Goal: Task Accomplishment & Management: Use online tool/utility

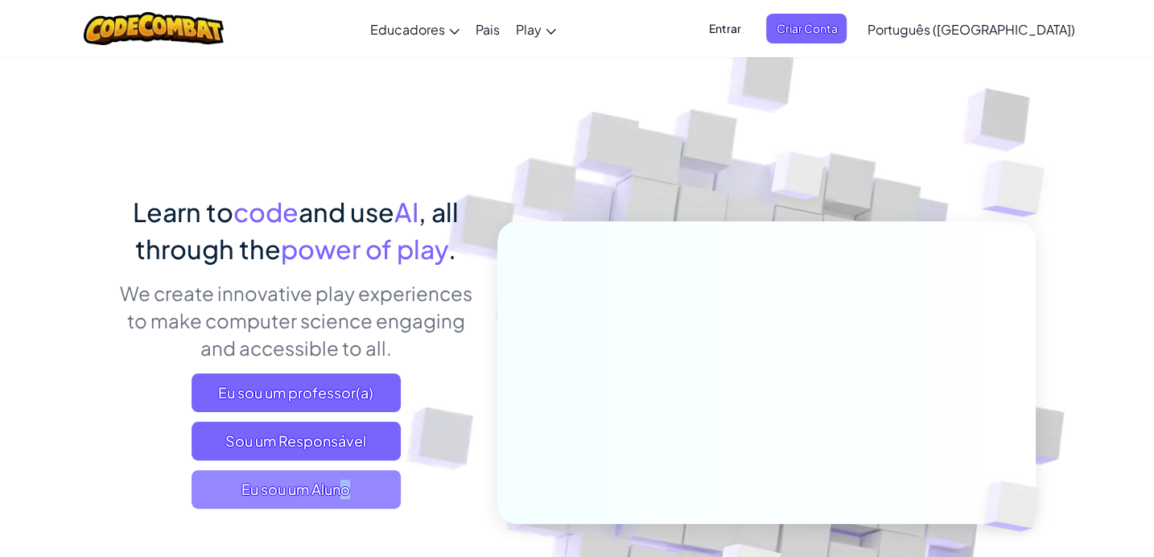
click at [293, 491] on span "Eu sou um Aluno" at bounding box center [296, 489] width 209 height 39
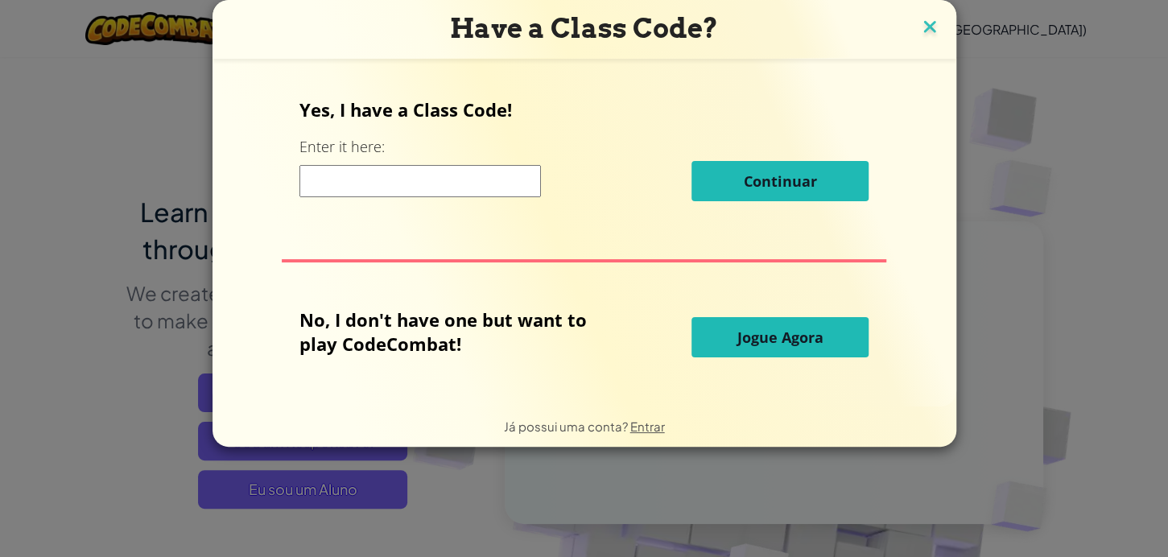
click at [929, 23] on img at bounding box center [929, 28] width 21 height 24
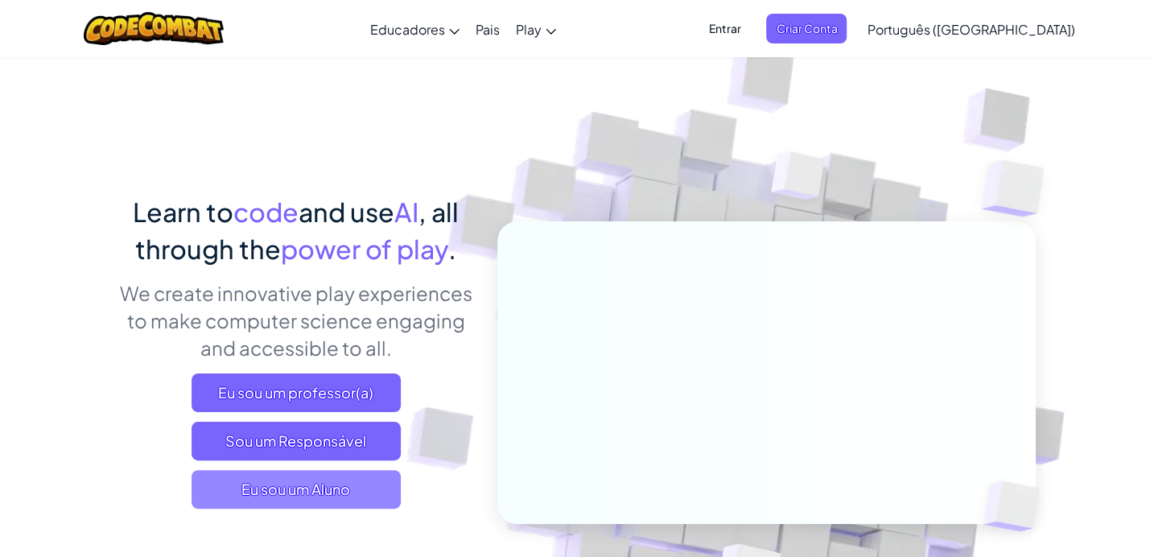
click at [344, 478] on span "Eu sou um Aluno" at bounding box center [296, 489] width 209 height 39
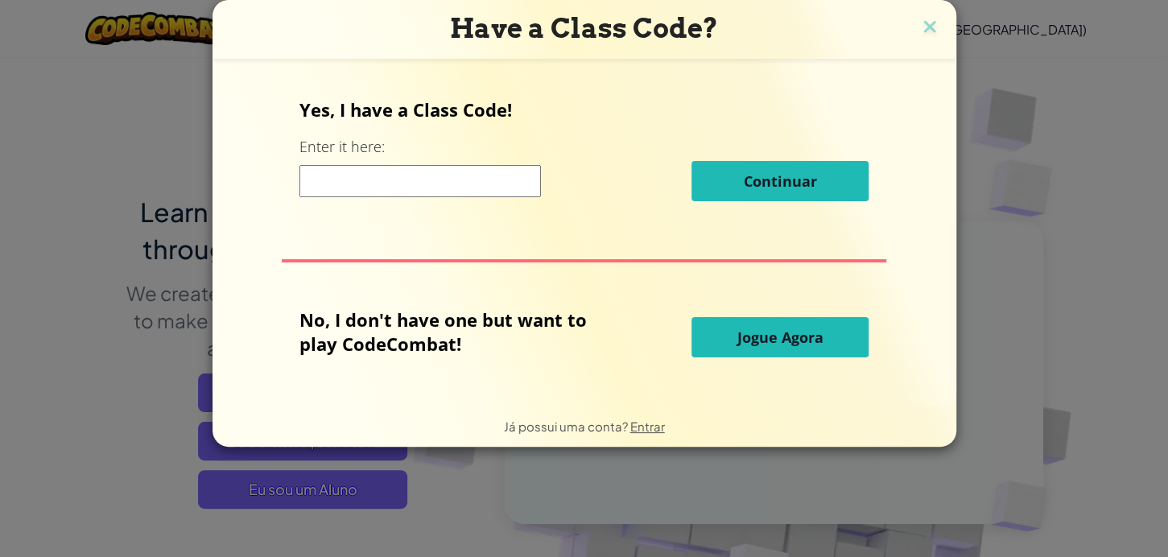
click at [482, 178] on input at bounding box center [419, 181] width 241 height 32
click at [750, 340] on span "Jogue Agora" at bounding box center [780, 336] width 86 height 19
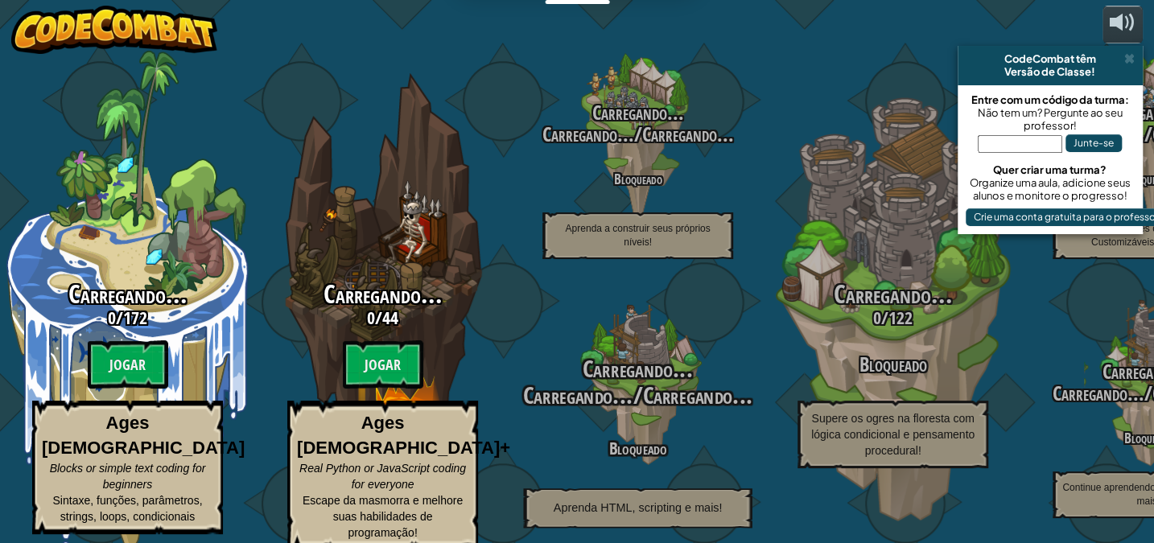
select select "pt-BR"
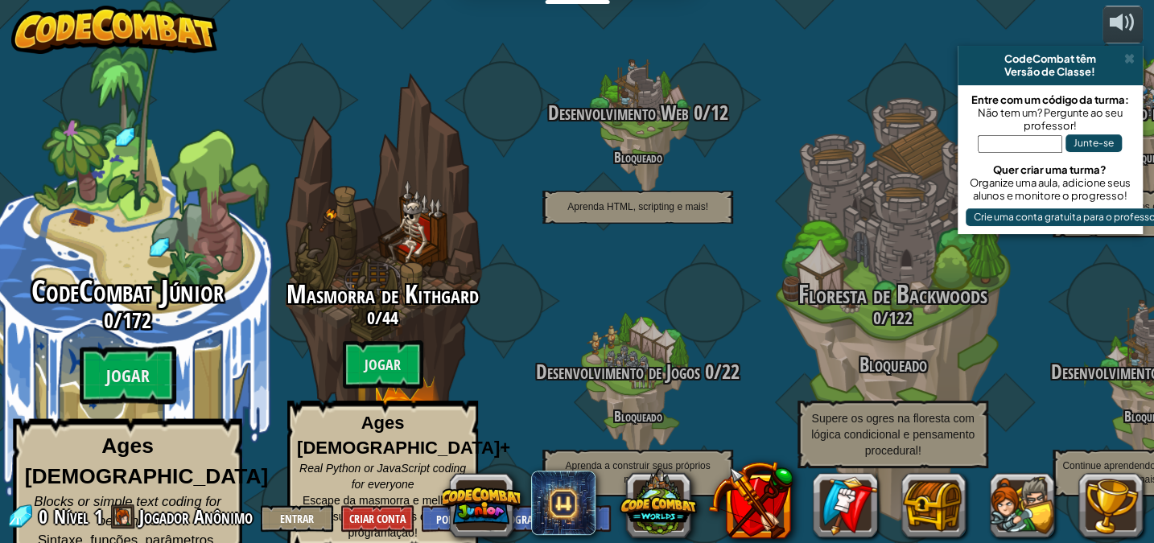
click at [122, 311] on span "172" at bounding box center [136, 320] width 29 height 29
select select "pt-BR"
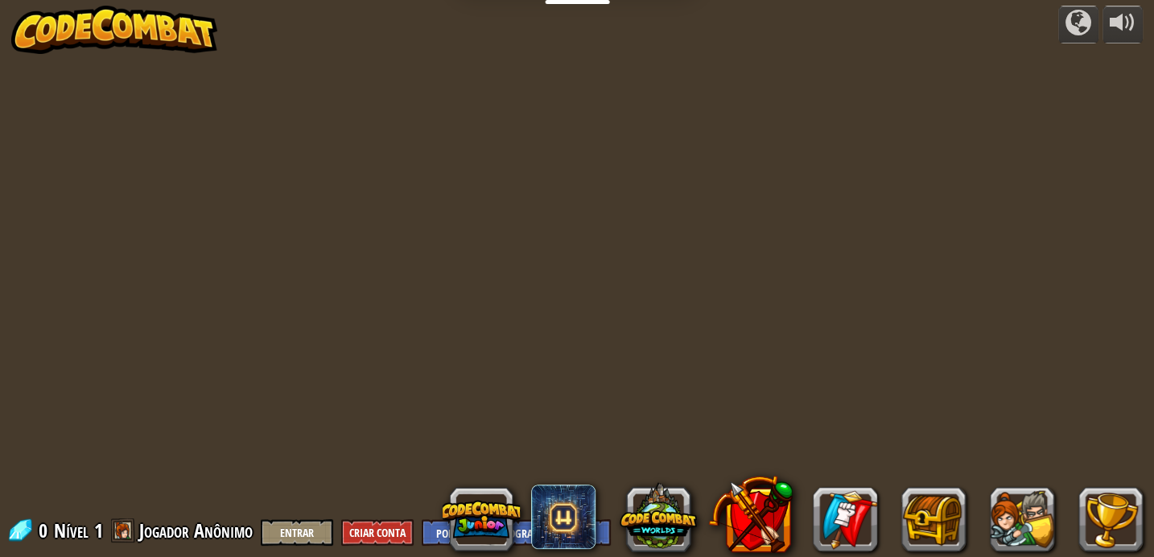
select select "pt-BR"
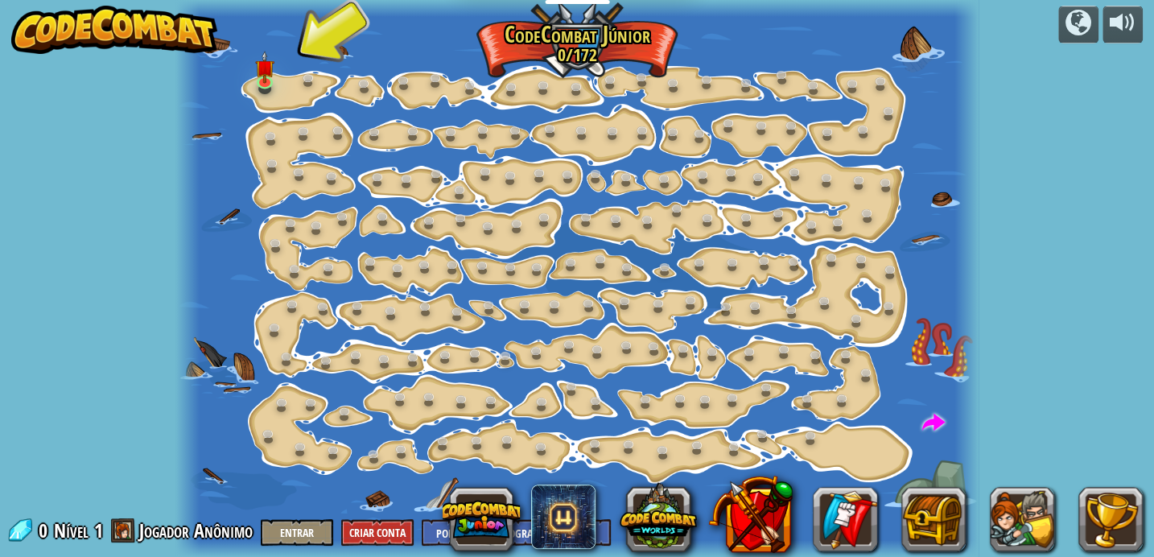
click at [299, 68] on div at bounding box center [576, 278] width 802 height 557
click at [267, 82] on div at bounding box center [265, 79] width 16 height 17
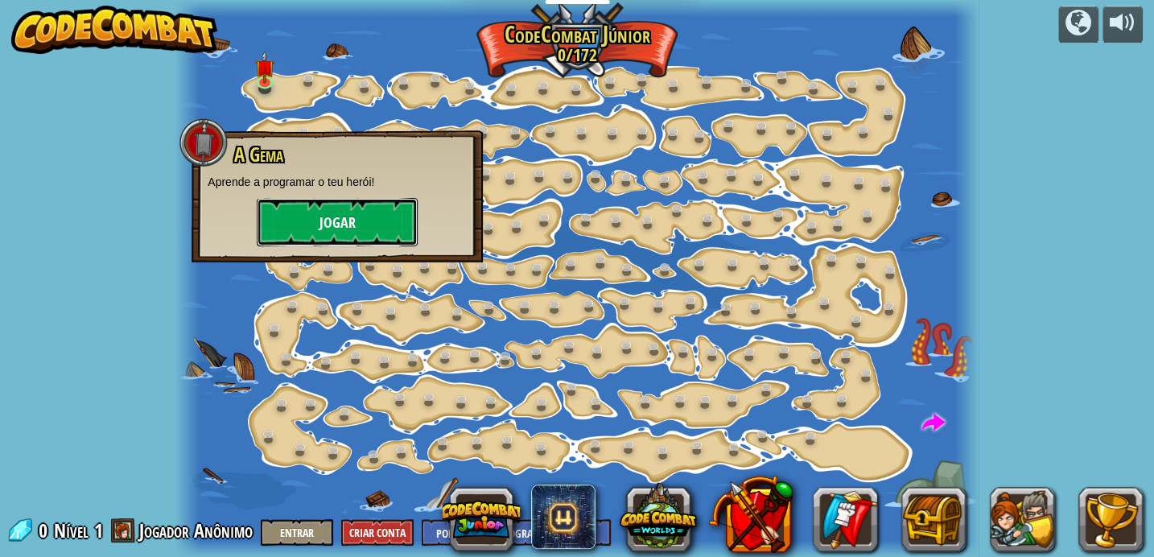
click at [356, 209] on button "Jogar" at bounding box center [337, 222] width 161 height 48
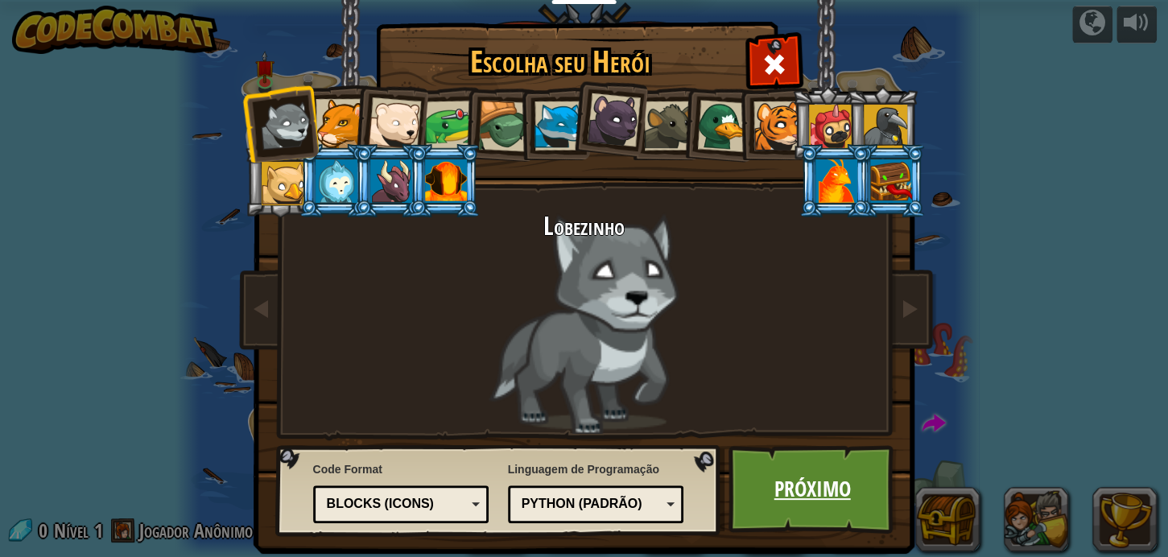
click at [778, 494] on link "Próximo" at bounding box center [812, 489] width 168 height 89
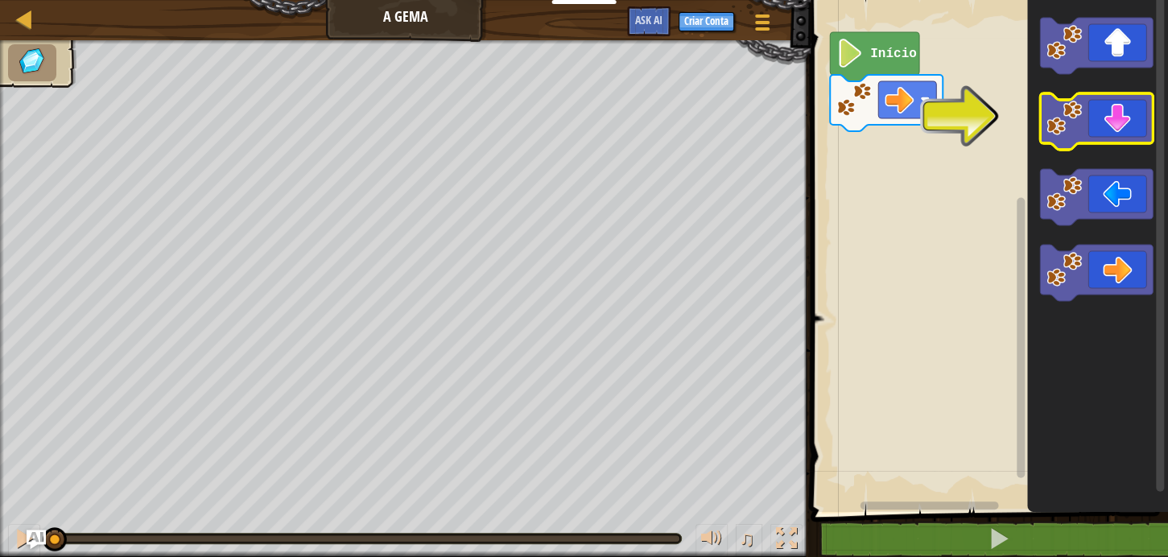
click at [1106, 123] on icon "Espaço de trabalho do Blockly" at bounding box center [1096, 121] width 113 height 56
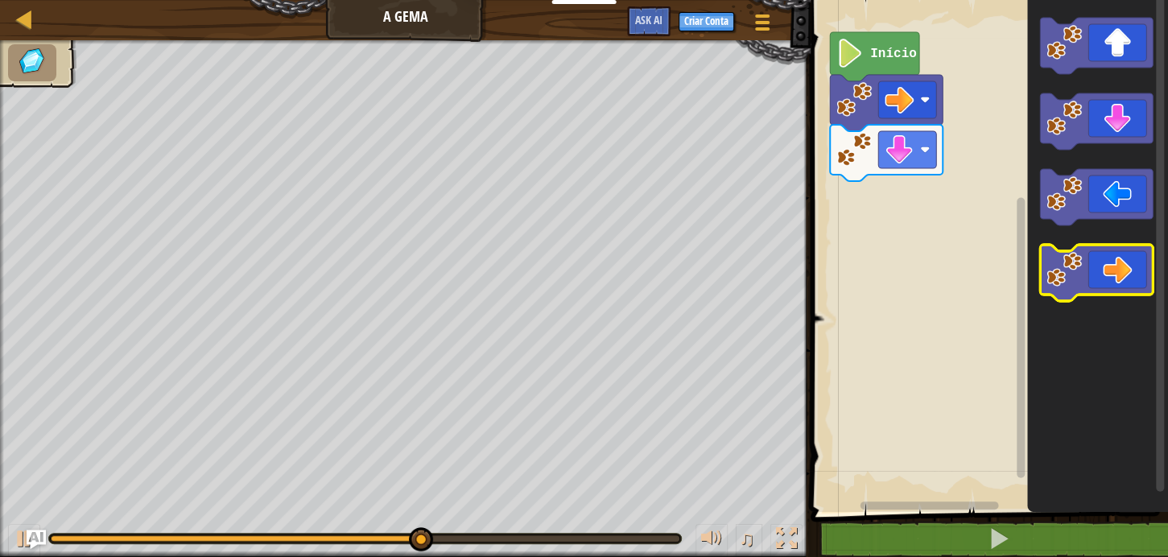
click at [1089, 282] on icon "Espaço de trabalho do Blockly" at bounding box center [1096, 273] width 113 height 56
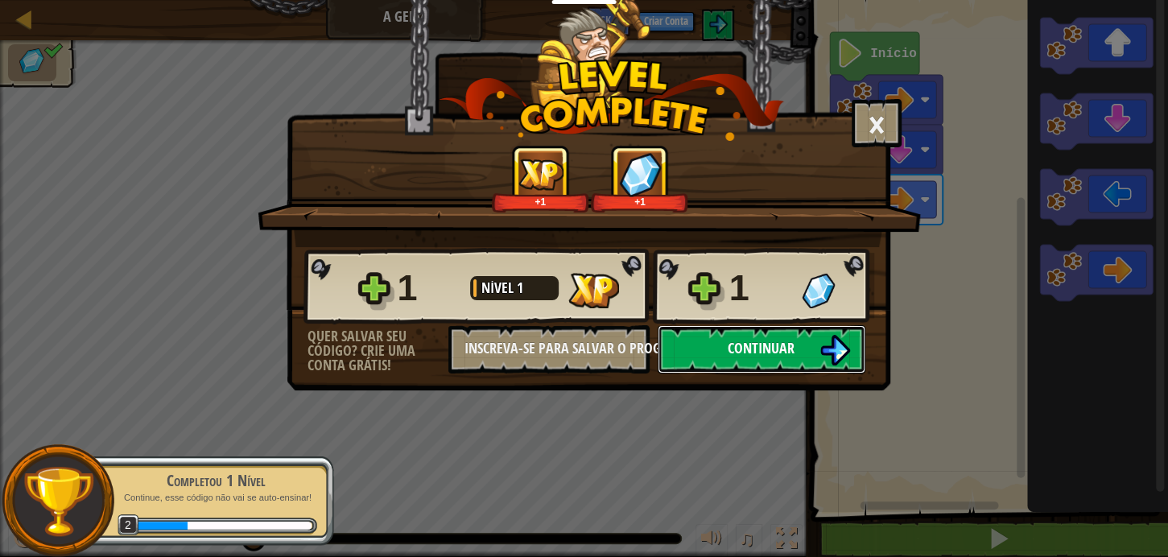
click at [805, 350] on button "Continuar" at bounding box center [761, 349] width 208 height 48
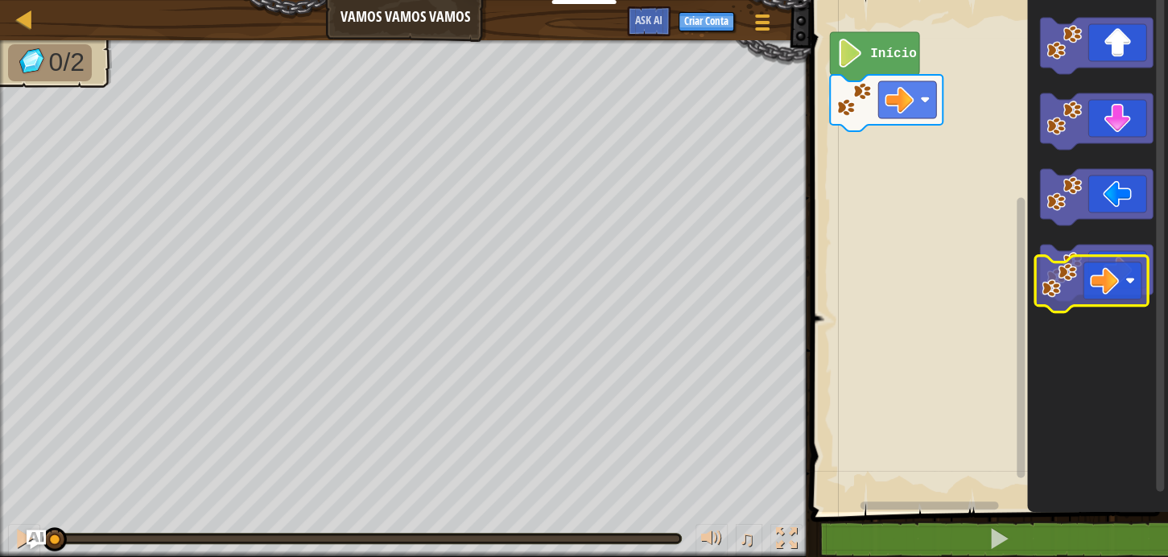
click at [1111, 278] on icon "Espaço de trabalho do Blockly" at bounding box center [1096, 273] width 113 height 56
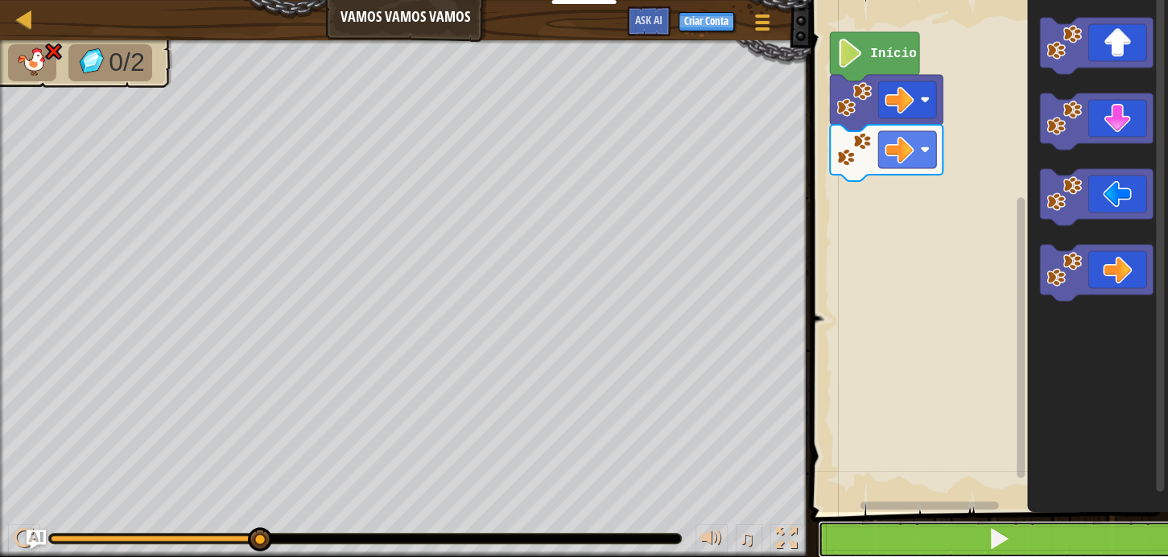
click at [1011, 541] on button at bounding box center [999, 539] width 362 height 37
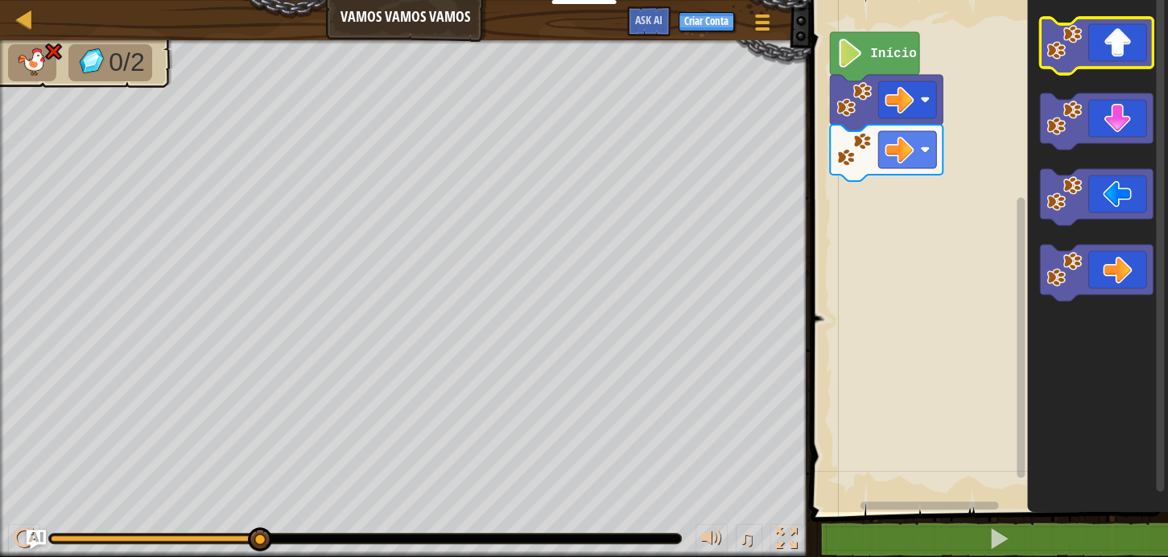
click at [1140, 43] on icon "Espaço de trabalho do Blockly" at bounding box center [1096, 46] width 113 height 56
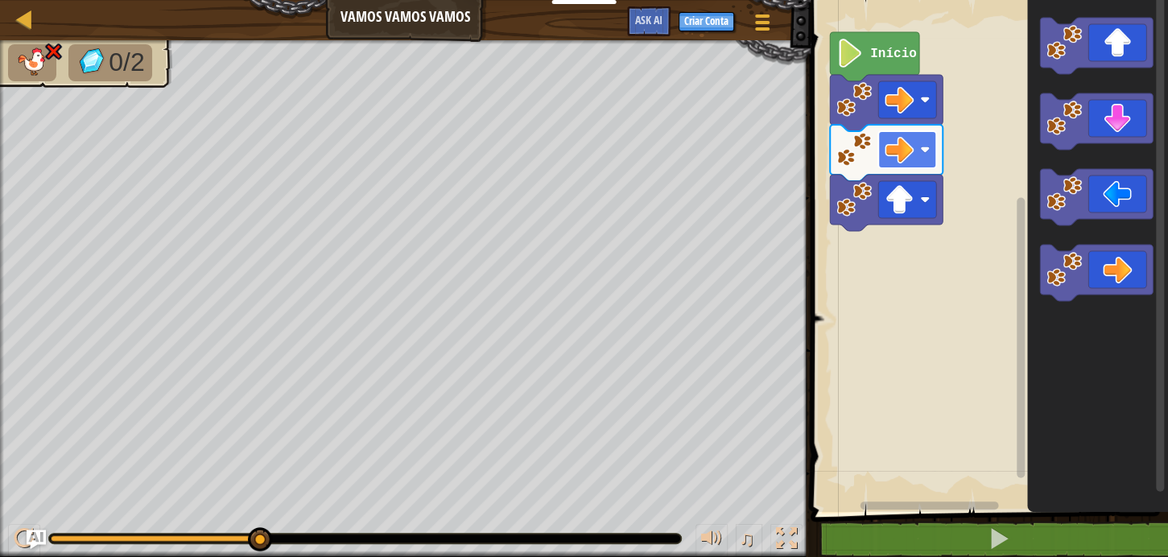
click at [908, 165] on g "Início" at bounding box center [886, 131] width 113 height 199
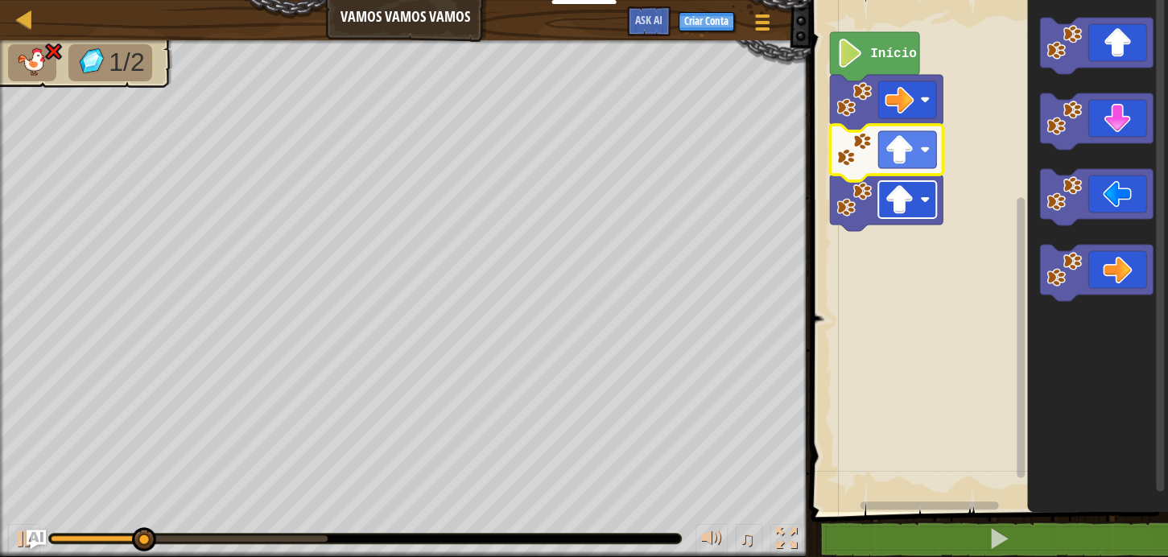
click at [912, 197] on image "Espaço de trabalho do Blockly" at bounding box center [898, 199] width 29 height 29
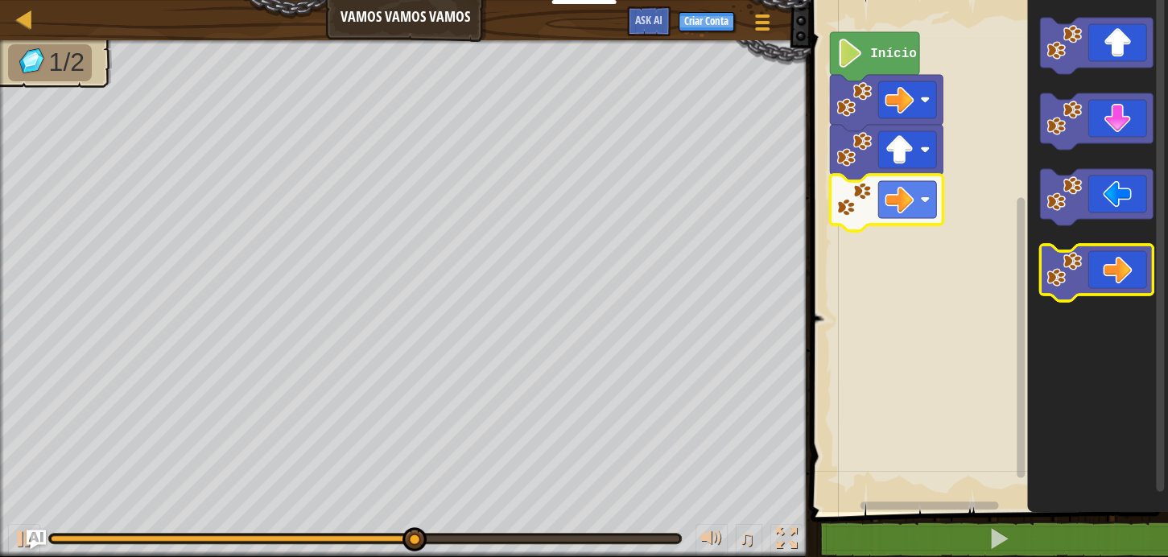
click at [1133, 259] on icon "Espaço de trabalho do Blockly" at bounding box center [1096, 273] width 113 height 56
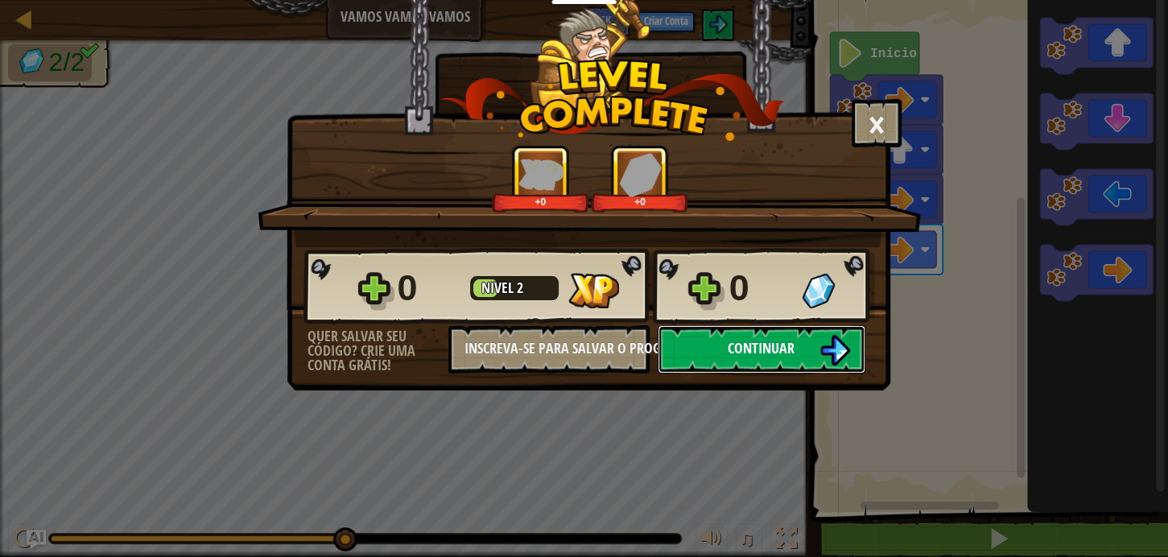
click at [795, 340] on button "Continuar" at bounding box center [761, 349] width 208 height 48
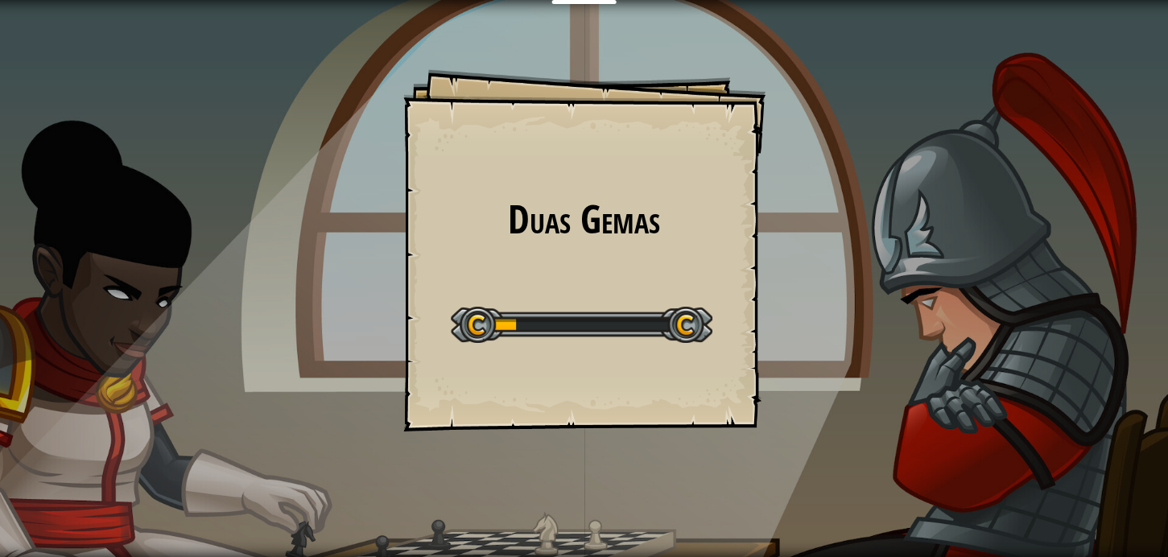
click at [412, 309] on div "Duas Gemas Goals Start Level Erro ao carregar do servidor Você precisa de uma a…" at bounding box center [584, 250] width 362 height 362
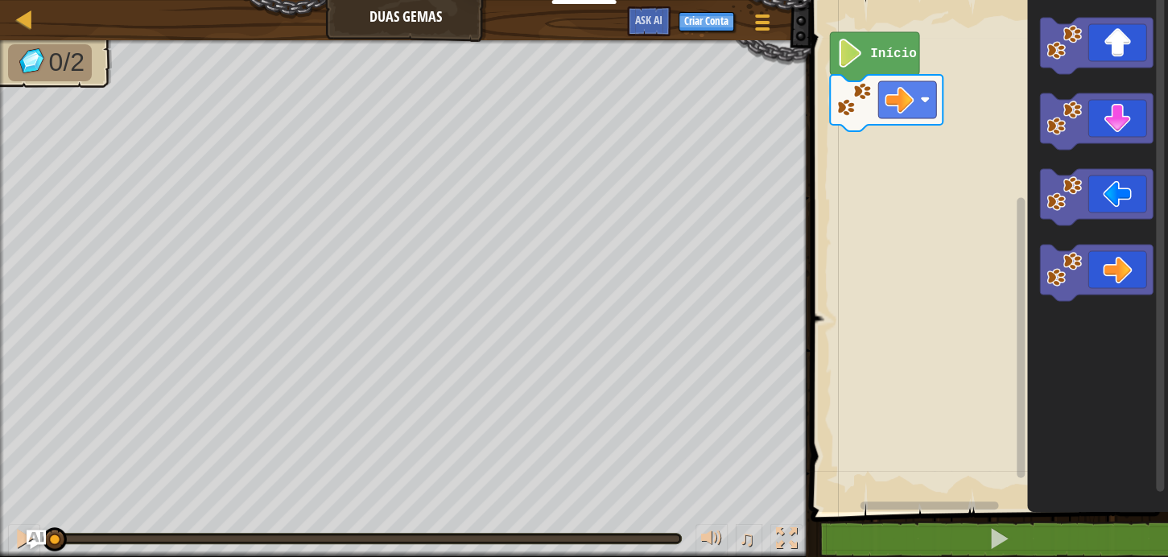
click at [897, 56] on g "Início" at bounding box center [986, 252] width 362 height 520
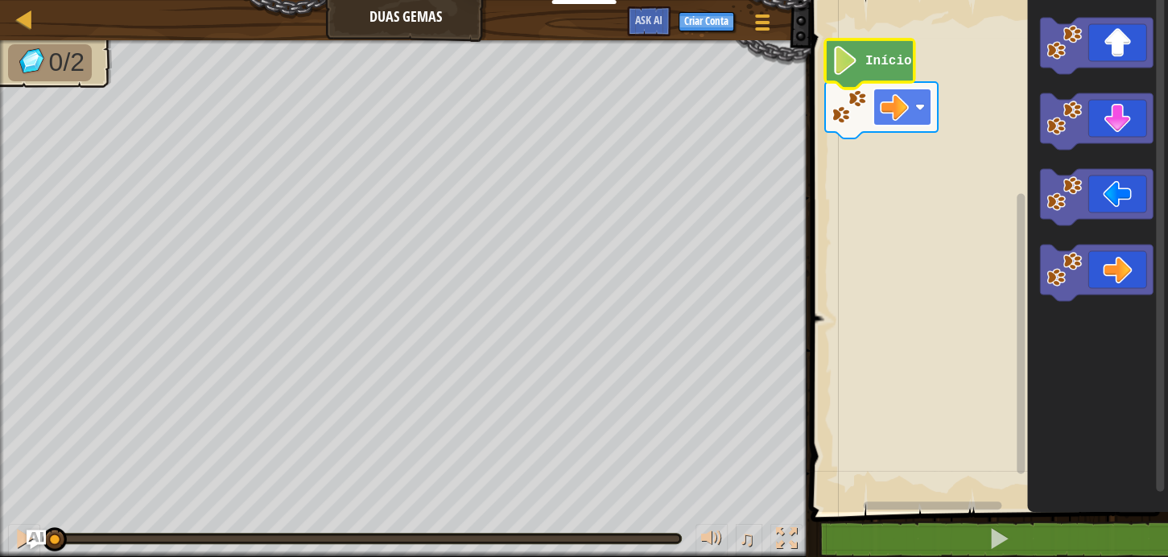
click at [908, 101] on g "Início" at bounding box center [881, 88] width 113 height 99
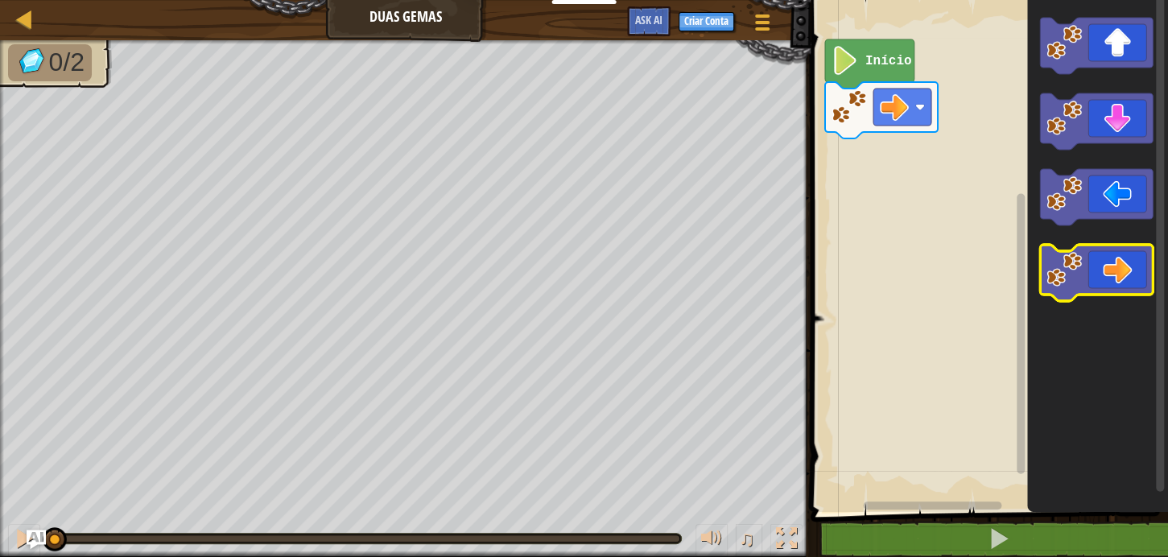
click at [1131, 274] on icon "Espaço de trabalho do Blockly" at bounding box center [1096, 273] width 113 height 56
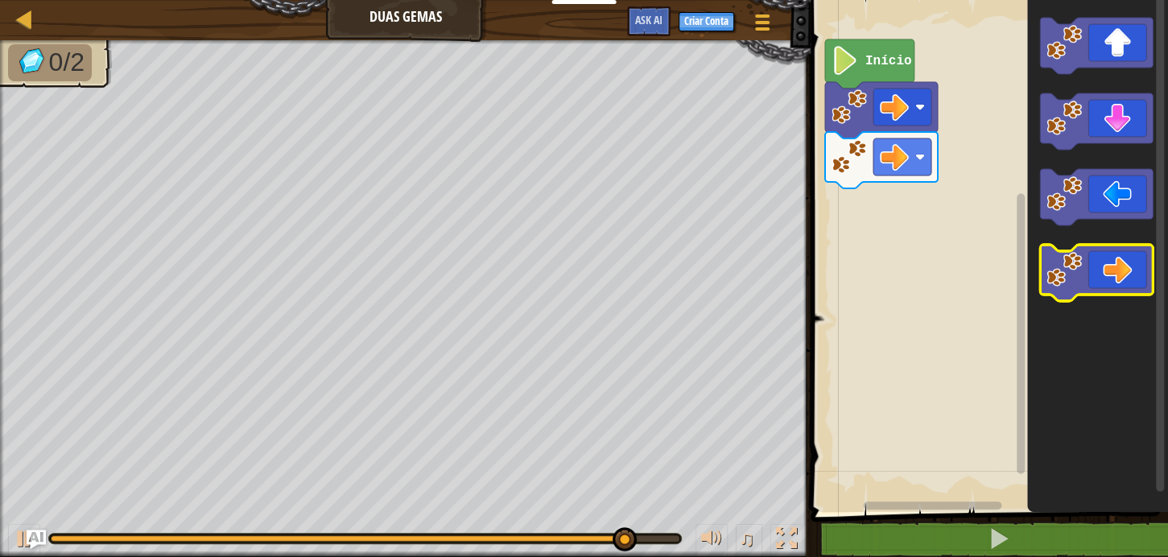
click at [1113, 282] on icon "Espaço de trabalho do Blockly" at bounding box center [1096, 273] width 113 height 56
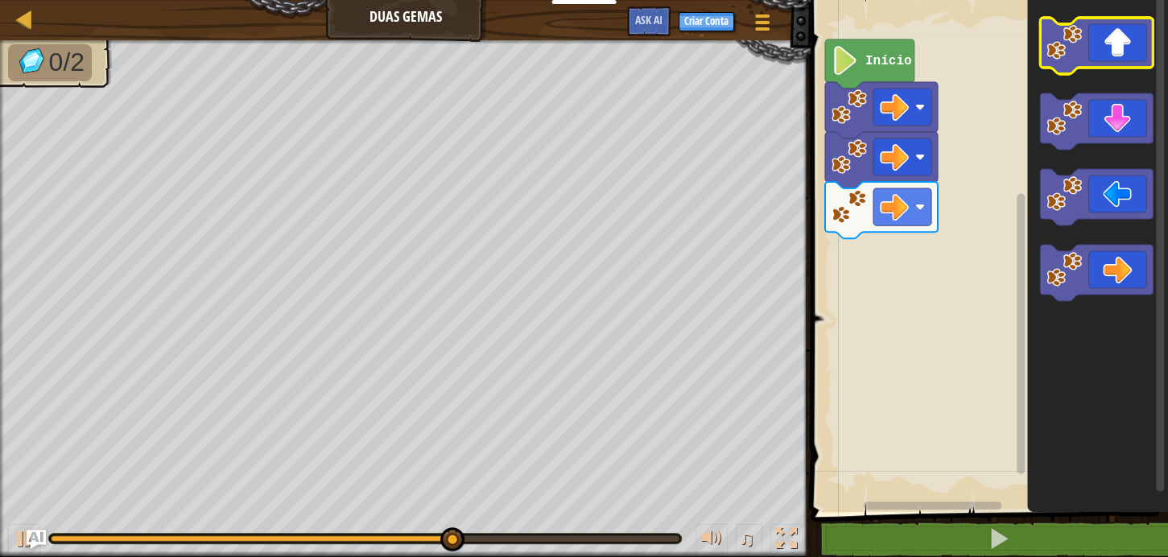
click at [1114, 35] on icon "Espaço de trabalho do Blockly" at bounding box center [1096, 46] width 113 height 56
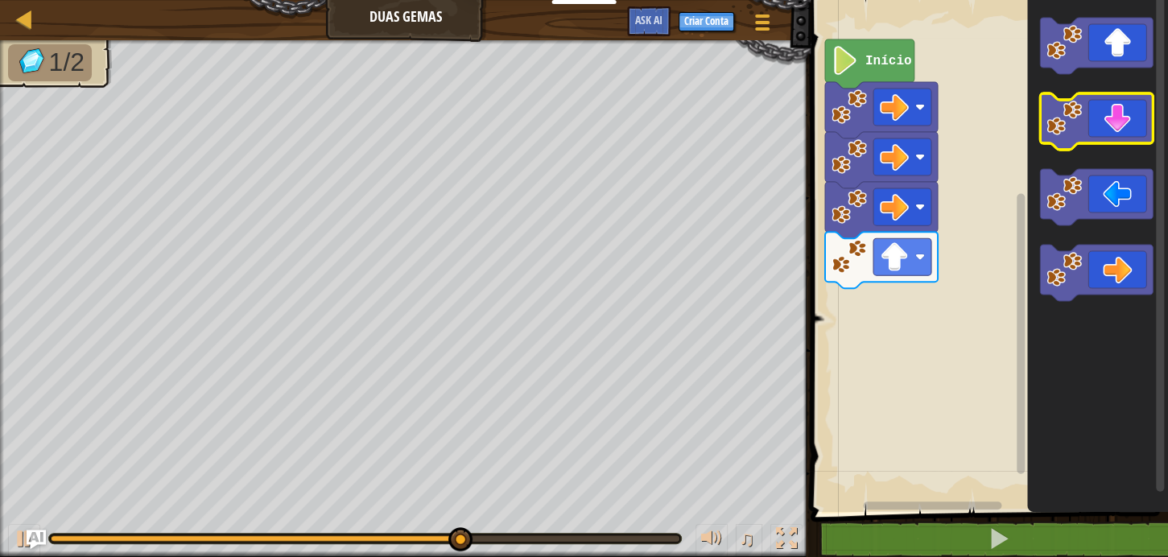
click at [1099, 133] on icon "Espaço de trabalho do Blockly" at bounding box center [1096, 121] width 113 height 56
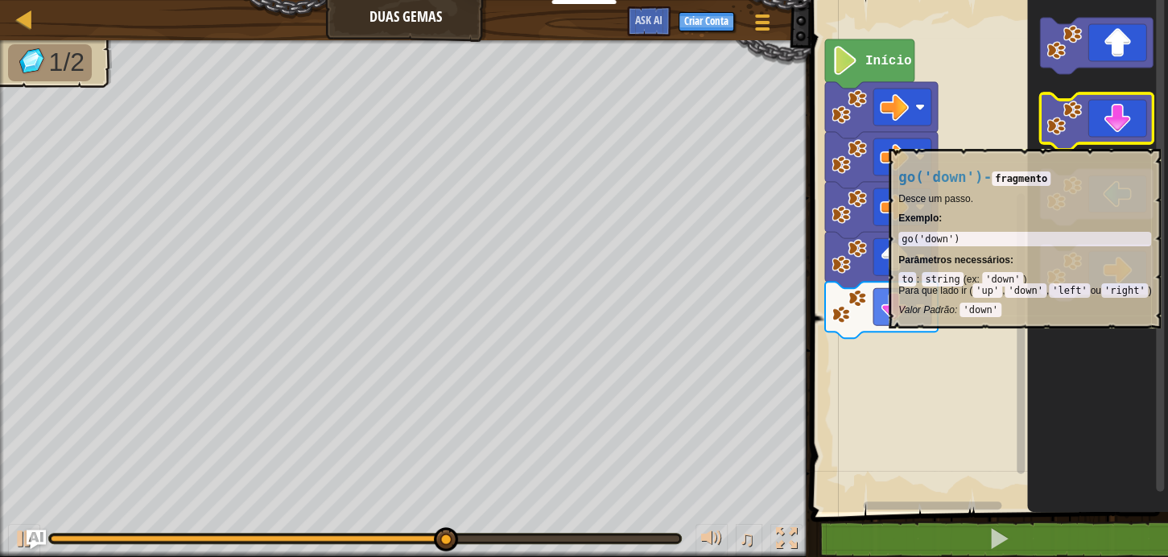
click at [1097, 141] on icon "Espaço de trabalho do Blockly" at bounding box center [1096, 121] width 113 height 56
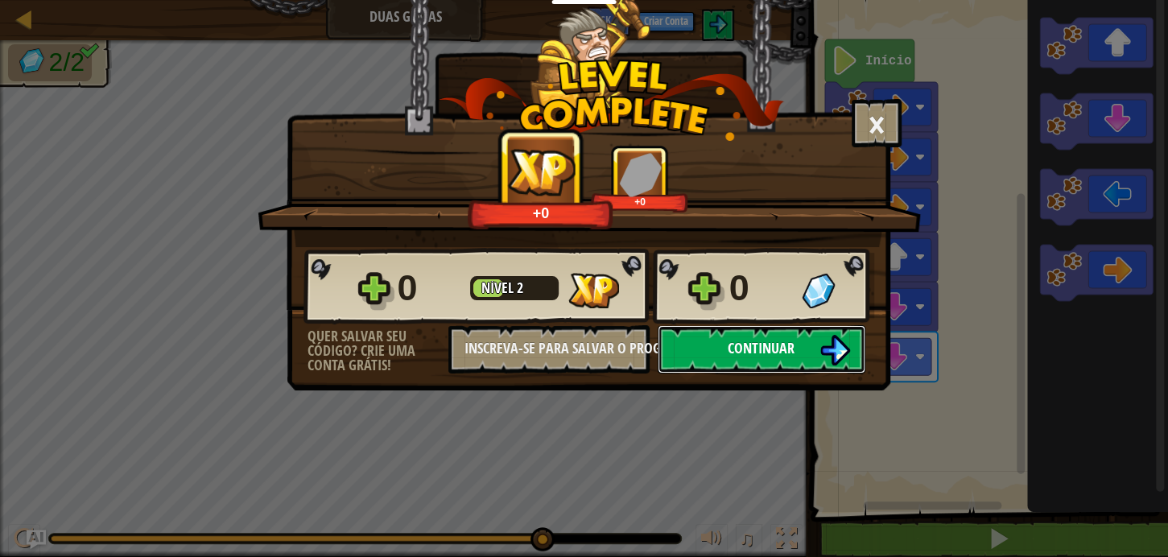
click at [809, 335] on button "Continuar" at bounding box center [761, 349] width 208 height 48
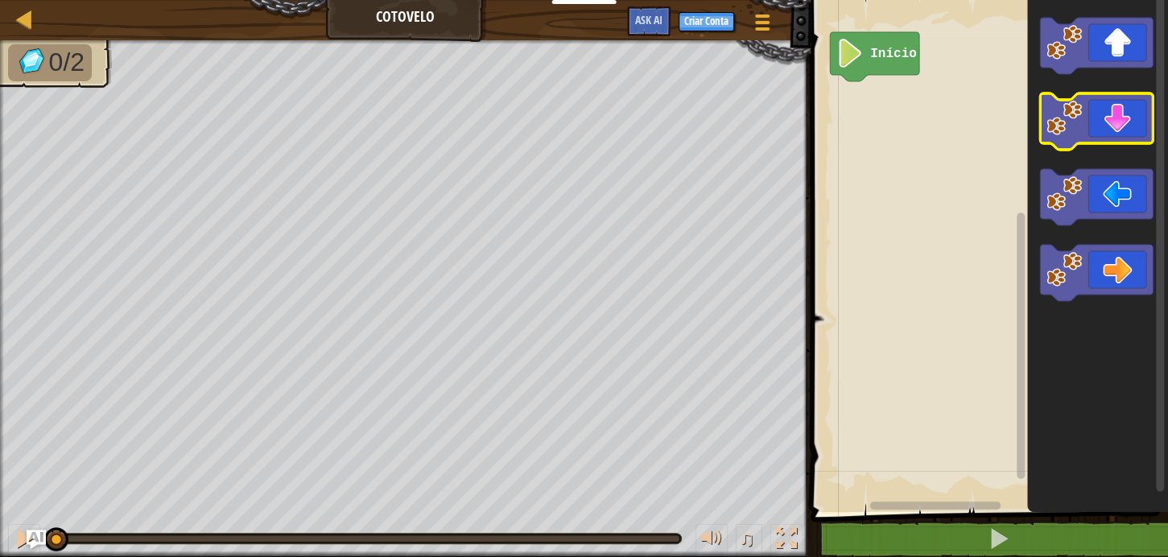
click at [1109, 127] on icon "Espaço de trabalho do Blockly" at bounding box center [1096, 121] width 113 height 56
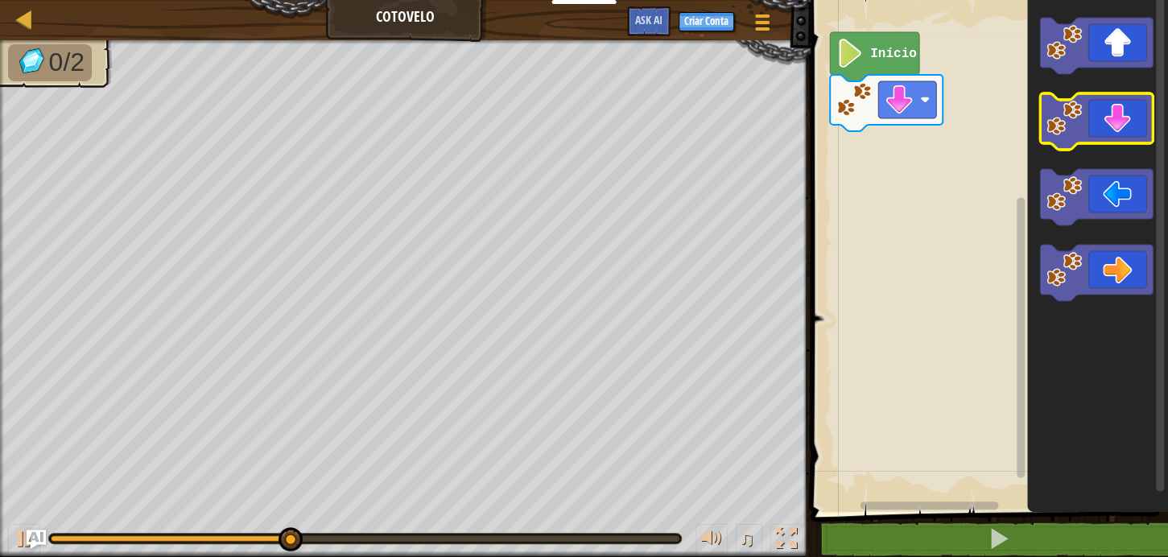
click at [1120, 134] on icon "Espaço de trabalho do Blockly" at bounding box center [1096, 121] width 113 height 56
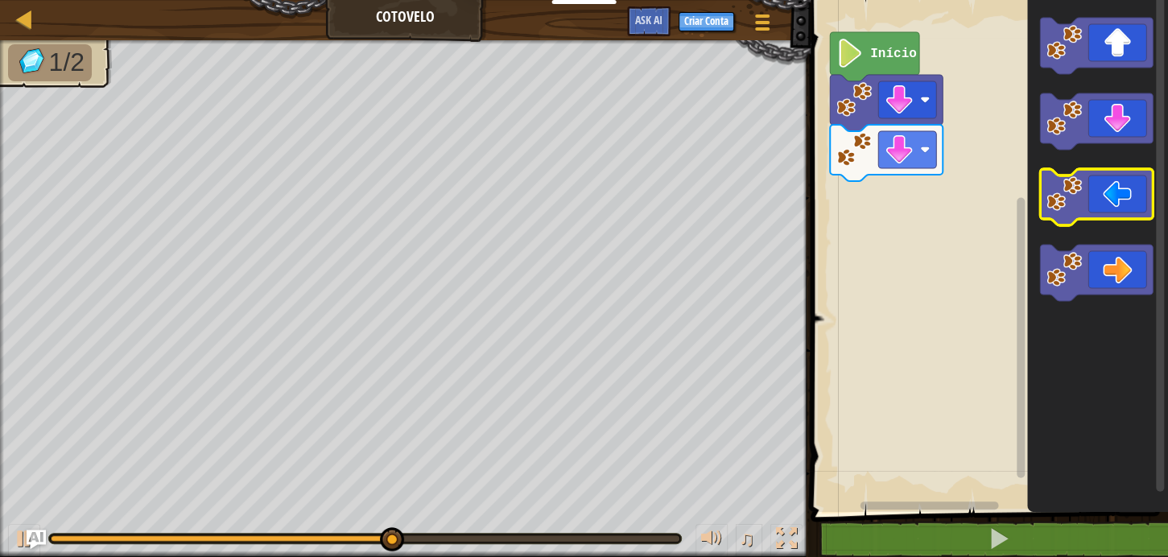
click at [1110, 191] on icon "Espaço de trabalho do Blockly" at bounding box center [1096, 197] width 113 height 56
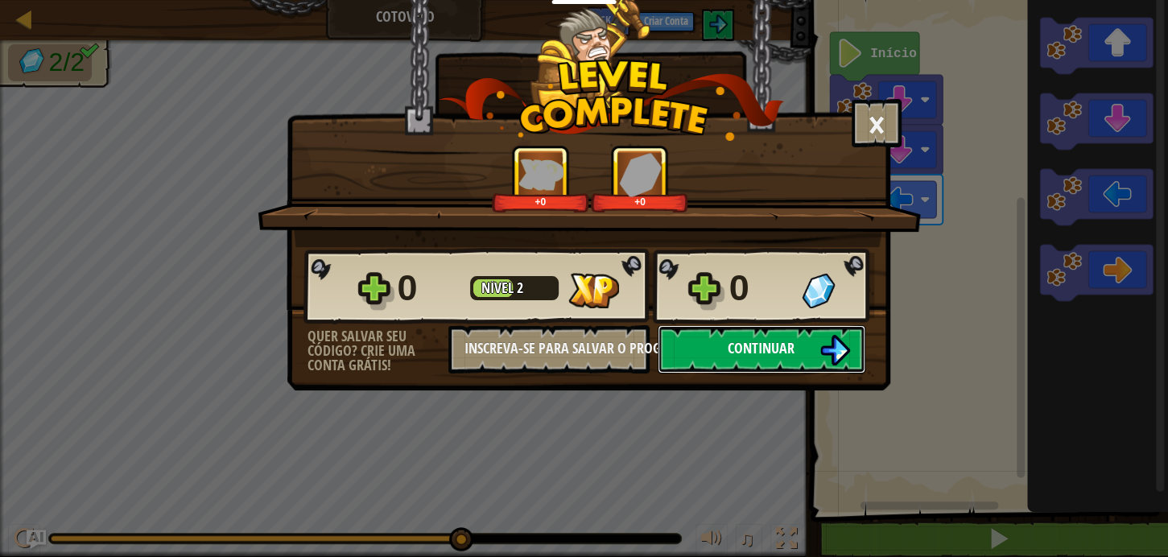
click at [763, 343] on span "Continuar" at bounding box center [760, 348] width 67 height 20
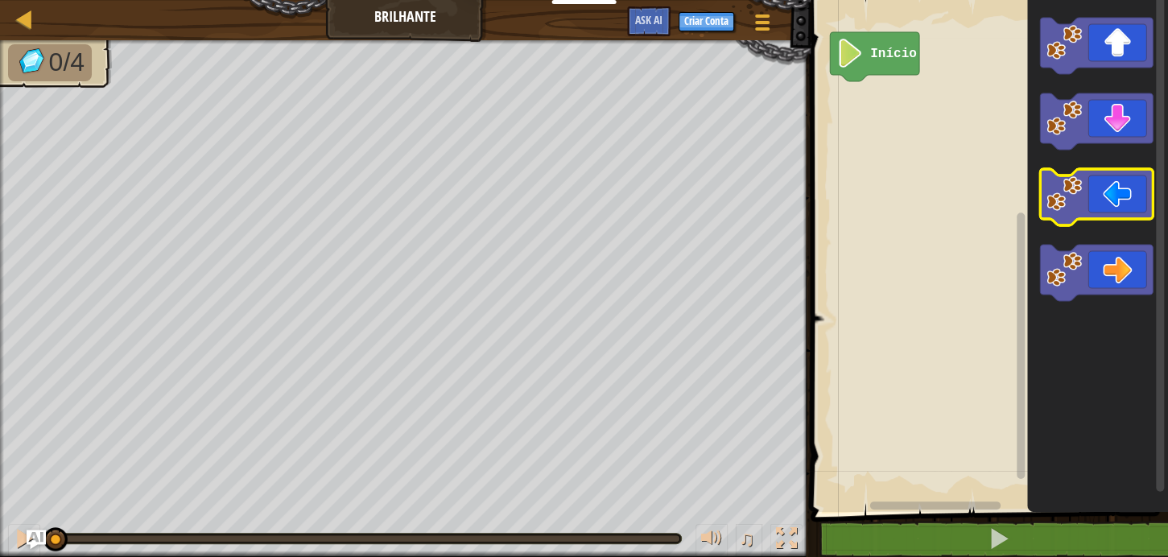
click at [1104, 197] on icon "Espaço de trabalho do Blockly" at bounding box center [1096, 197] width 113 height 56
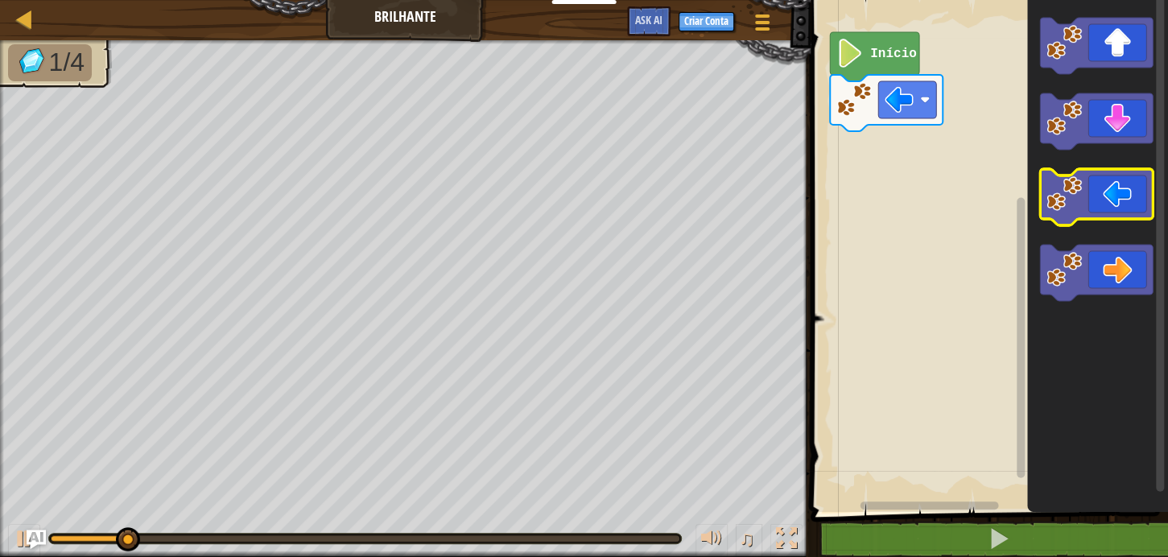
click at [1104, 197] on icon "Espaço de trabalho do Blockly" at bounding box center [1096, 197] width 113 height 56
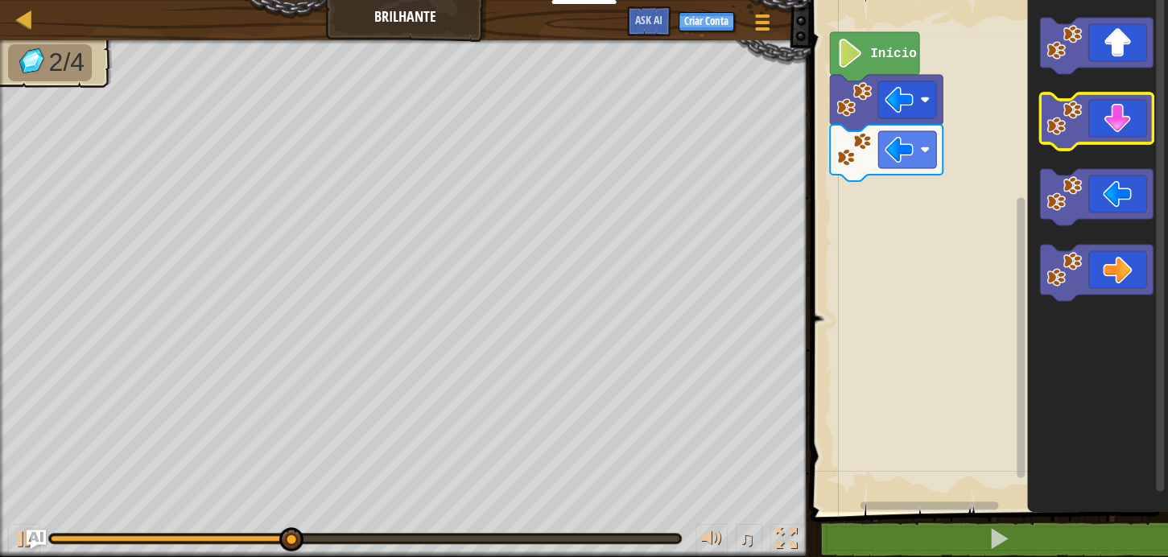
click at [1127, 118] on icon "Espaço de trabalho do Blockly" at bounding box center [1096, 121] width 113 height 56
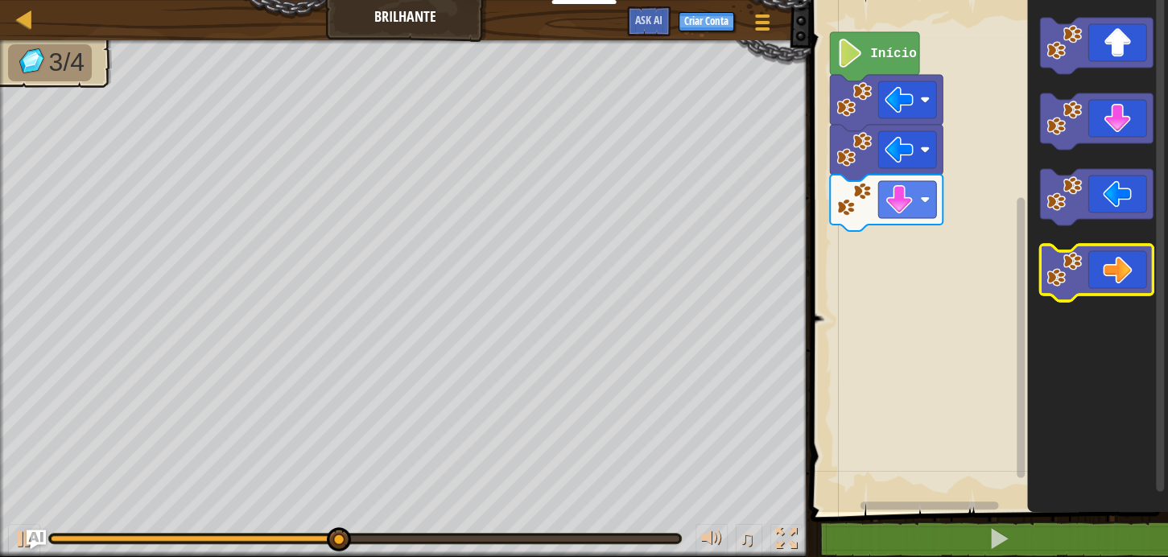
click at [1103, 264] on icon "Espaço de trabalho do Blockly" at bounding box center [1096, 273] width 113 height 56
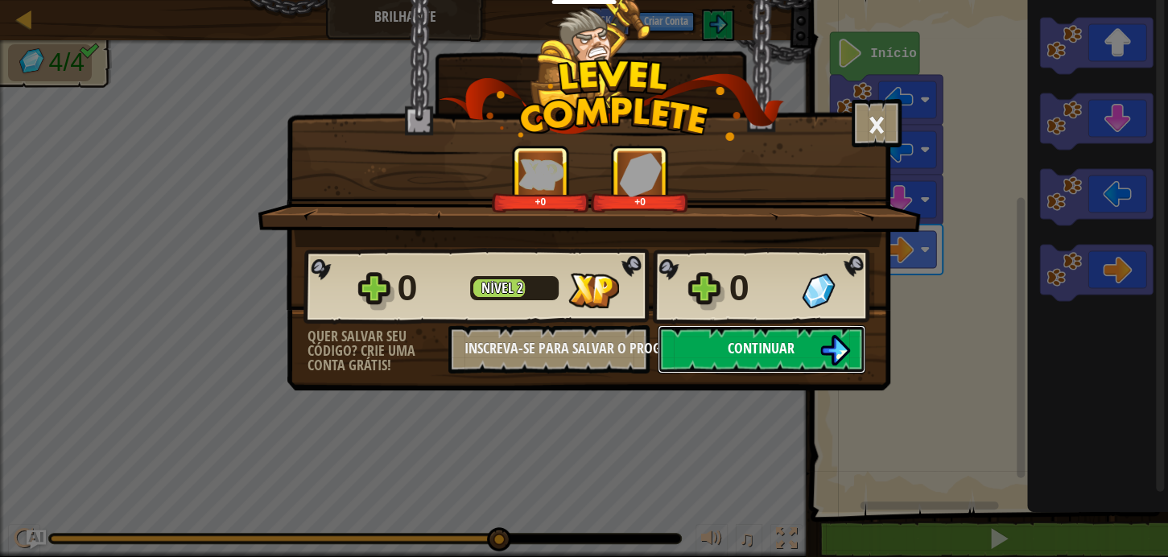
click at [811, 345] on button "Continuar" at bounding box center [761, 349] width 208 height 48
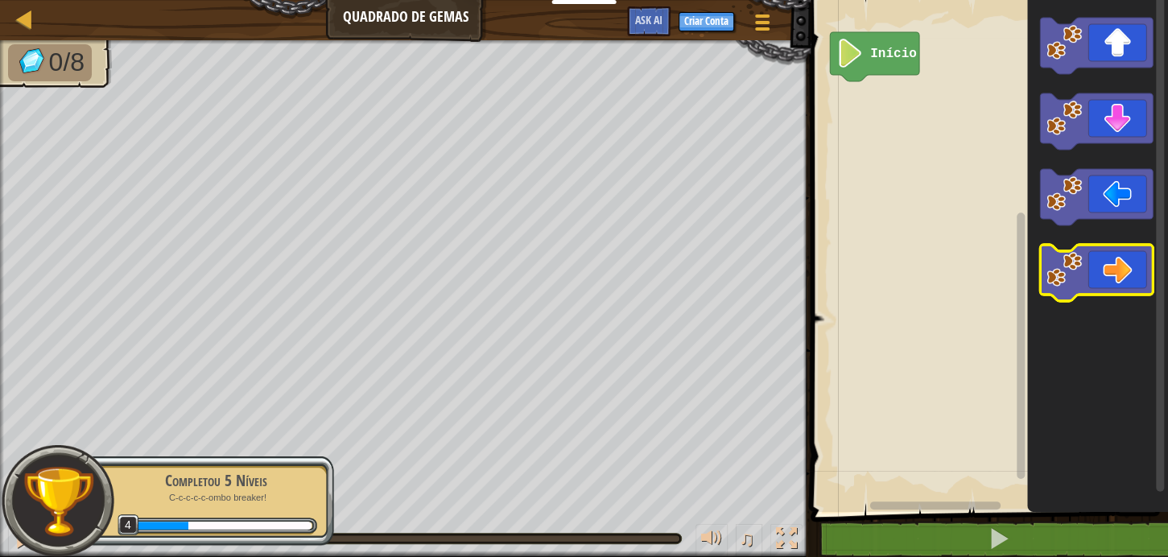
click at [1110, 299] on rect "Espaço de trabalho do Blockly" at bounding box center [1096, 273] width 113 height 56
click at [1123, 275] on icon "Espaço de trabalho do Blockly" at bounding box center [1096, 273] width 113 height 56
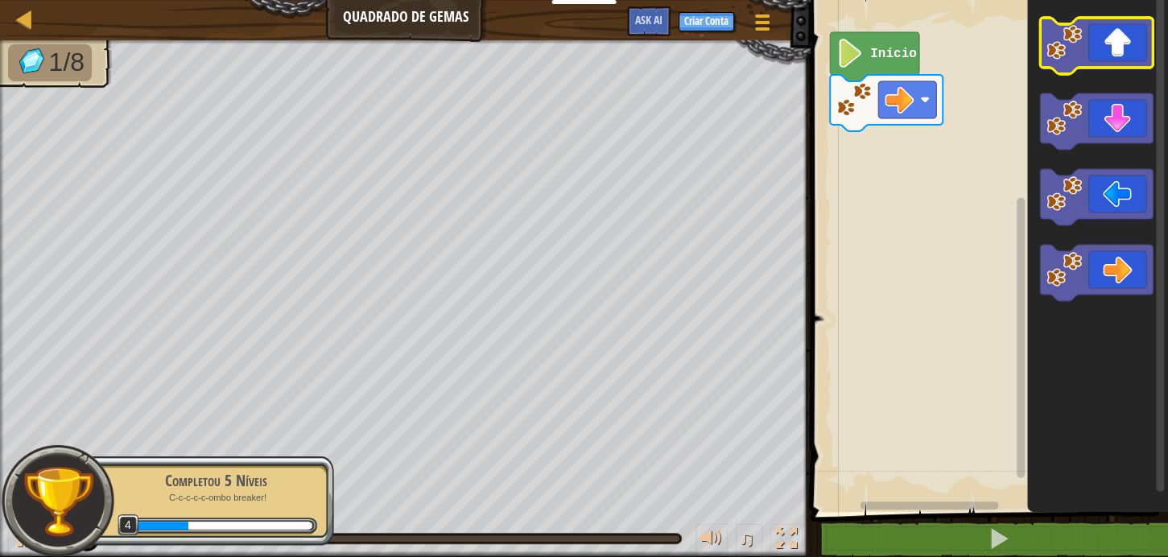
click at [1124, 23] on icon "Espaço de trabalho do Blockly" at bounding box center [1096, 46] width 113 height 56
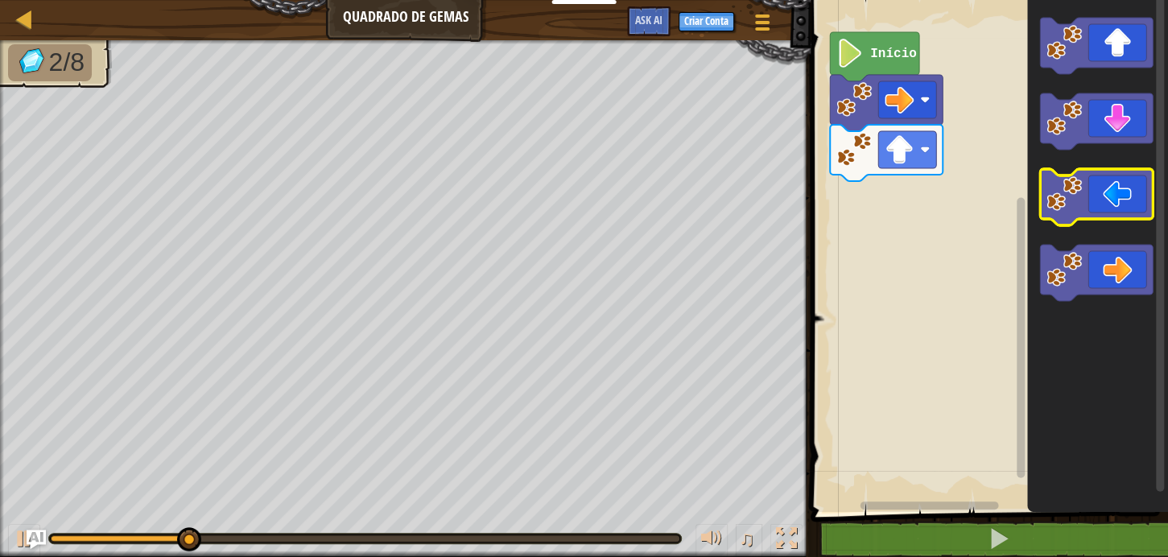
click at [1098, 200] on icon "Espaço de trabalho do Blockly" at bounding box center [1096, 197] width 113 height 56
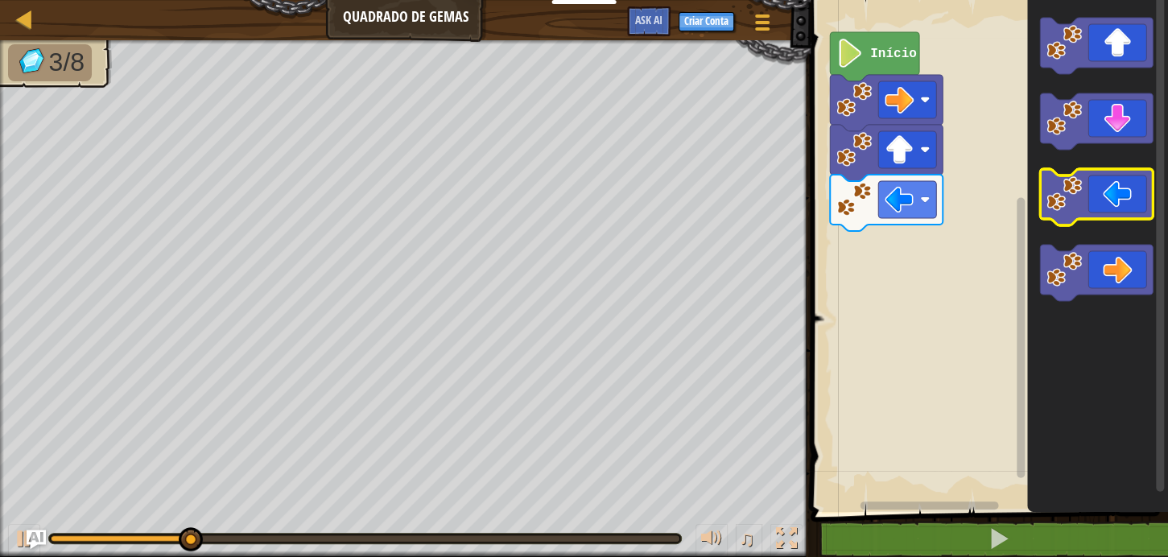
click at [1086, 195] on icon "Espaço de trabalho do Blockly" at bounding box center [1096, 197] width 113 height 56
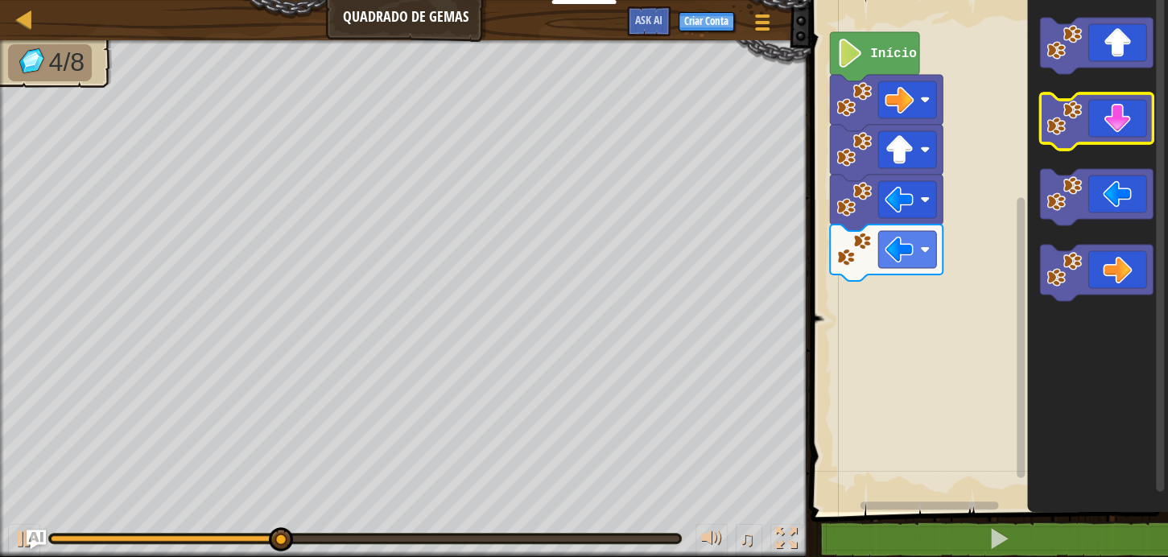
click at [1130, 119] on icon "Espaço de trabalho do Blockly" at bounding box center [1096, 121] width 113 height 56
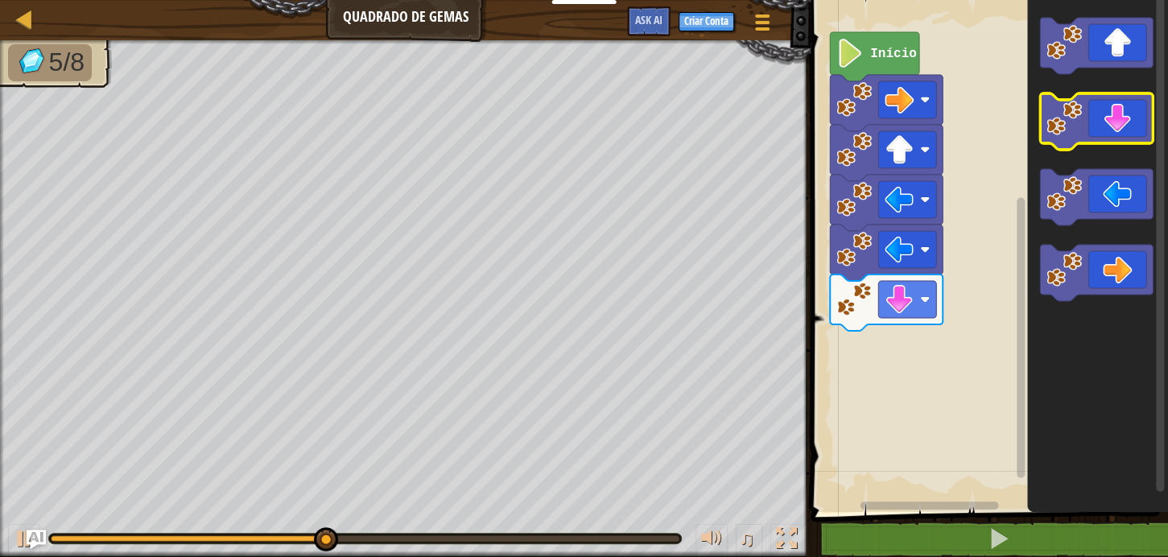
click at [1131, 118] on icon "Espaço de trabalho do Blockly" at bounding box center [1096, 121] width 113 height 56
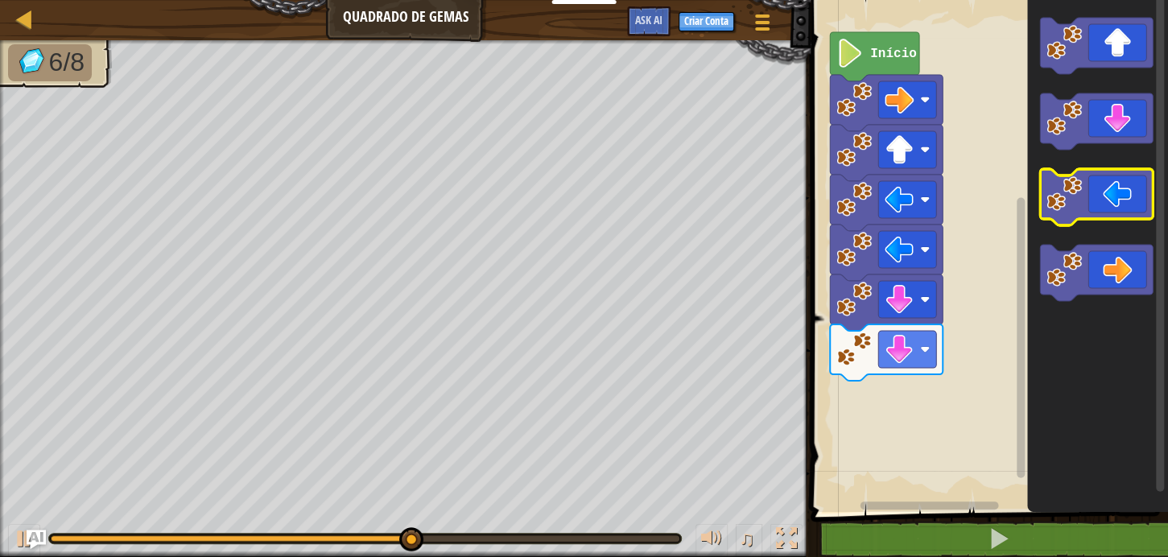
click at [1127, 208] on icon "Espaço de trabalho do Blockly" at bounding box center [1096, 197] width 113 height 56
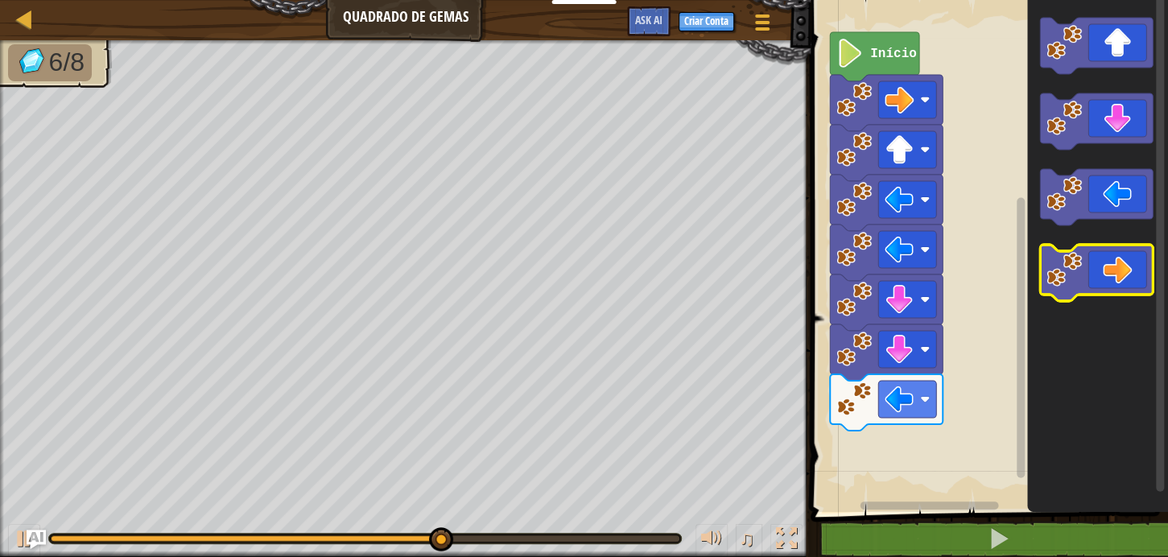
click at [1143, 291] on icon "Espaço de trabalho do Blockly" at bounding box center [1096, 273] width 113 height 56
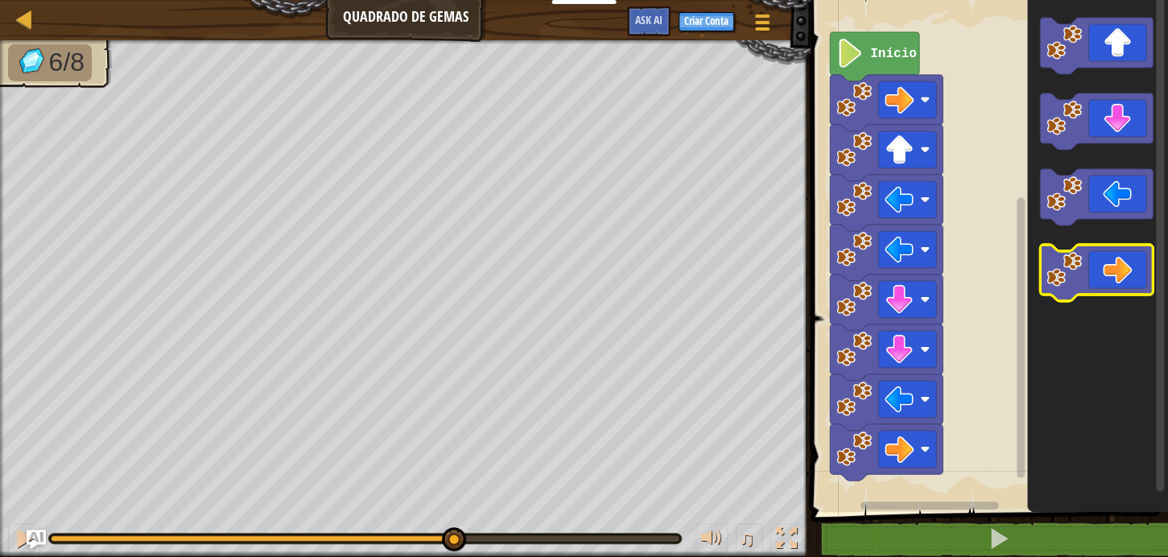
click at [1143, 289] on icon "Espaço de trabalho do Blockly" at bounding box center [1096, 273] width 113 height 56
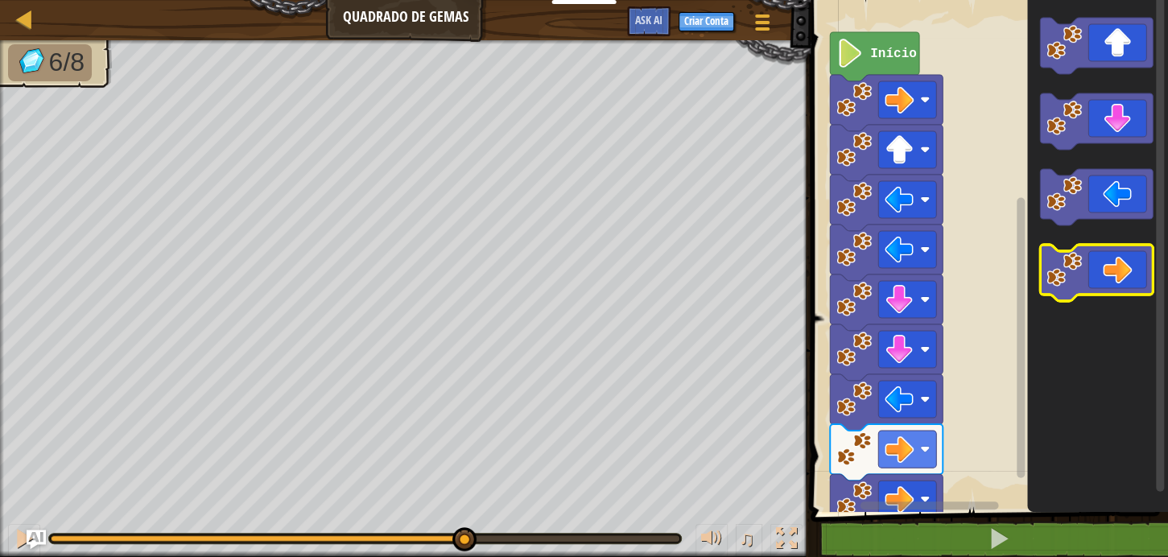
click at [1143, 289] on icon "Espaço de trabalho do Blockly" at bounding box center [1096, 273] width 113 height 56
click at [1144, 288] on icon "Espaço de trabalho do Blockly" at bounding box center [1096, 273] width 113 height 56
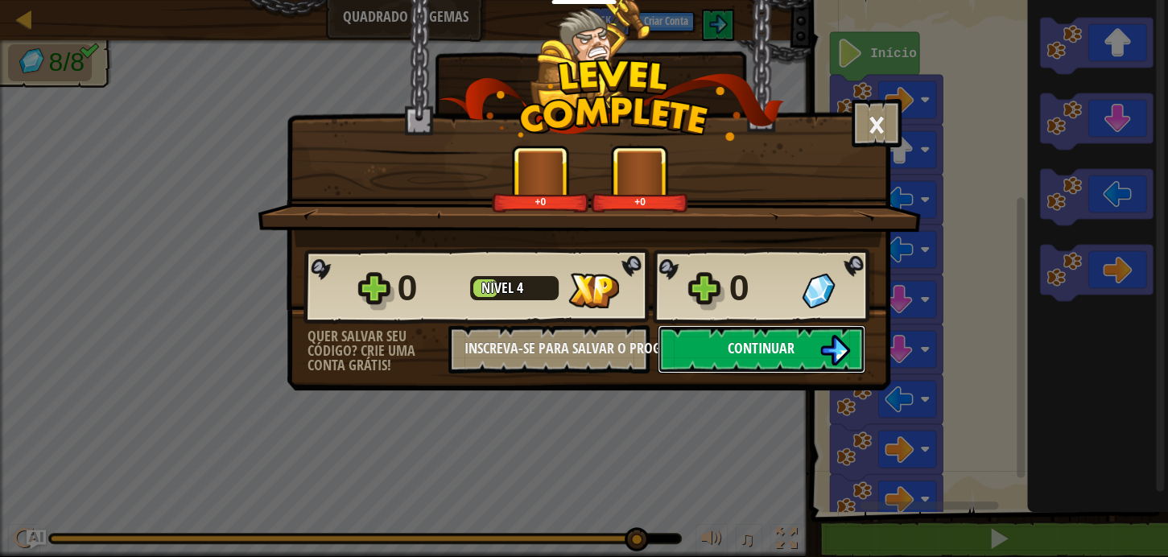
click at [830, 333] on button "Continuar" at bounding box center [761, 349] width 208 height 48
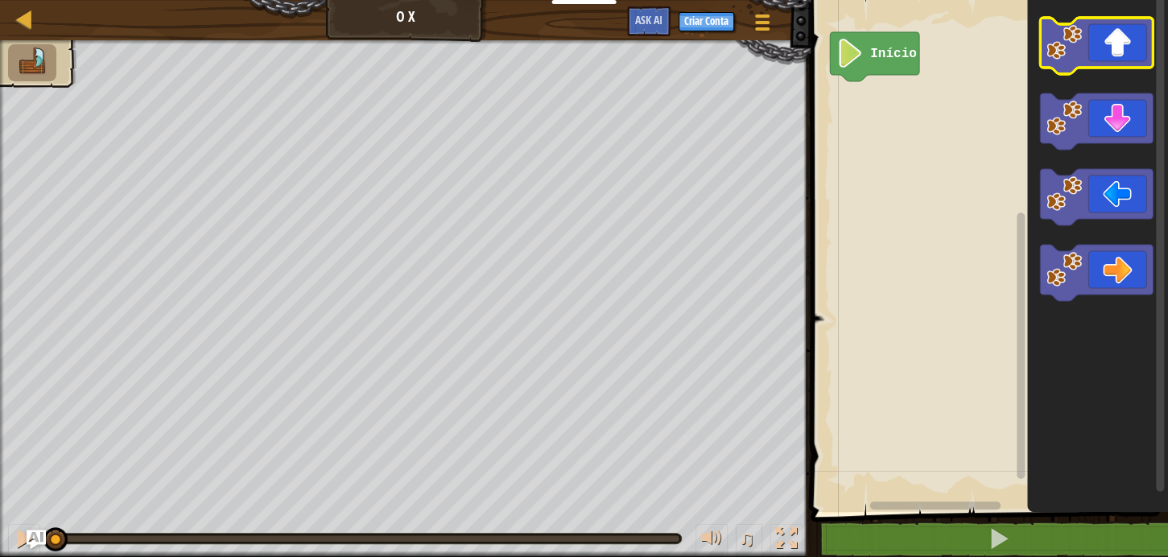
click at [1061, 56] on image "Espaço de trabalho do Blockly" at bounding box center [1063, 42] width 35 height 35
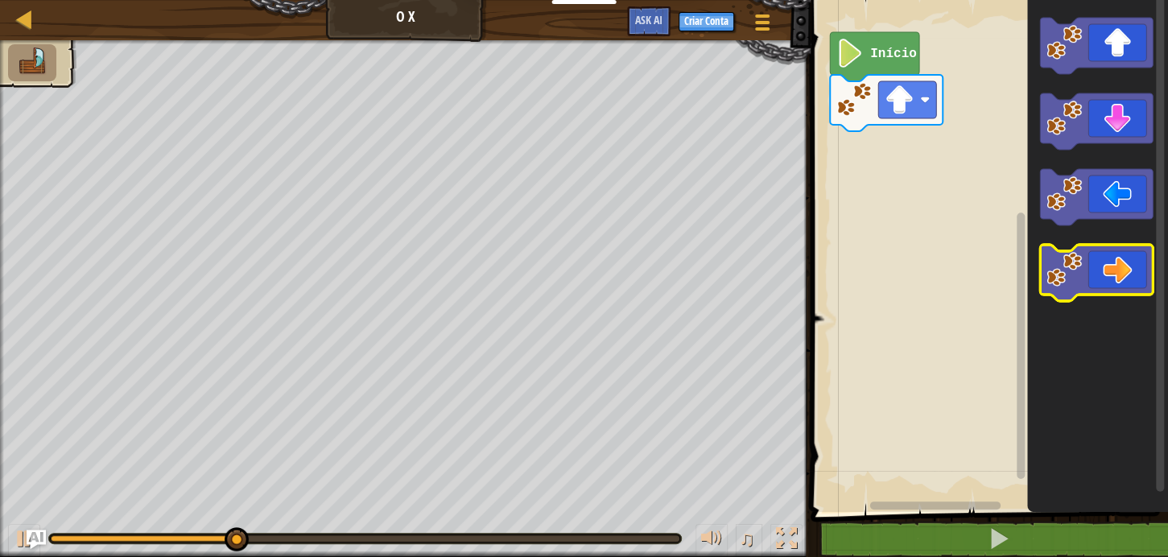
click at [1139, 268] on icon "Espaço de trabalho do Blockly" at bounding box center [1096, 273] width 113 height 56
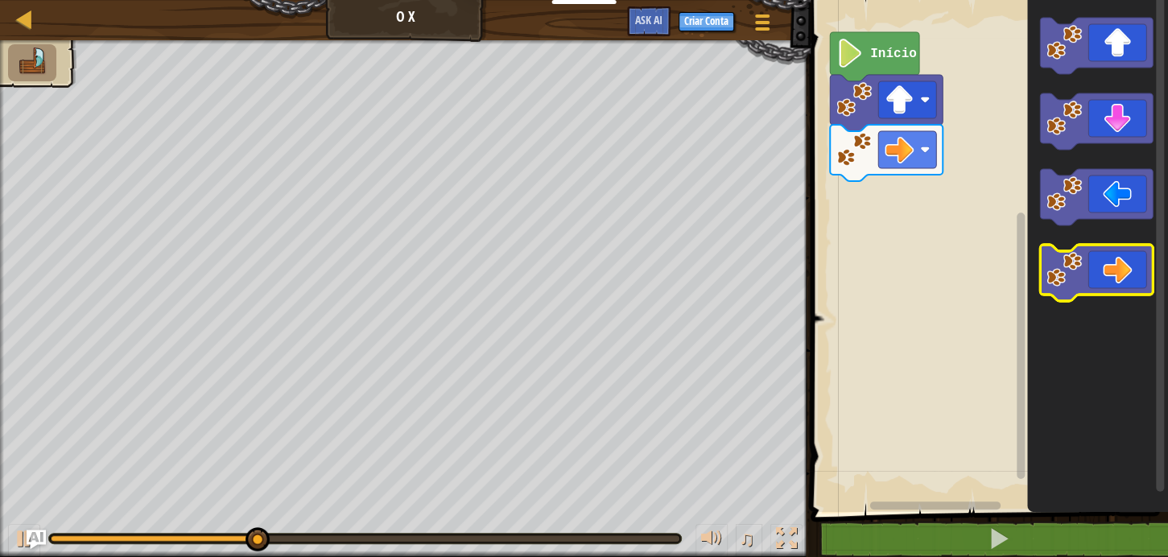
click at [1138, 270] on icon "Espaço de trabalho do Blockly" at bounding box center [1096, 273] width 113 height 56
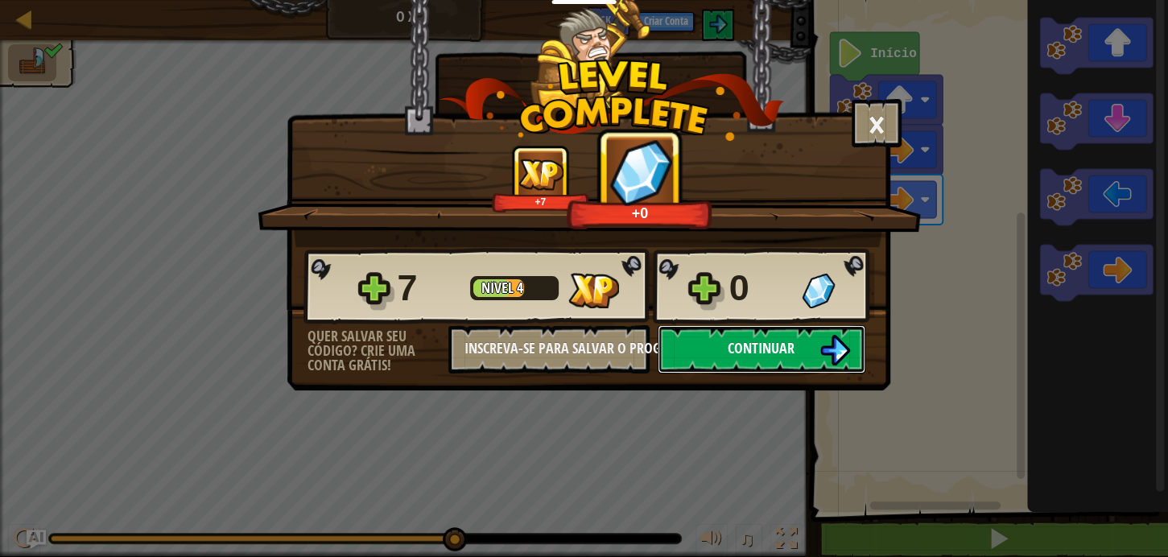
click at [805, 363] on button "Continuar" at bounding box center [761, 349] width 208 height 48
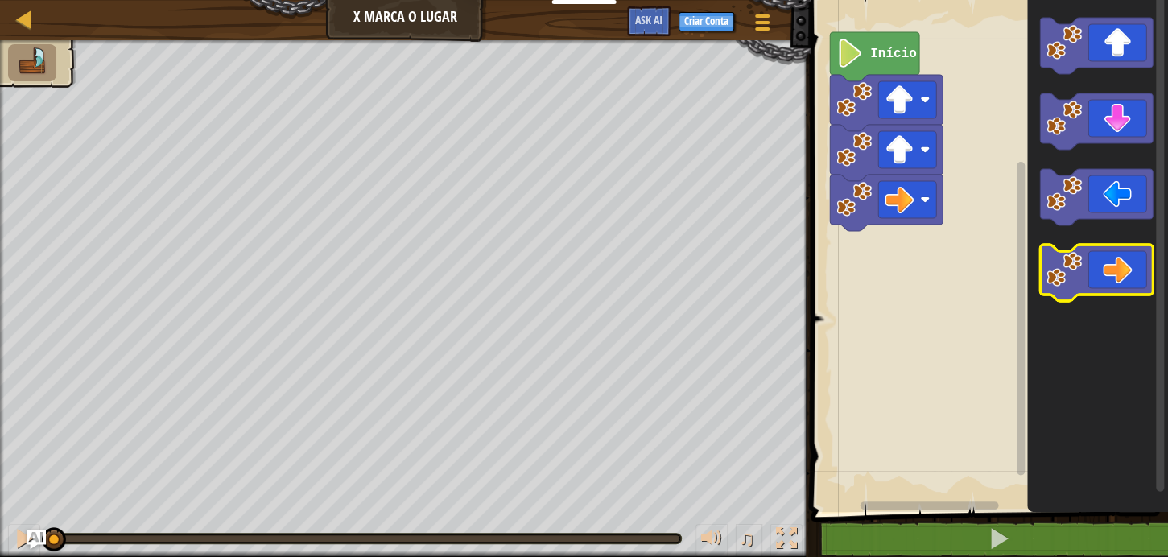
click at [1103, 261] on icon "Espaço de trabalho do Blockly" at bounding box center [1096, 273] width 113 height 56
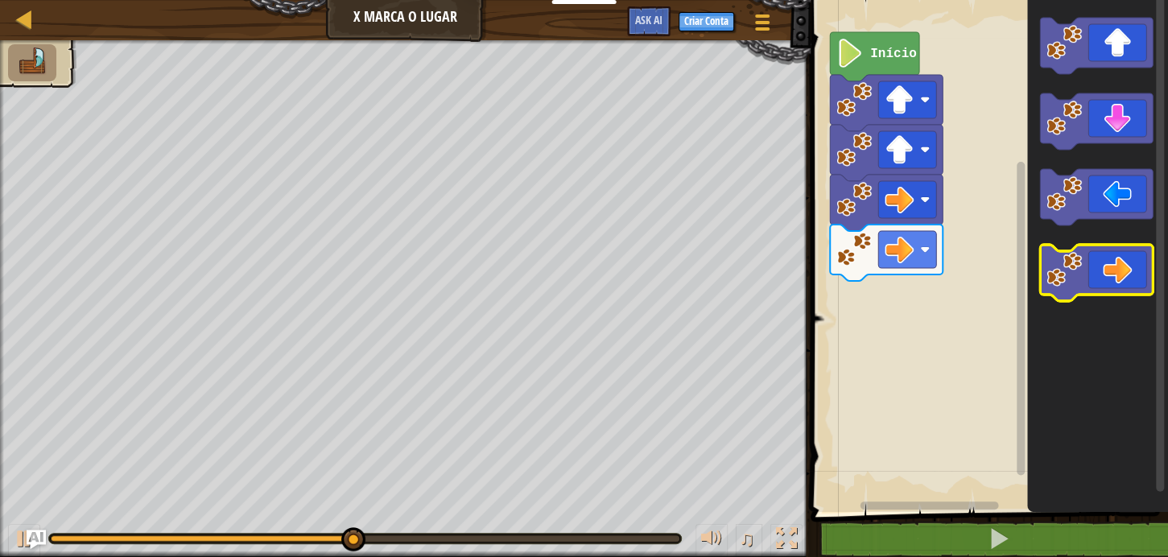
click at [1125, 258] on icon "Espaço de trabalho do Blockly" at bounding box center [1096, 273] width 113 height 56
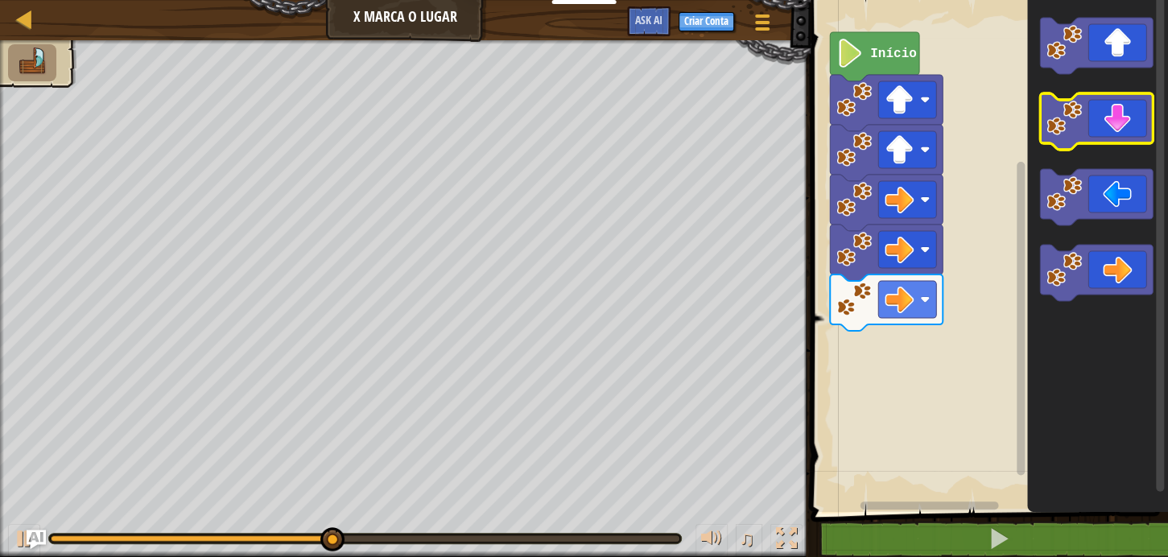
click at [1118, 119] on icon "Espaço de trabalho do Blockly" at bounding box center [1096, 121] width 113 height 56
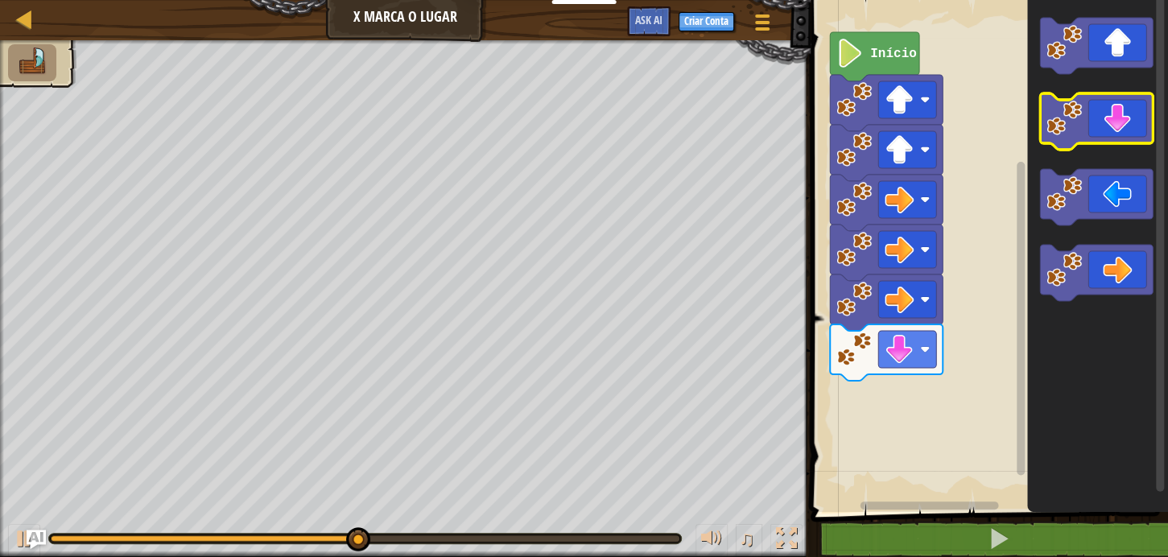
click at [1119, 118] on icon "Espaço de trabalho do Blockly" at bounding box center [1096, 121] width 113 height 56
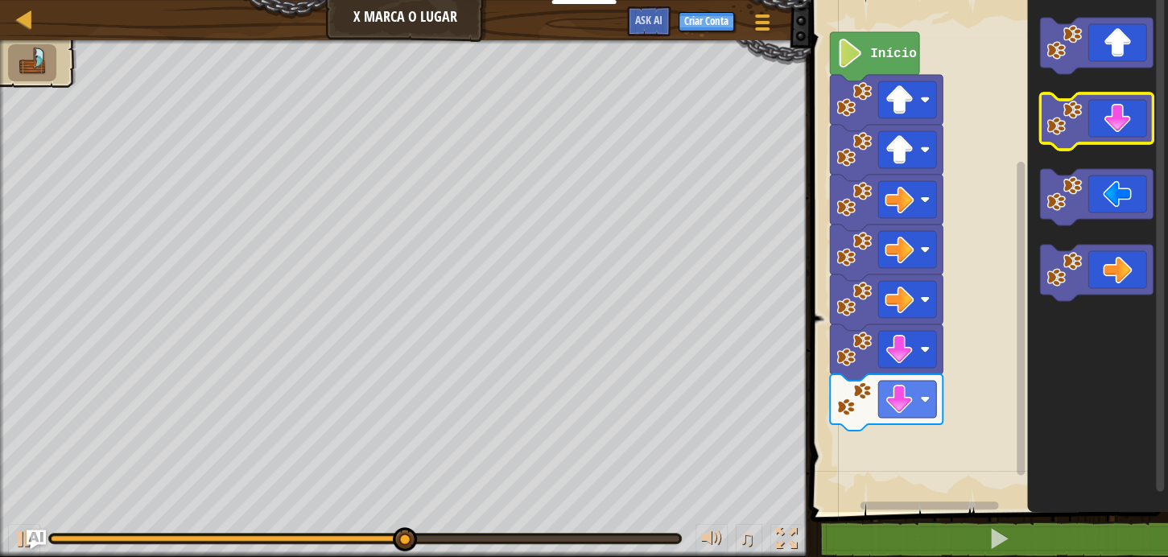
click at [1119, 118] on icon "Espaço de trabalho do Blockly" at bounding box center [1096, 121] width 113 height 56
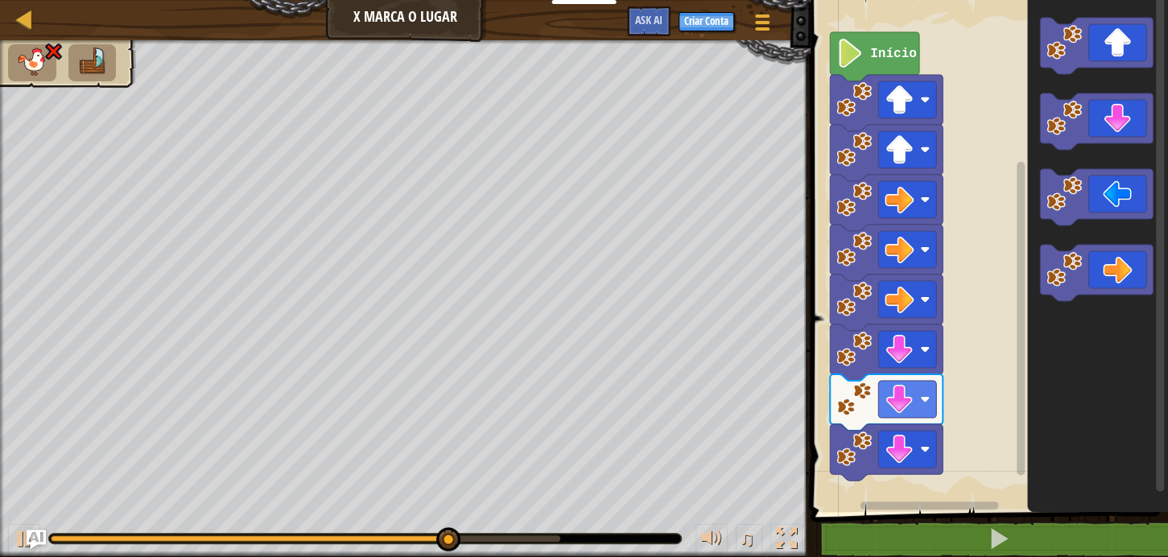
click at [1099, 196] on icon "Espaço de trabalho do Blockly" at bounding box center [1096, 197] width 113 height 56
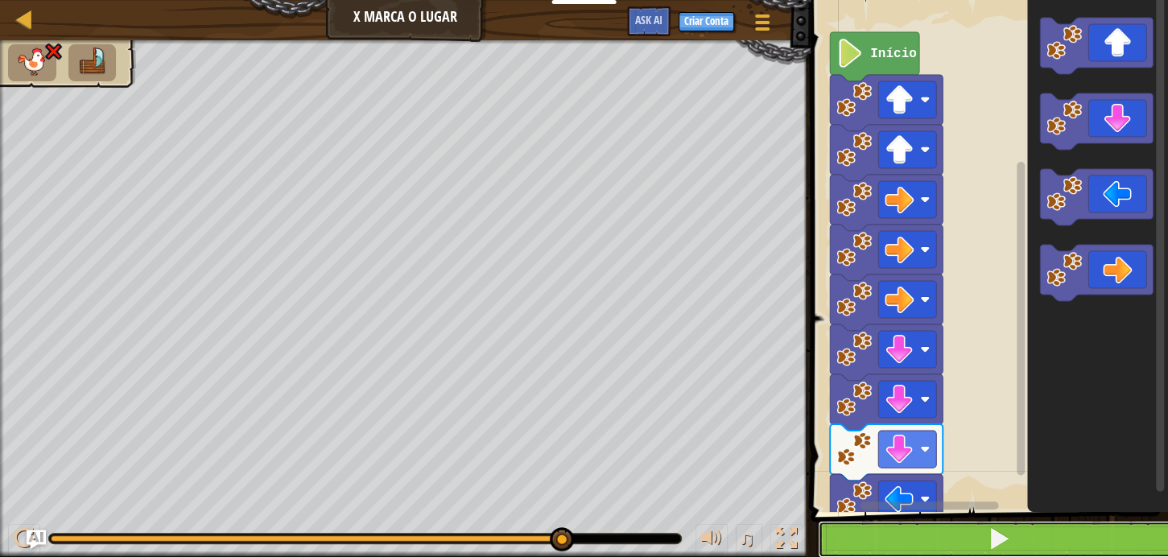
click at [967, 529] on button at bounding box center [999, 539] width 362 height 37
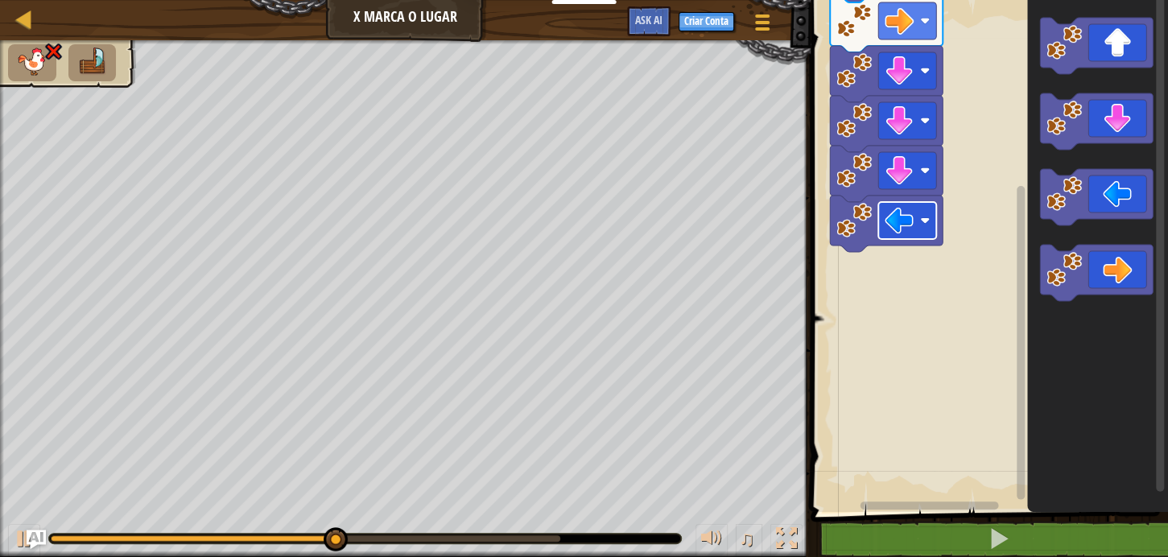
click at [910, 215] on g "Início" at bounding box center [886, 3] width 113 height 498
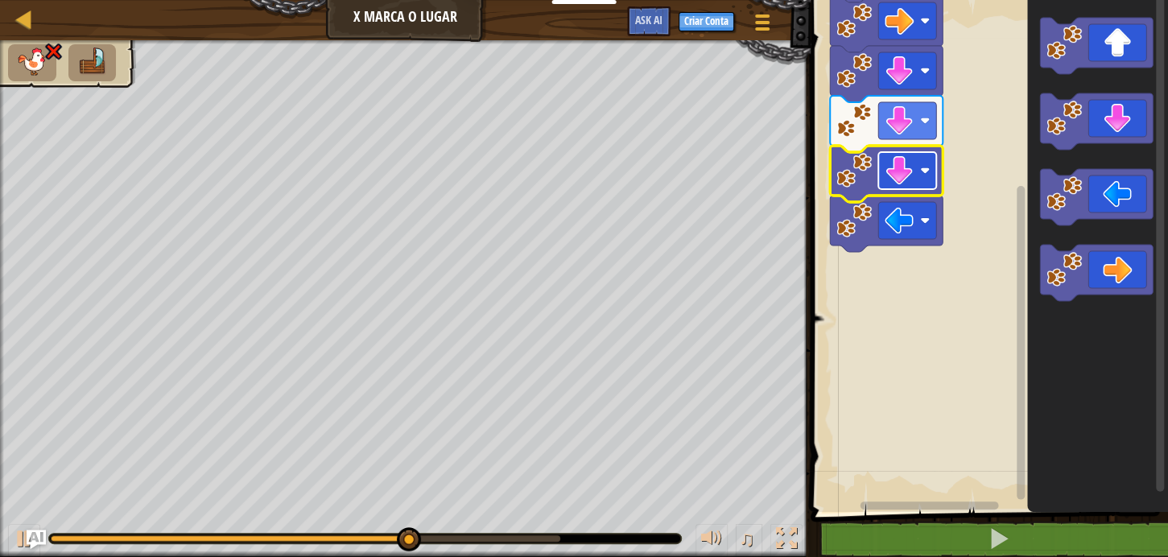
click at [902, 160] on image "Espaço de trabalho do Blockly" at bounding box center [898, 170] width 29 height 29
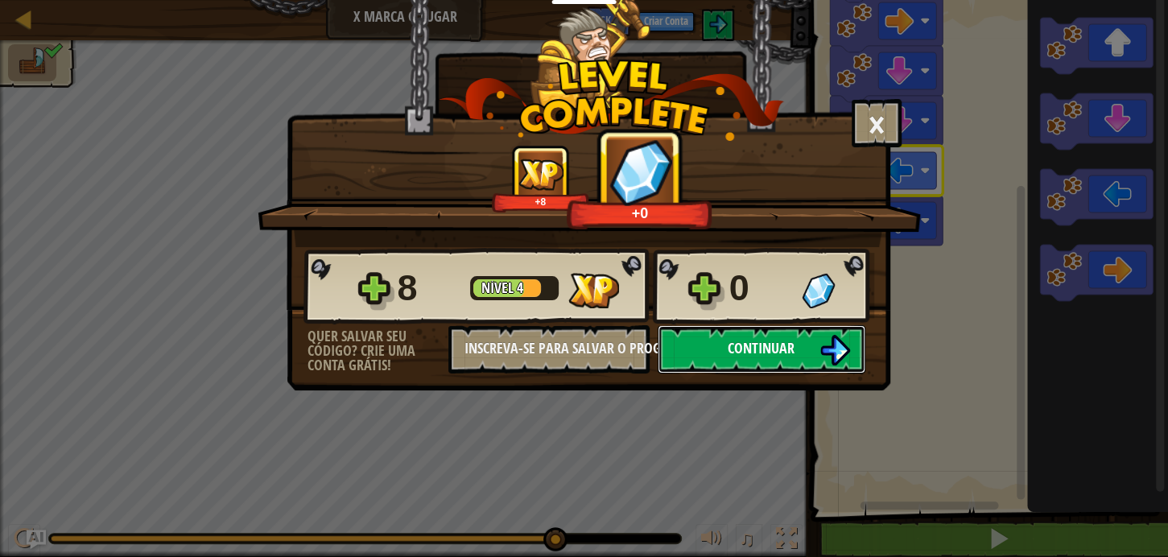
click at [789, 336] on button "Continuar" at bounding box center [761, 349] width 208 height 48
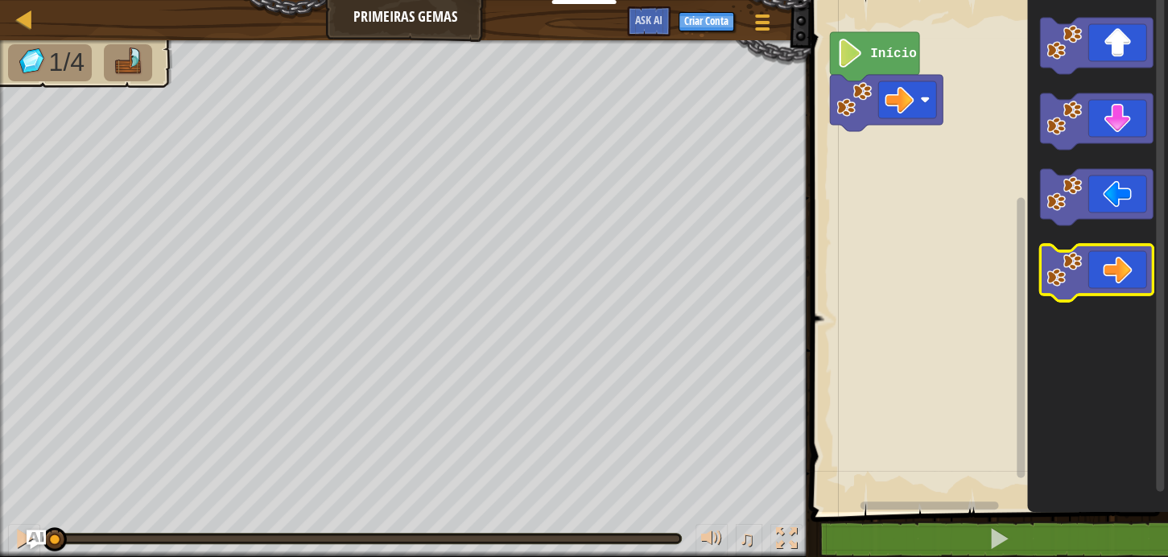
click at [1106, 251] on icon "Espaço de trabalho do Blockly" at bounding box center [1096, 273] width 113 height 56
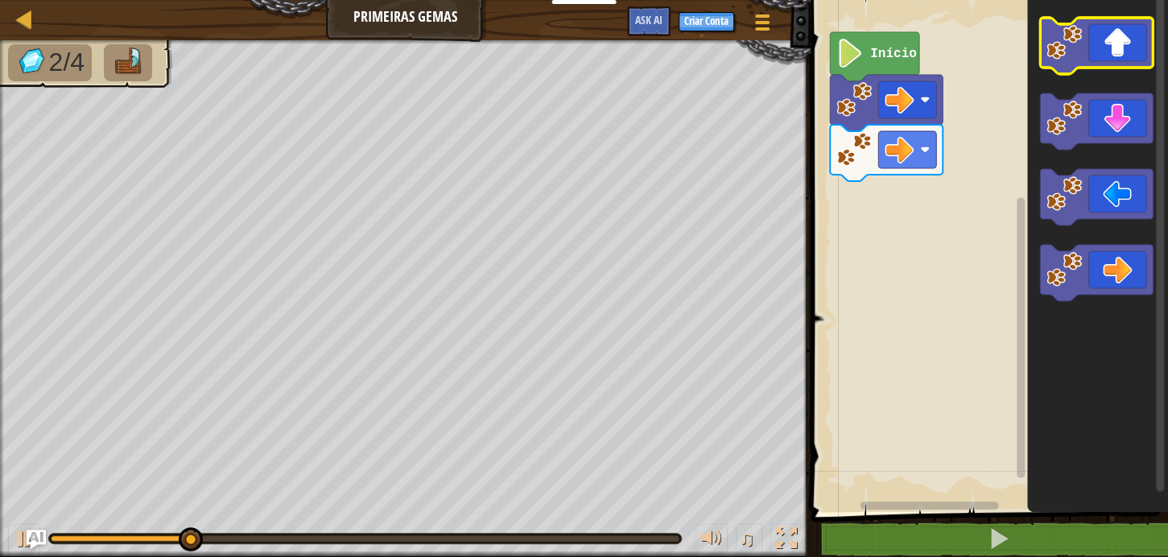
click at [1120, 37] on icon "Espaço de trabalho do Blockly" at bounding box center [1096, 46] width 113 height 56
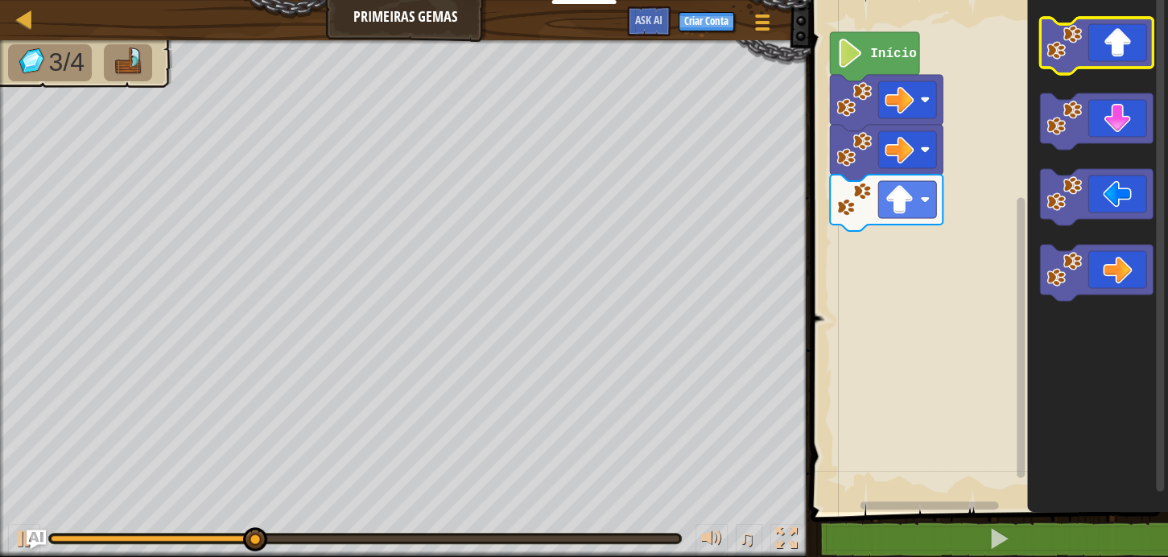
click at [1120, 36] on icon "Espaço de trabalho do Blockly" at bounding box center [1096, 46] width 113 height 56
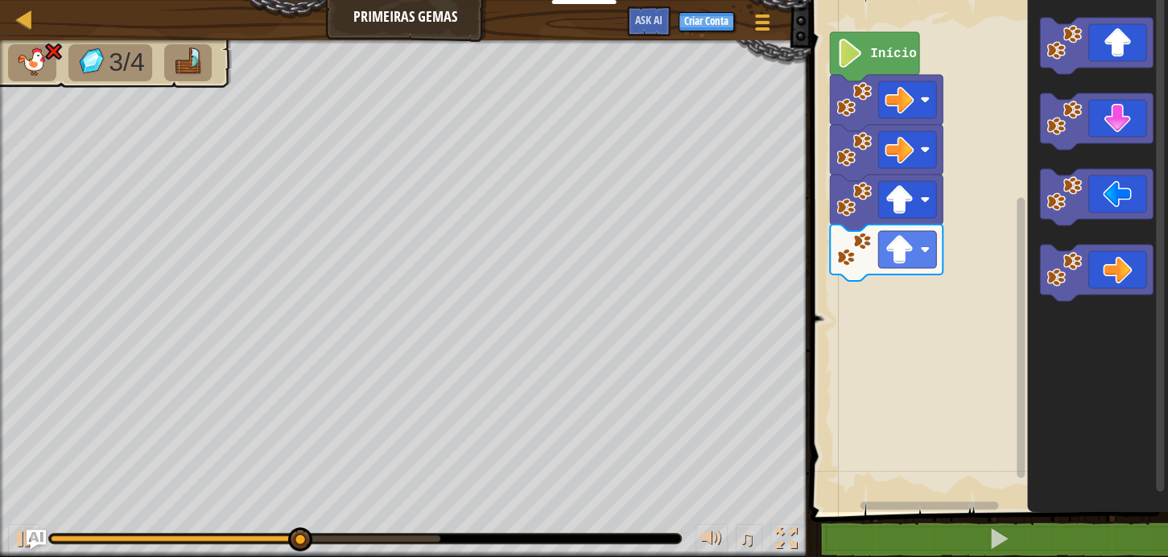
click at [1085, 220] on icon "Espaço de trabalho do Blockly" at bounding box center [1097, 252] width 141 height 520
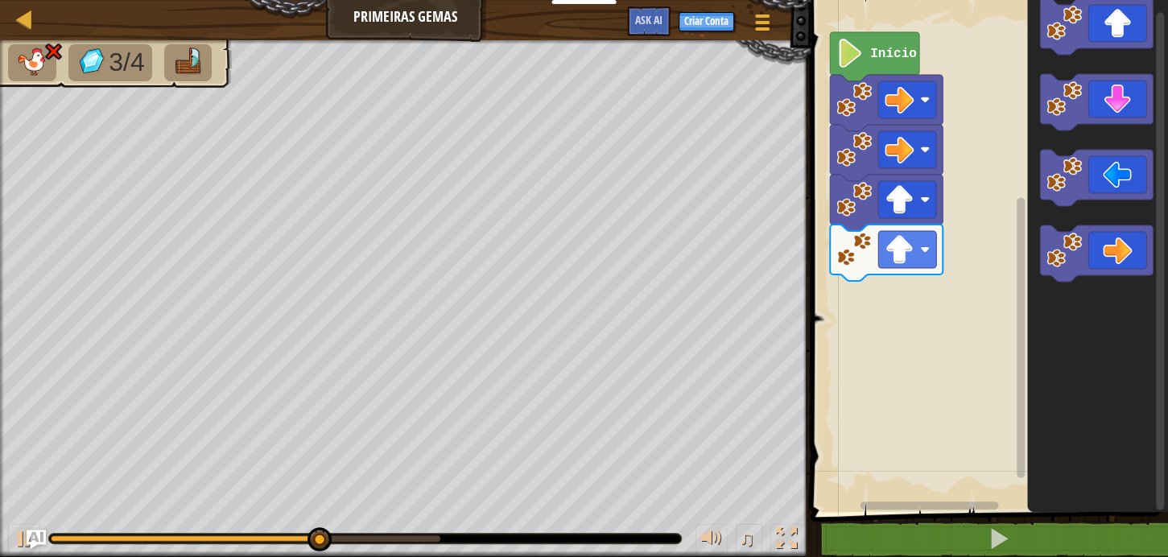
click at [1077, 167] on g "Espaço de trabalho do Blockly" at bounding box center [1096, 178] width 113 height 56
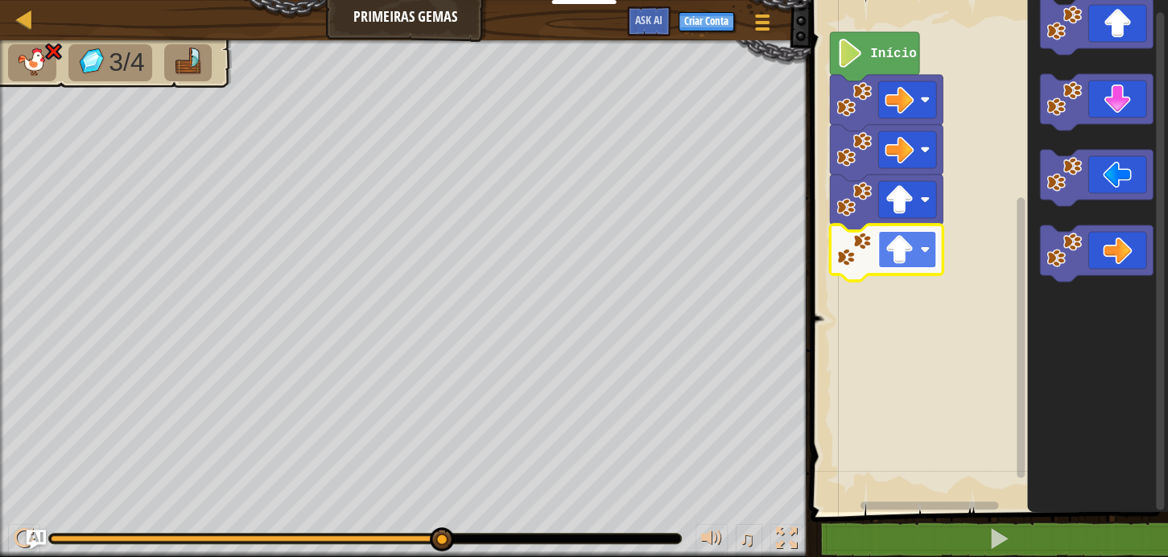
click at [910, 248] on g "Início" at bounding box center [886, 156] width 113 height 249
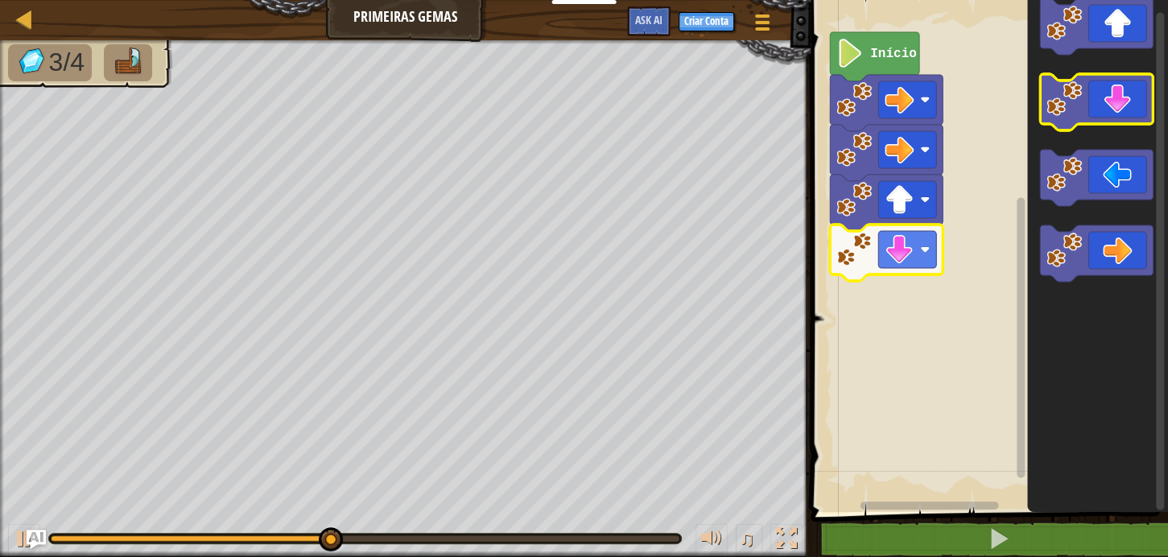
click at [1078, 115] on image "Espaço de trabalho do Blockly" at bounding box center [1063, 98] width 35 height 35
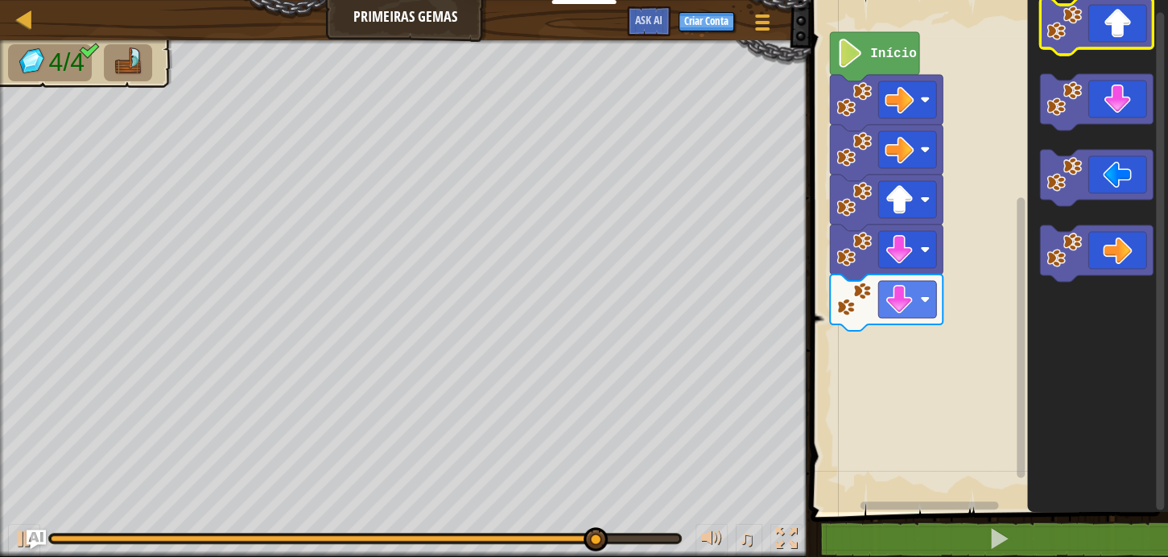
click at [1103, 48] on icon "Espaço de trabalho do Blockly" at bounding box center [1096, 26] width 113 height 56
click at [1105, 40] on icon "Espaço de trabalho do Blockly" at bounding box center [1096, 26] width 113 height 56
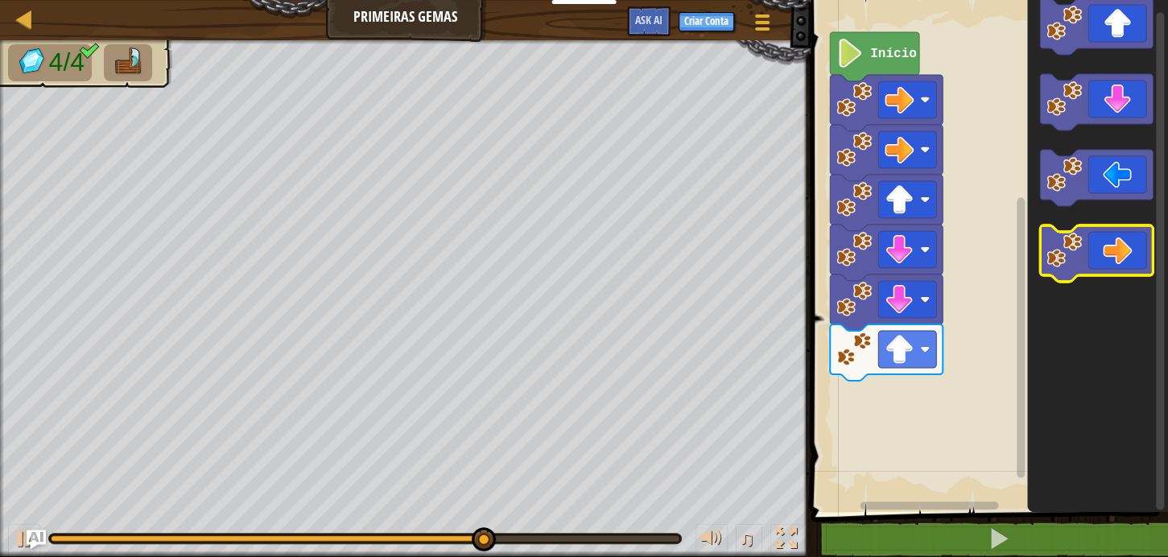
click at [1088, 261] on icon "Espaço de trabalho do Blockly" at bounding box center [1096, 253] width 113 height 56
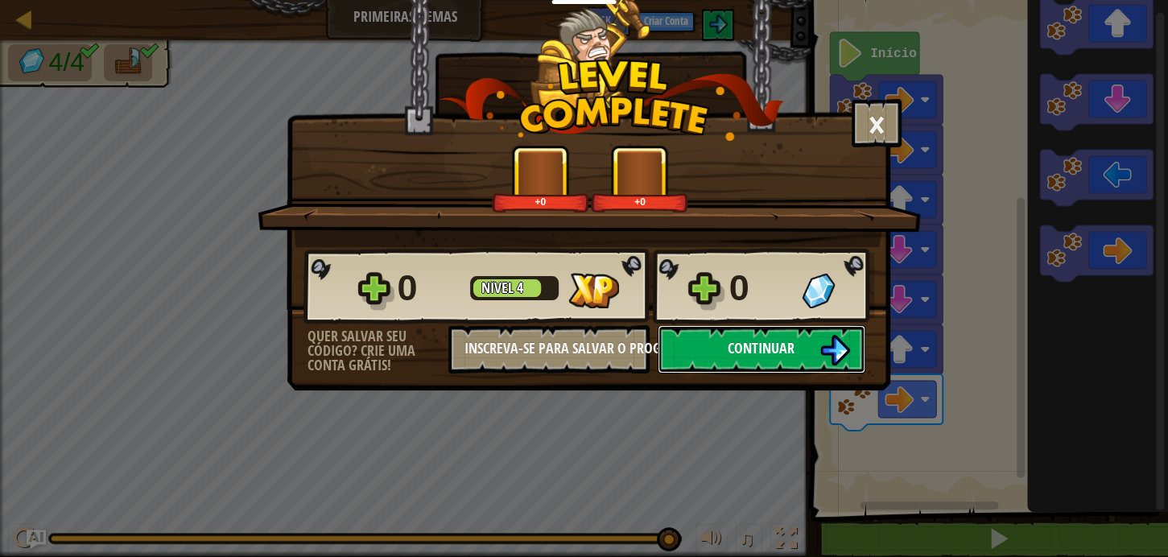
click at [756, 348] on span "Continuar" at bounding box center [760, 348] width 67 height 20
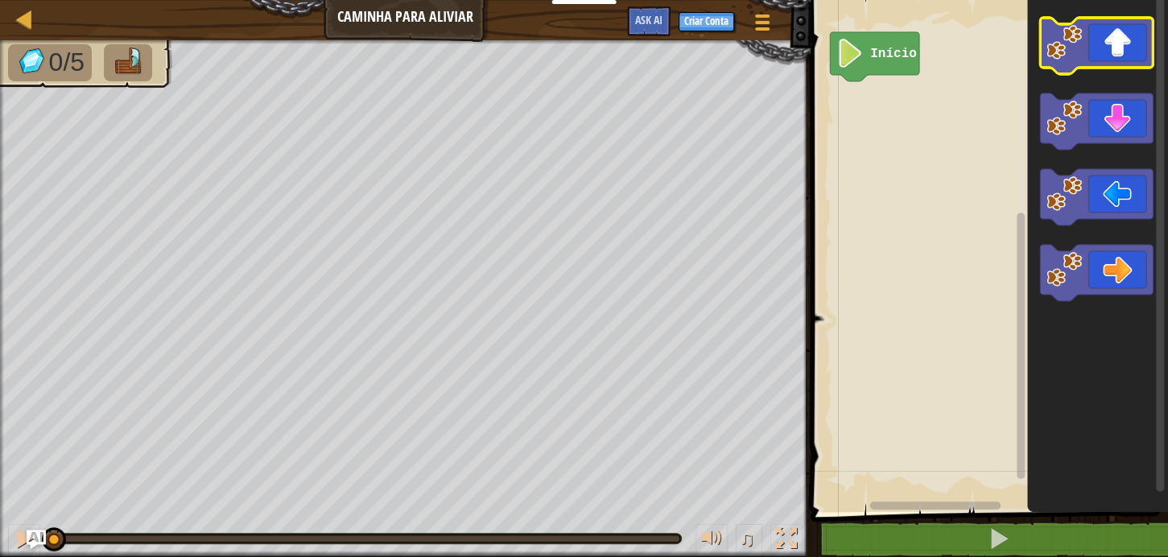
click at [1119, 27] on icon "Espaço de trabalho do Blockly" at bounding box center [1097, 252] width 141 height 520
click at [1123, 35] on icon "Espaço de trabalho do Blockly" at bounding box center [1096, 46] width 113 height 56
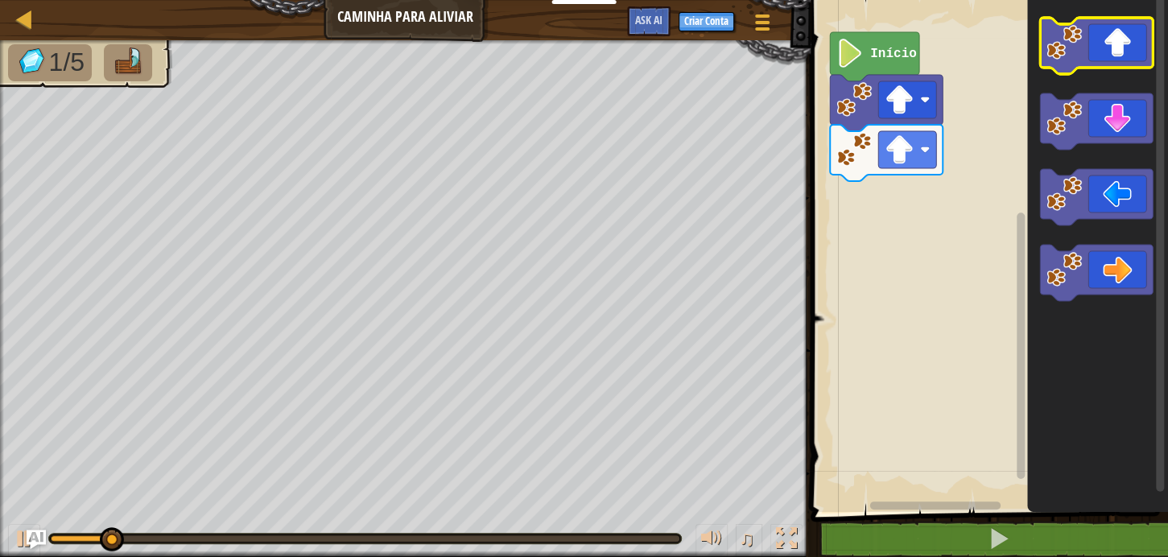
click at [1123, 35] on icon "Espaço de trabalho do Blockly" at bounding box center [1096, 46] width 113 height 56
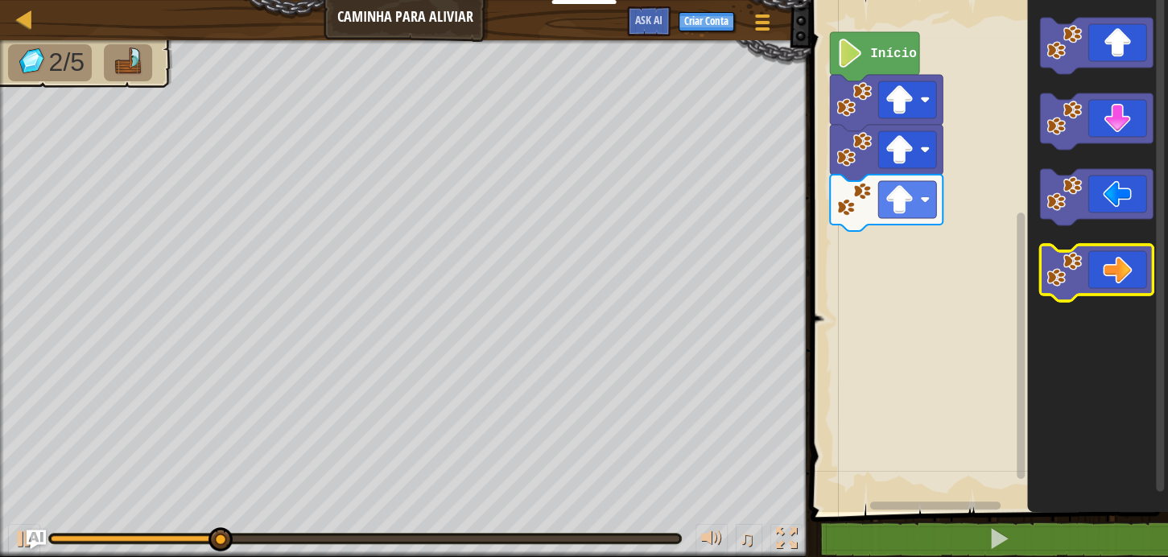
click at [1124, 260] on icon "Espaço de trabalho do Blockly" at bounding box center [1096, 273] width 113 height 56
click at [1125, 255] on icon "Espaço de trabalho do Blockly" at bounding box center [1096, 273] width 113 height 56
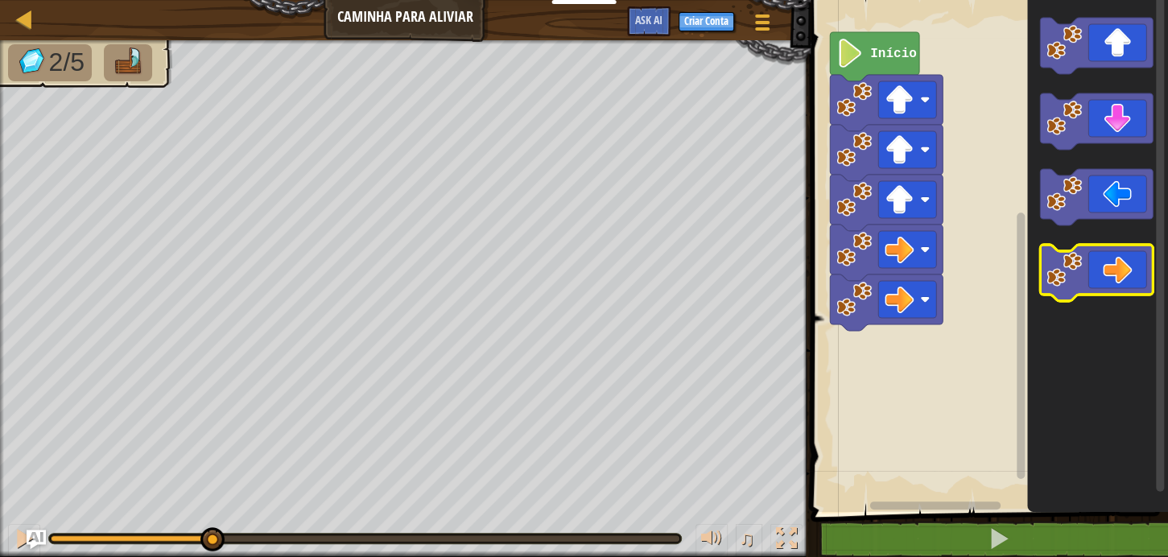
click at [1125, 247] on icon "Espaço de trabalho do Blockly" at bounding box center [1096, 273] width 113 height 56
click at [1128, 252] on icon "Espaço de trabalho do Blockly" at bounding box center [1096, 273] width 113 height 56
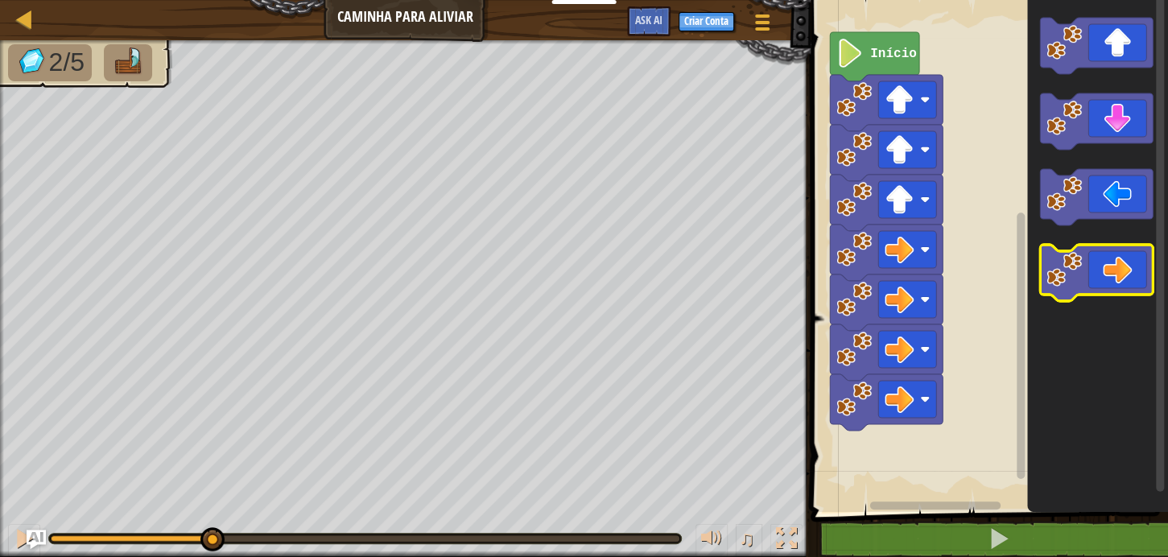
click at [1128, 252] on icon "Espaço de trabalho do Blockly" at bounding box center [1096, 273] width 113 height 56
click at [1128, 247] on icon "Espaço de trabalho do Blockly" at bounding box center [1096, 273] width 113 height 56
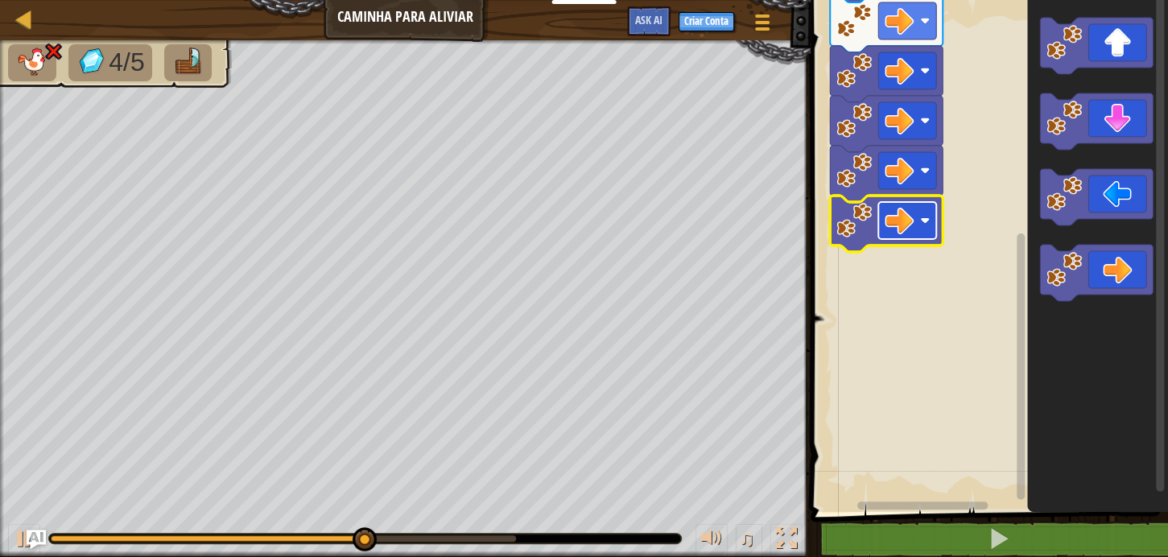
click at [919, 210] on rect "Espaço de trabalho do Blockly" at bounding box center [907, 220] width 58 height 37
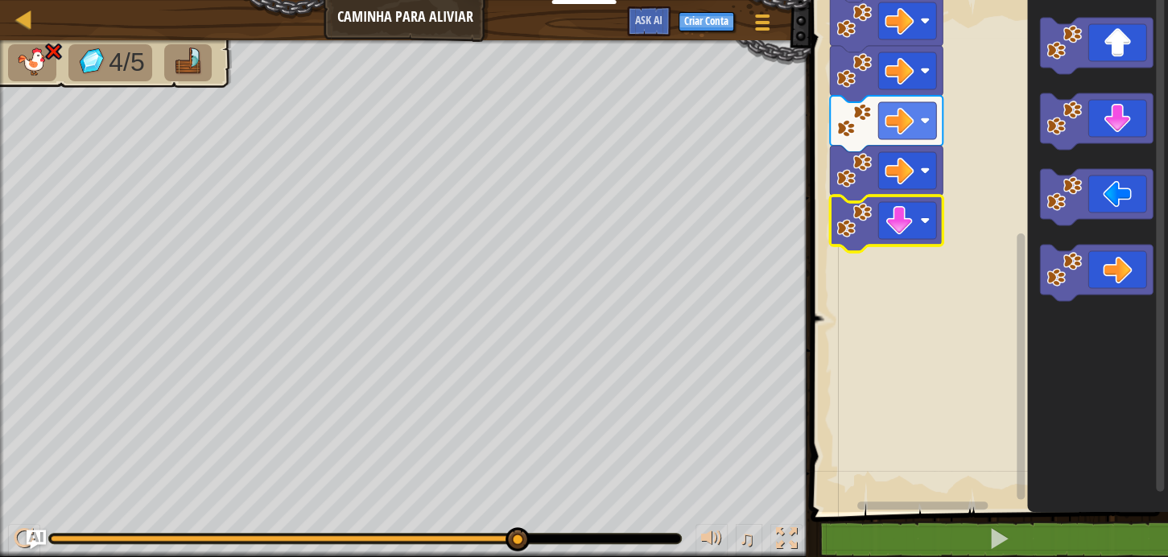
click at [871, 222] on icon "Espaço de trabalho do Blockly" at bounding box center [886, 224] width 113 height 56
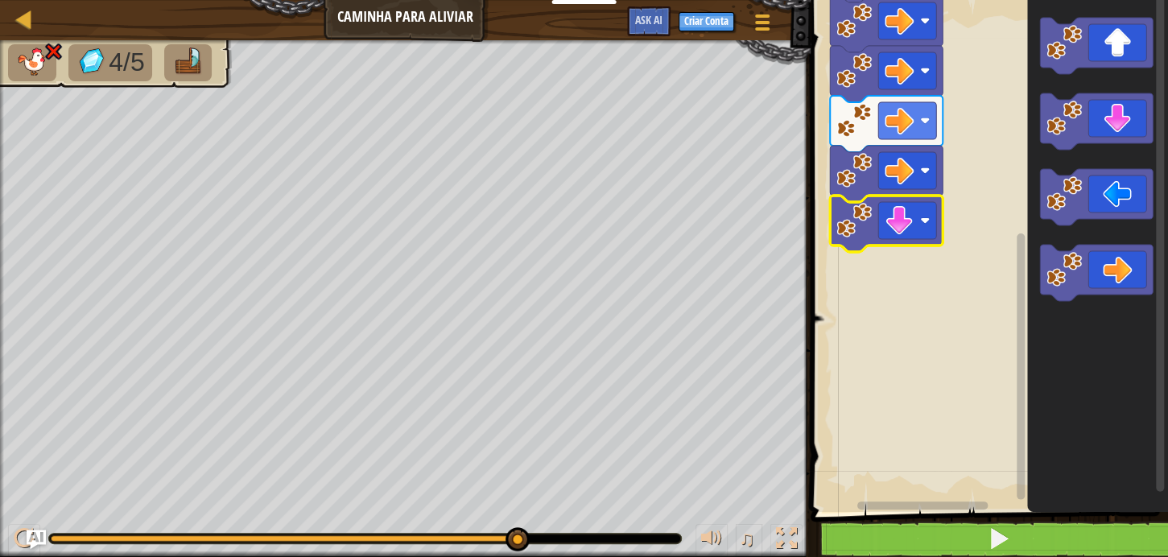
click at [892, 522] on div "Mapa Caminha Para Aliviar Menu do Jogo Criar Conta Ask AI 1 ההההההההההההההההההה…" at bounding box center [584, 278] width 1168 height 557
click at [900, 530] on button at bounding box center [999, 539] width 362 height 37
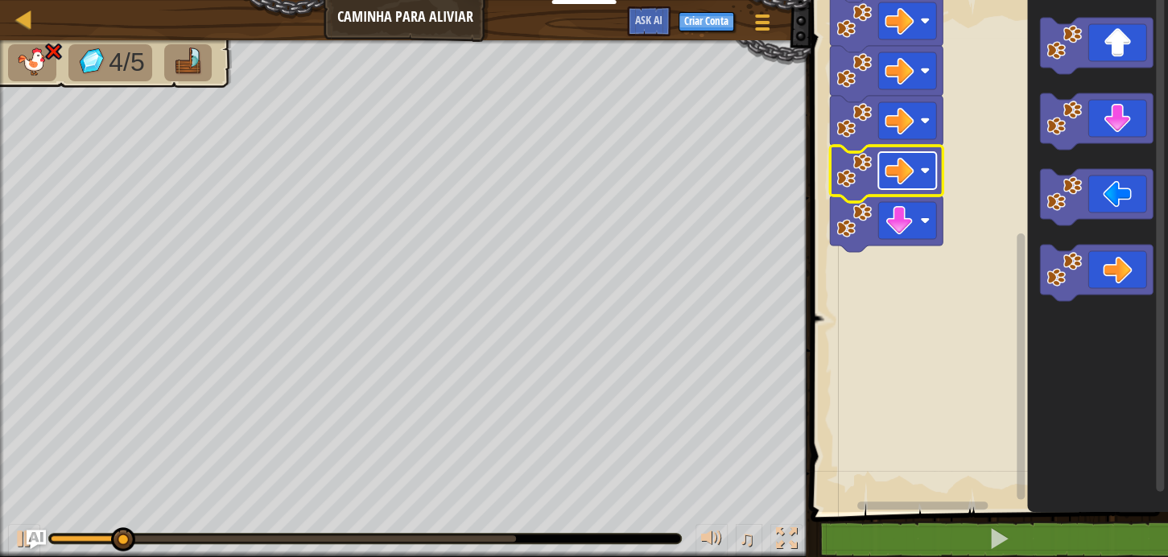
click at [899, 174] on image "Espaço de trabalho do Blockly" at bounding box center [898, 170] width 29 height 29
click at [895, 182] on image "Espaço de trabalho do Blockly" at bounding box center [898, 170] width 29 height 29
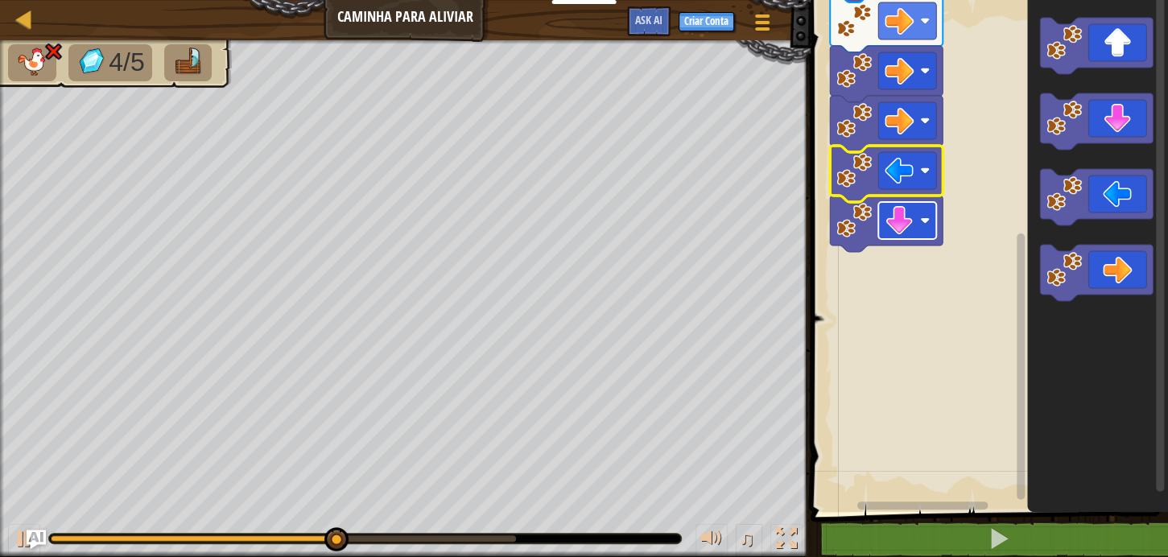
click at [904, 226] on image "Espaço de trabalho do Blockly" at bounding box center [898, 220] width 29 height 29
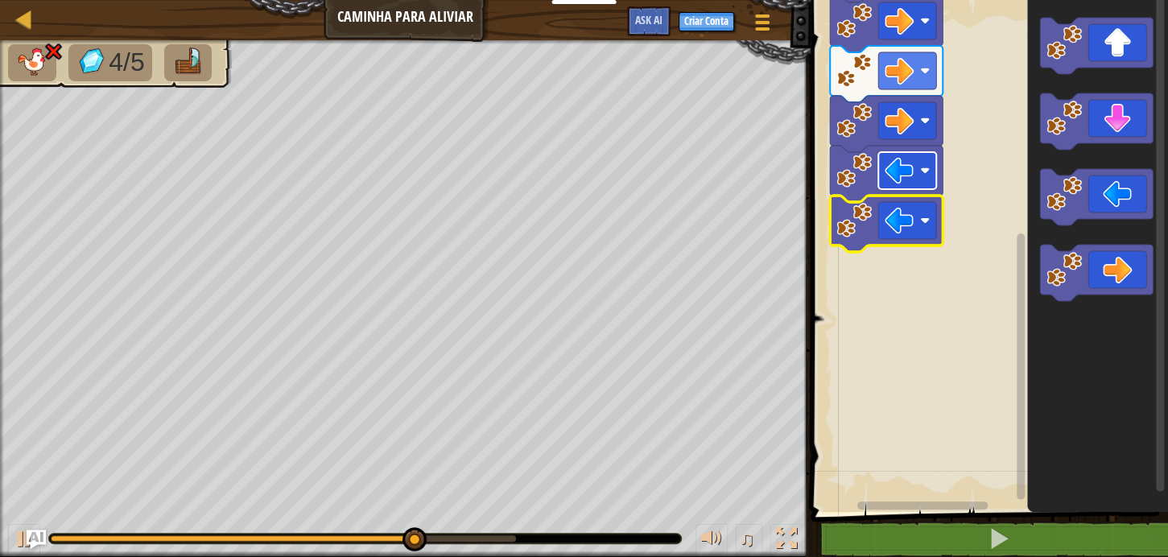
click at [909, 171] on g "Início" at bounding box center [986, 108] width 362 height 808
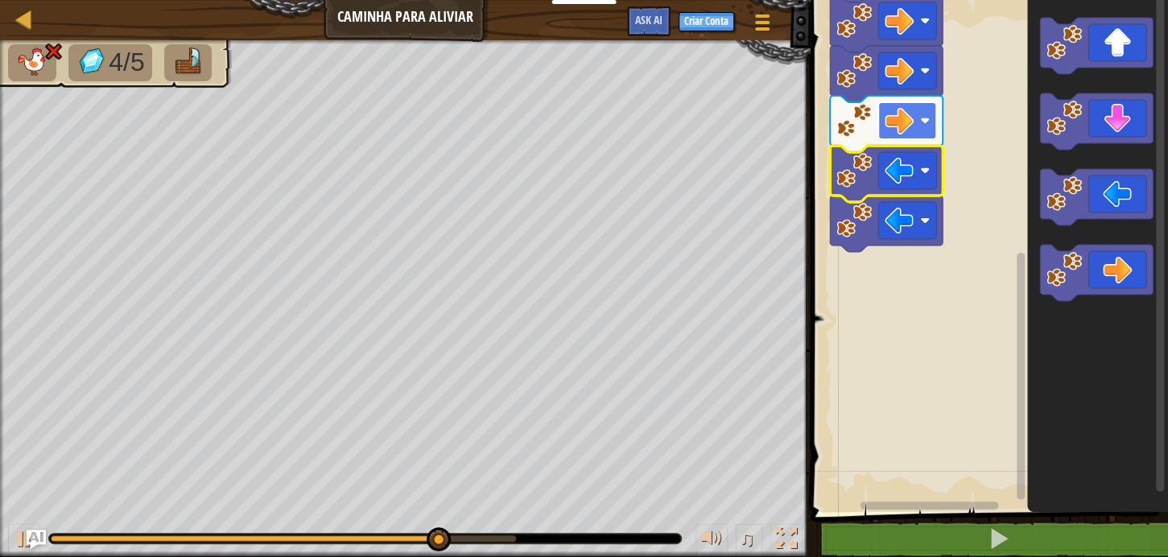
click at [917, 125] on rect "Espaço de trabalho do Blockly" at bounding box center [907, 120] width 58 height 37
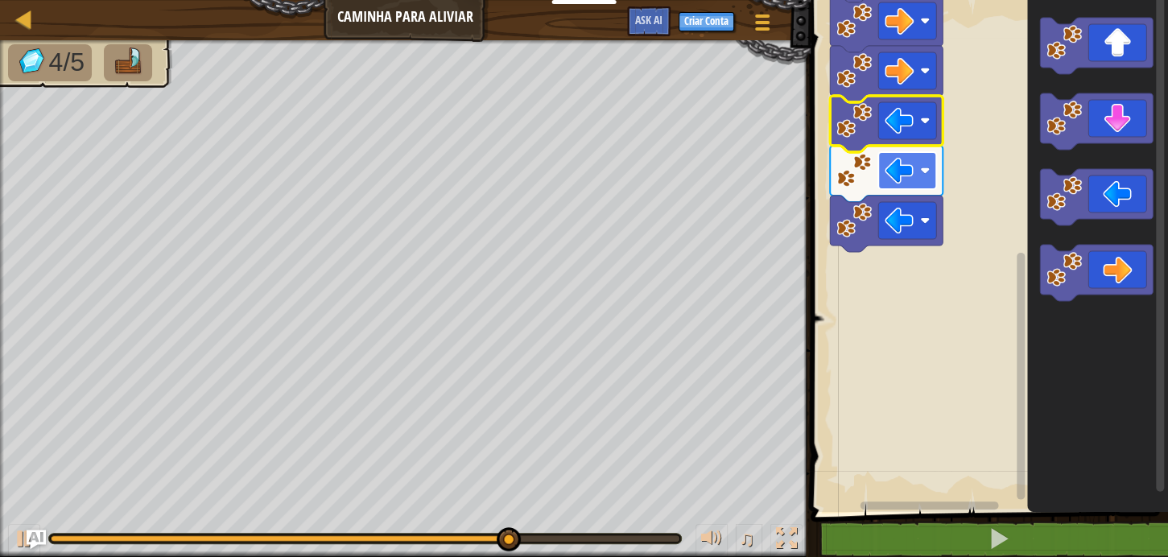
click at [893, 172] on image "Espaço de trabalho do Blockly" at bounding box center [898, 170] width 29 height 29
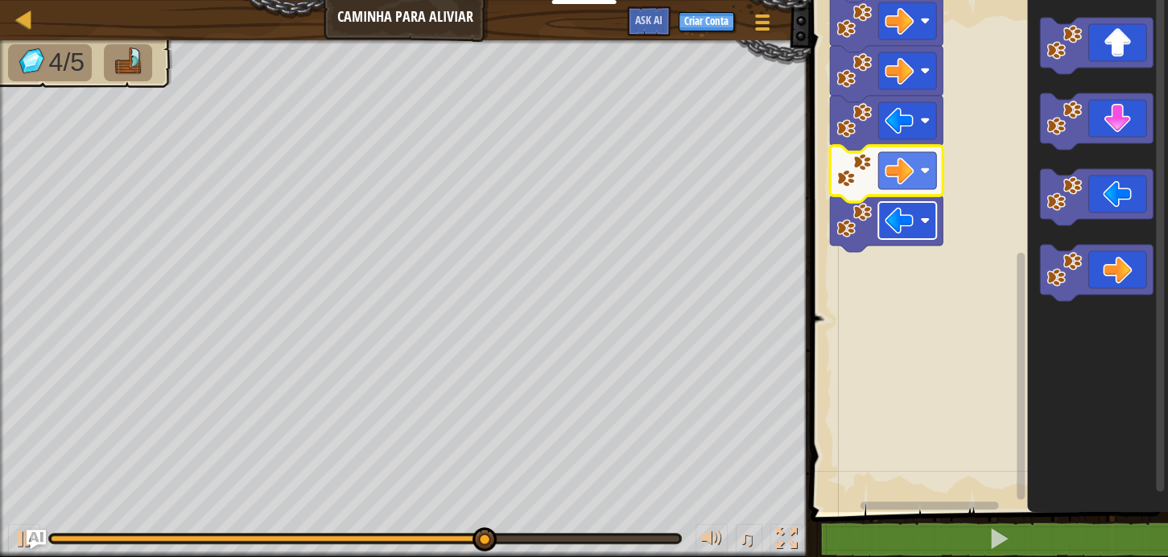
click at [924, 220] on image "Espaço de trabalho do Blockly" at bounding box center [925, 221] width 10 height 10
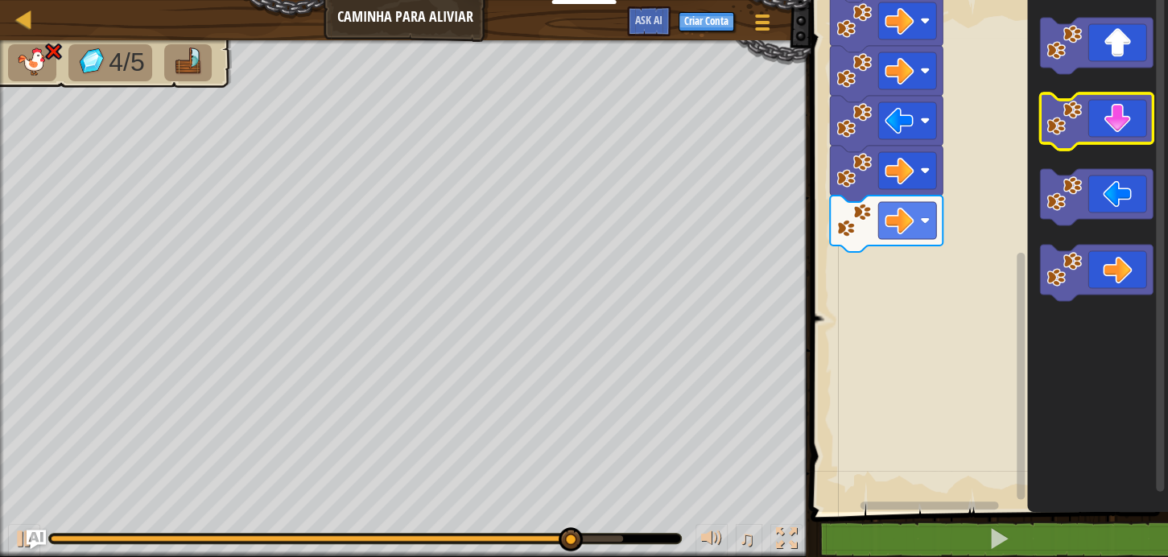
click at [1085, 142] on icon "Espaço de trabalho do Blockly" at bounding box center [1096, 121] width 113 height 56
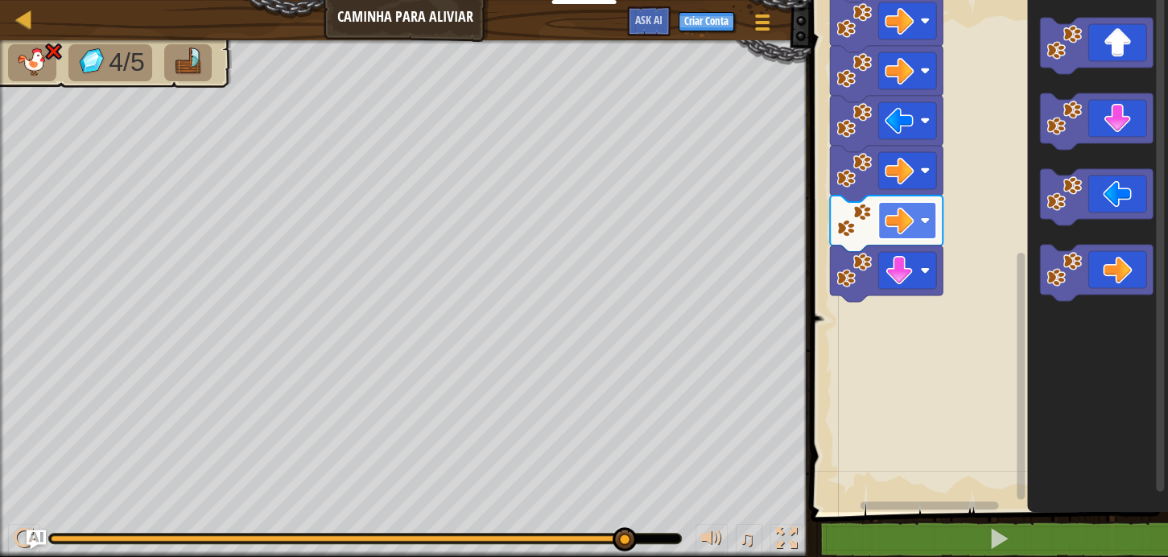
click at [902, 223] on image "Espaço de trabalho do Blockly" at bounding box center [898, 220] width 29 height 29
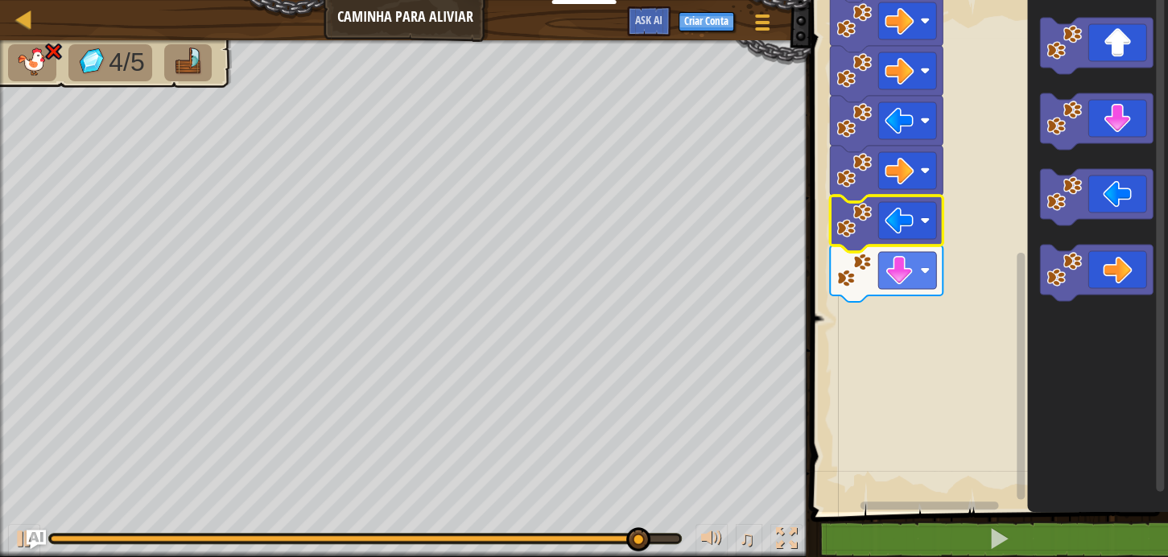
click at [917, 354] on rect "Espaço de trabalho do Blockly" at bounding box center [986, 252] width 362 height 520
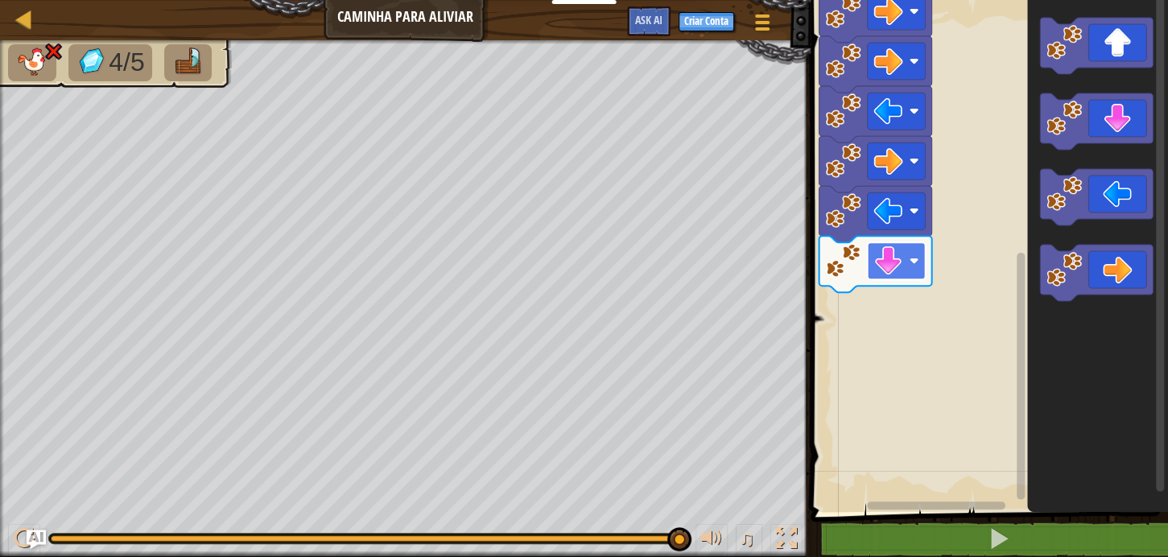
click at [892, 252] on image "Espaço de trabalho do Blockly" at bounding box center [888, 260] width 29 height 29
click at [892, 266] on image "Espaço de trabalho do Blockly" at bounding box center [888, 260] width 29 height 29
click at [911, 268] on rect "Espaço de trabalho do Blockly" at bounding box center [896, 260] width 58 height 37
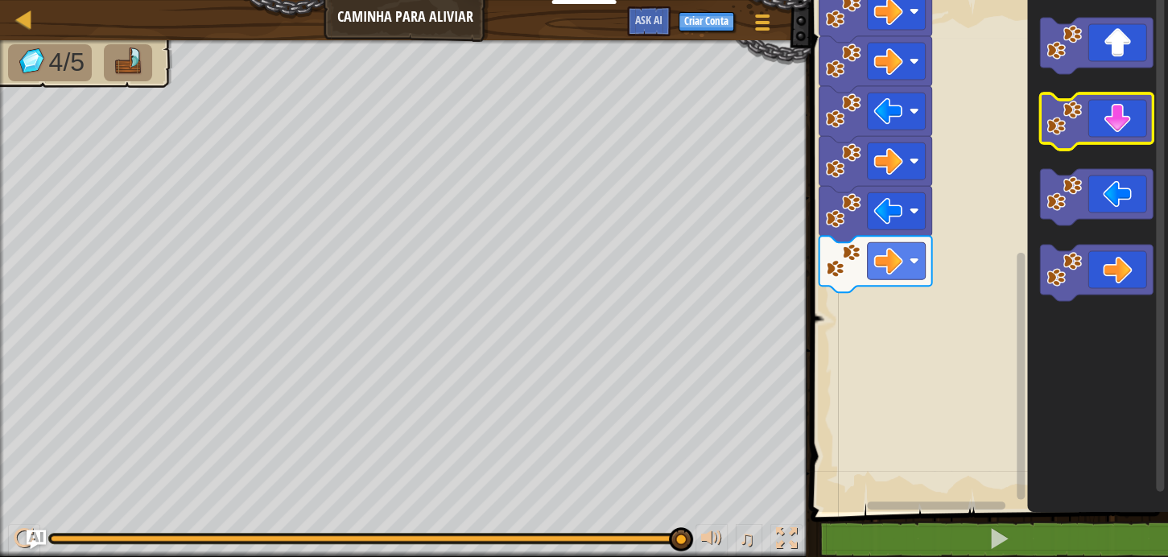
click at [1135, 126] on icon "Espaço de trabalho do Blockly" at bounding box center [1096, 121] width 113 height 56
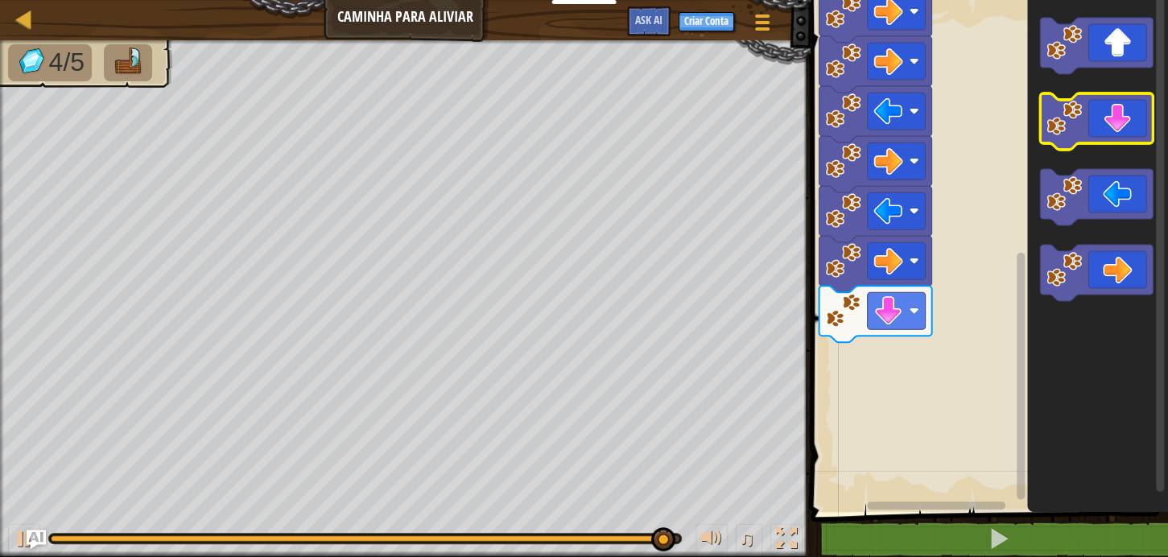
click at [1135, 126] on icon "Espaço de trabalho do Blockly" at bounding box center [1096, 121] width 113 height 56
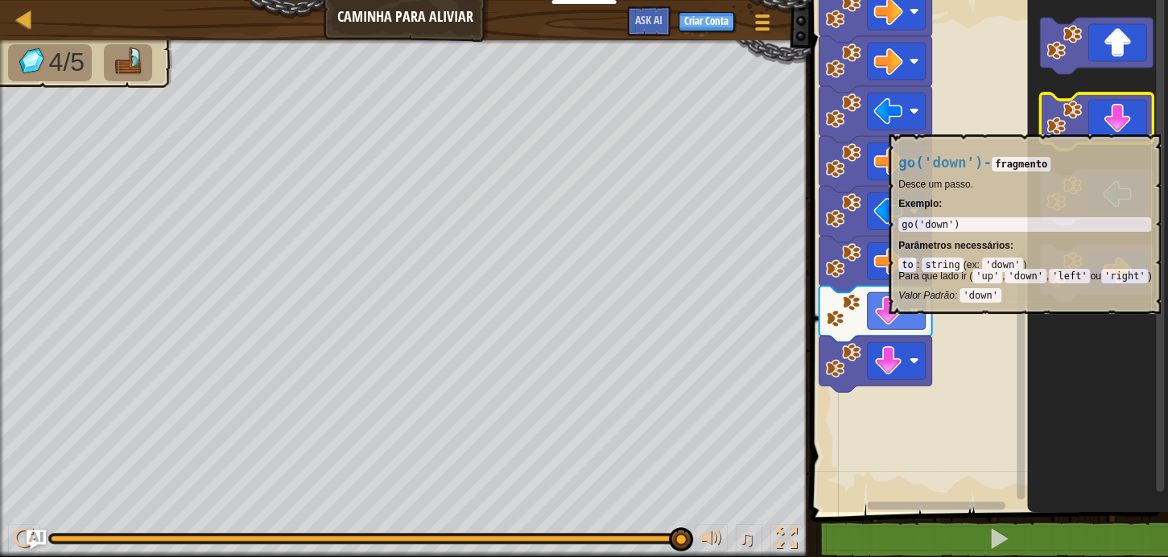
click at [1134, 126] on icon "Espaço de trabalho do Blockly" at bounding box center [1096, 121] width 113 height 56
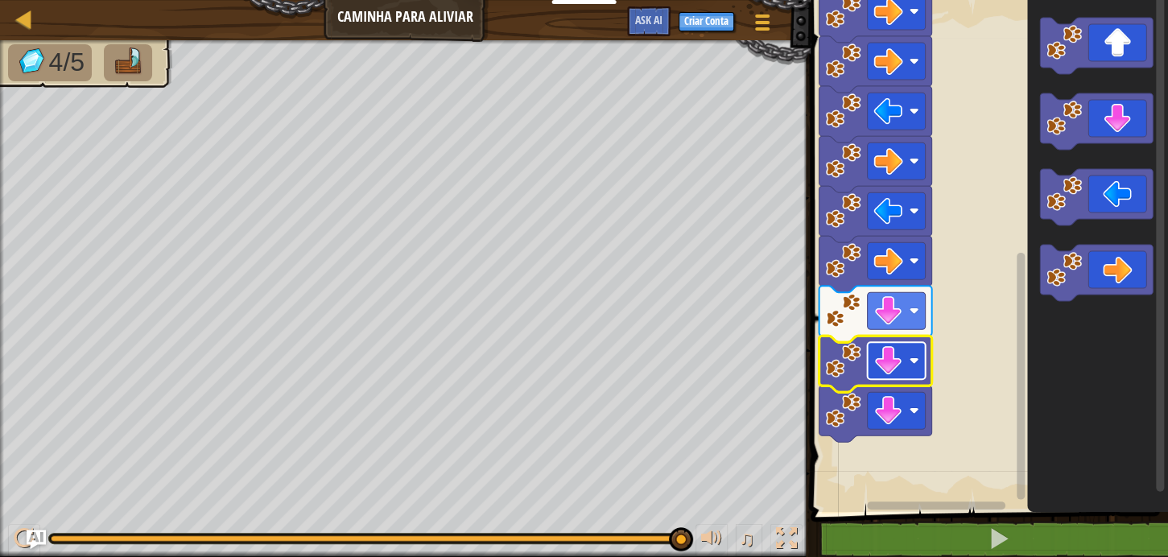
click at [874, 369] on image "Espaço de trabalho do Blockly" at bounding box center [888, 360] width 29 height 29
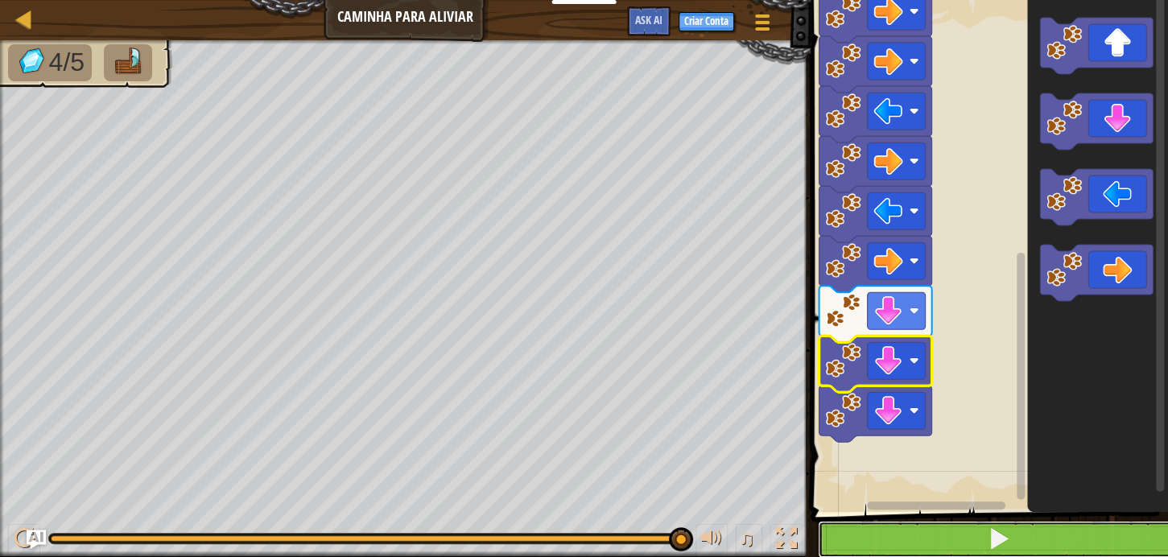
drag, startPoint x: 955, startPoint y: 534, endPoint x: 969, endPoint y: 521, distance: 19.3
click at [967, 527] on button at bounding box center [999, 539] width 362 height 37
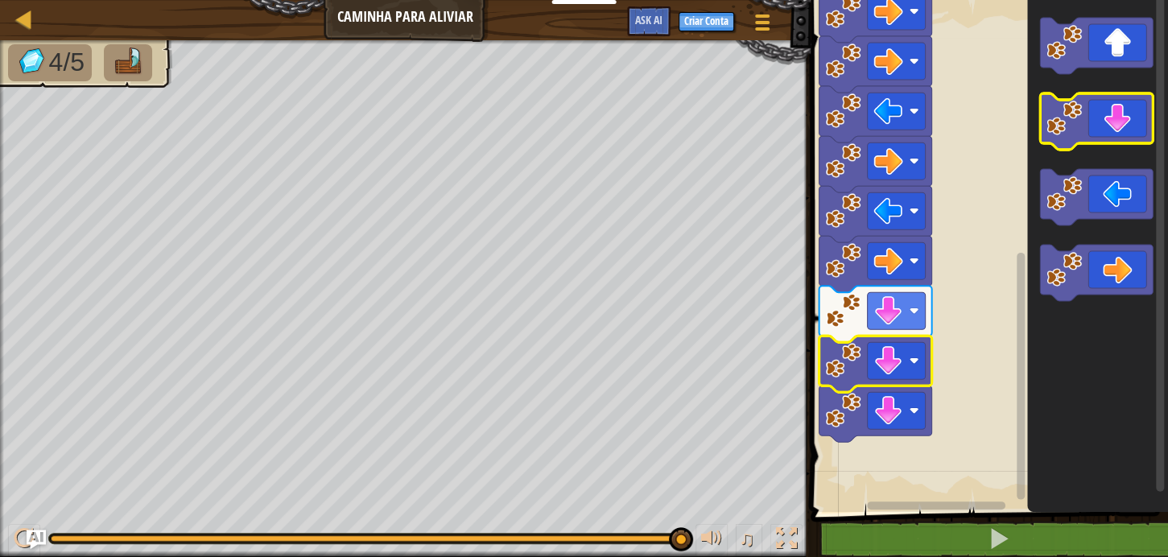
click at [1122, 97] on icon "Espaço de trabalho do Blockly" at bounding box center [1096, 121] width 113 height 56
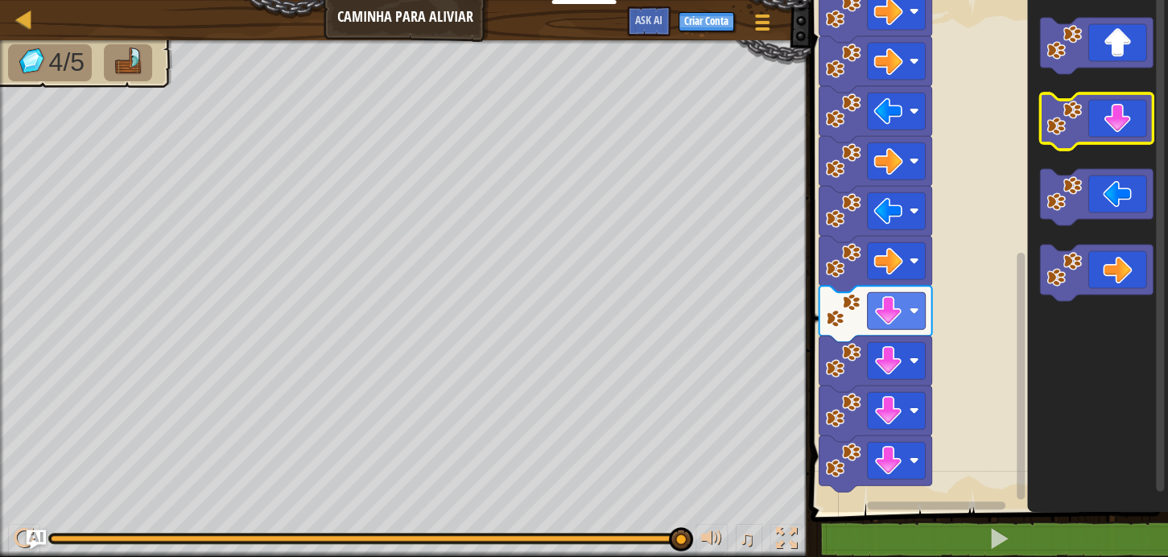
click at [1122, 97] on icon "Espaço de trabalho do Blockly" at bounding box center [1096, 121] width 113 height 56
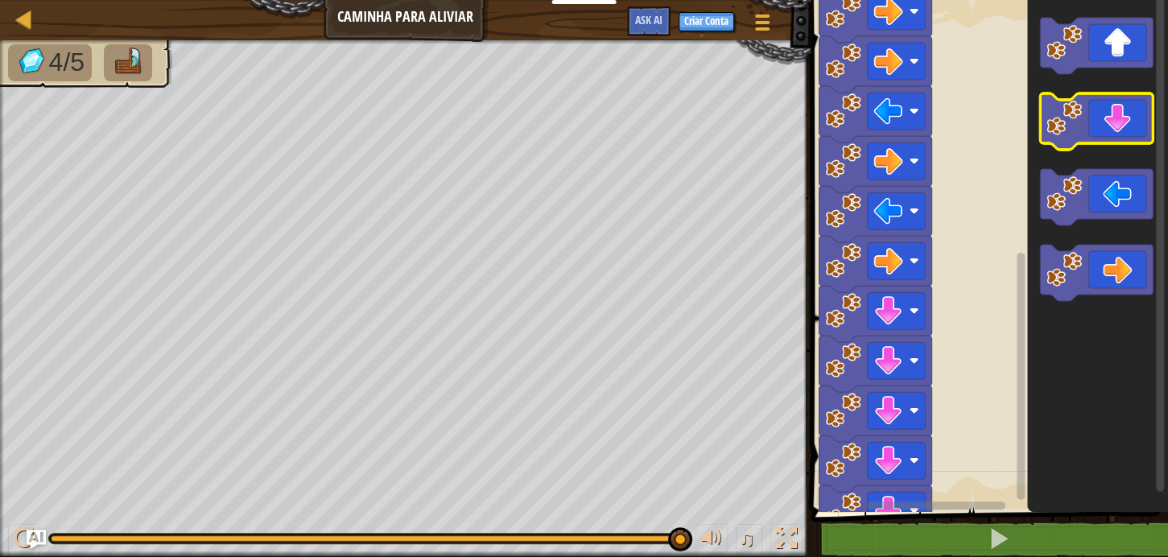
click at [1122, 97] on icon "Espaço de trabalho do Blockly" at bounding box center [1096, 121] width 113 height 56
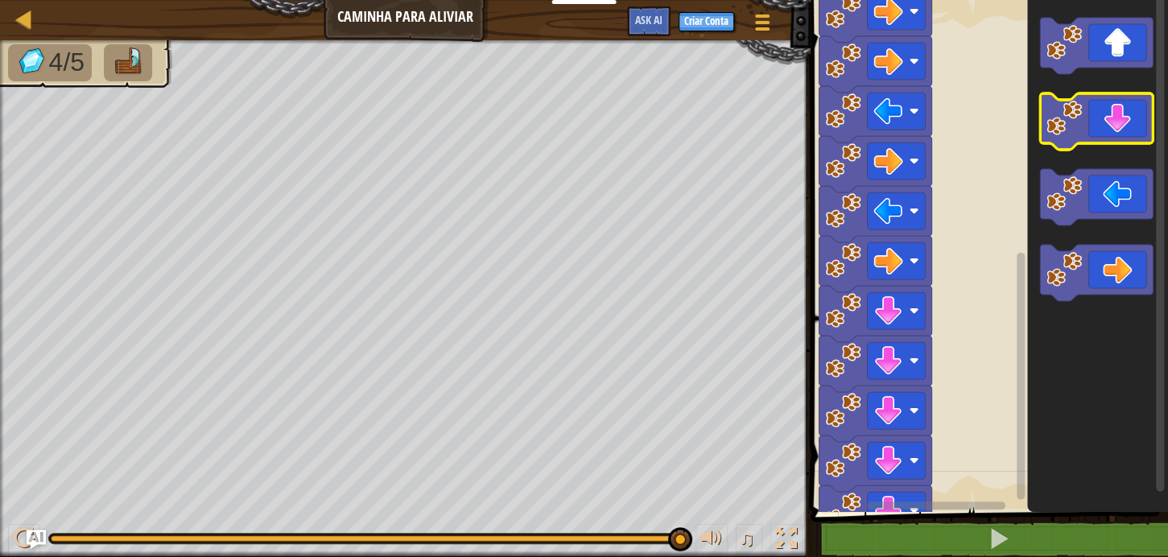
click at [1122, 97] on icon "Espaço de trabalho do Blockly" at bounding box center [1096, 121] width 113 height 56
click at [1121, 97] on icon "Espaço de trabalho do Blockly" at bounding box center [1096, 121] width 113 height 56
click at [1119, 96] on icon "Espaço de trabalho do Blockly" at bounding box center [1096, 121] width 113 height 56
click at [1118, 95] on icon "Espaço de trabalho do Blockly" at bounding box center [1096, 121] width 113 height 56
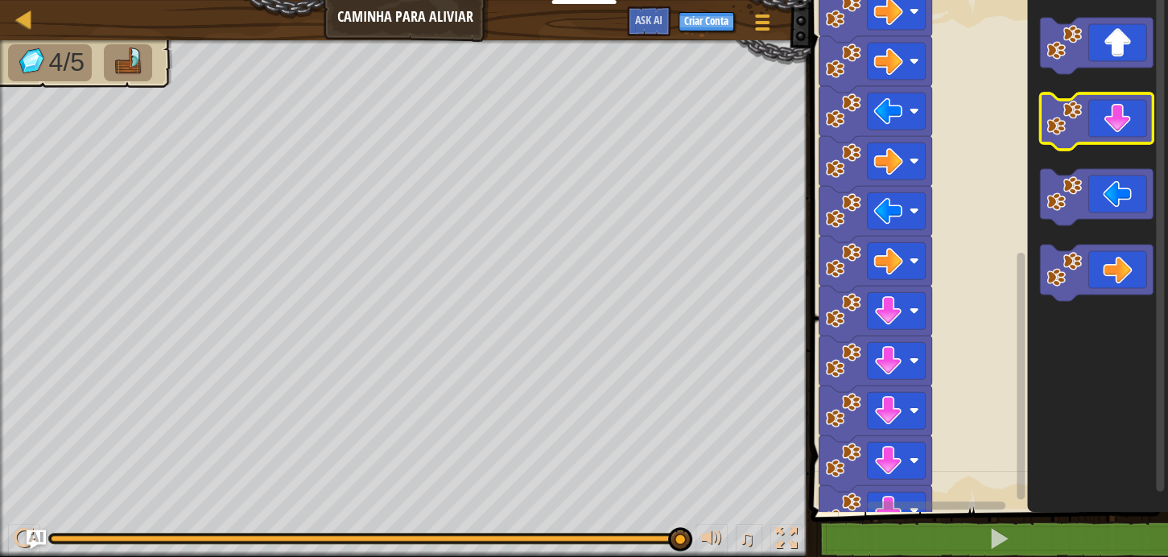
click at [1118, 100] on icon "Espaço de trabalho do Blockly" at bounding box center [1096, 121] width 113 height 56
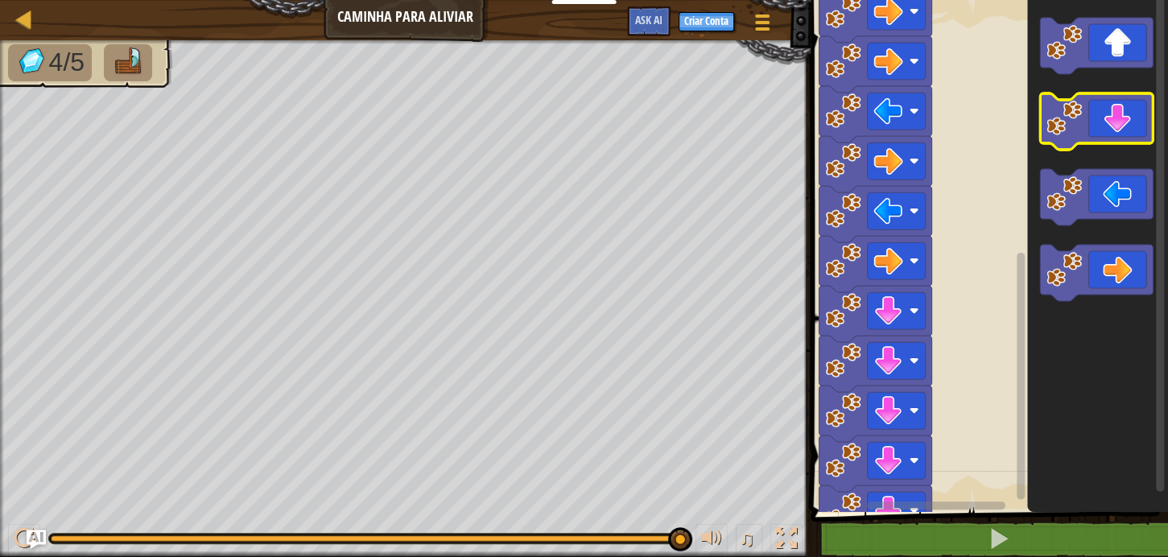
click at [1118, 100] on icon "Espaço de trabalho do Blockly" at bounding box center [1096, 121] width 113 height 56
click at [1118, 98] on icon "Espaço de trabalho do Blockly" at bounding box center [1096, 121] width 113 height 56
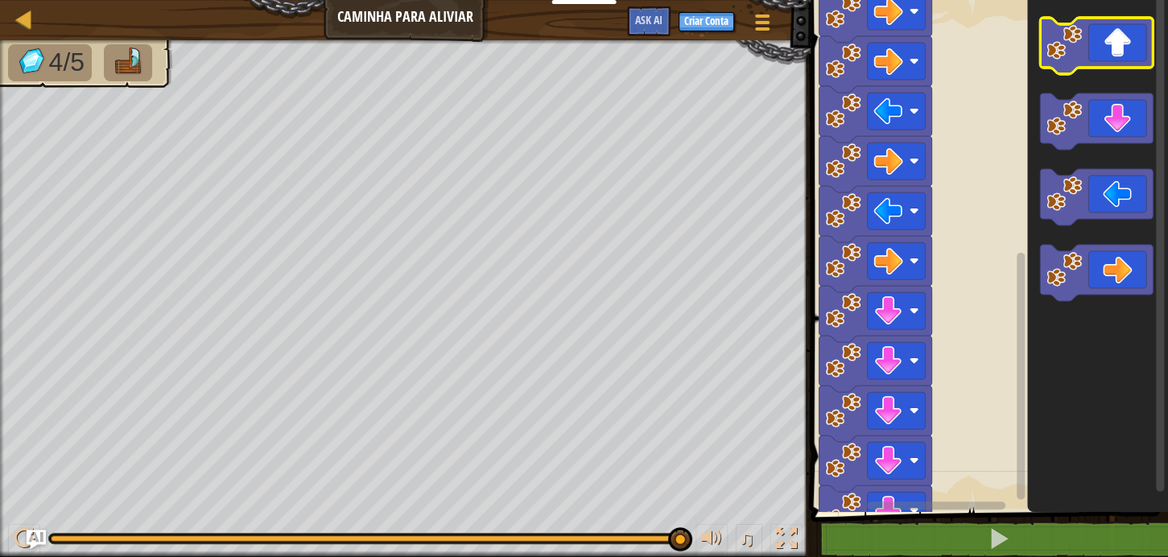
click at [1111, 67] on g "Espaço de trabalho do Blockly" at bounding box center [1096, 159] width 113 height 283
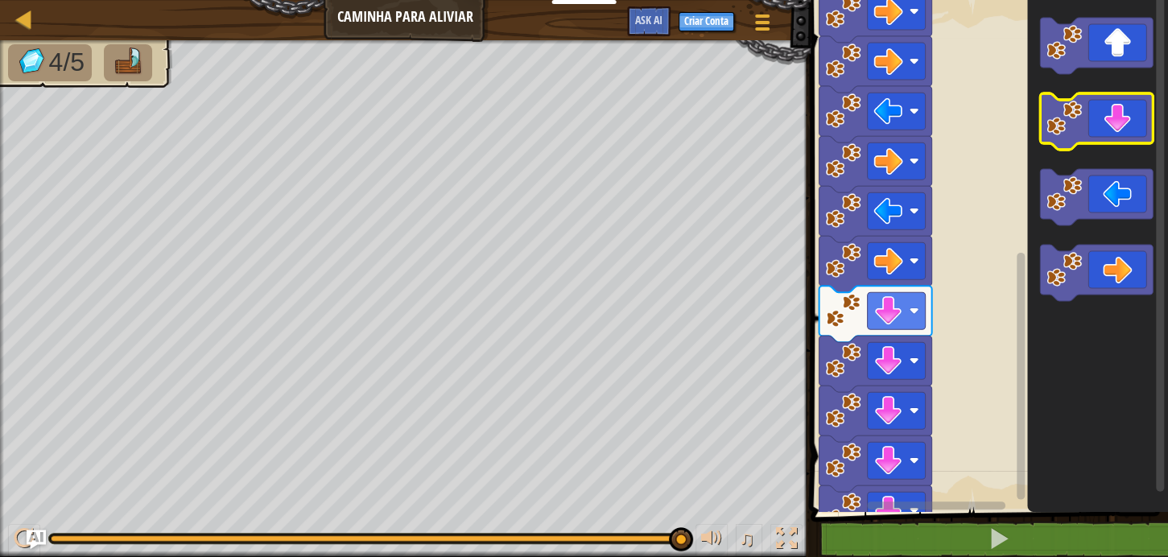
click at [1114, 103] on icon "Espaço de trabalho do Blockly" at bounding box center [1096, 121] width 113 height 56
click at [1114, 106] on icon "Espaço de trabalho do Blockly" at bounding box center [1096, 121] width 113 height 56
click at [1114, 104] on icon "Espaço de trabalho do Blockly" at bounding box center [1096, 121] width 113 height 56
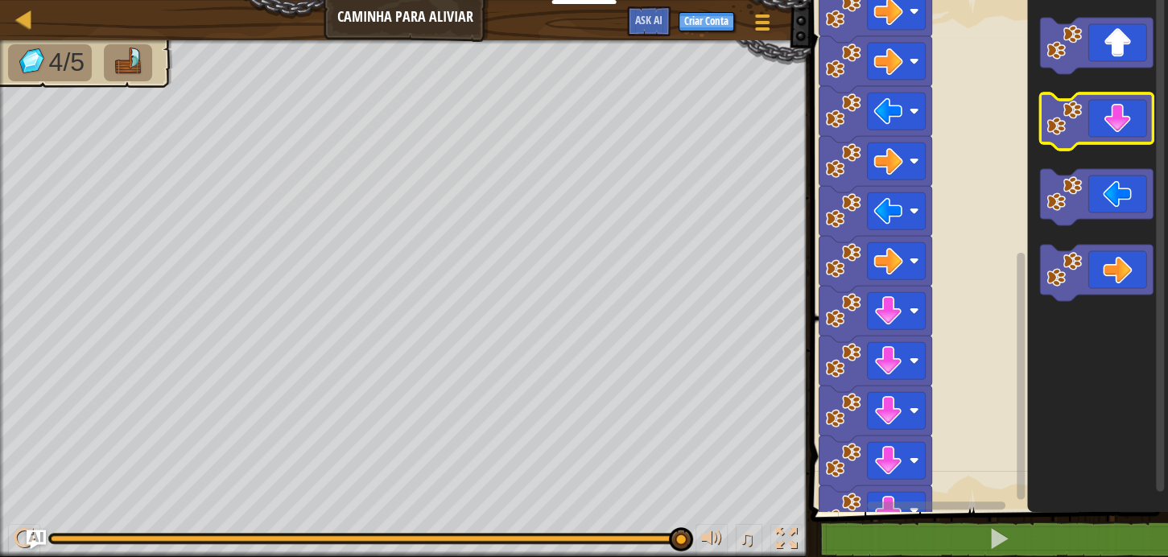
click at [1114, 104] on icon "Espaço de trabalho do Blockly" at bounding box center [1096, 121] width 113 height 56
click at [1107, 116] on icon "Espaço de trabalho do Blockly" at bounding box center [1096, 121] width 113 height 56
click at [1107, 93] on icon "Espaço de trabalho do Blockly" at bounding box center [1096, 121] width 113 height 56
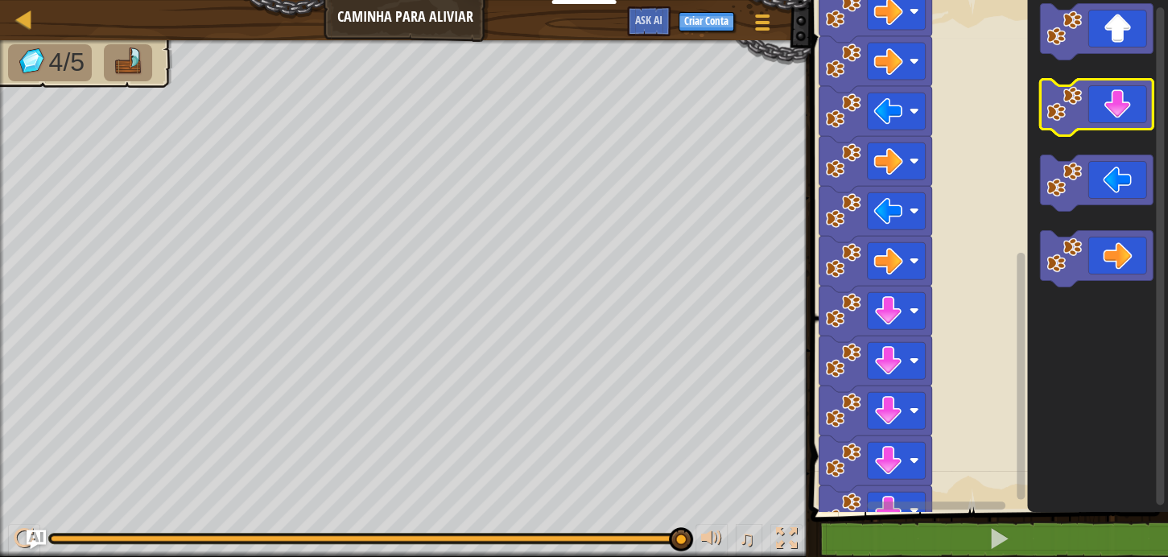
click at [1094, 101] on icon "Espaço de trabalho do Blockly" at bounding box center [1096, 107] width 113 height 56
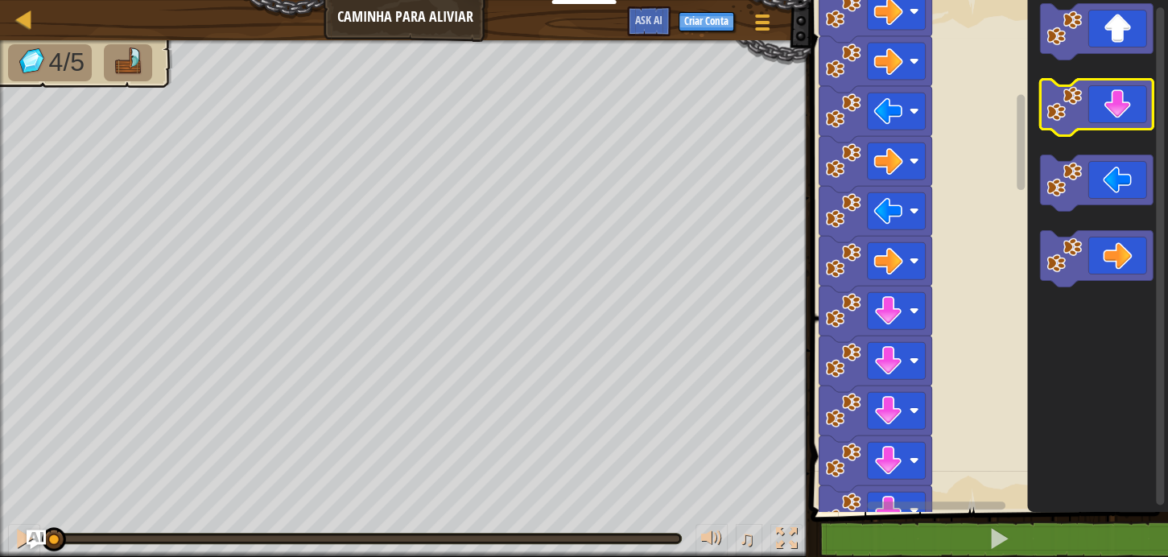
click at [1078, 101] on g "Espaço de trabalho do Blockly" at bounding box center [1096, 107] width 113 height 56
click at [1076, 101] on image "Espaço de trabalho do Blockly" at bounding box center [1063, 103] width 35 height 35
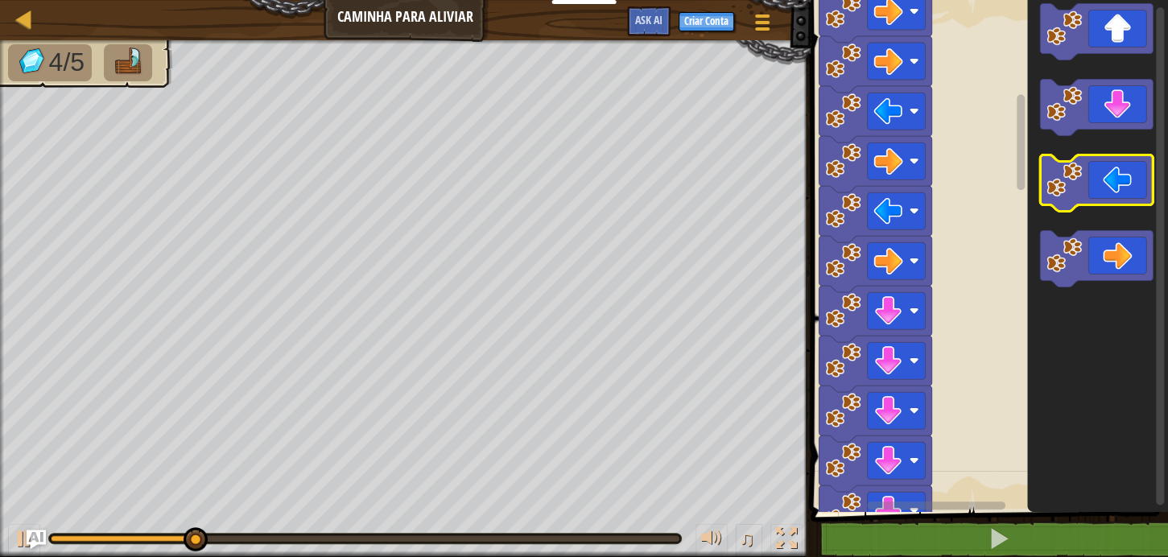
click at [1106, 173] on icon "Espaço de trabalho do Blockly" at bounding box center [1096, 182] width 113 height 56
click at [1106, 175] on icon "Espaço de trabalho do Blockly" at bounding box center [1096, 182] width 113 height 56
click at [1106, 176] on icon "Espaço de trabalho do Blockly" at bounding box center [1096, 182] width 113 height 56
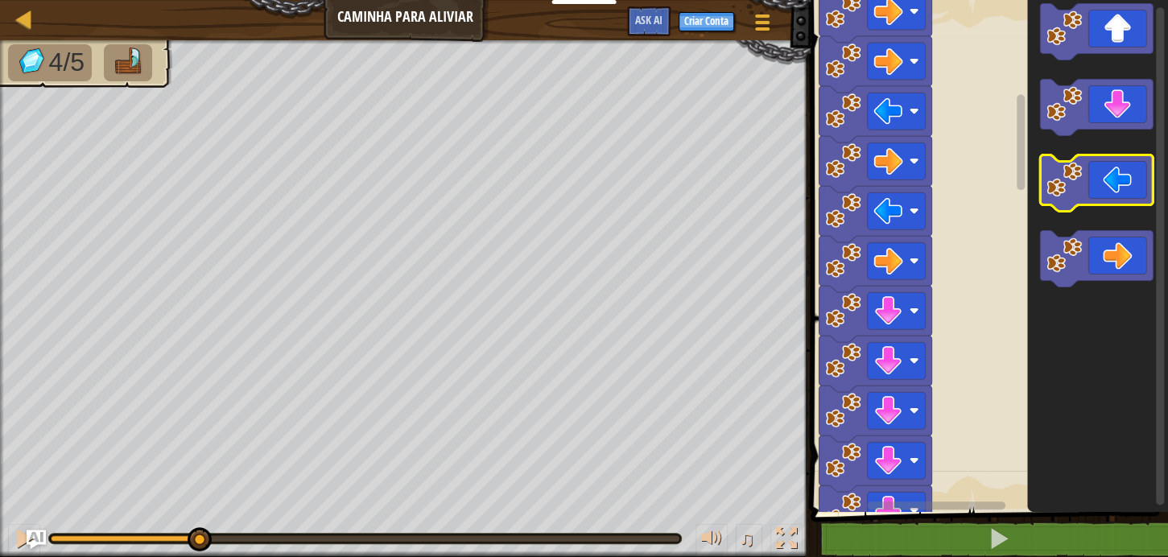
click at [1106, 176] on icon "Espaço de trabalho do Blockly" at bounding box center [1096, 182] width 113 height 56
click at [1105, 176] on icon "Espaço de trabalho do Blockly" at bounding box center [1096, 182] width 113 height 56
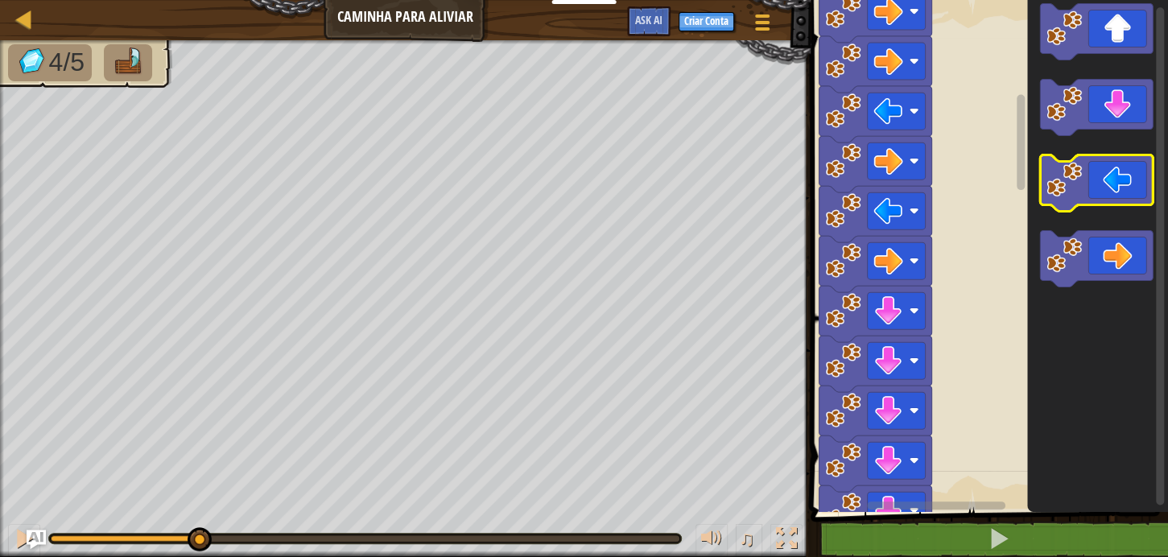
click at [1104, 173] on icon "Espaço de trabalho do Blockly" at bounding box center [1096, 182] width 113 height 56
click at [1101, 164] on icon "Espaço de trabalho do Blockly" at bounding box center [1096, 182] width 113 height 56
click at [1101, 153] on icon "Espaço de trabalho do Blockly" at bounding box center [1097, 252] width 141 height 520
click at [1103, 151] on icon "Espaço de trabalho do Blockly" at bounding box center [1097, 252] width 141 height 520
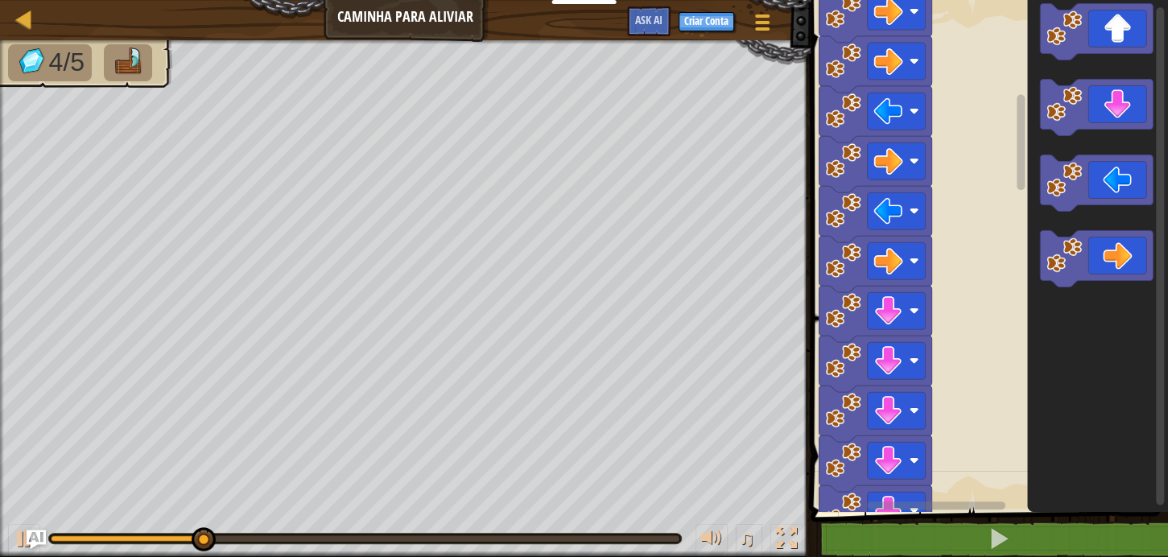
click at [1104, 163] on icon "Espaço de trabalho do Blockly" at bounding box center [1097, 252] width 141 height 520
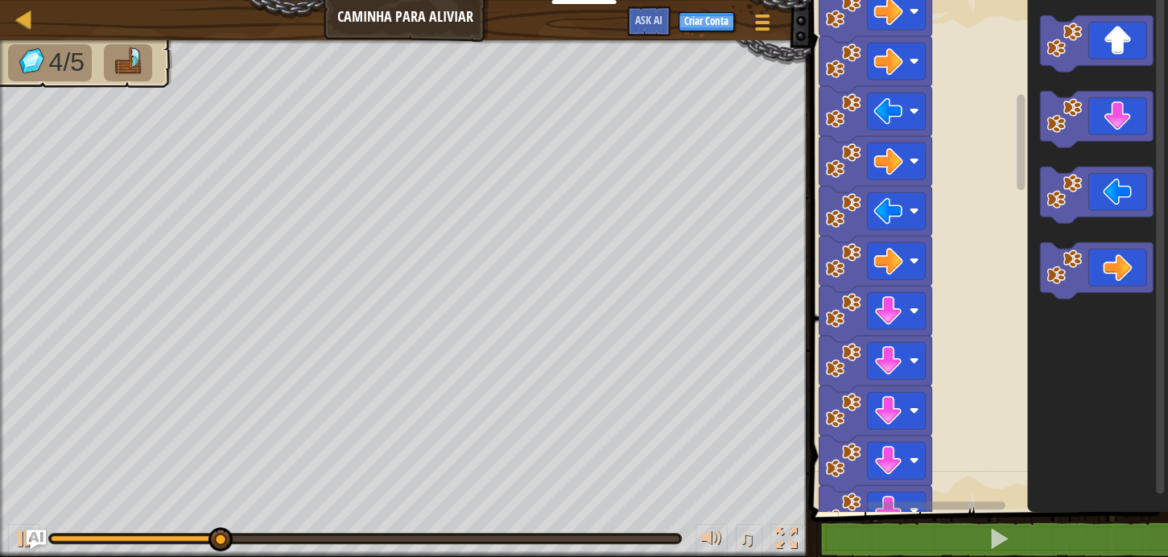
click at [1112, 179] on icon "Espaço de trabalho do Blockly" at bounding box center [1096, 195] width 113 height 56
click at [1112, 180] on icon "Espaço de trabalho do Blockly" at bounding box center [1096, 195] width 113 height 56
click at [1109, 180] on icon "Espaço de trabalho do Blockly" at bounding box center [1096, 195] width 113 height 56
click at [1107, 178] on icon "Espaço de trabalho do Blockly" at bounding box center [1096, 195] width 113 height 56
click at [1102, 182] on icon "Espaço de trabalho do Blockly" at bounding box center [1096, 195] width 113 height 56
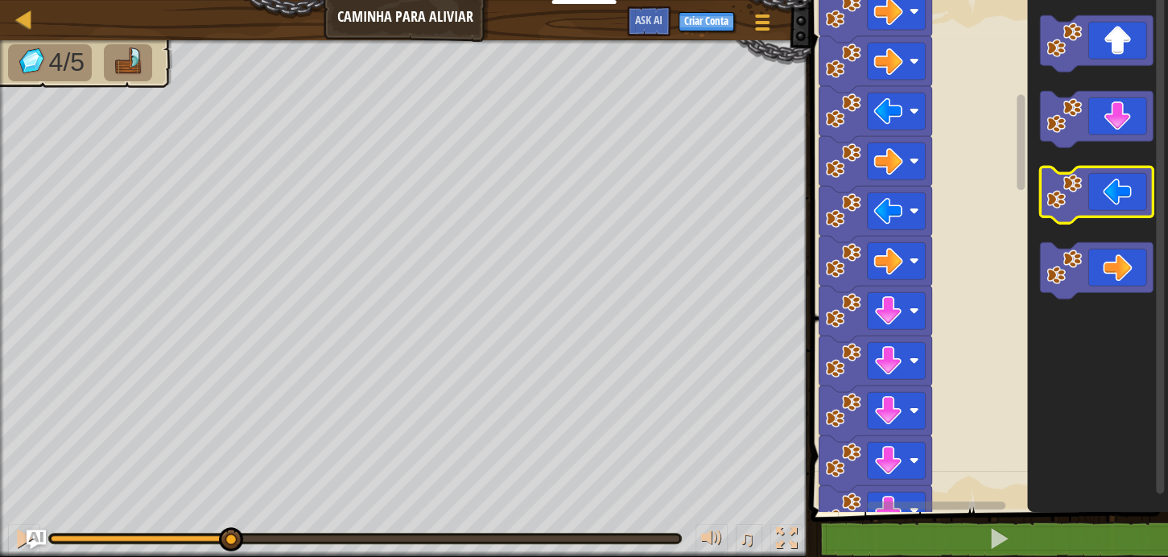
click at [1102, 183] on icon "Espaço de trabalho do Blockly" at bounding box center [1096, 195] width 113 height 56
click at [1102, 184] on icon "Espaço de trabalho do Blockly" at bounding box center [1096, 195] width 113 height 56
click at [1100, 185] on icon "Espaço de trabalho do Blockly" at bounding box center [1096, 195] width 113 height 56
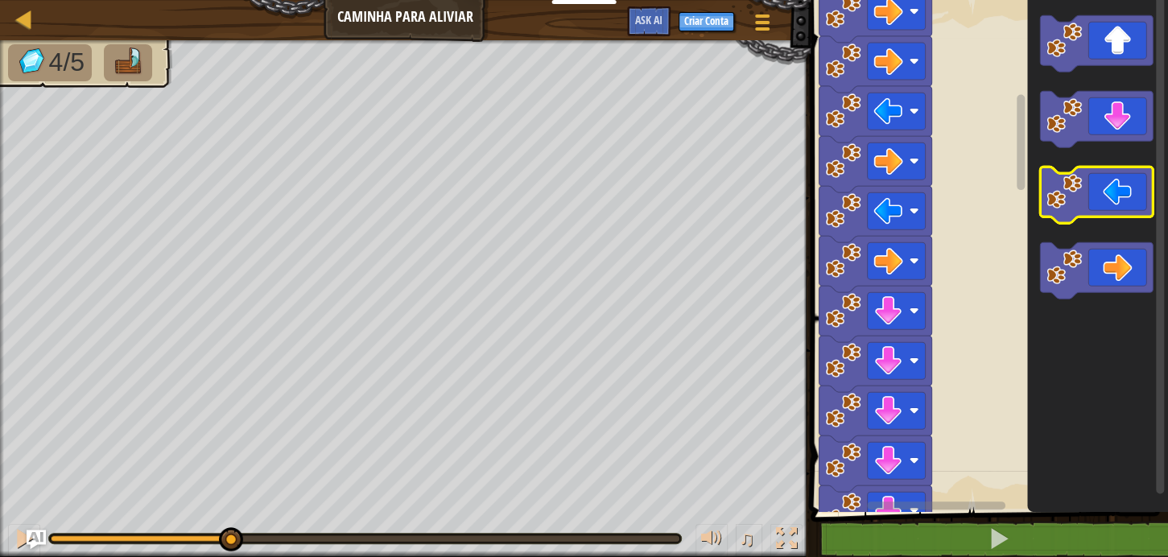
click at [1099, 189] on icon "Espaço de trabalho do Blockly" at bounding box center [1096, 195] width 113 height 56
click at [1095, 204] on icon "Espaço de trabalho do Blockly" at bounding box center [1096, 195] width 113 height 56
click at [1096, 208] on icon "Espaço de trabalho do Blockly" at bounding box center [1096, 195] width 113 height 56
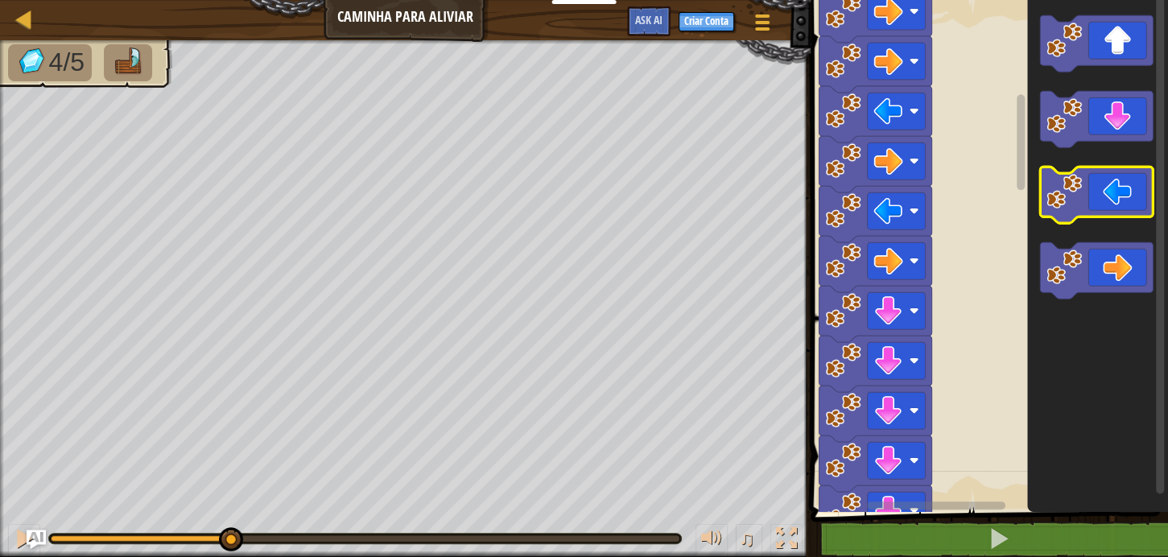
click at [1097, 208] on icon "Espaço de trabalho do Blockly" at bounding box center [1096, 195] width 113 height 56
click at [1097, 207] on icon "Espaço de trabalho do Blockly" at bounding box center [1096, 195] width 113 height 56
click at [1091, 208] on icon "Espaço de trabalho do Blockly" at bounding box center [1096, 195] width 113 height 56
click at [1090, 206] on icon "Espaço de trabalho do Blockly" at bounding box center [1096, 195] width 113 height 56
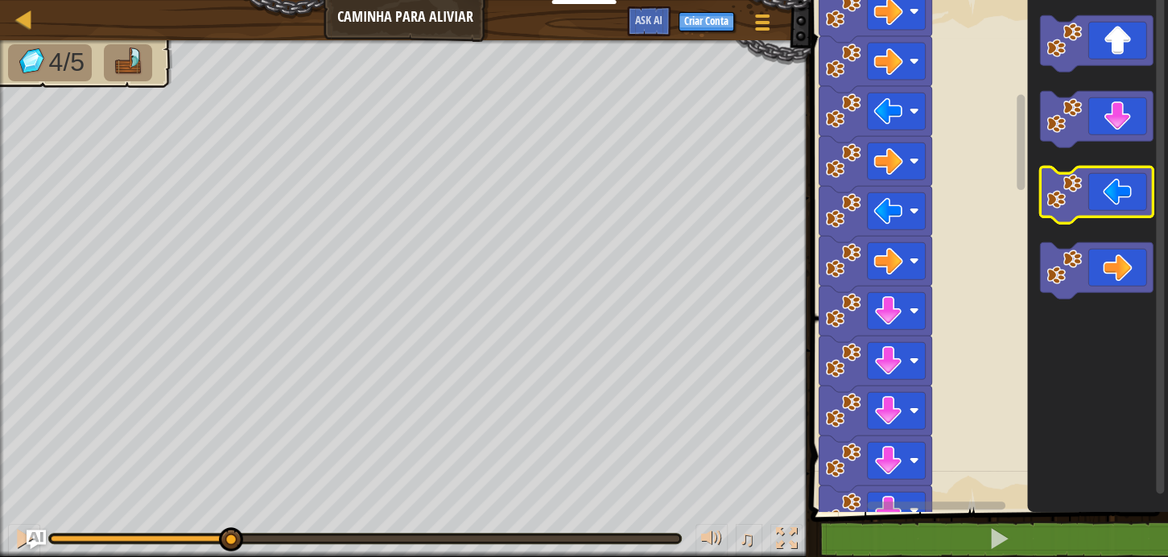
click at [1090, 201] on icon "Espaço de trabalho do Blockly" at bounding box center [1096, 195] width 113 height 56
click at [1089, 201] on icon "Espaço de trabalho do Blockly" at bounding box center [1096, 195] width 113 height 56
click at [1086, 200] on icon "Espaço de trabalho do Blockly" at bounding box center [1096, 195] width 113 height 56
click at [1050, 225] on icon "Espaço de trabalho do Blockly" at bounding box center [1097, 252] width 141 height 520
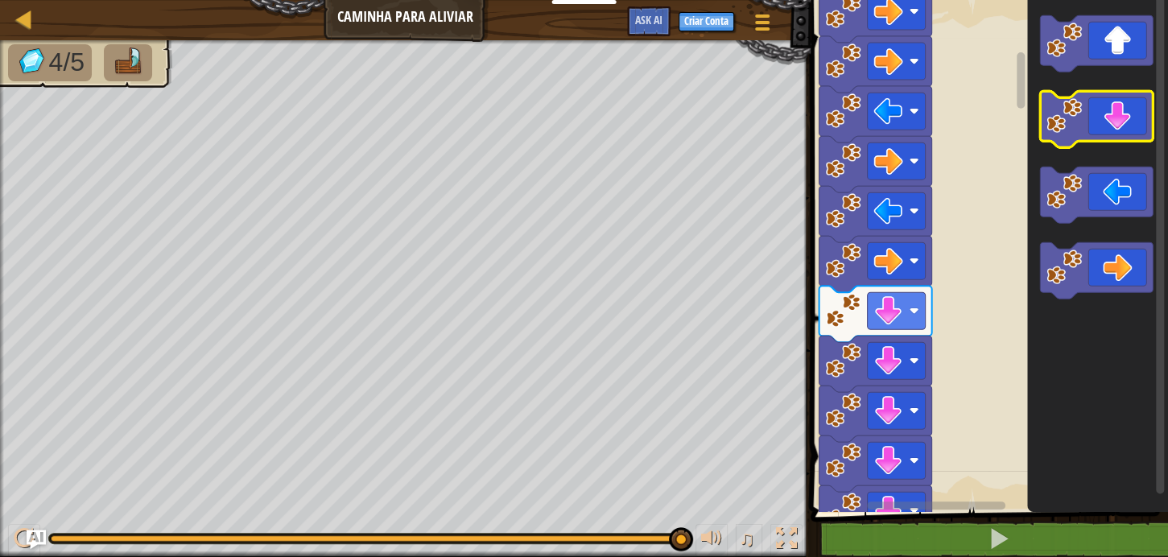
click at [1090, 126] on icon "Espaço de trabalho do Blockly" at bounding box center [1096, 119] width 113 height 56
click at [1090, 125] on icon "Espaço de trabalho do Blockly" at bounding box center [1096, 119] width 113 height 56
click at [1090, 124] on icon "Espaço de trabalho do Blockly" at bounding box center [1096, 119] width 113 height 56
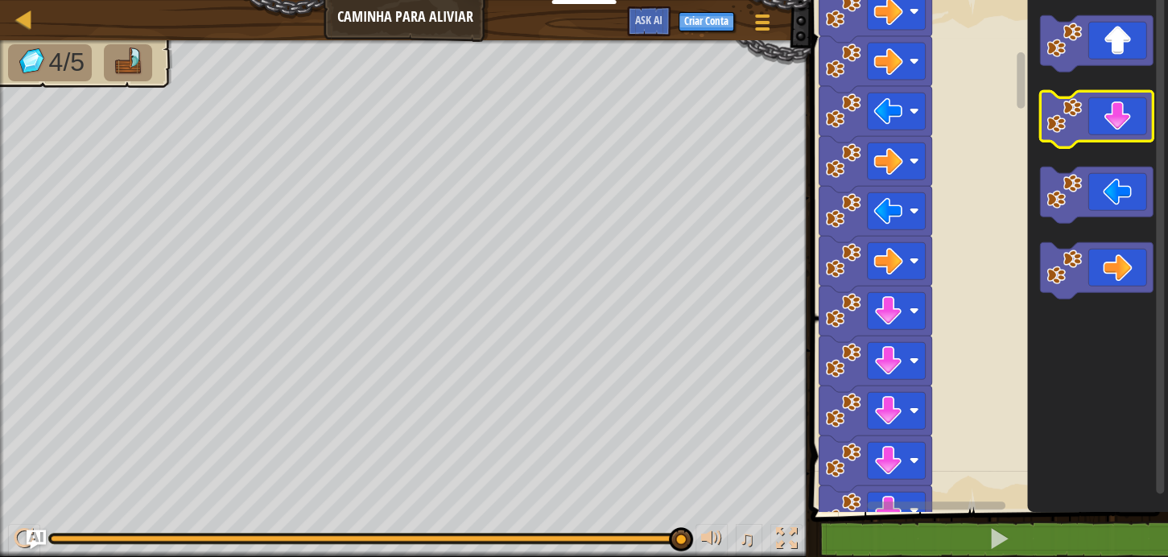
click at [1090, 122] on icon "Espaço de trabalho do Blockly" at bounding box center [1096, 119] width 113 height 56
click at [1089, 122] on icon "Espaço de trabalho do Blockly" at bounding box center [1096, 119] width 113 height 56
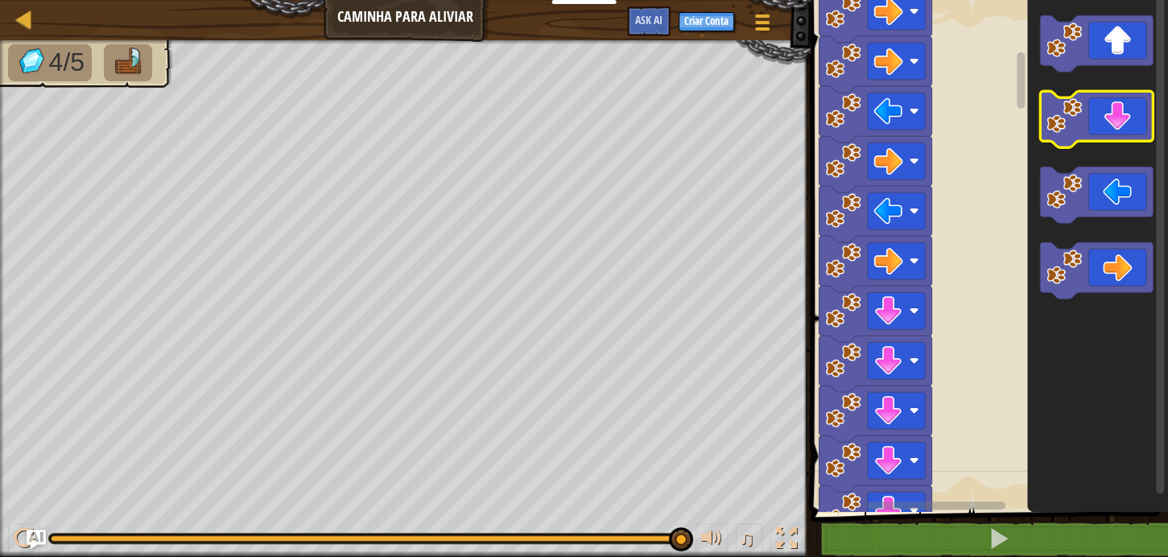
click at [1089, 122] on icon "Espaço de trabalho do Blockly" at bounding box center [1096, 119] width 113 height 56
click at [1083, 124] on icon "Espaço de trabalho do Blockly" at bounding box center [1096, 119] width 113 height 56
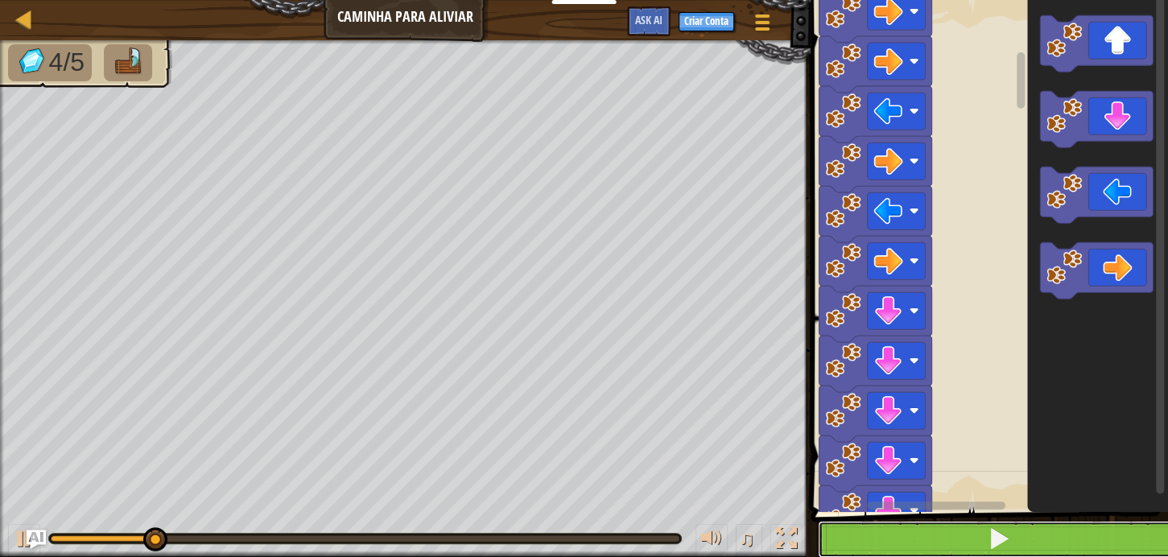
click at [941, 546] on button at bounding box center [999, 539] width 362 height 37
click at [939, 555] on button at bounding box center [999, 539] width 362 height 37
click at [938, 555] on button at bounding box center [999, 539] width 362 height 37
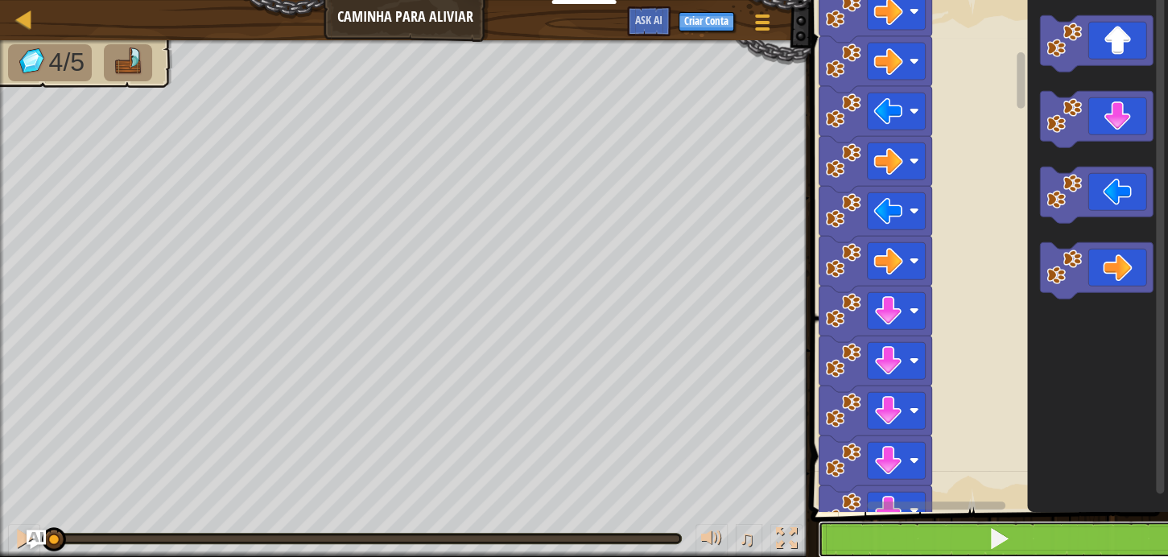
click at [938, 555] on button at bounding box center [999, 539] width 362 height 37
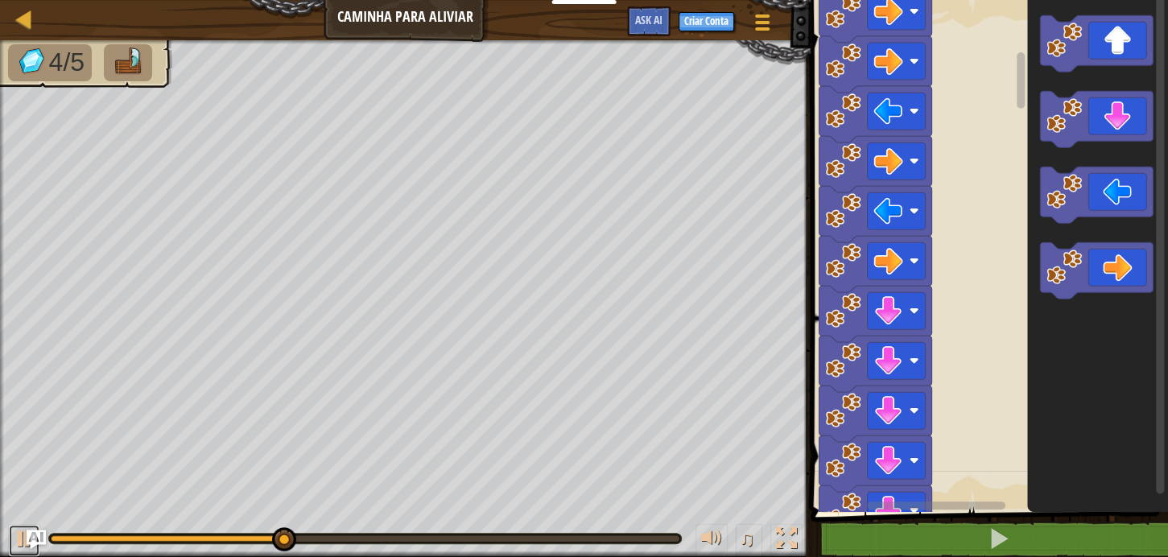
click at [8, 524] on button at bounding box center [24, 540] width 32 height 33
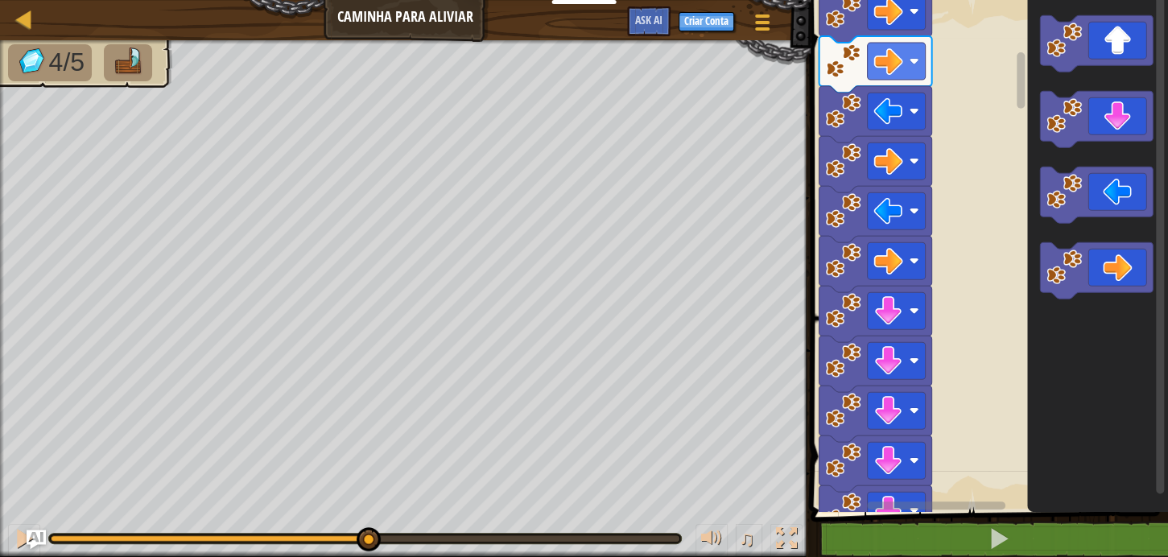
click at [895, 133] on icon "Espaço de trabalho do Blockly" at bounding box center [875, 114] width 113 height 56
click at [898, 126] on g "Espaço de trabalho do Blockly" at bounding box center [896, 111] width 58 height 37
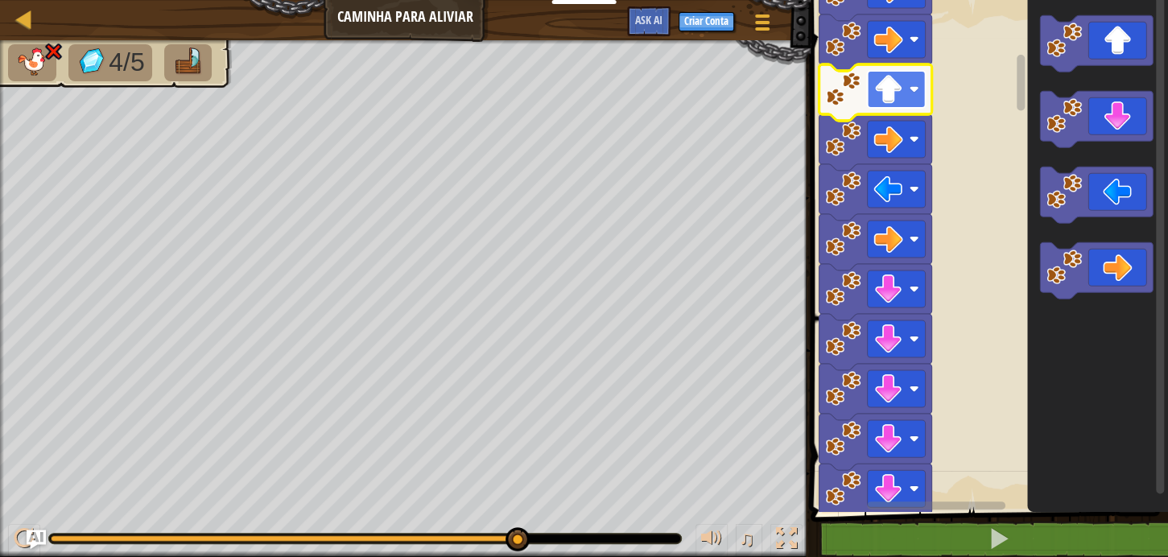
click at [876, 84] on image "Espaço de trabalho do Blockly" at bounding box center [888, 89] width 29 height 29
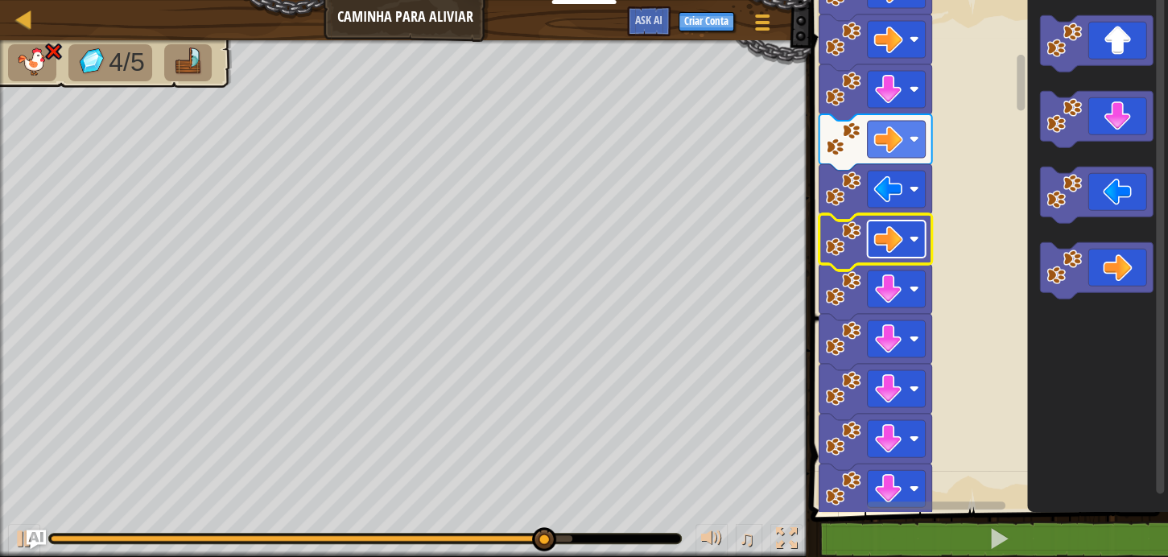
click at [900, 248] on image "Espaço de trabalho do Blockly" at bounding box center [888, 239] width 29 height 29
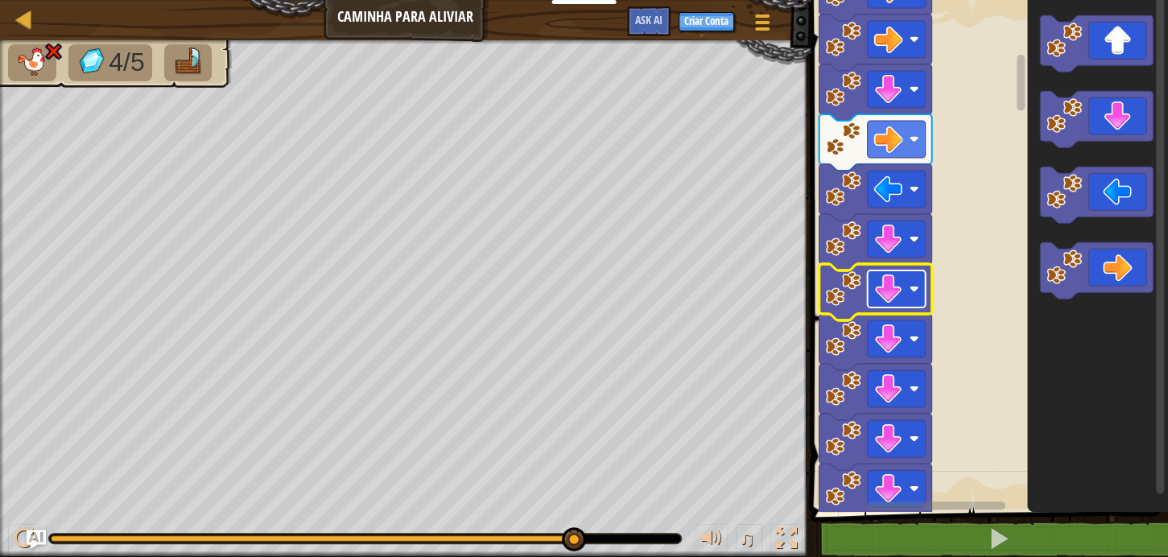
click at [879, 287] on image "Espaço de trabalho do Blockly" at bounding box center [888, 288] width 29 height 29
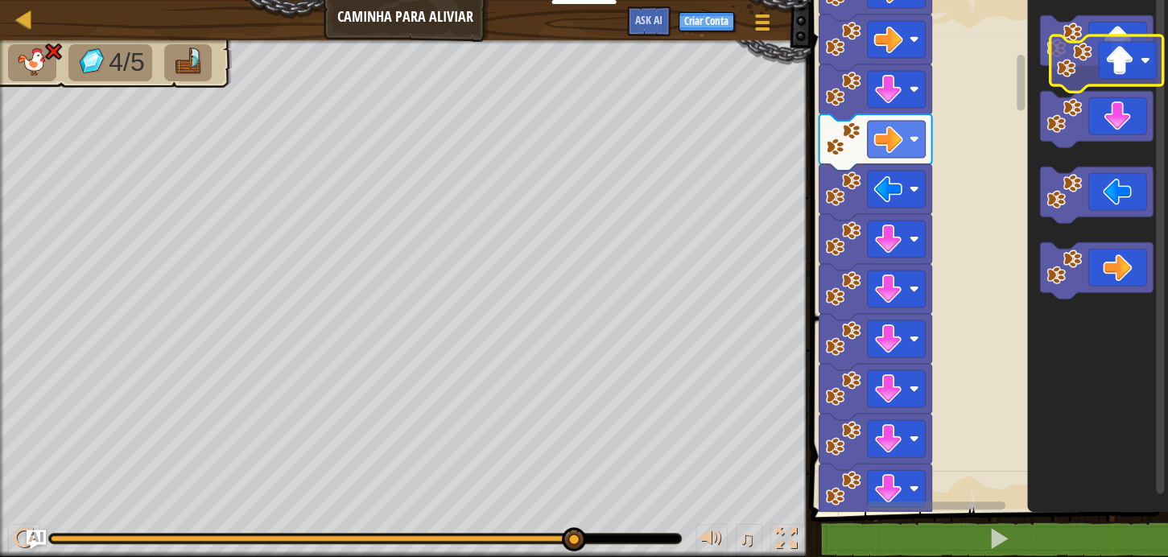
click at [1109, 93] on g "Espaço de trabalho do Blockly" at bounding box center [1096, 156] width 113 height 283
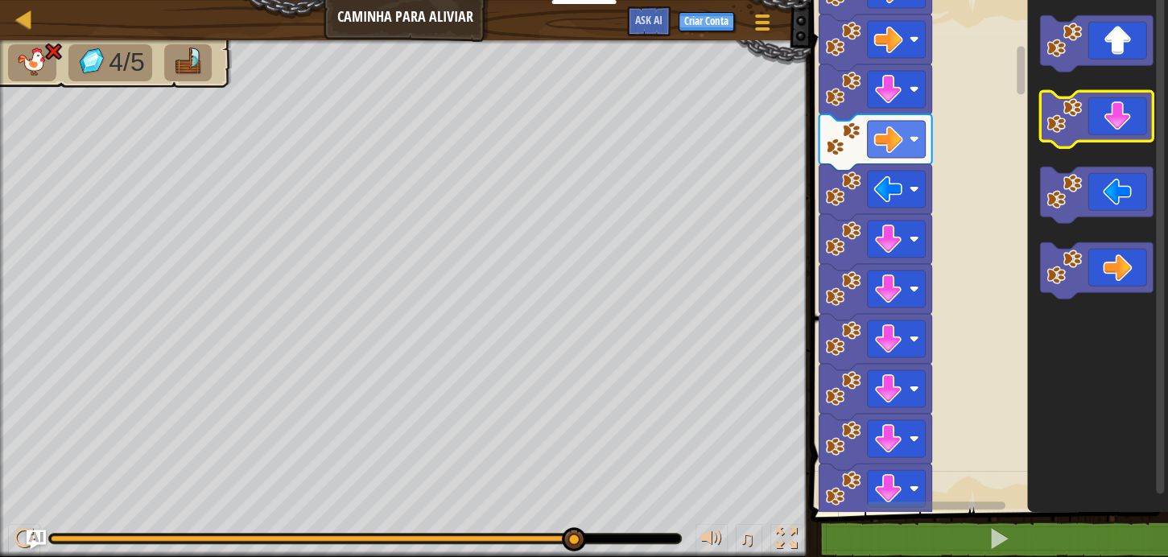
click at [1110, 95] on icon "Espaço de trabalho do Blockly" at bounding box center [1096, 119] width 113 height 56
click at [1128, 129] on icon "Espaço de trabalho do Blockly" at bounding box center [1096, 119] width 113 height 56
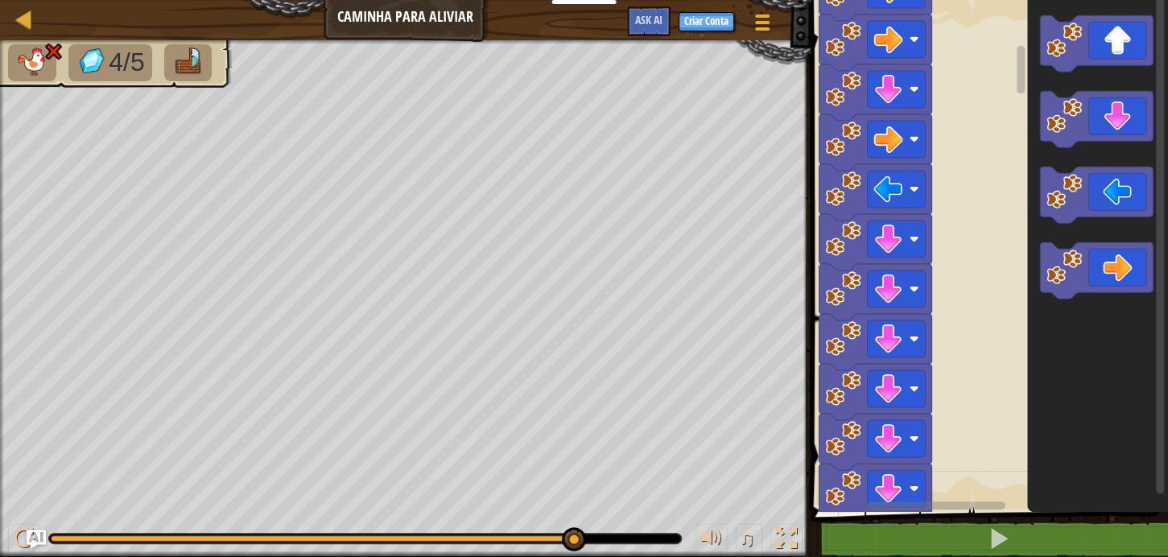
click at [1128, 128] on icon "Espaço de trabalho do Blockly" at bounding box center [1096, 119] width 113 height 56
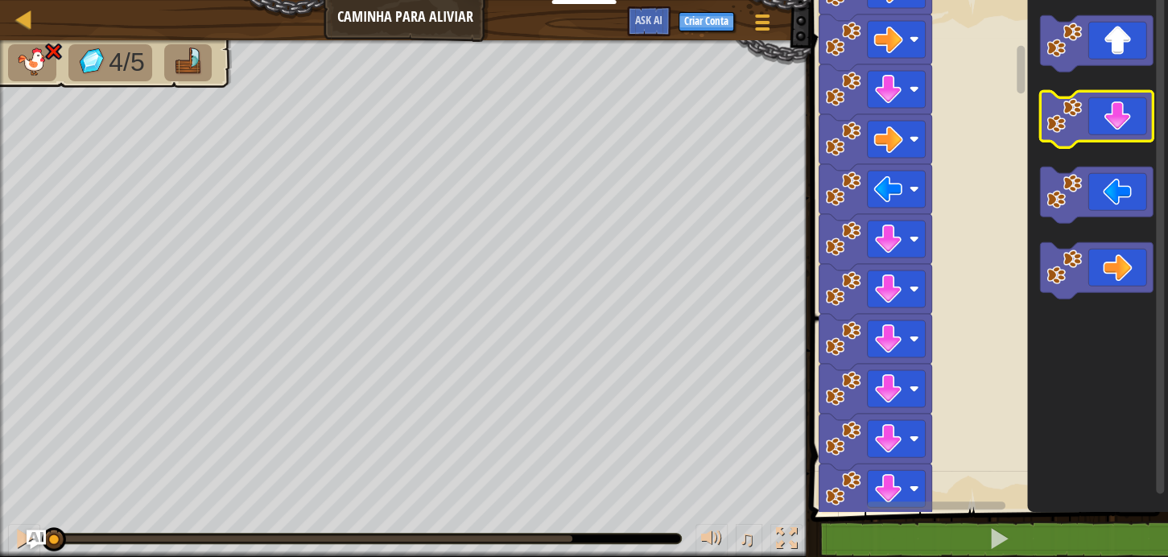
click at [1130, 126] on icon "Espaço de trabalho do Blockly" at bounding box center [1096, 119] width 113 height 56
click at [1130, 124] on icon "Espaço de trabalho do Blockly" at bounding box center [1096, 119] width 113 height 56
click at [1130, 122] on icon "Espaço de trabalho do Blockly" at bounding box center [1096, 119] width 113 height 56
click at [1128, 119] on icon "Espaço de trabalho do Blockly" at bounding box center [1096, 119] width 113 height 56
click at [1126, 117] on icon "Espaço de trabalho do Blockly" at bounding box center [1096, 119] width 113 height 56
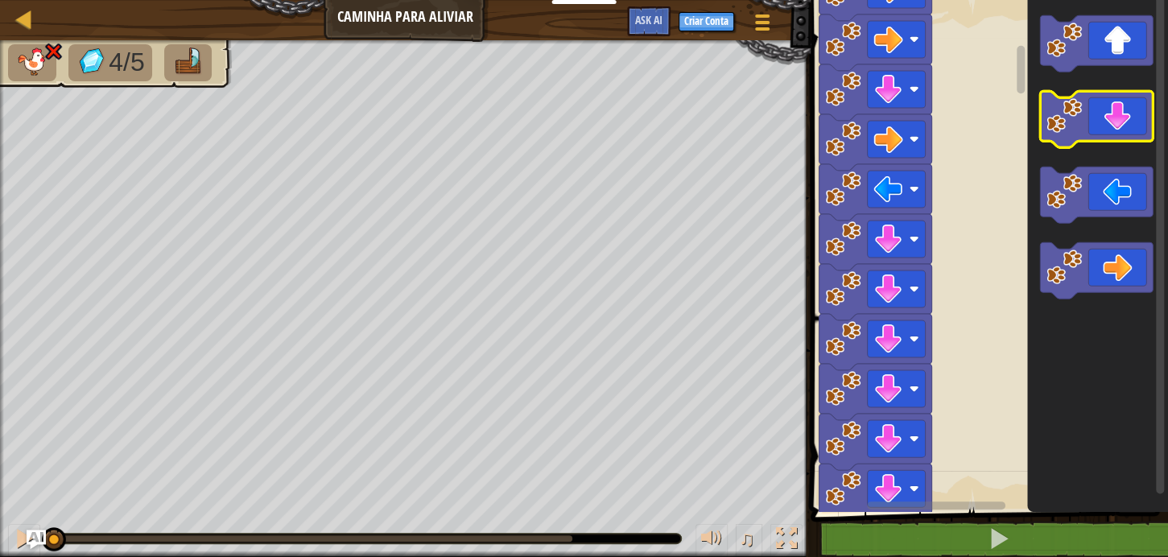
click at [1123, 112] on icon "Espaço de trabalho do Blockly" at bounding box center [1096, 119] width 113 height 56
click at [1123, 105] on icon "Espaço de trabalho do Blockly" at bounding box center [1096, 119] width 113 height 56
click at [1123, 102] on icon "Espaço de trabalho do Blockly" at bounding box center [1096, 119] width 113 height 56
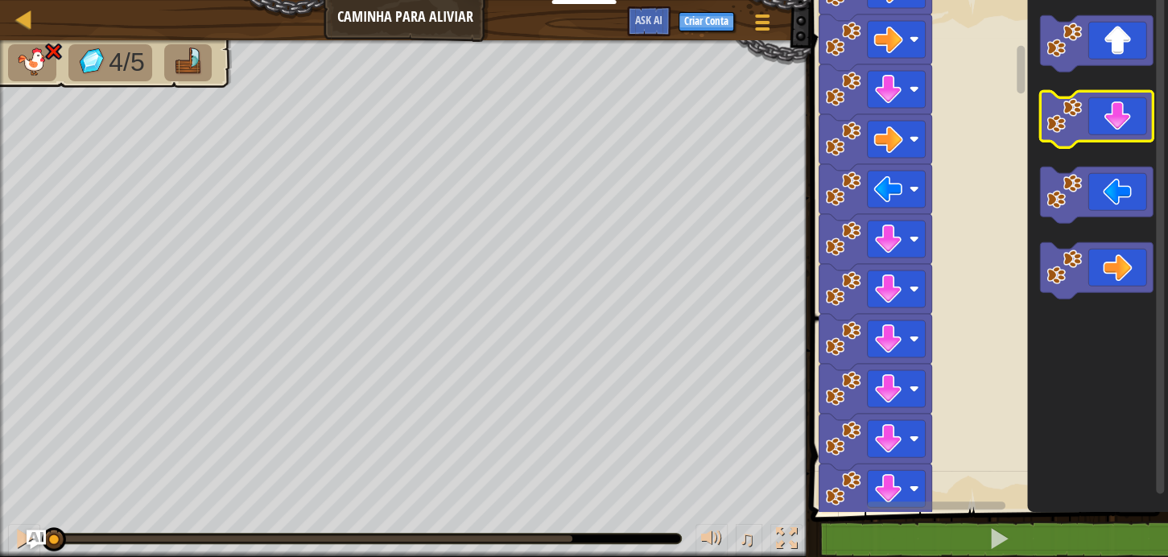
click at [1123, 102] on icon "Espaço de trabalho do Blockly" at bounding box center [1096, 119] width 113 height 56
click at [1123, 103] on icon "Espaço de trabalho do Blockly" at bounding box center [1096, 119] width 113 height 56
click at [1122, 104] on icon "Espaço de trabalho do Blockly" at bounding box center [1096, 119] width 113 height 56
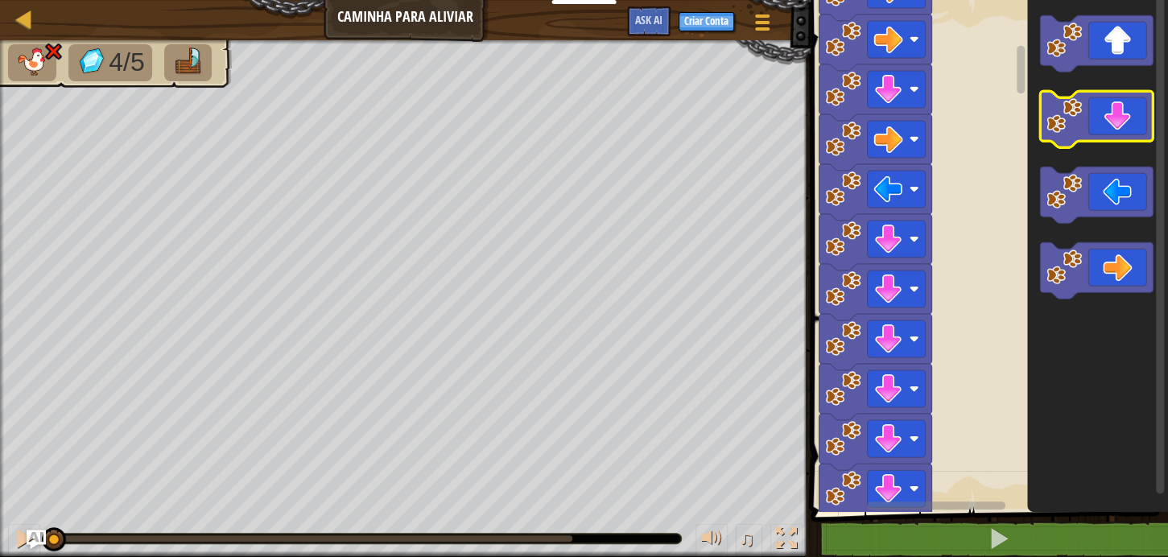
click at [1122, 104] on icon "Espaço de trabalho do Blockly" at bounding box center [1096, 119] width 113 height 56
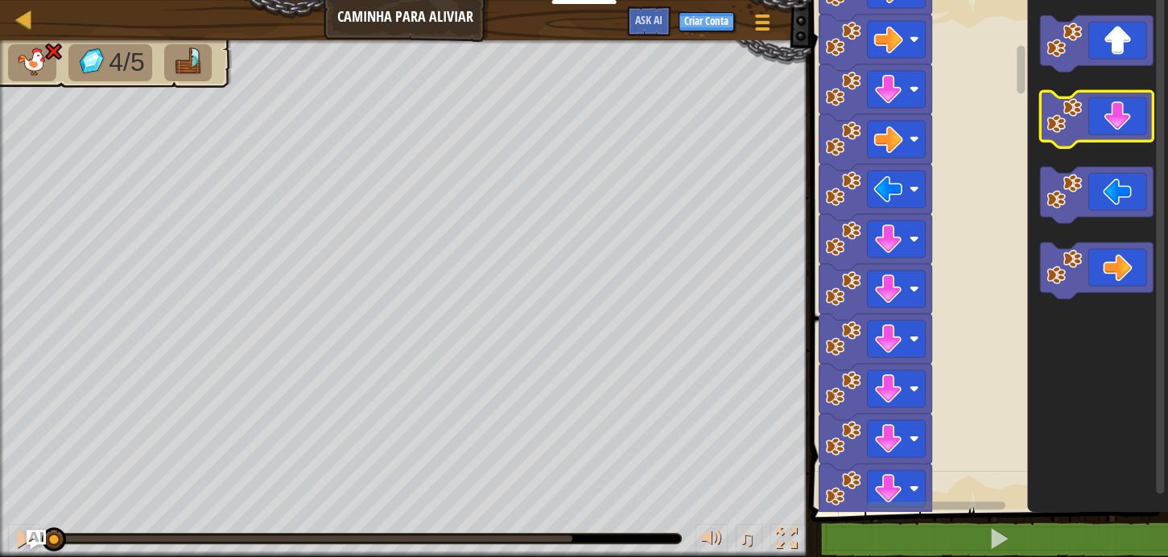
click at [1122, 104] on icon "Espaço de trabalho do Blockly" at bounding box center [1096, 119] width 113 height 56
click at [1121, 108] on icon "Espaço de trabalho do Blockly" at bounding box center [1096, 119] width 113 height 56
click at [1119, 107] on icon "Espaço de trabalho do Blockly" at bounding box center [1096, 119] width 113 height 56
click at [1146, 111] on icon "Espaço de trabalho do Blockly" at bounding box center [1096, 119] width 113 height 56
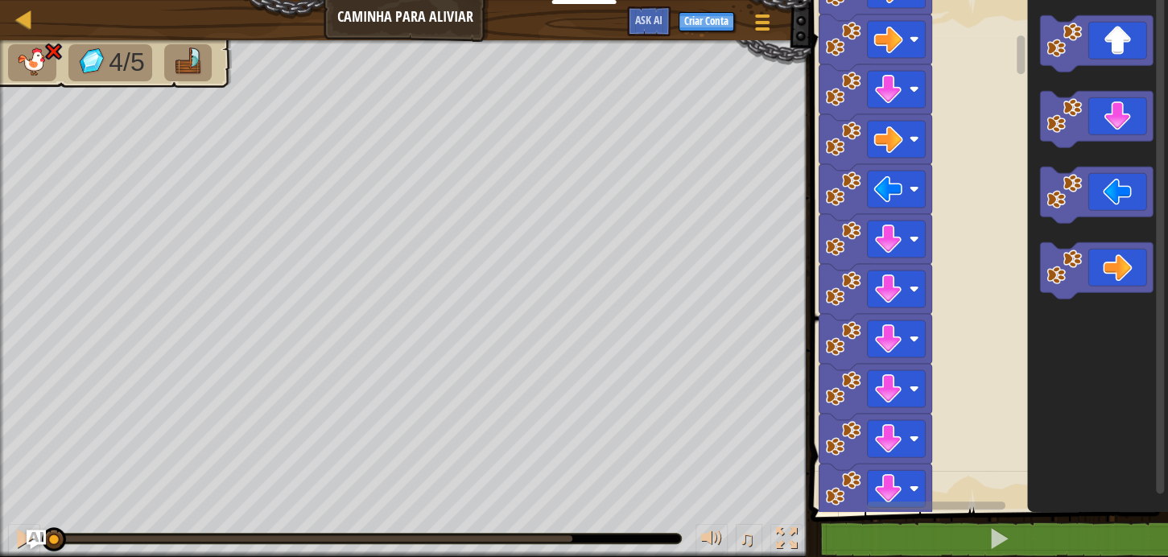
click at [1153, 95] on rect "Espaço de trabalho do Blockly" at bounding box center [1159, 244] width 8 height 497
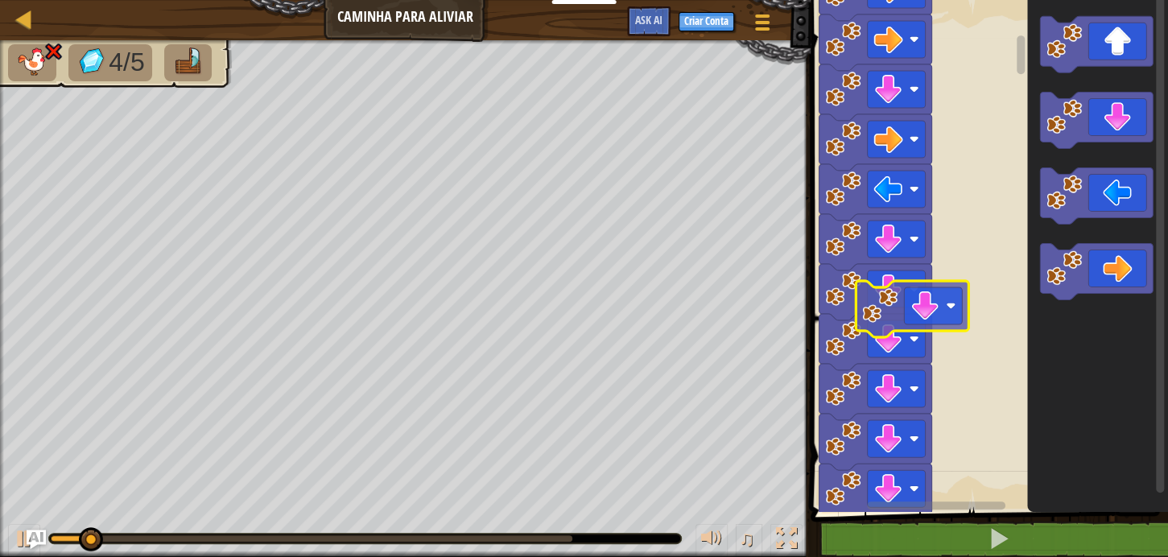
click at [943, 331] on div "Início" at bounding box center [986, 252] width 362 height 520
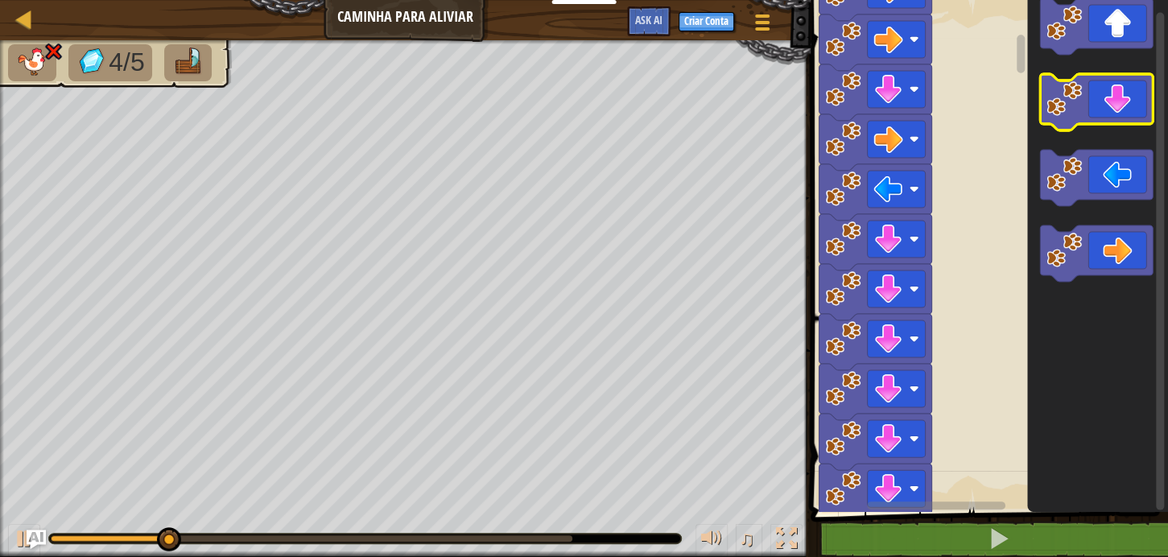
click at [1065, 74] on g "Espaço de trabalho do Blockly" at bounding box center [1096, 139] width 113 height 283
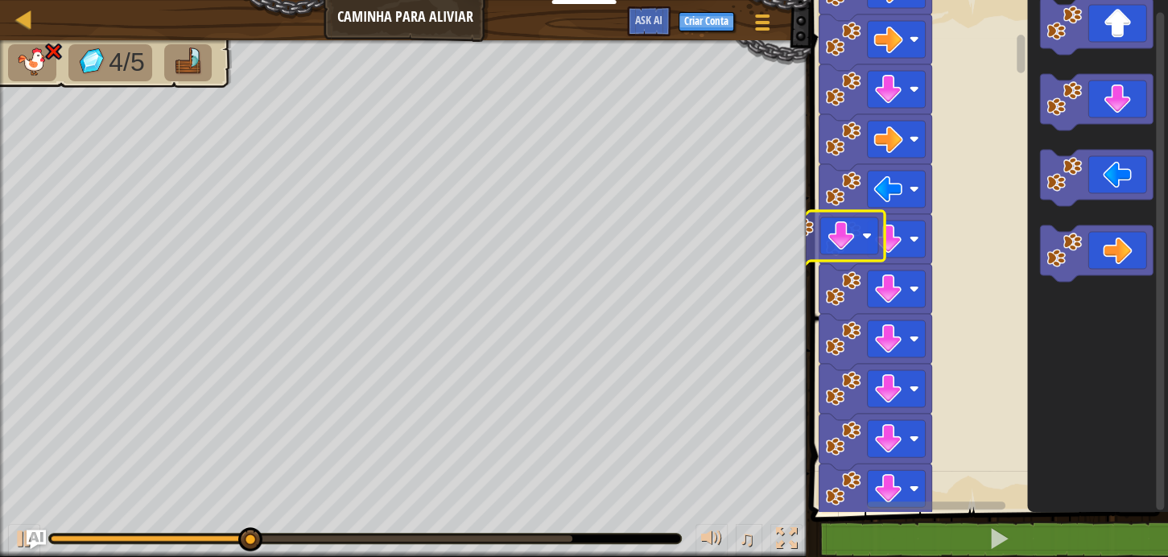
click at [970, 132] on div "Início" at bounding box center [986, 252] width 362 height 520
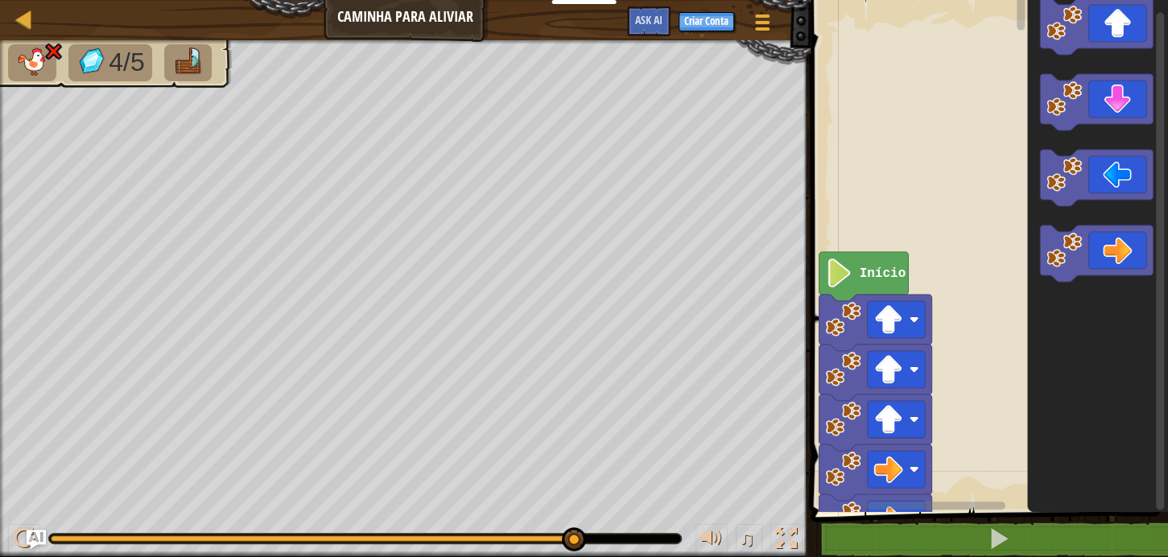
click at [26, 522] on div "♫" at bounding box center [405, 534] width 810 height 48
click at [27, 539] on img "Ask AI" at bounding box center [36, 539] width 21 height 21
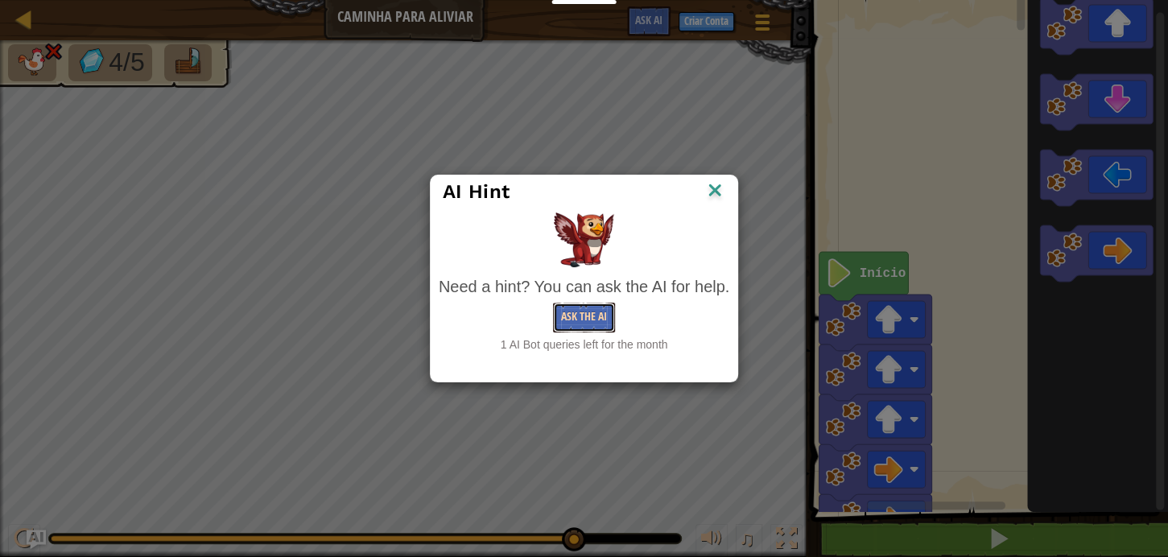
click at [601, 303] on button "Ask the AI" at bounding box center [584, 318] width 62 height 30
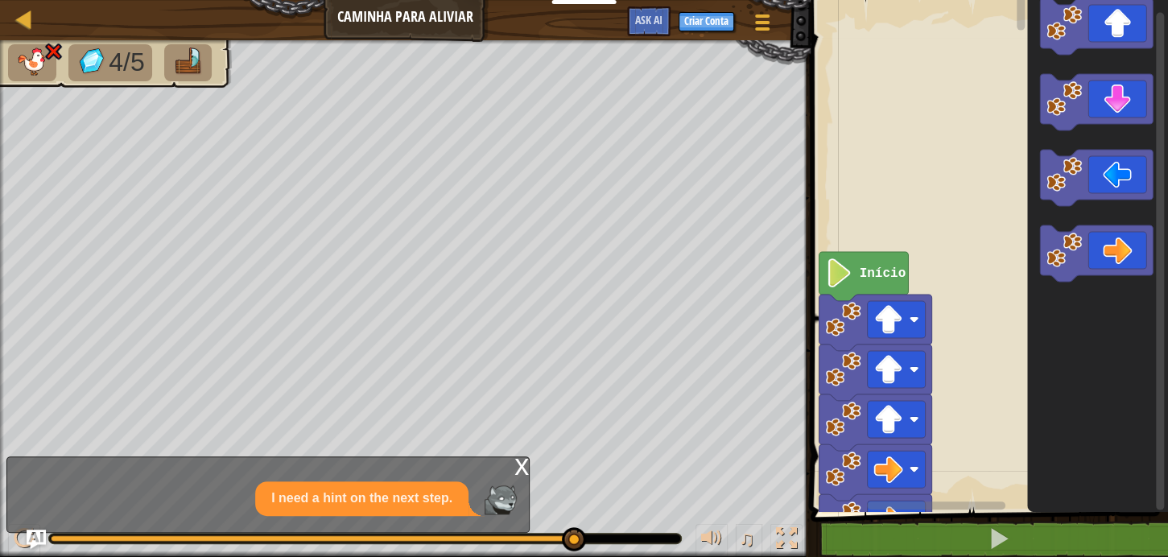
click at [524, 460] on div "x" at bounding box center [521, 465] width 14 height 16
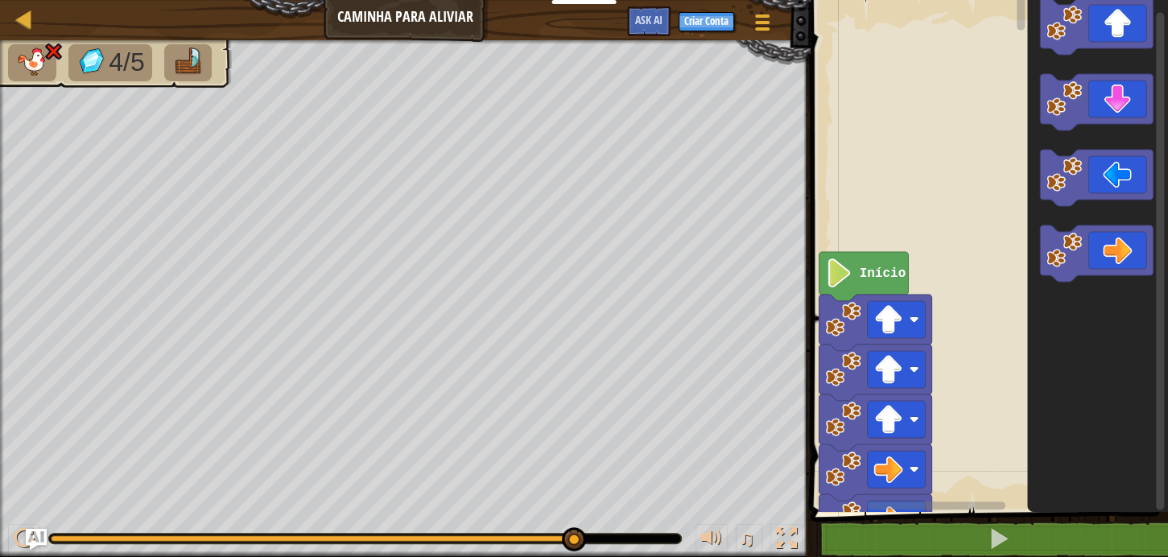
click at [32, 539] on img "Ask AI" at bounding box center [36, 539] width 21 height 21
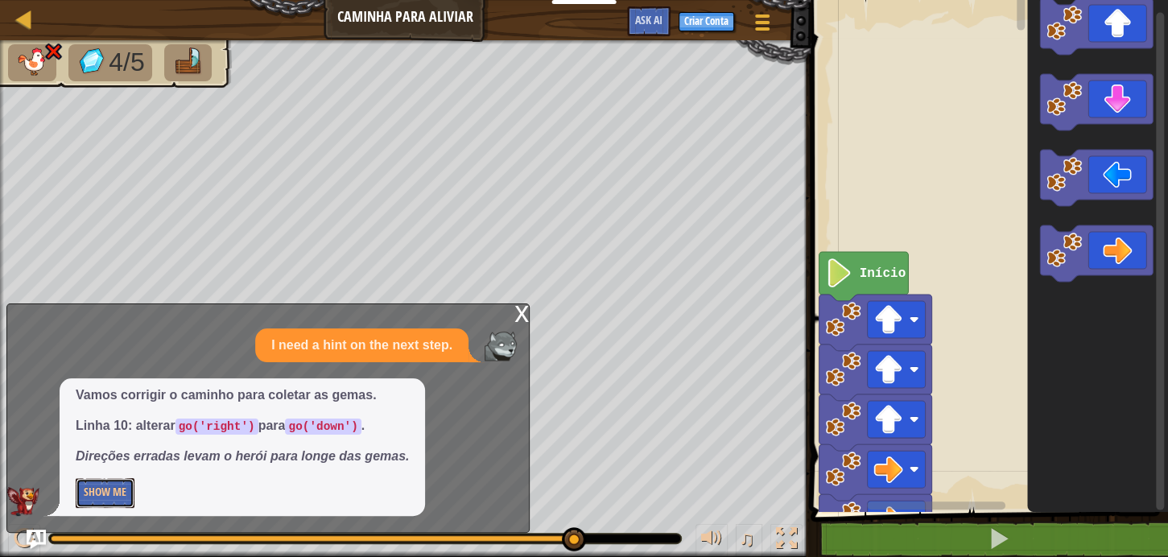
drag, startPoint x: 98, startPoint y: 491, endPoint x: 154, endPoint y: 471, distance: 59.1
click at [107, 486] on button "Show Me" at bounding box center [105, 493] width 59 height 30
click at [495, 310] on div "x I need a hint on the next step. Vamos corrigir o caminho para coletar as gema…" at bounding box center [267, 417] width 523 height 229
drag, startPoint x: 502, startPoint y: 310, endPoint x: 529, endPoint y: 311, distance: 27.4
click at [522, 311] on div "x I need a hint on the next step. Vamos corrigir o caminho para coletar as gema…" at bounding box center [267, 417] width 523 height 229
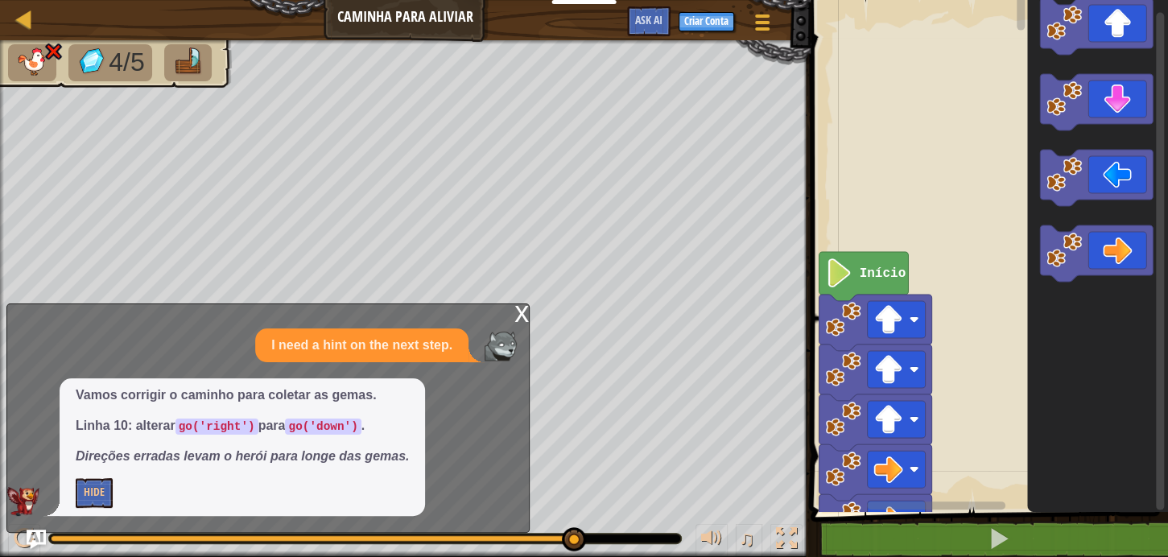
click at [522, 316] on div "x" at bounding box center [521, 312] width 14 height 16
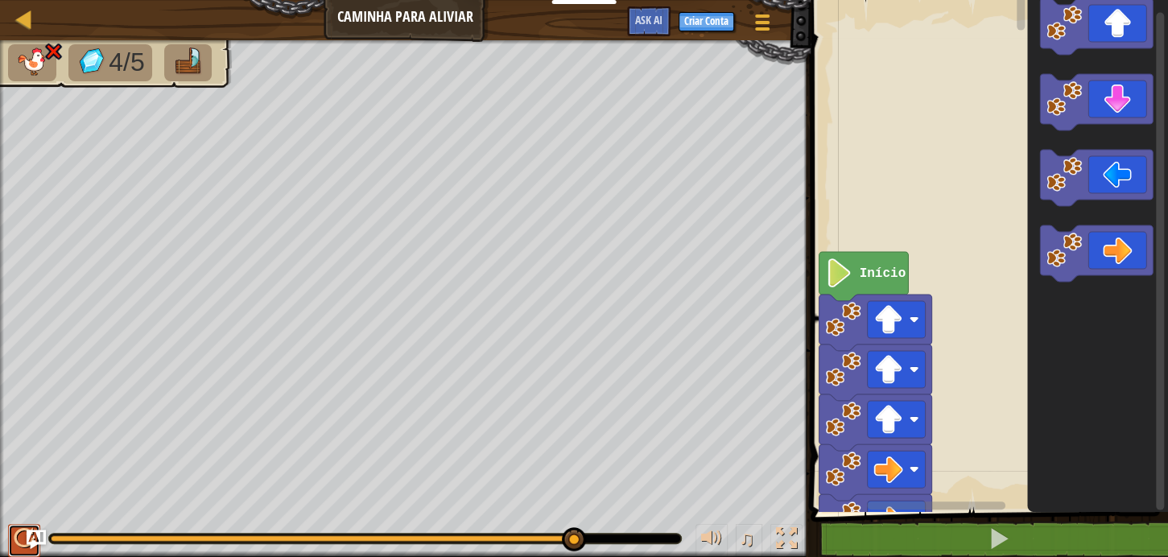
click at [11, 541] on button at bounding box center [24, 540] width 32 height 33
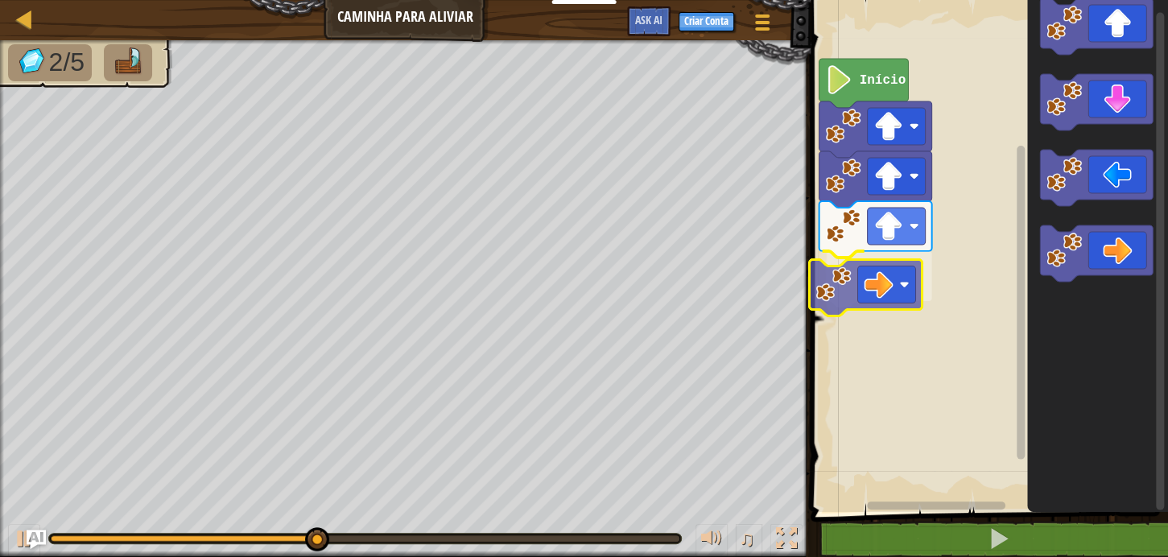
click at [863, 283] on div "Início" at bounding box center [986, 252] width 362 height 520
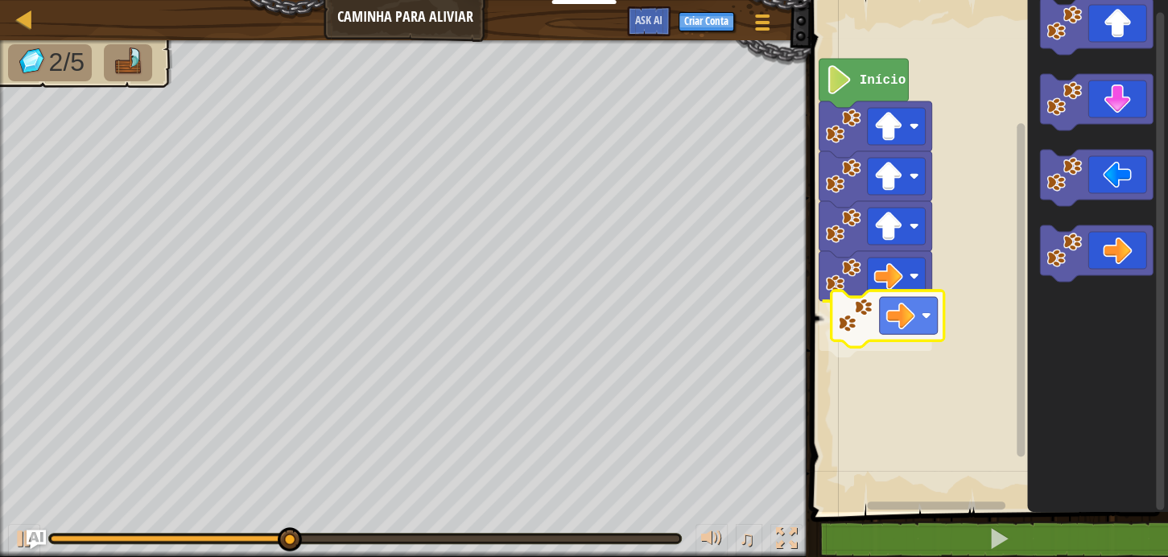
click at [863, 325] on div "Início" at bounding box center [986, 252] width 362 height 520
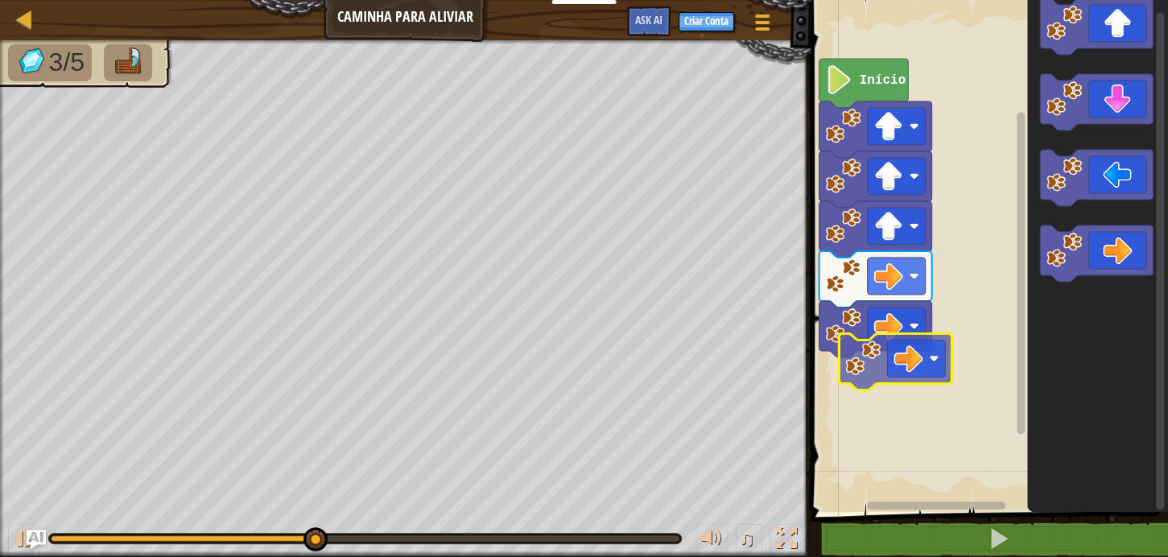
click at [890, 374] on div "Início" at bounding box center [986, 252] width 362 height 520
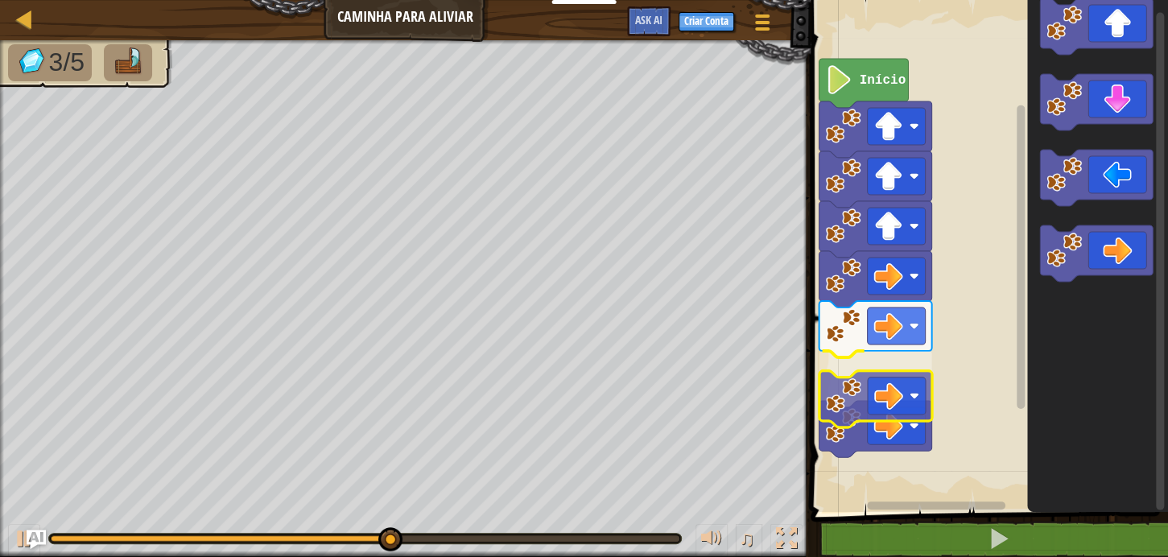
click at [890, 406] on div "Início" at bounding box center [986, 252] width 362 height 520
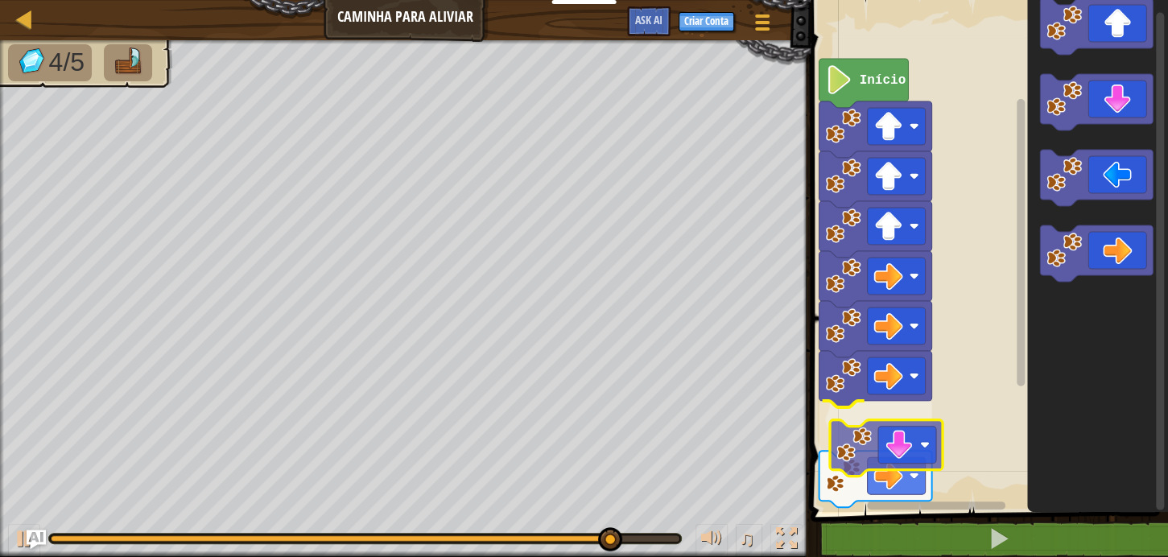
click at [900, 466] on div "Início" at bounding box center [986, 252] width 362 height 520
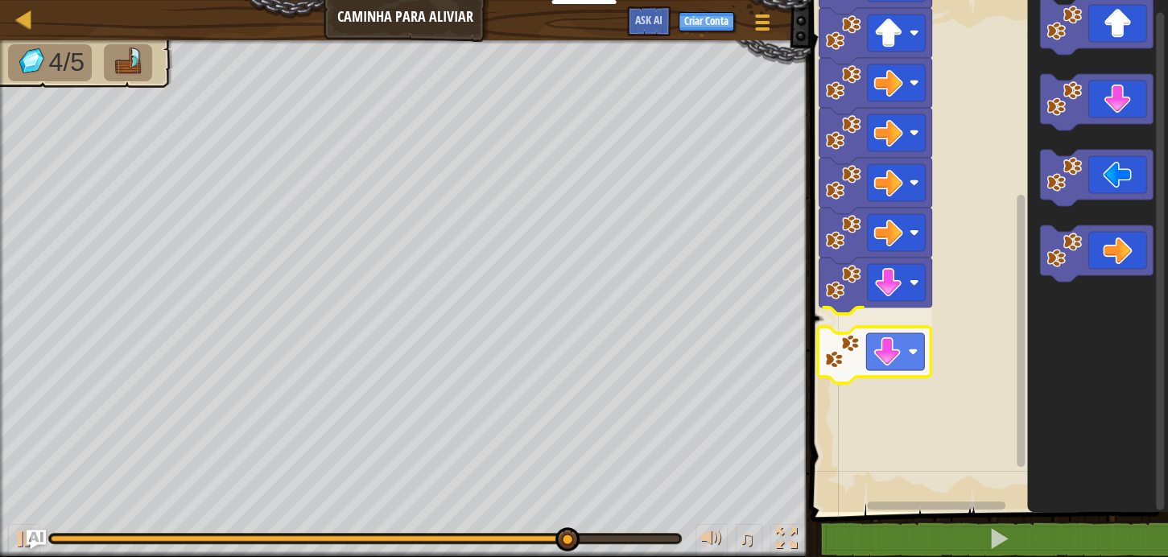
click at [873, 358] on div "Início" at bounding box center [986, 252] width 362 height 520
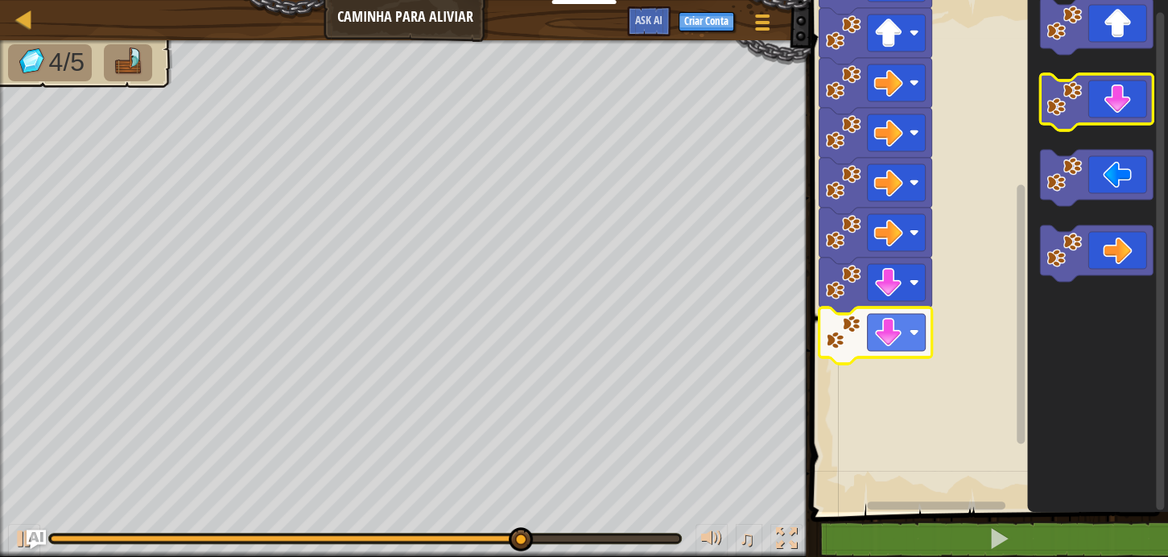
click at [1103, 116] on icon "Espaço de trabalho do Blockly" at bounding box center [1096, 102] width 113 height 56
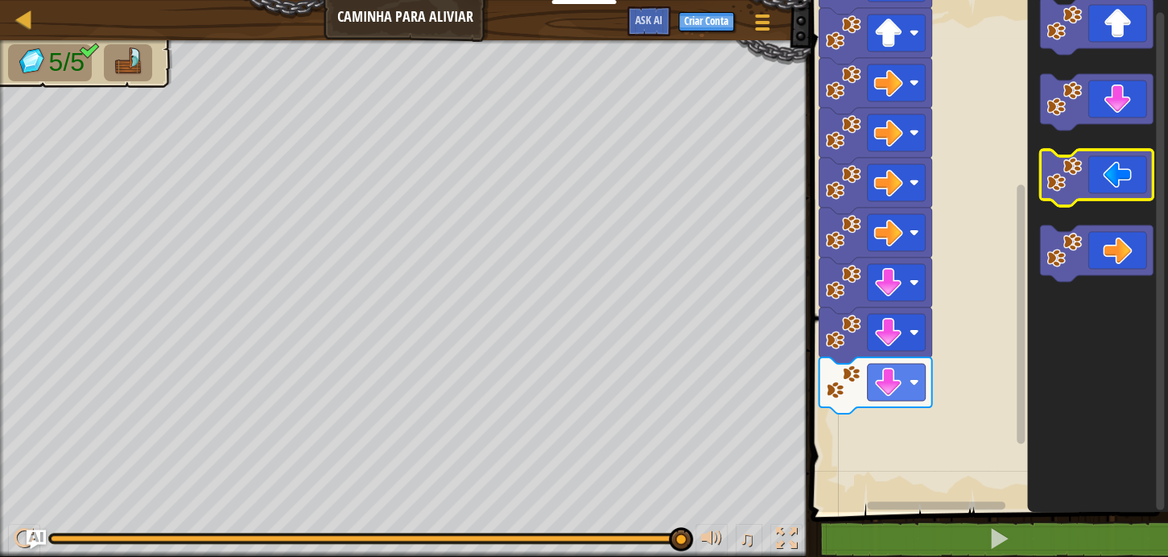
click at [1106, 167] on icon "Espaço de trabalho do Blockly" at bounding box center [1096, 178] width 113 height 56
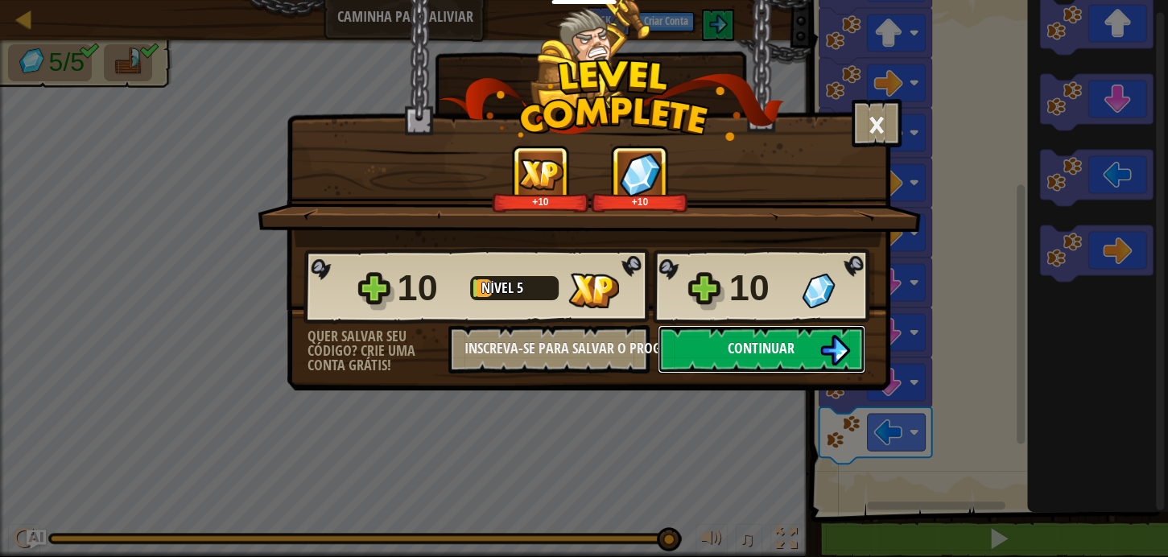
click at [833, 347] on img at bounding box center [834, 350] width 31 height 31
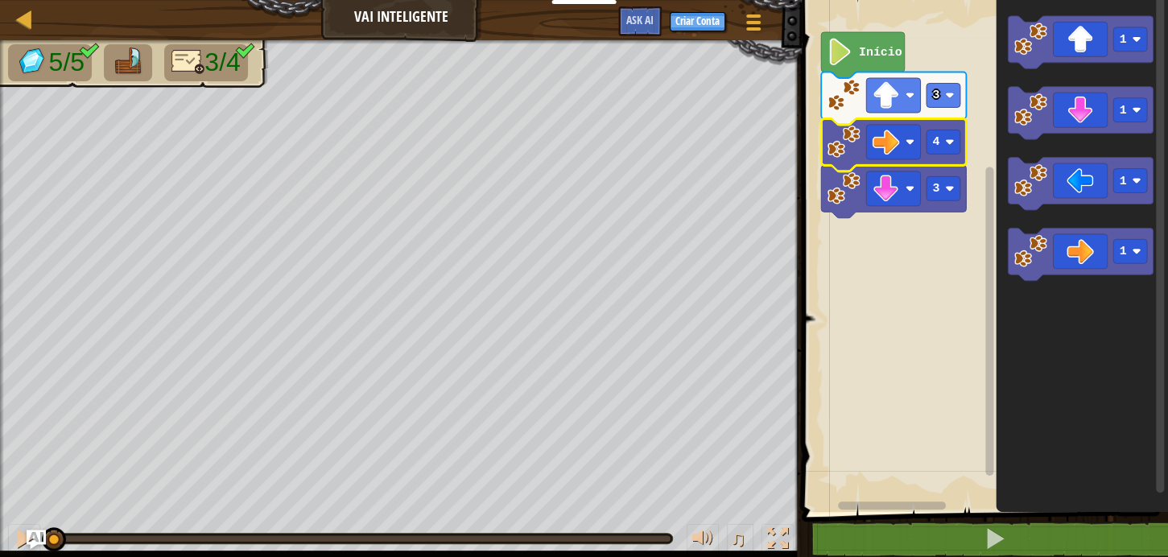
click at [925, 142] on g "3 4 3 Início" at bounding box center [893, 125] width 145 height 186
click at [900, 144] on g "Espaço de trabalho do Blockly" at bounding box center [893, 142] width 54 height 35
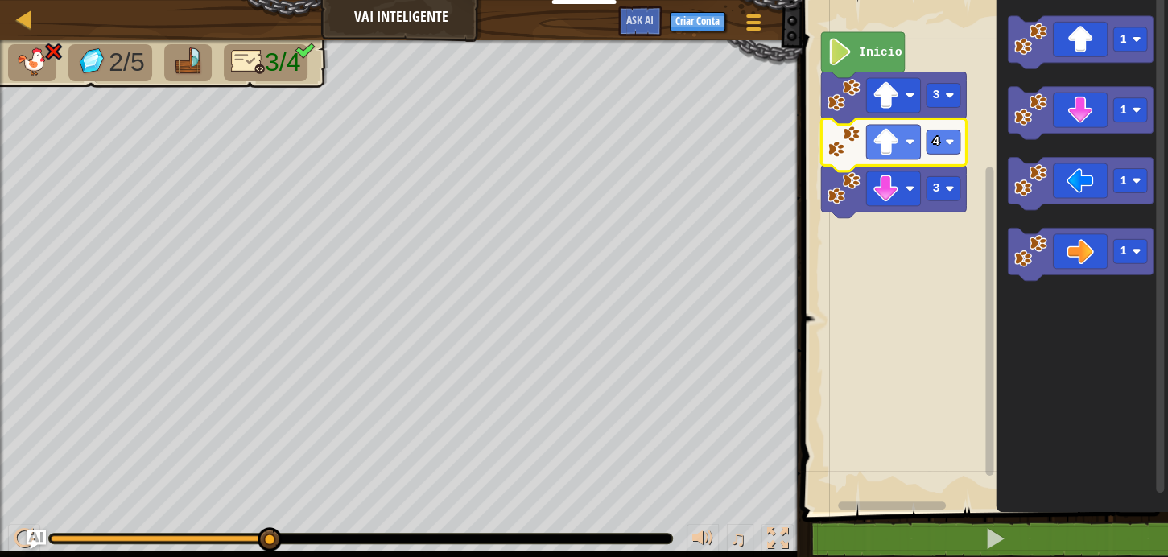
click at [868, 31] on rect "Espaço de trabalho do Blockly" at bounding box center [982, 252] width 371 height 520
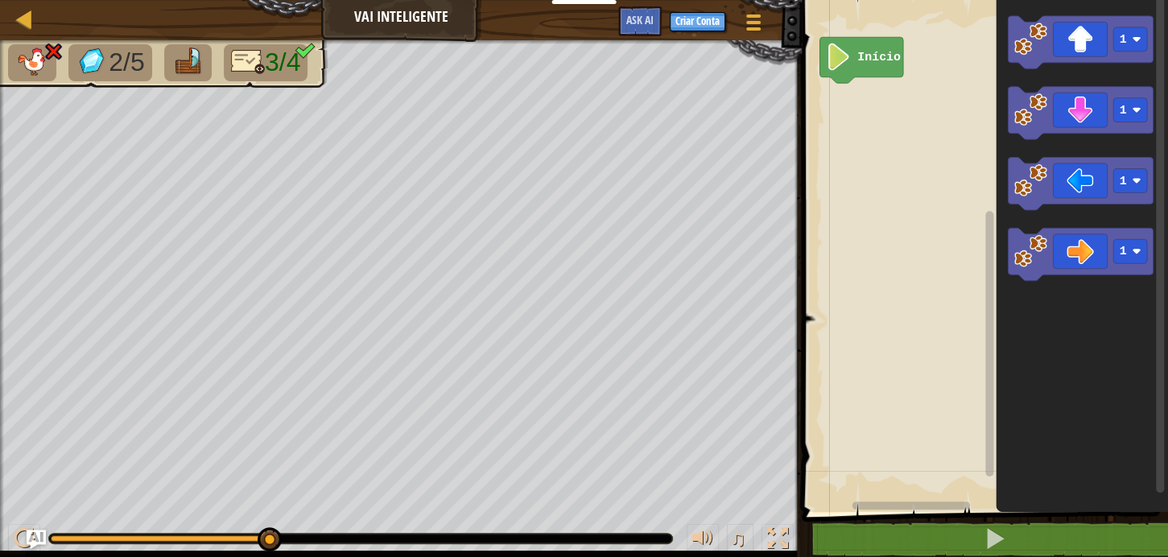
click at [881, 57] on text "Início" at bounding box center [878, 57] width 43 height 13
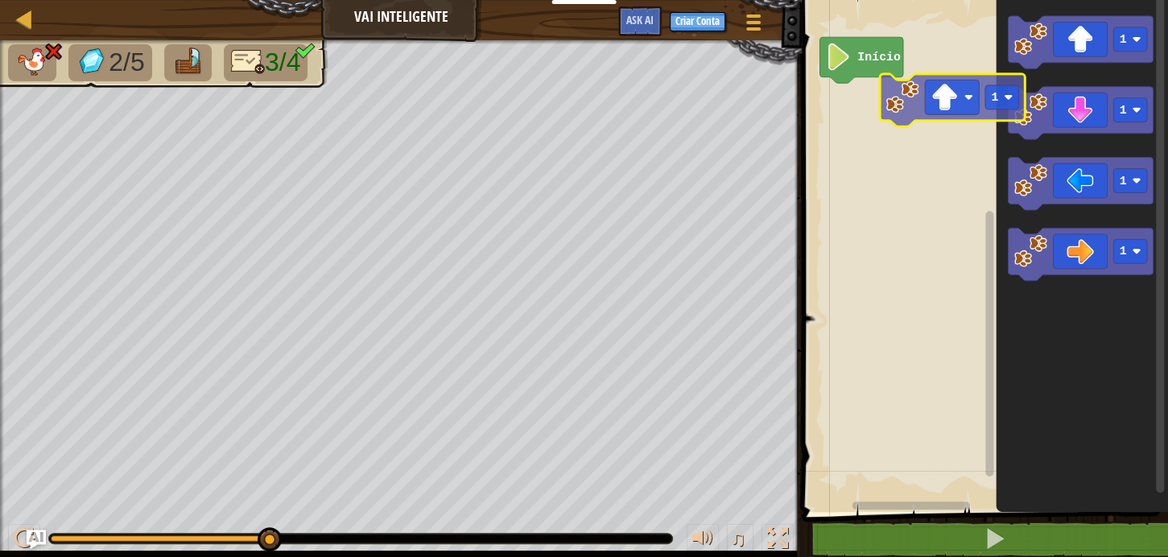
click at [914, 114] on div "Início 1 1 1 1 1" at bounding box center [982, 252] width 371 height 520
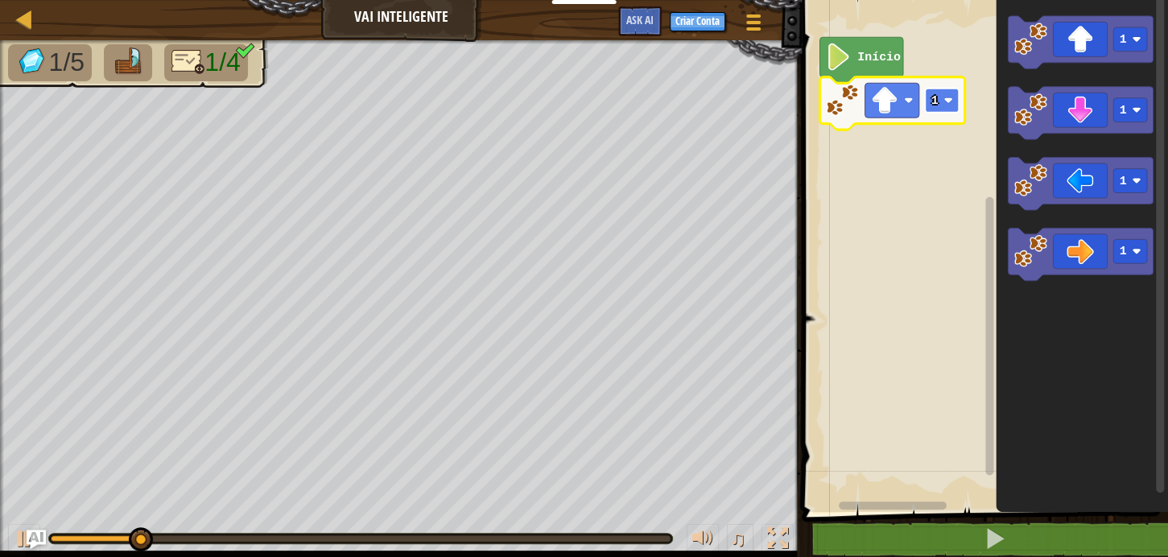
click at [942, 96] on g "1 Início" at bounding box center [891, 83] width 145 height 93
click at [957, 108] on rect "Espaço de trabalho do Blockly" at bounding box center [942, 101] width 34 height 24
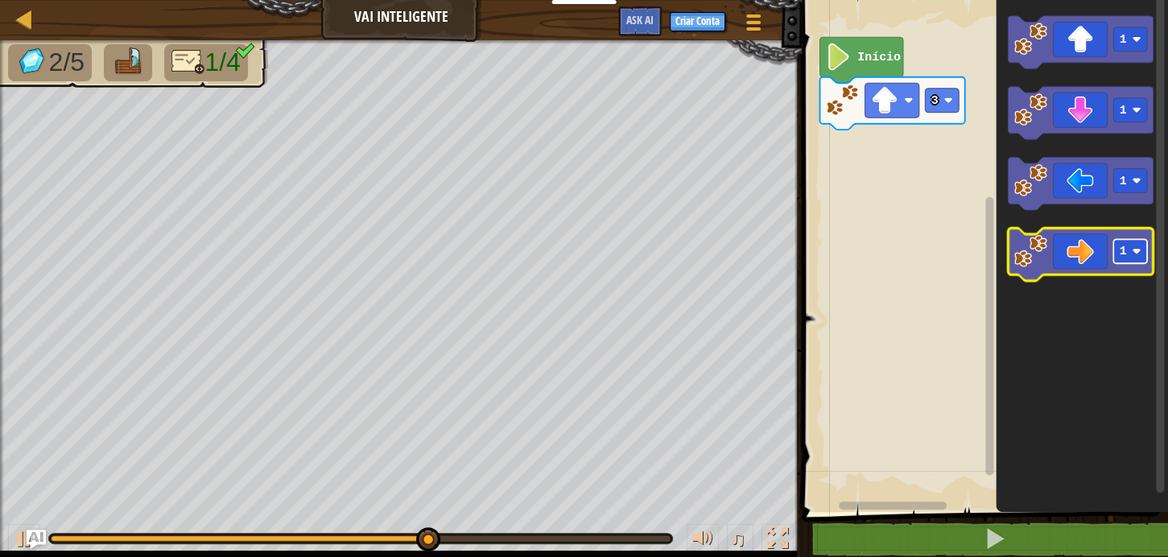
click at [1128, 249] on g "1" at bounding box center [1130, 251] width 34 height 24
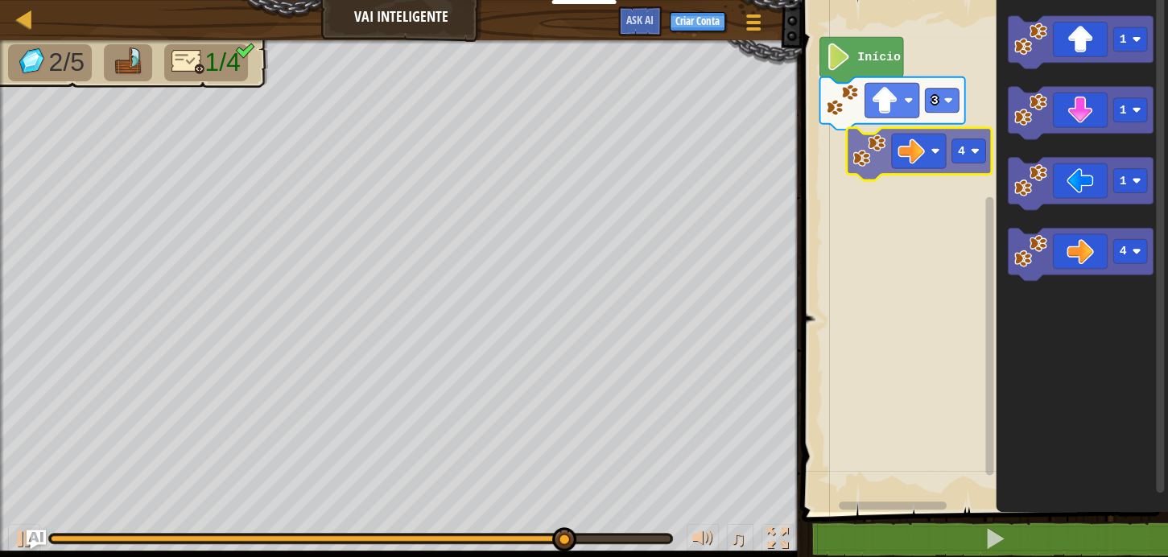
click at [943, 173] on div "Início 3 1 1 1 4 4" at bounding box center [982, 252] width 371 height 520
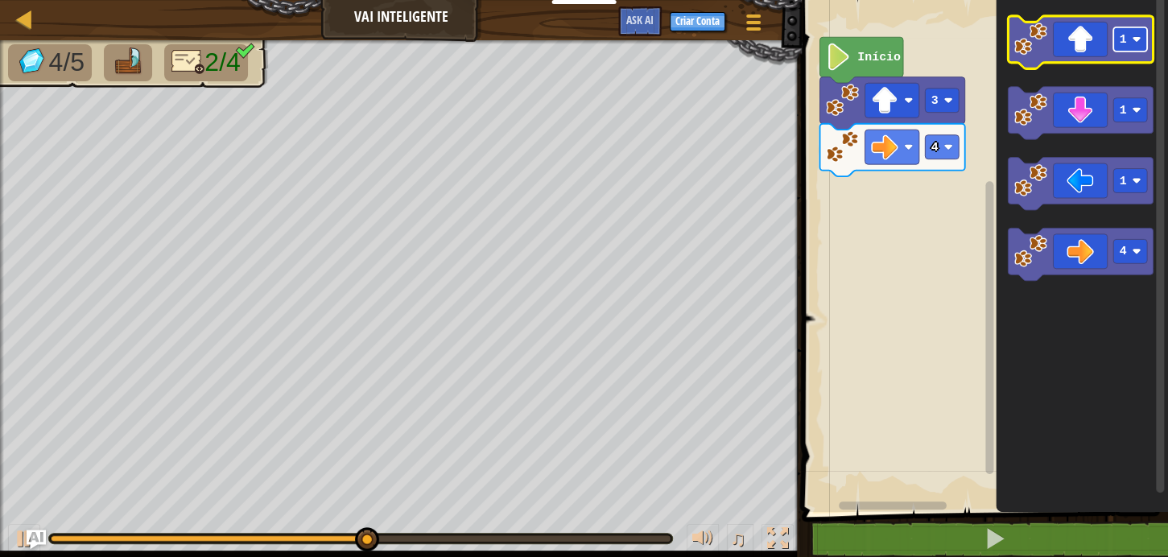
click at [1143, 39] on rect "Espaço de trabalho do Blockly" at bounding box center [1130, 39] width 34 height 24
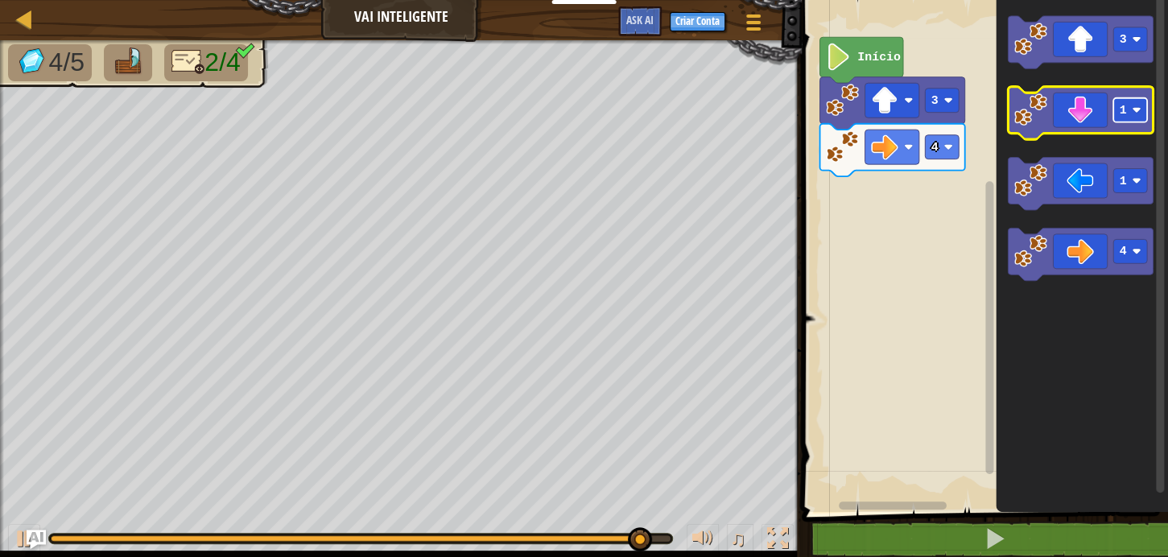
click at [1135, 113] on image "Espaço de trabalho do Blockly" at bounding box center [1135, 109] width 9 height 9
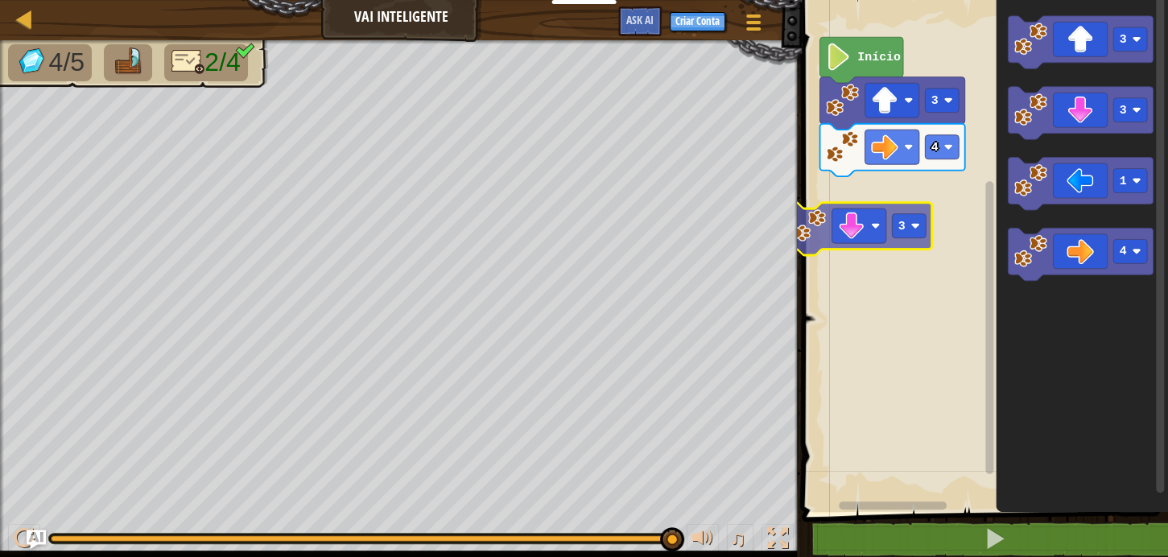
click at [846, 251] on div "4 3 Início 3 3 3 1 4 3" at bounding box center [982, 252] width 371 height 520
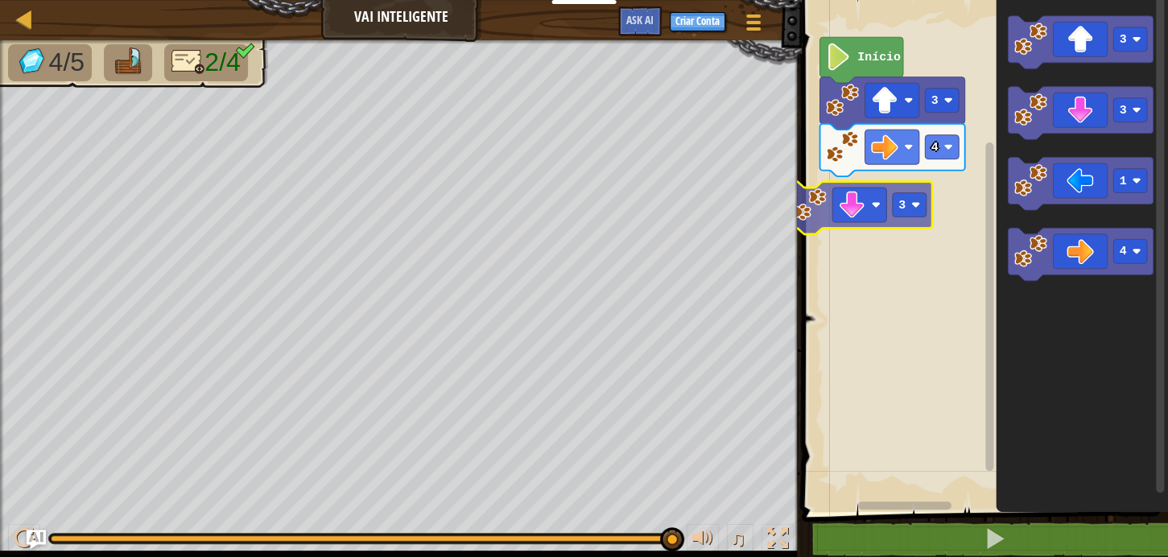
click at [855, 216] on div "4 3 Início 3 3 3 1 4 3" at bounding box center [982, 252] width 371 height 520
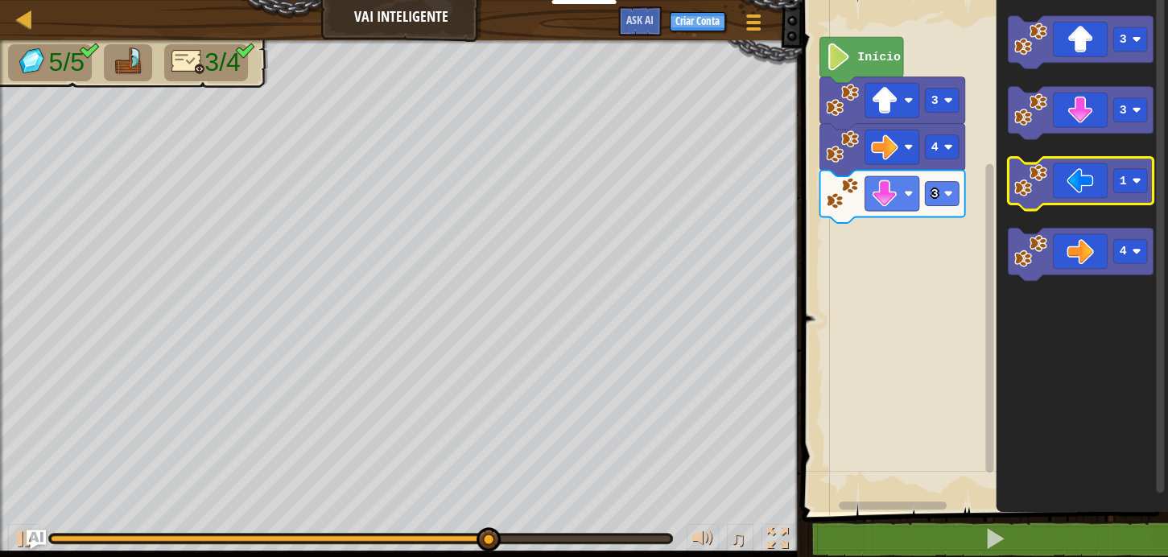
click at [1090, 179] on icon "Espaço de trabalho do Blockly" at bounding box center [1079, 184] width 145 height 52
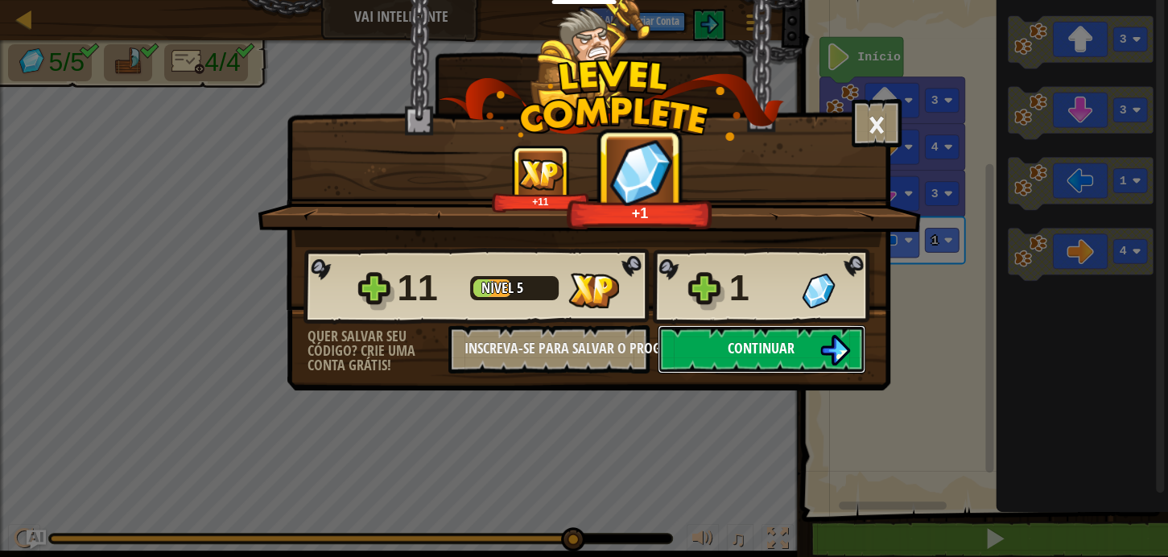
click at [833, 335] on img at bounding box center [834, 350] width 31 height 31
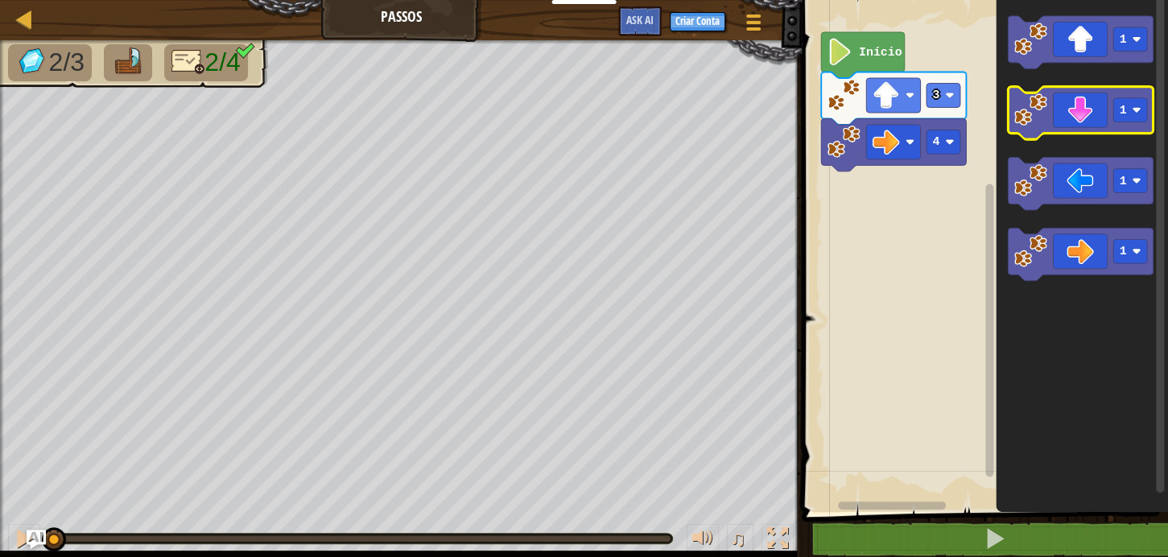
click at [1110, 119] on icon "Espaço de trabalho do Blockly" at bounding box center [1079, 113] width 145 height 52
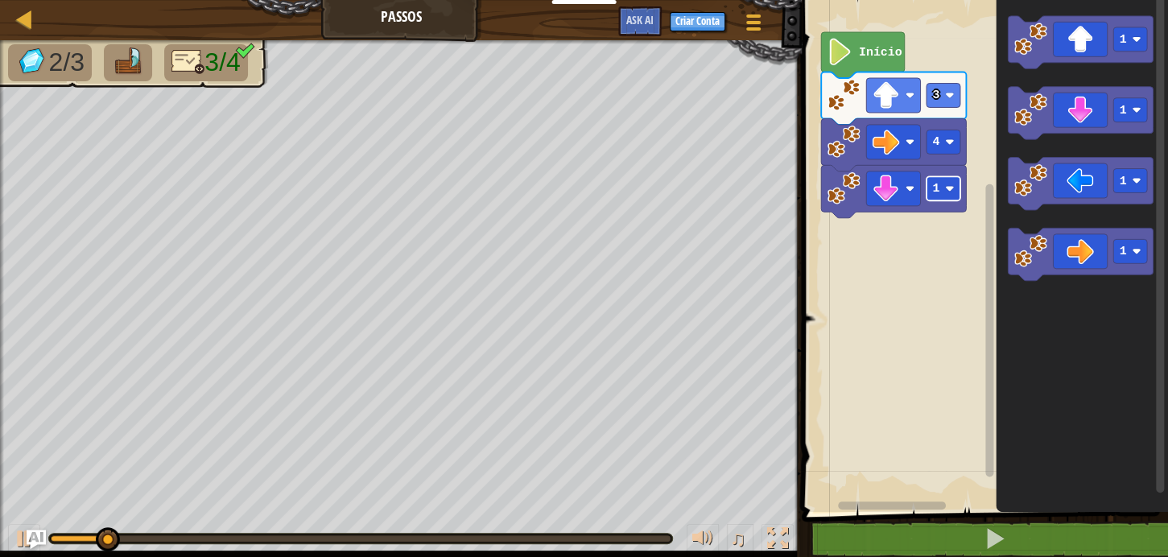
click at [949, 187] on g "4 1 3 Início" at bounding box center [893, 125] width 145 height 186
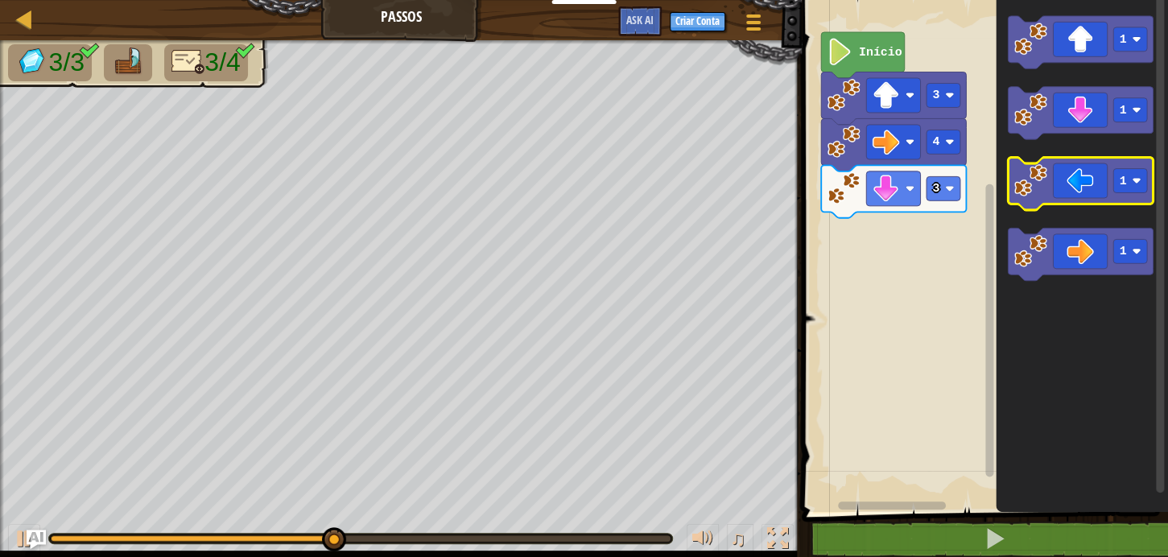
click at [1099, 171] on icon "Espaço de trabalho do Blockly" at bounding box center [1079, 184] width 145 height 52
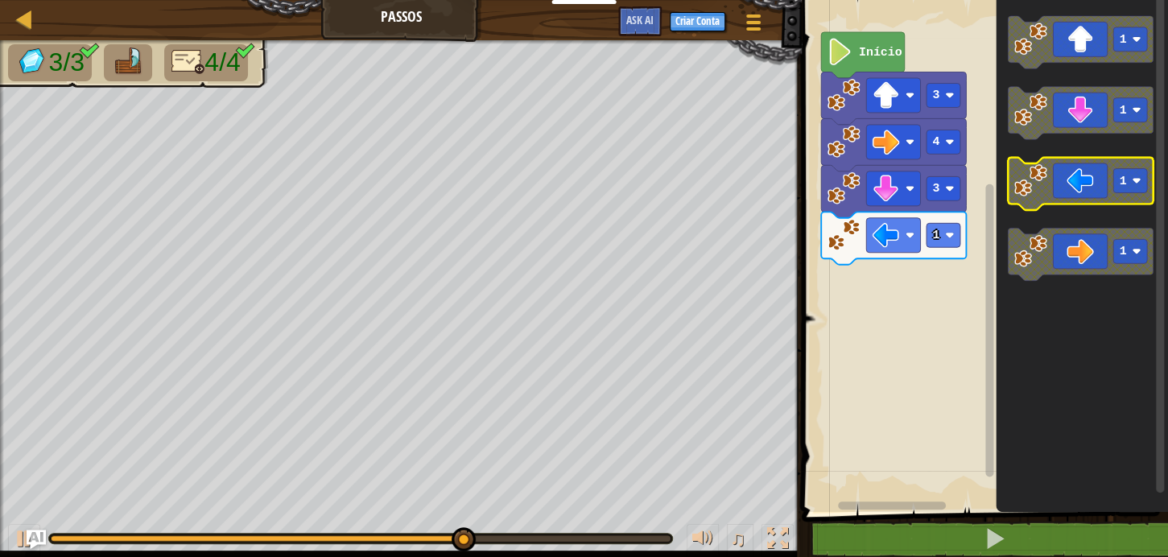
click at [1081, 193] on icon "Espaço de trabalho do Blockly" at bounding box center [1079, 184] width 145 height 52
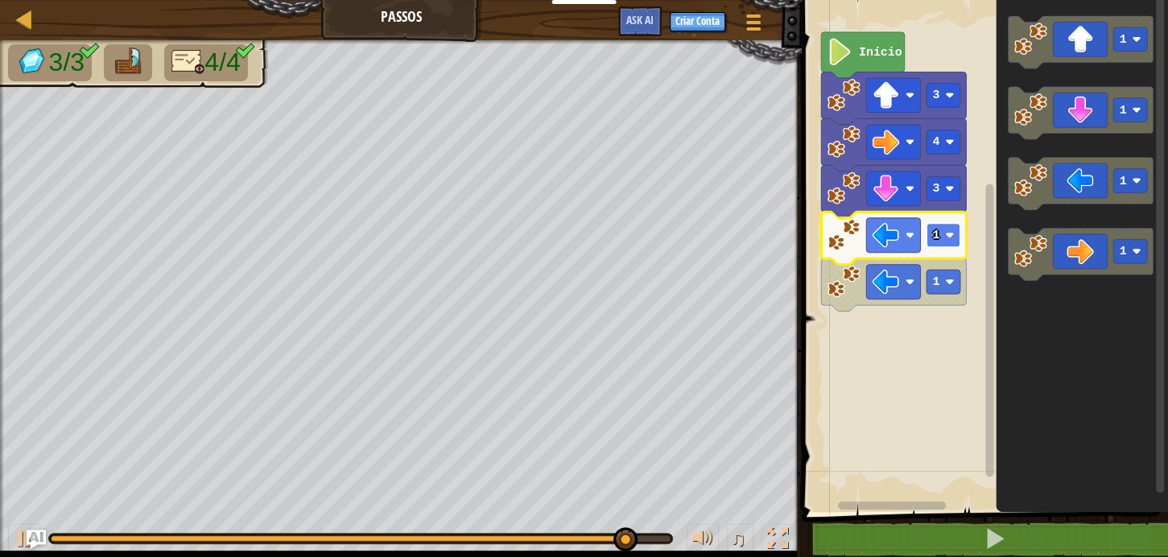
click at [954, 230] on rect "Espaço de trabalho do Blockly" at bounding box center [943, 235] width 34 height 24
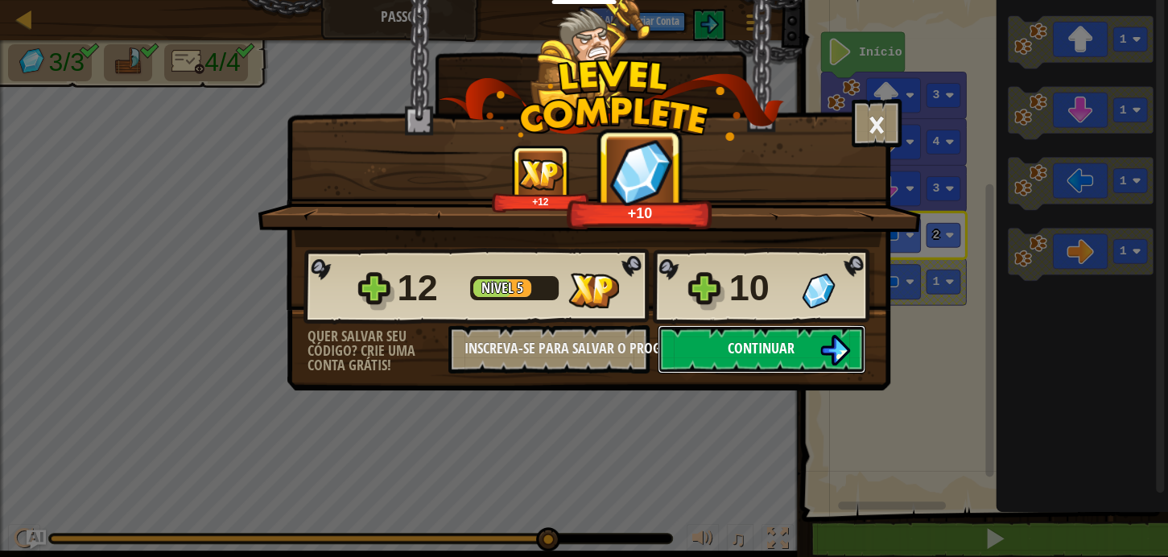
click at [822, 346] on img at bounding box center [834, 350] width 31 height 31
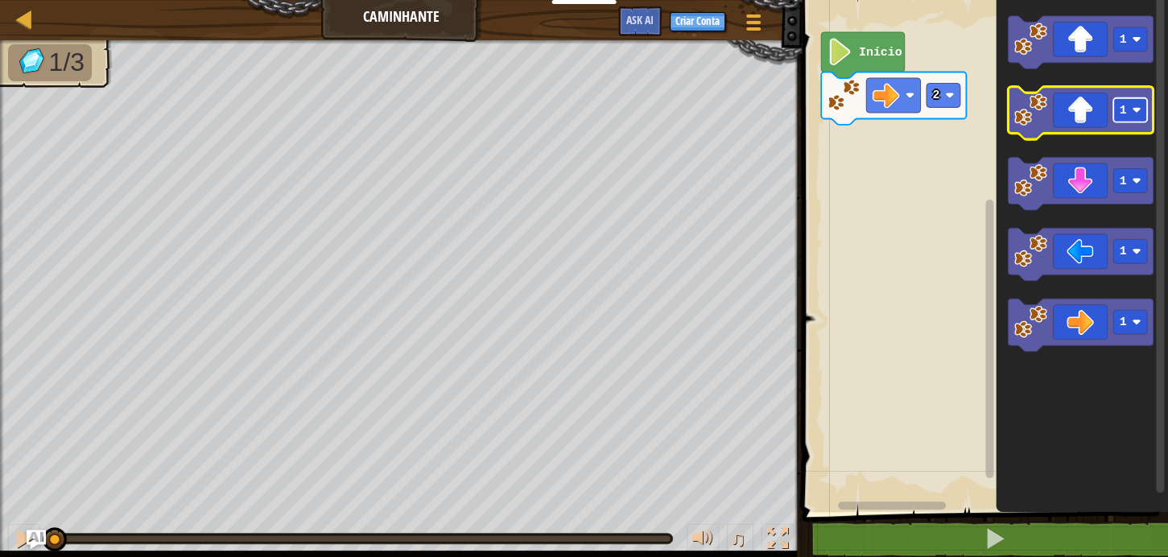
click at [1131, 106] on rect "Espaço de trabalho do Blockly" at bounding box center [1130, 110] width 34 height 24
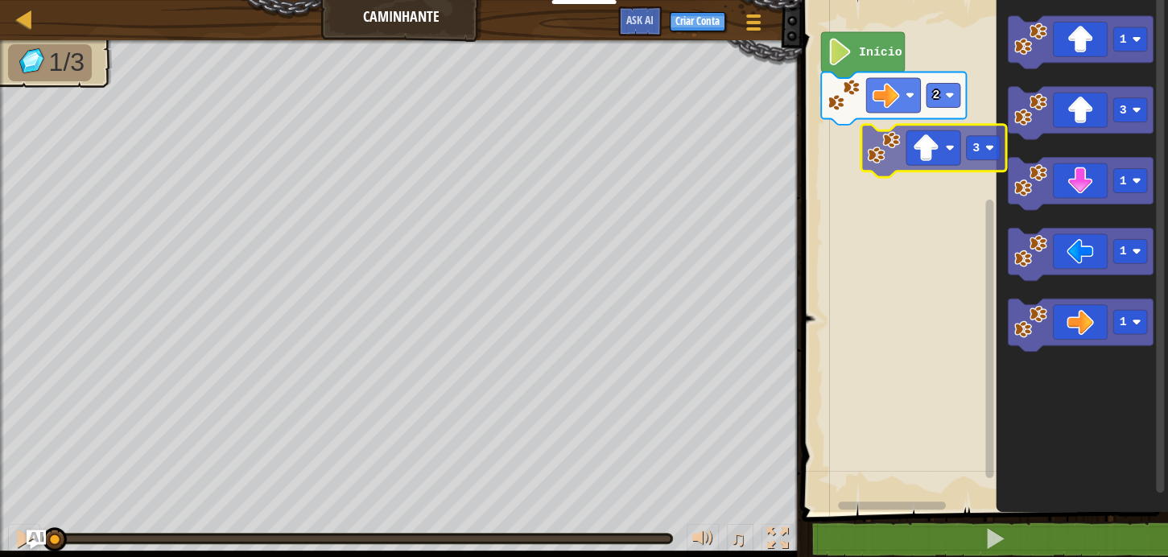
click at [953, 159] on div "2 Início 1 3 1 1 1 3" at bounding box center [982, 252] width 371 height 520
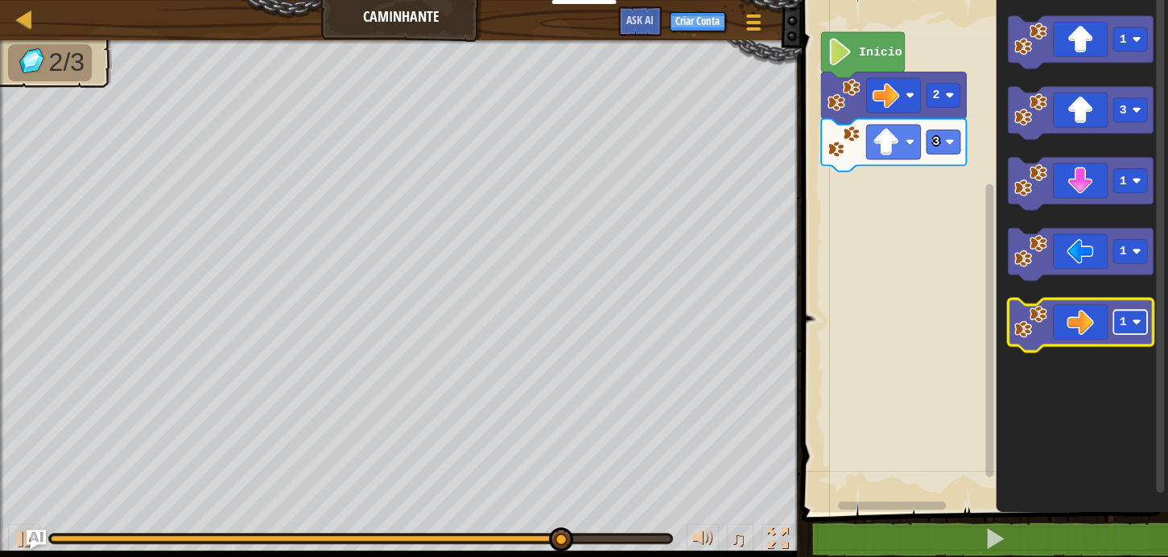
click at [1136, 333] on rect "Espaço de trabalho do Blockly" at bounding box center [1130, 322] width 34 height 24
click at [1107, 339] on icon "Espaço de trabalho do Blockly" at bounding box center [1079, 325] width 145 height 52
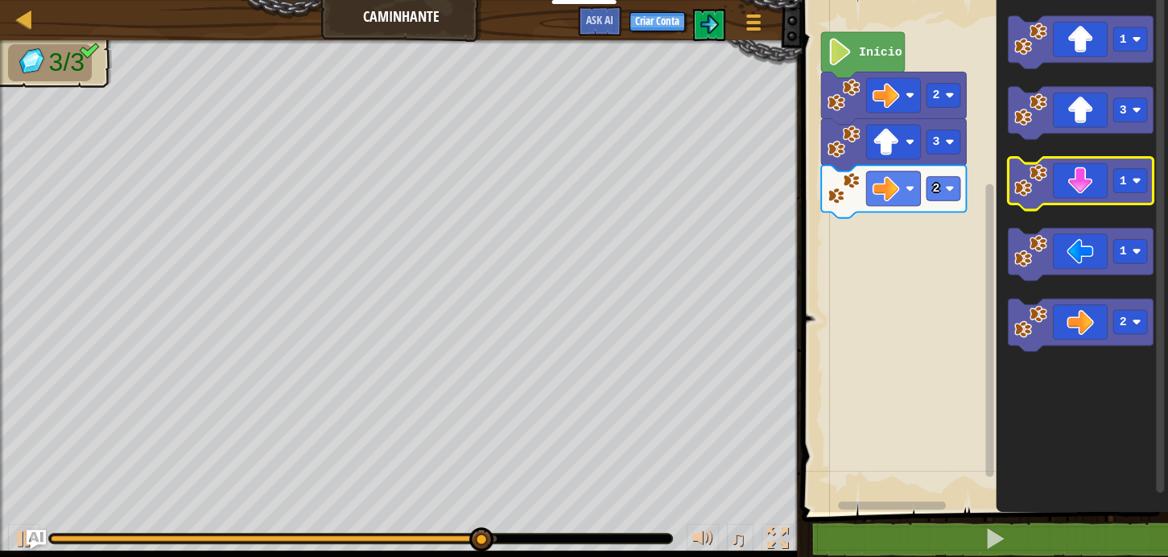
click at [1094, 185] on icon "Espaço de trabalho do Blockly" at bounding box center [1079, 184] width 145 height 52
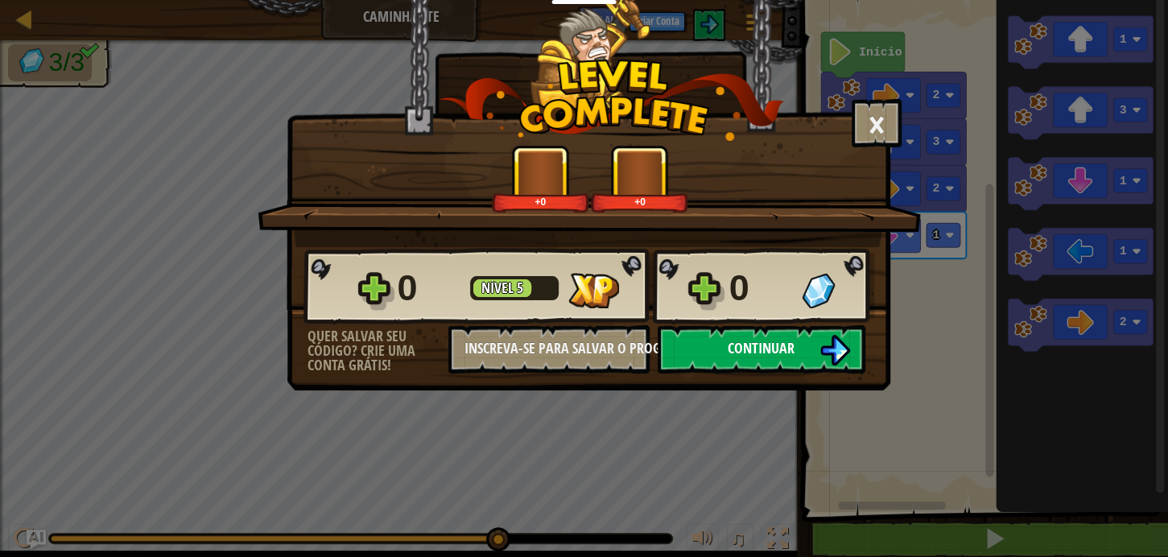
click at [738, 332] on button "Continuar" at bounding box center [761, 349] width 208 height 48
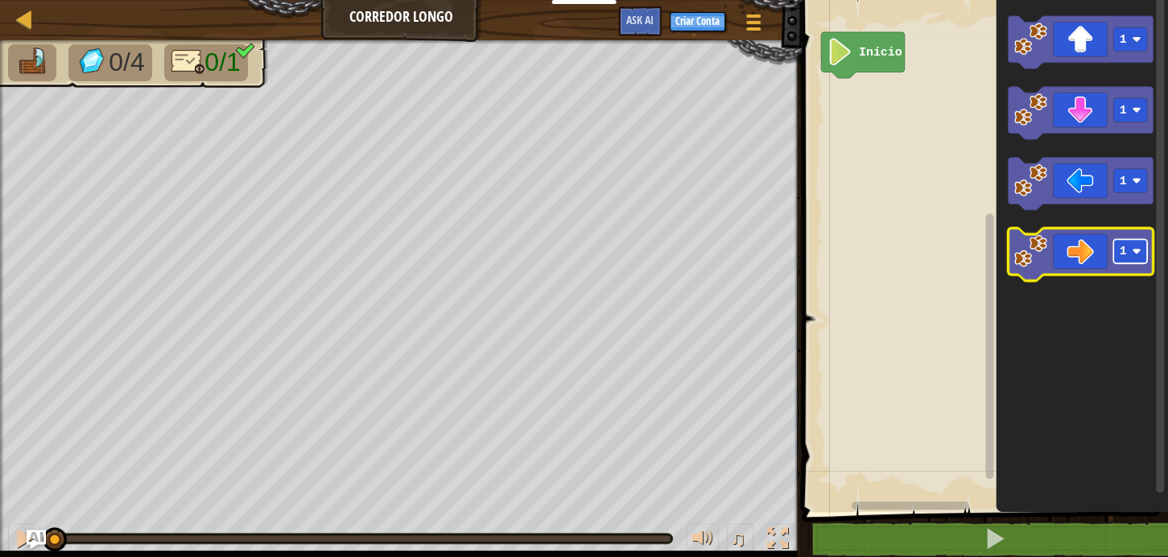
click at [1129, 251] on rect "Espaço de trabalho do Blockly" at bounding box center [1130, 251] width 34 height 24
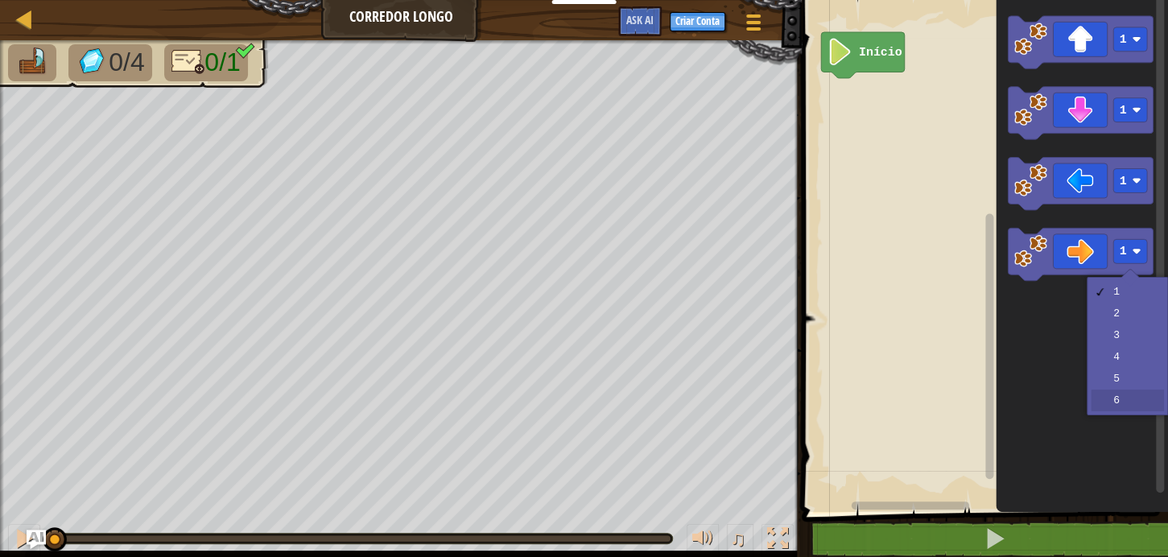
drag, startPoint x: 1114, startPoint y: 402, endPoint x: 1117, endPoint y: 375, distance: 26.7
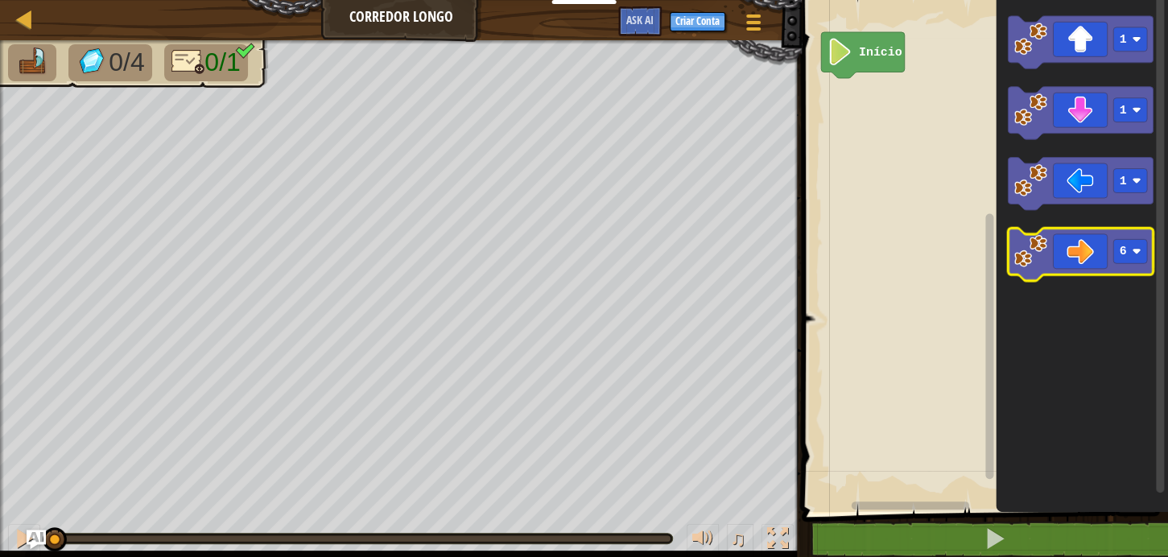
click at [1077, 246] on icon "Espaço de trabalho do Blockly" at bounding box center [1079, 254] width 145 height 52
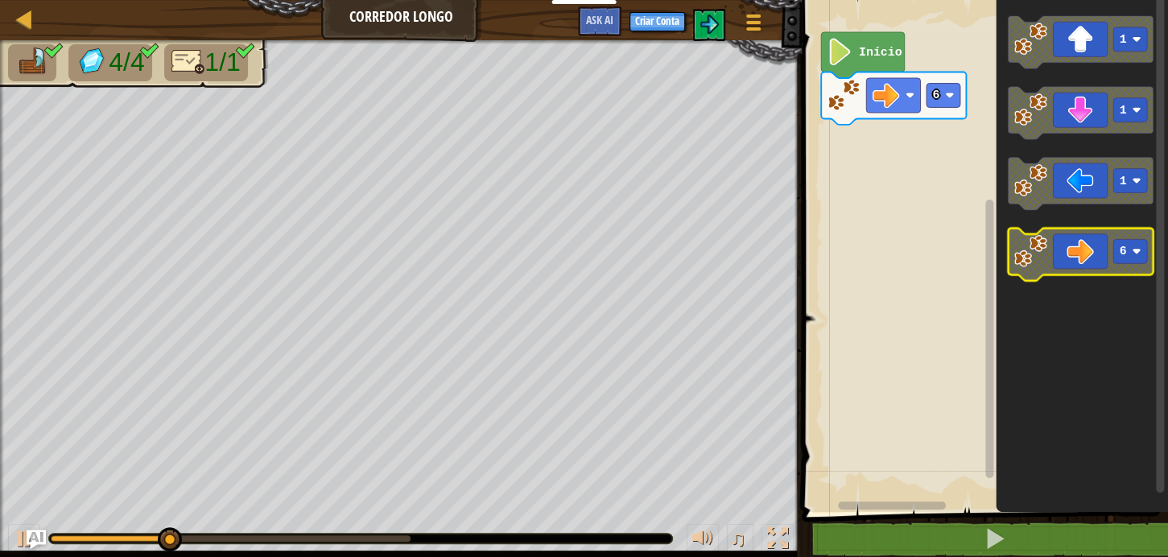
click at [1147, 253] on icon "Espaço de trabalho do Blockly" at bounding box center [1079, 254] width 145 height 52
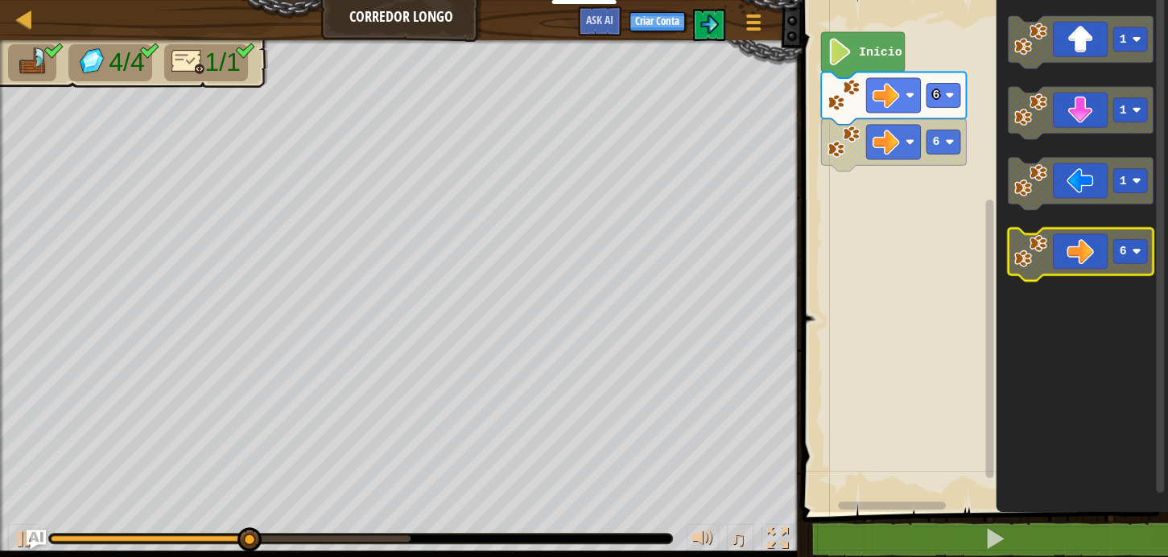
click at [1131, 260] on rect "Espaço de trabalho do Blockly" at bounding box center [1130, 251] width 34 height 24
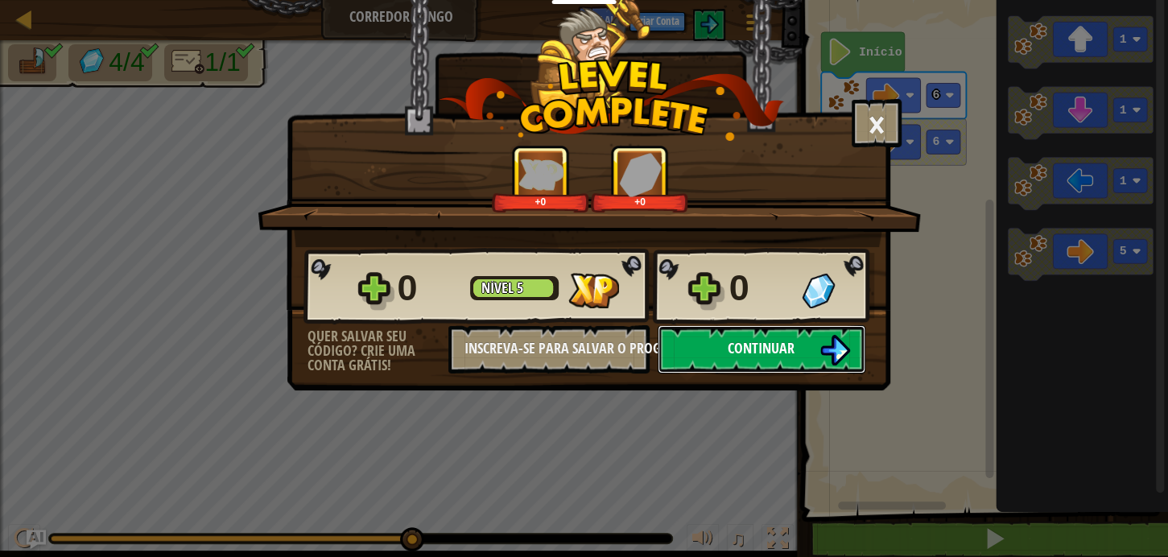
click at [752, 344] on span "Continuar" at bounding box center [760, 348] width 67 height 20
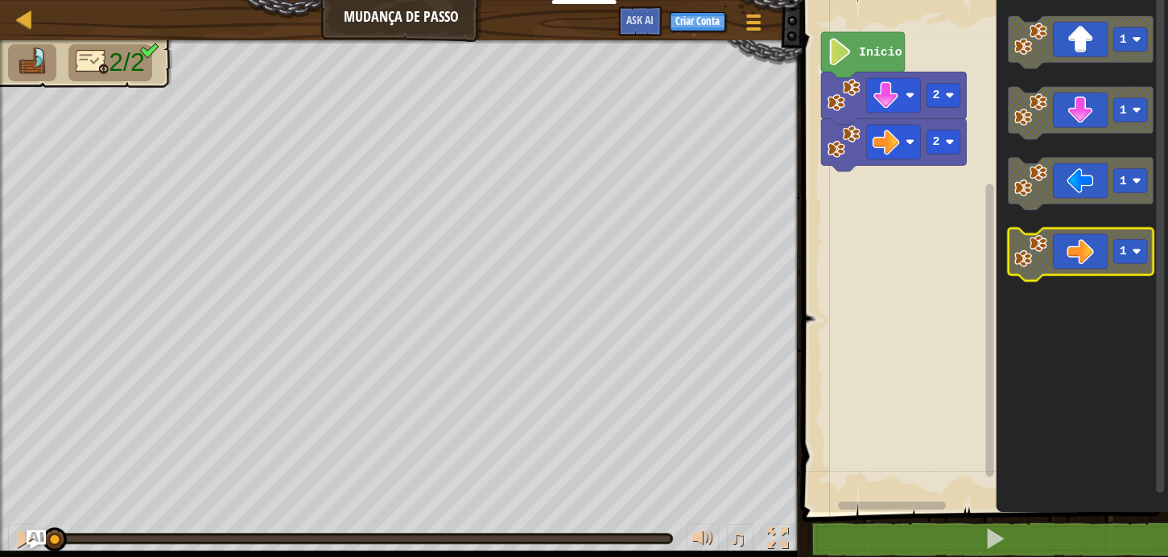
click at [1138, 249] on image "Espaço de trabalho do Blockly" at bounding box center [1135, 251] width 9 height 9
click at [1076, 245] on icon "Espaço de trabalho do Blockly" at bounding box center [1079, 254] width 145 height 52
click at [1068, 257] on icon "Espaço de trabalho do Blockly" at bounding box center [1079, 254] width 145 height 52
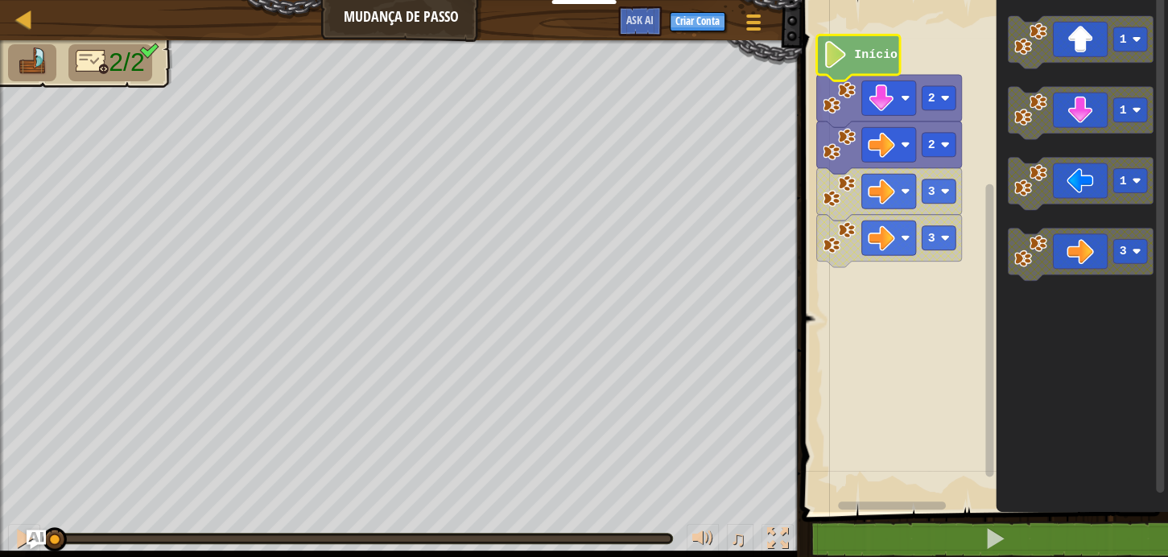
click at [878, 39] on g "Espaço de trabalho do Blockly" at bounding box center [982, 252] width 371 height 520
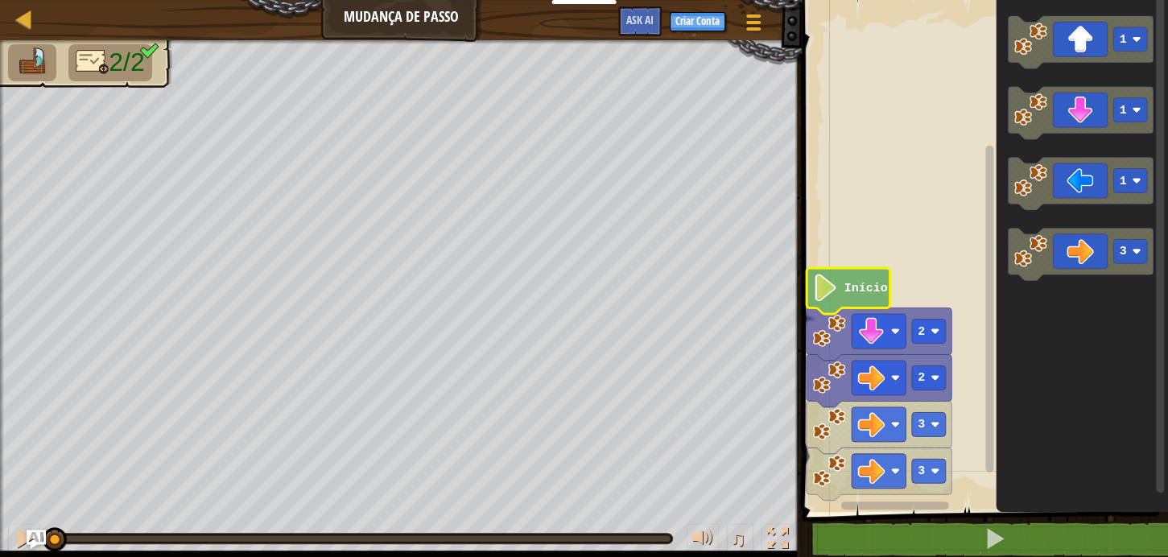
click at [855, 394] on g "Espaço de trabalho do Blockly" at bounding box center [982, 252] width 371 height 520
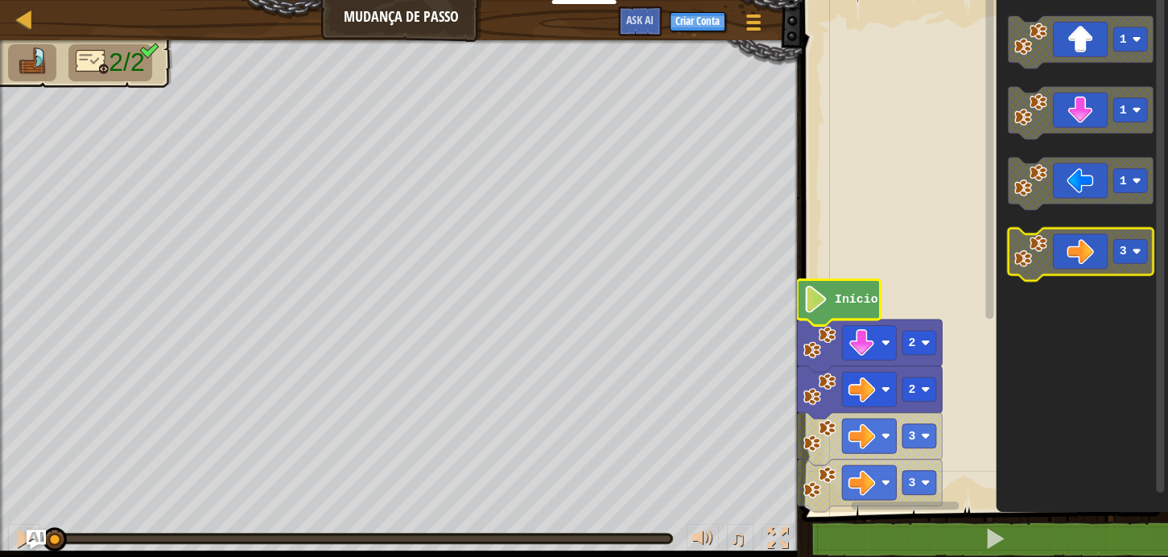
click at [1129, 256] on rect "Espaço de trabalho do Blockly" at bounding box center [1130, 251] width 34 height 24
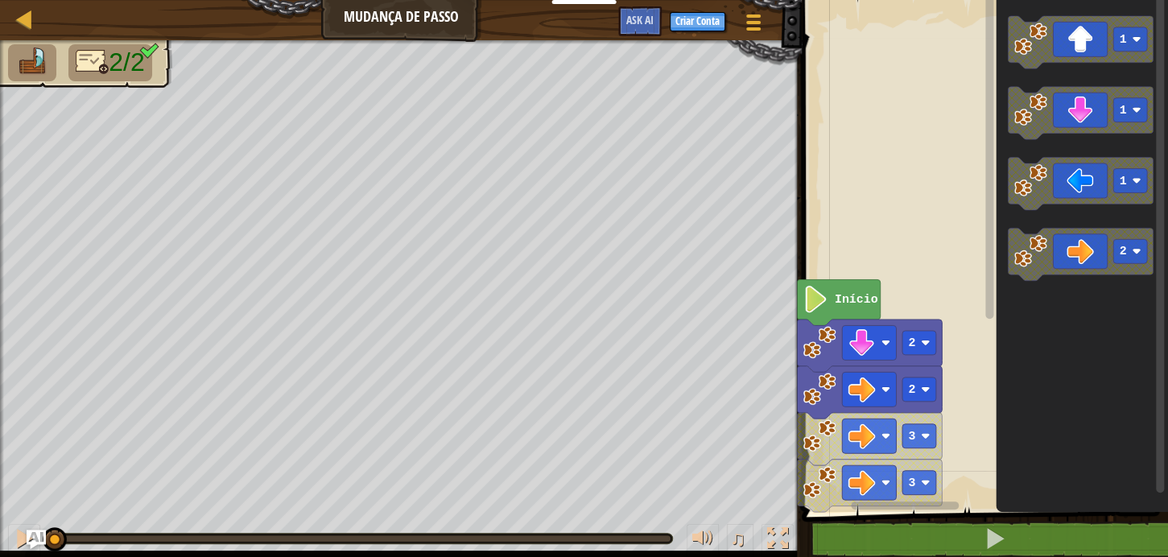
click at [906, 281] on div "2 3 3 2 Início 1 1 1 2" at bounding box center [982, 252] width 371 height 520
click at [1040, 276] on g "1 1 1 2" at bounding box center [1079, 148] width 145 height 265
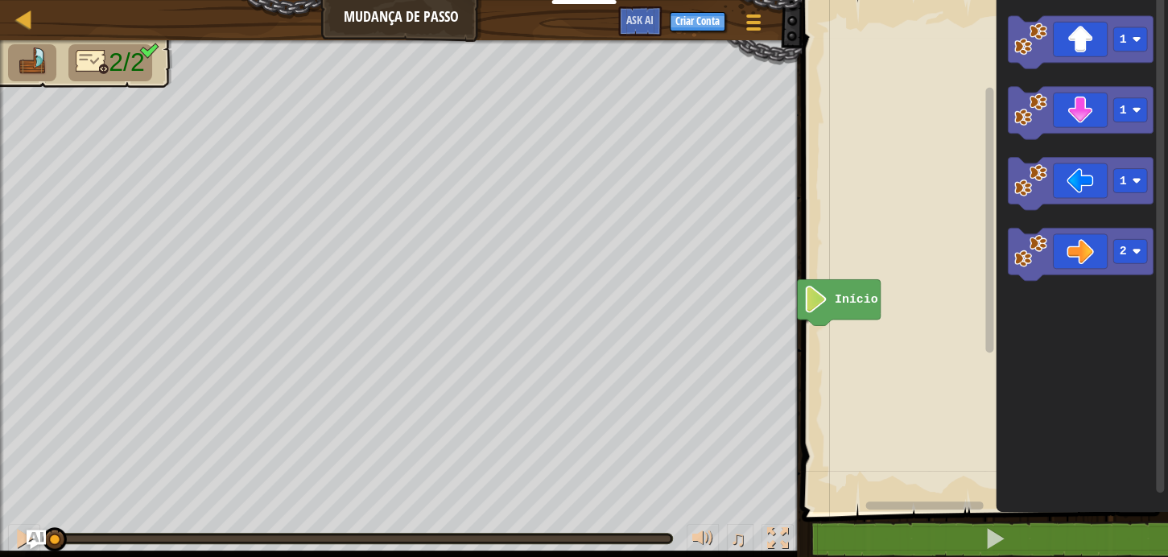
click at [841, 309] on icon "Espaço de trabalho do Blockly" at bounding box center [839, 302] width 84 height 46
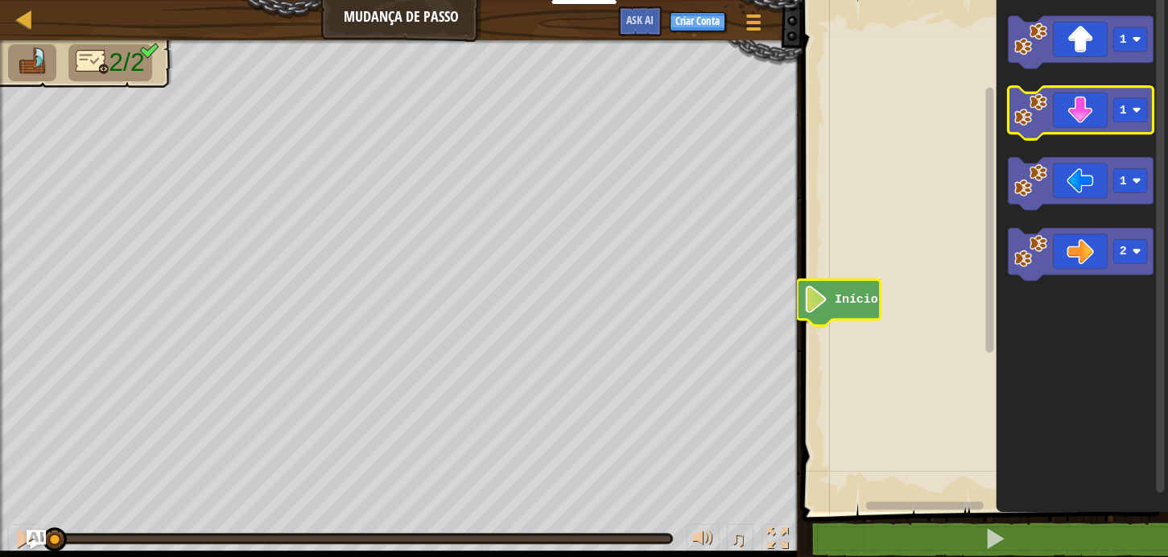
click at [1089, 107] on icon "Espaço de trabalho do Blockly" at bounding box center [1079, 113] width 145 height 52
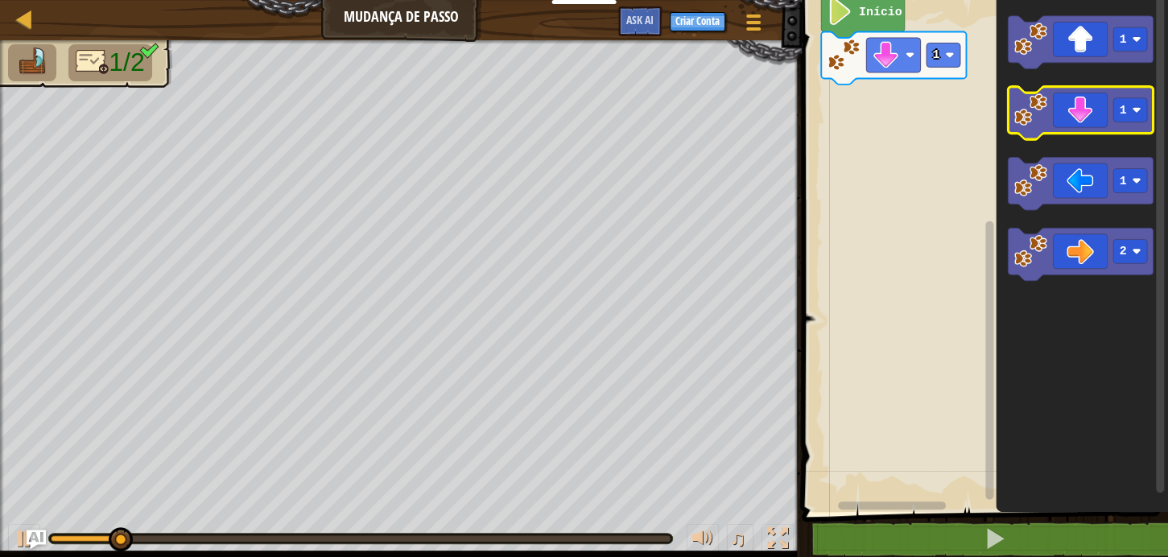
click at [1082, 119] on icon "Espaço de trabalho do Blockly" at bounding box center [1079, 113] width 145 height 52
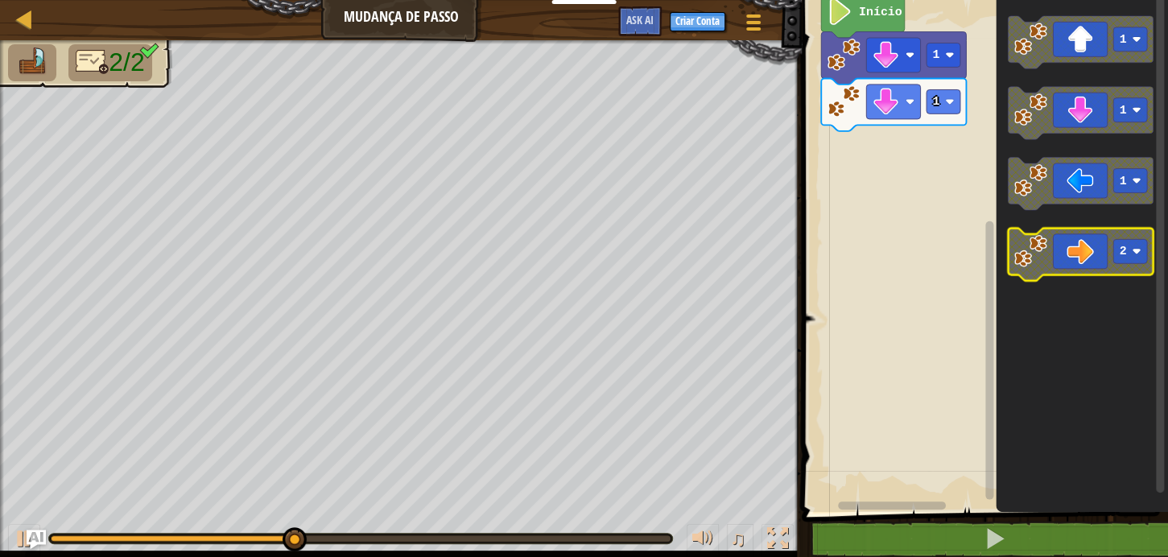
click at [1129, 253] on rect "Espaço de trabalho do Blockly" at bounding box center [1130, 251] width 34 height 24
click at [1080, 261] on icon "Espaço de trabalho do Blockly" at bounding box center [1079, 254] width 145 height 52
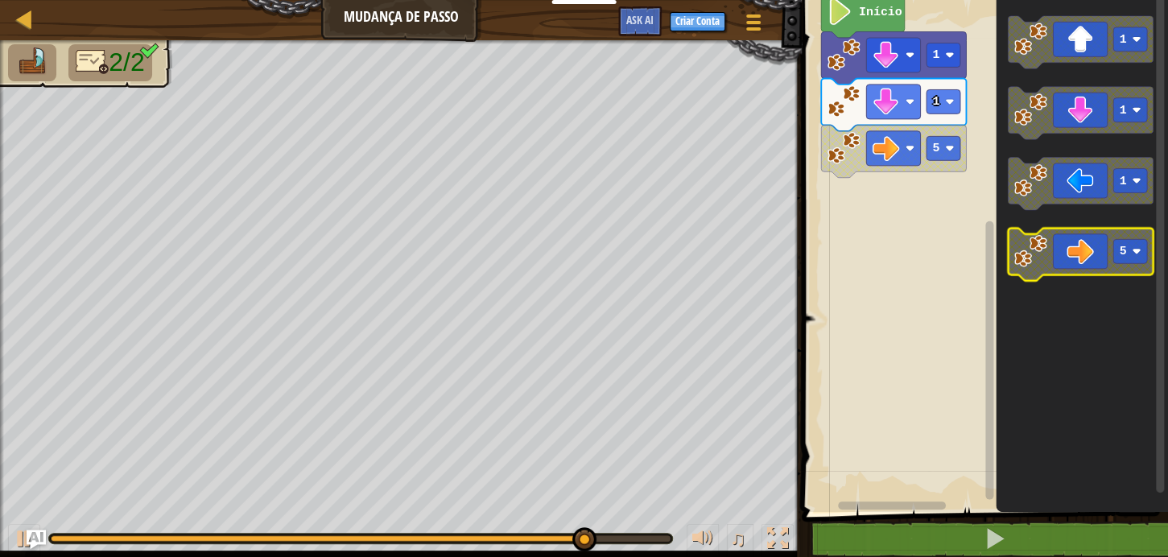
click at [1060, 245] on icon "Espaço de trabalho do Blockly" at bounding box center [1079, 254] width 145 height 52
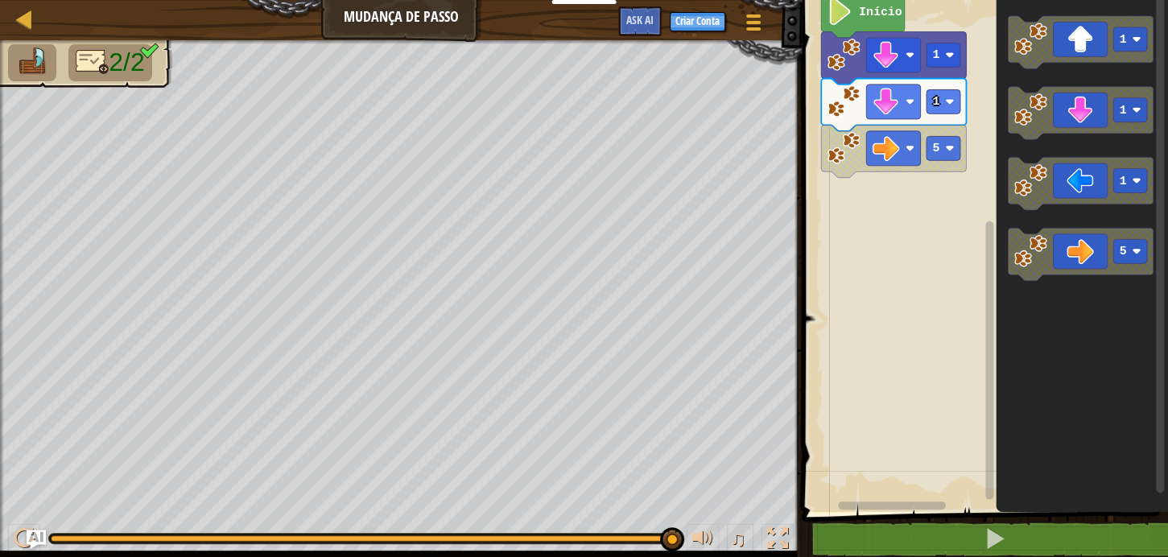
click at [599, 322] on div "Mapa Mudança de Passo Menu do Jogo Criar Conta Ask AI 1 ההההההההההההההההההההההה…" at bounding box center [584, 278] width 1168 height 557
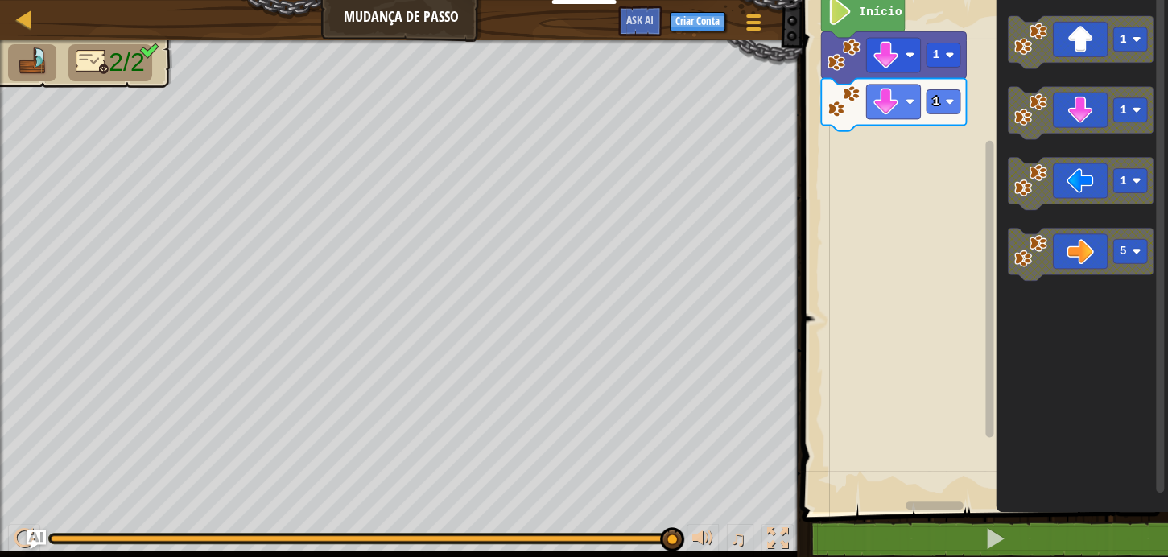
click at [603, 225] on div "Mapa Mudança de Passo Menu do Jogo Criar Conta Ask AI 1 ההההההההההההההההההההההה…" at bounding box center [584, 278] width 1168 height 557
click at [1147, 259] on icon "Espaço de trabalho do Blockly" at bounding box center [1079, 254] width 145 height 52
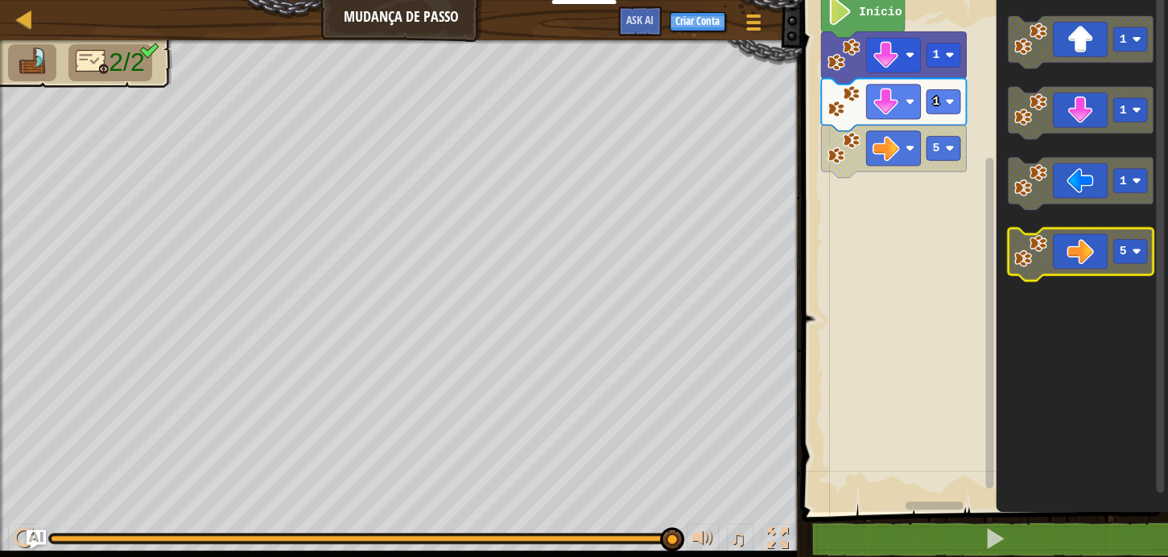
click at [1127, 253] on rect "Espaço de trabalho do Blockly" at bounding box center [1130, 251] width 34 height 24
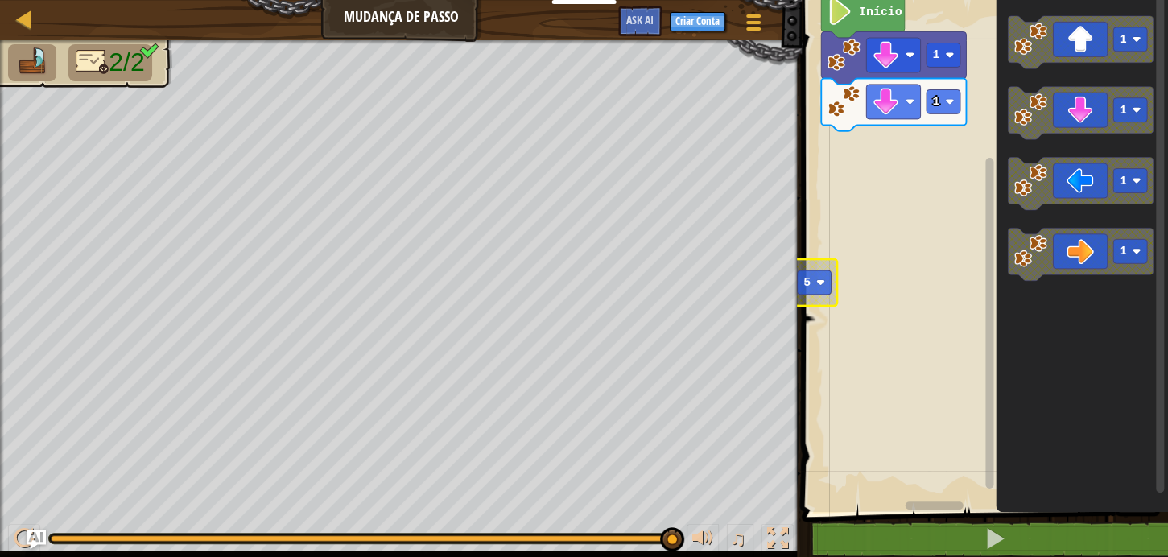
click at [657, 286] on div "Mapa Mudança de Passo Menu do Jogo Criar Conta Ask AI 1 ההההההההההההההההההההההה…" at bounding box center [584, 278] width 1168 height 557
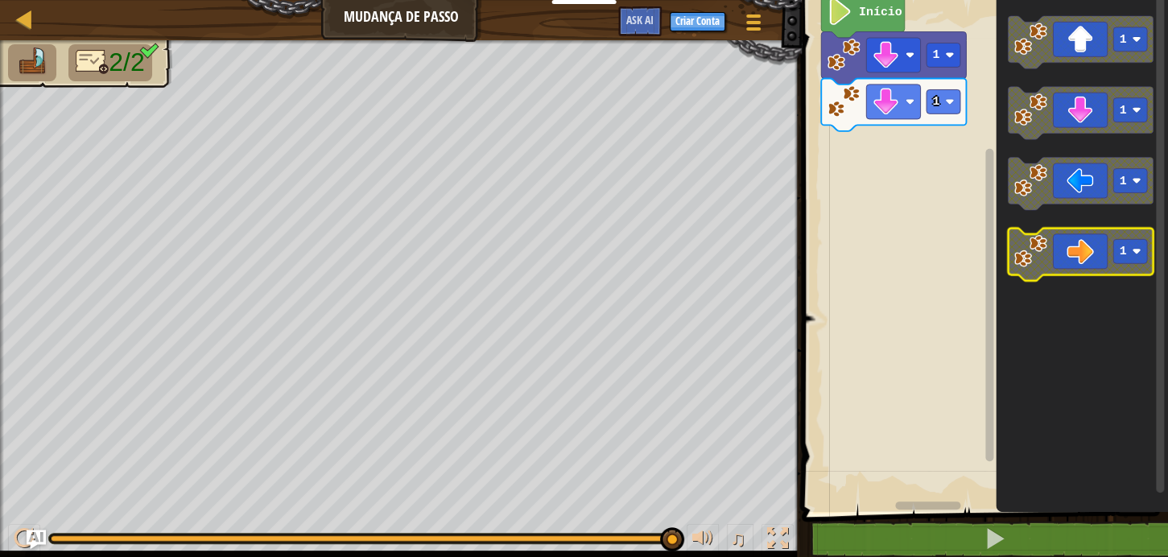
click at [1077, 262] on icon "Espaço de trabalho do Blockly" at bounding box center [1079, 254] width 145 height 52
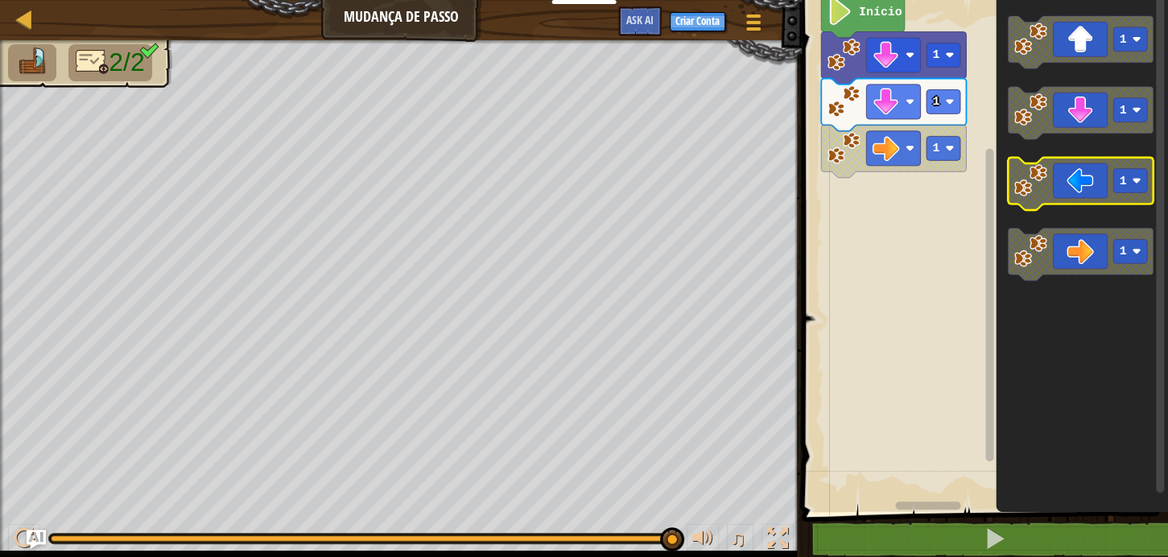
click at [1106, 171] on icon "Espaço de trabalho do Blockly" at bounding box center [1079, 184] width 145 height 52
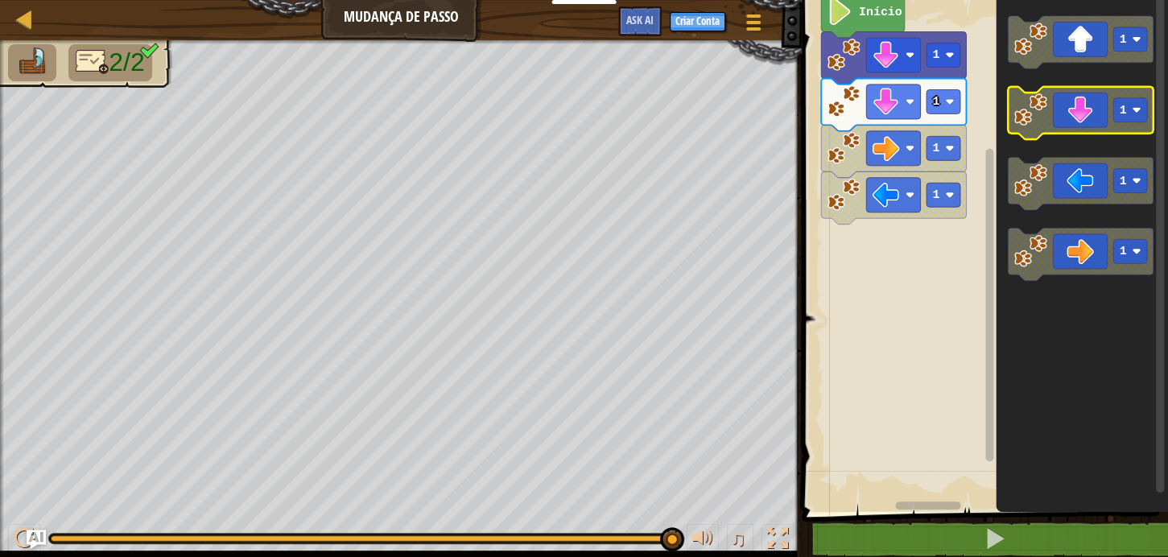
click at [1102, 92] on icon "Espaço de trabalho do Blockly" at bounding box center [1079, 113] width 145 height 52
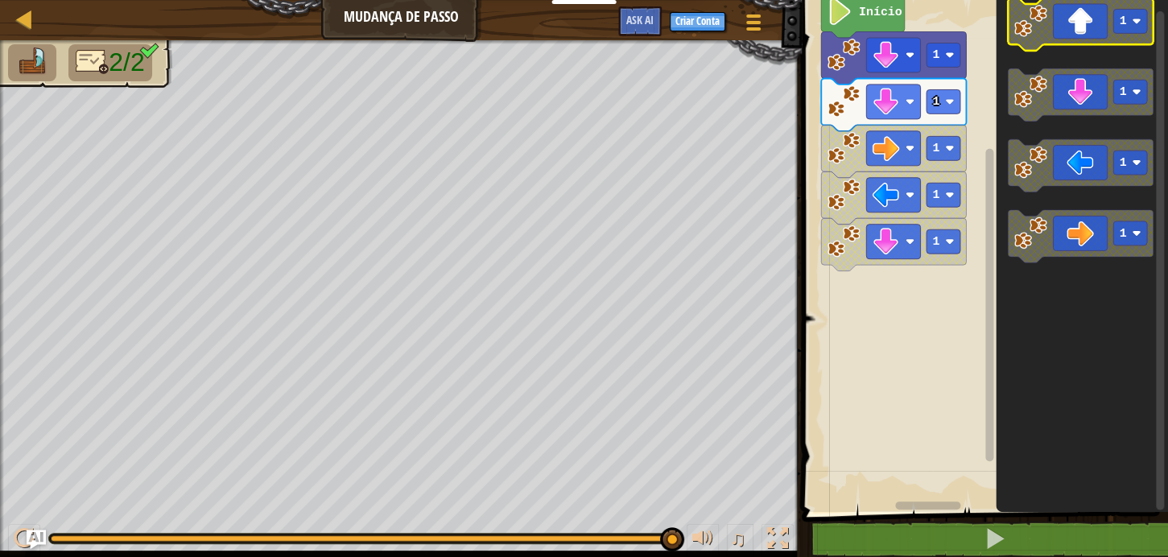
click at [1099, 19] on icon "Espaço de trabalho do Blockly" at bounding box center [1079, 24] width 145 height 52
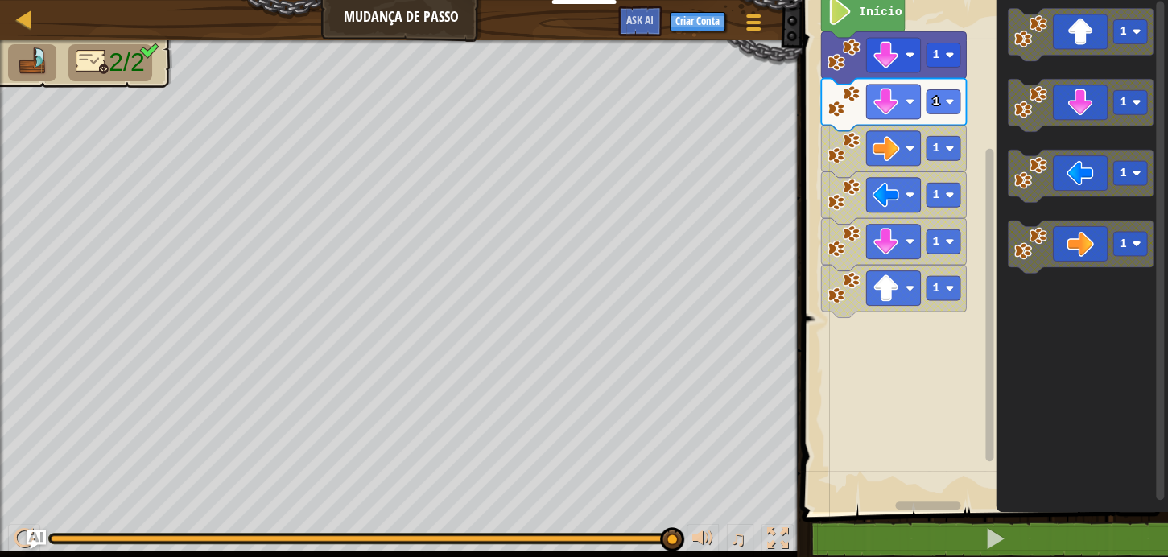
click at [1081, 105] on icon "Espaço de trabalho do Blockly" at bounding box center [1079, 105] width 145 height 52
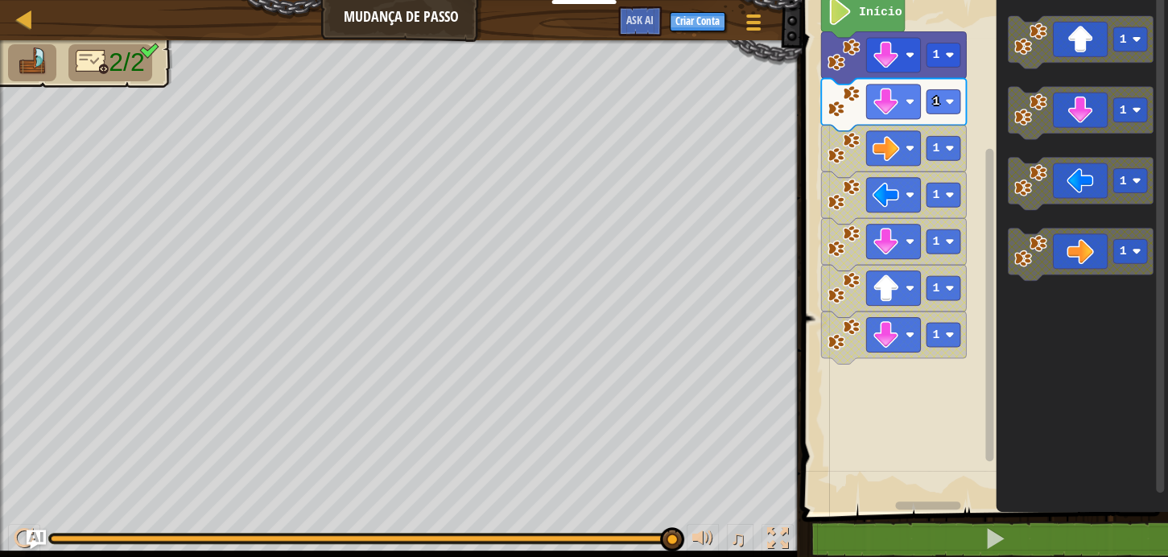
click at [1073, 149] on icon "1 1 1 1" at bounding box center [1081, 252] width 172 height 520
click at [1066, 201] on icon "Espaço de trabalho do Blockly" at bounding box center [1079, 184] width 145 height 52
click at [1071, 225] on icon "1 1 1 1" at bounding box center [1081, 252] width 172 height 520
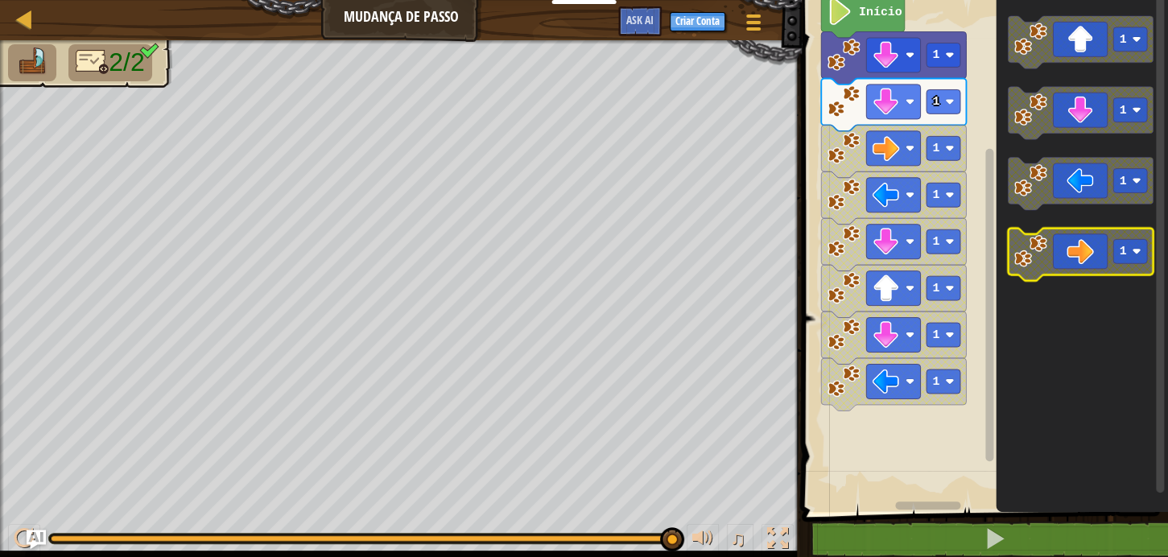
click at [1076, 279] on g "1 1 1 1" at bounding box center [1079, 148] width 145 height 265
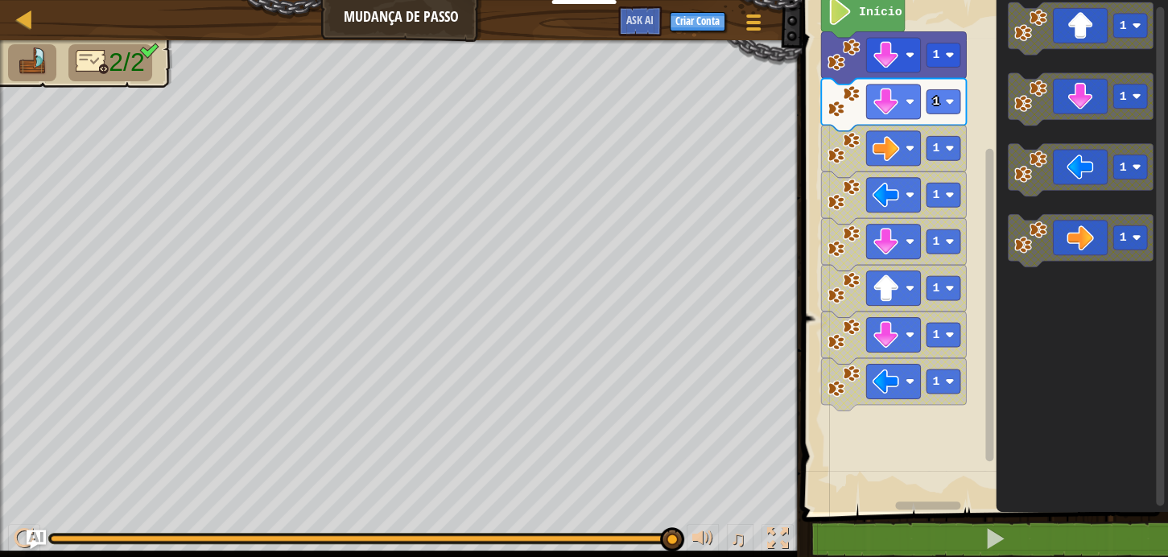
click at [1074, 247] on icon "Espaço de trabalho do Blockly" at bounding box center [1079, 240] width 145 height 52
click at [1080, 176] on g "1 1 1 1" at bounding box center [1079, 134] width 145 height 265
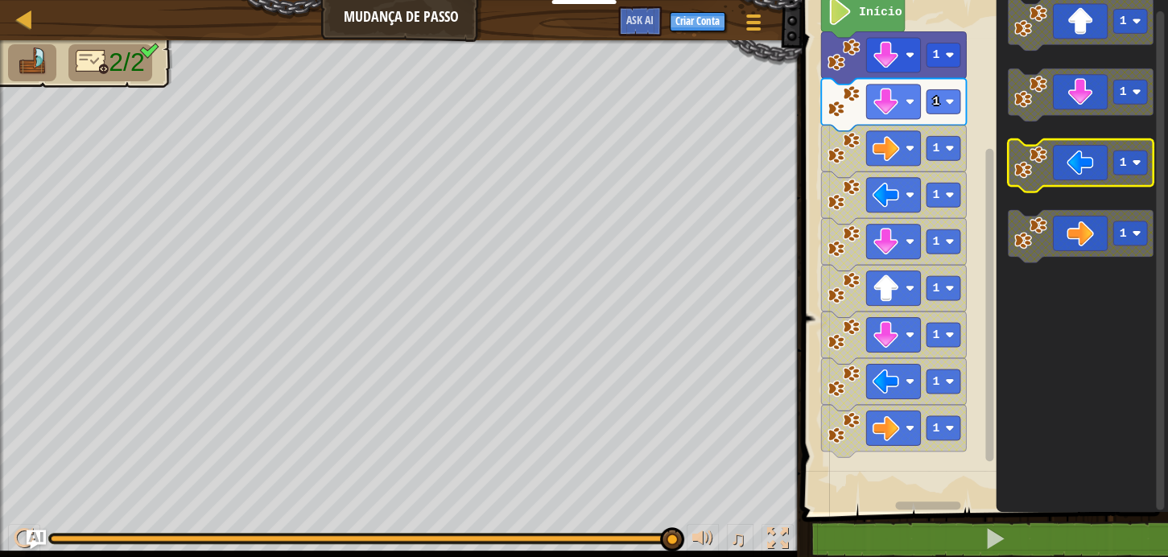
click at [1090, 99] on g "1 1 1 1" at bounding box center [1079, 130] width 145 height 265
